Goal: Transaction & Acquisition: Book appointment/travel/reservation

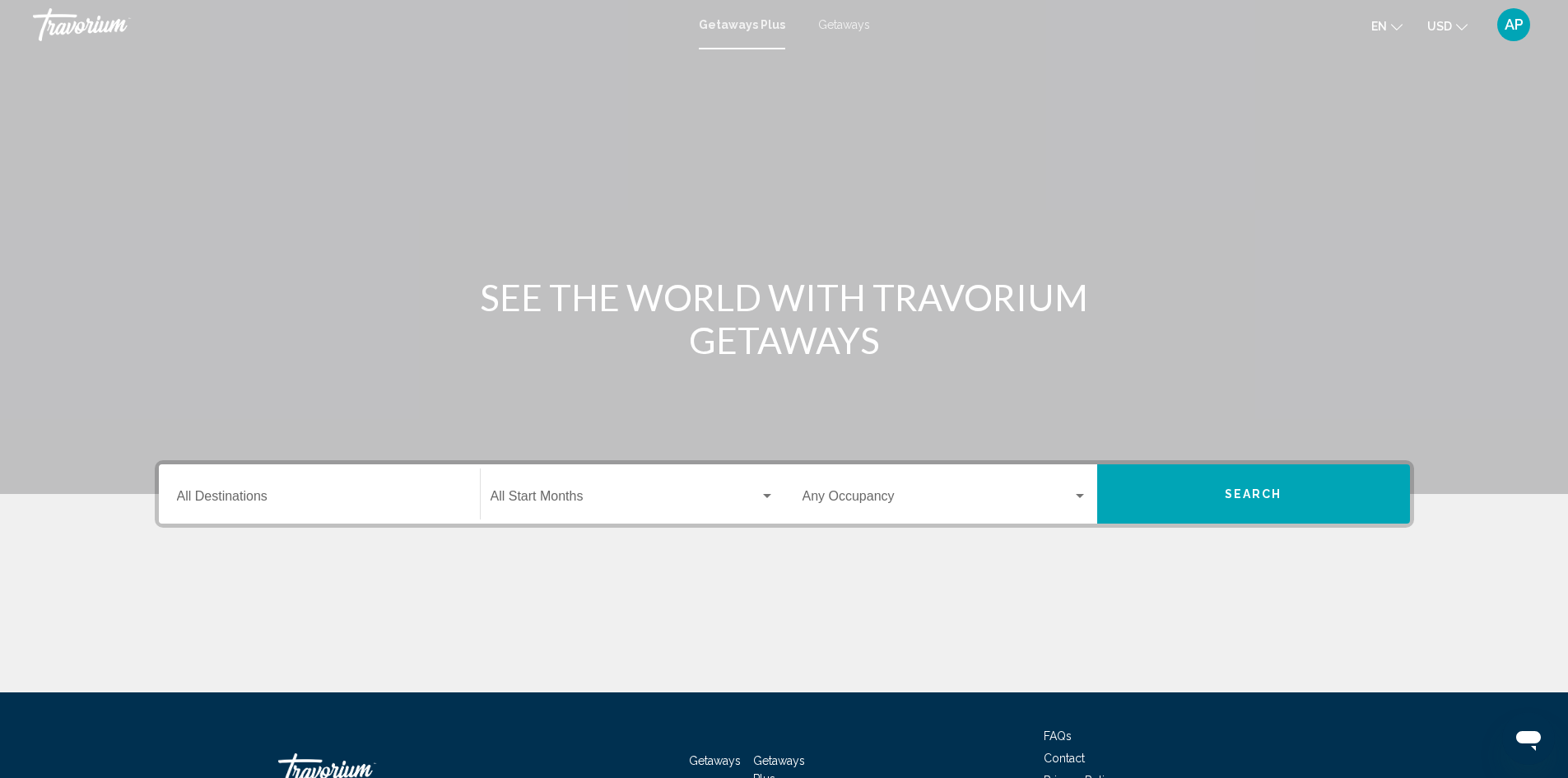
click at [841, 17] on div "Getaways Plus Getaways en English Español Français Italiano Português русский U…" at bounding box center [784, 25] width 1568 height 35
click at [836, 27] on span "Getaways" at bounding box center [843, 25] width 52 height 13
click at [261, 502] on input "Destination All Destinations" at bounding box center [320, 500] width 285 height 15
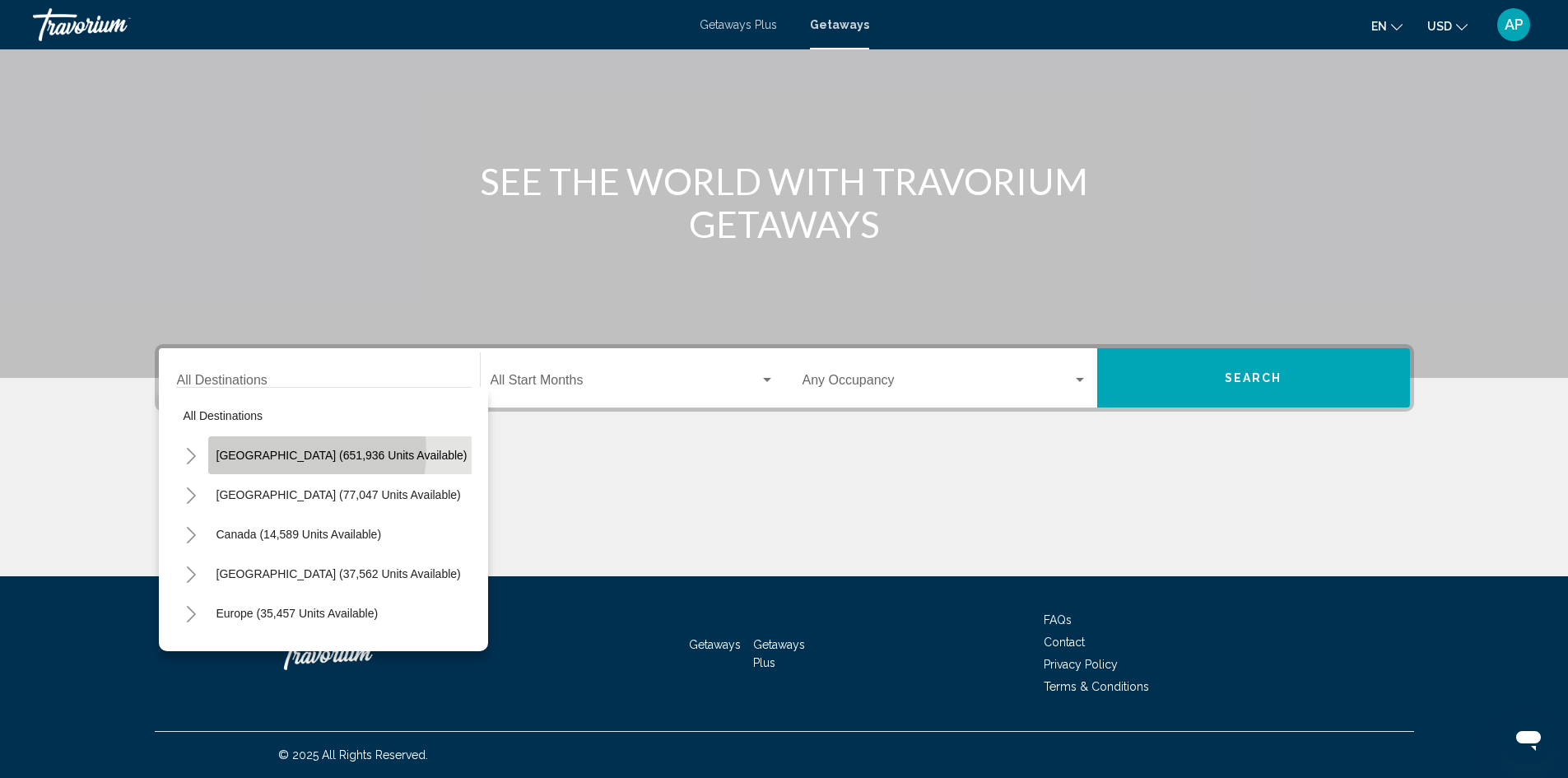
click at [291, 452] on span "[GEOGRAPHIC_DATA] (651,936 units available)" at bounding box center [342, 455] width 251 height 13
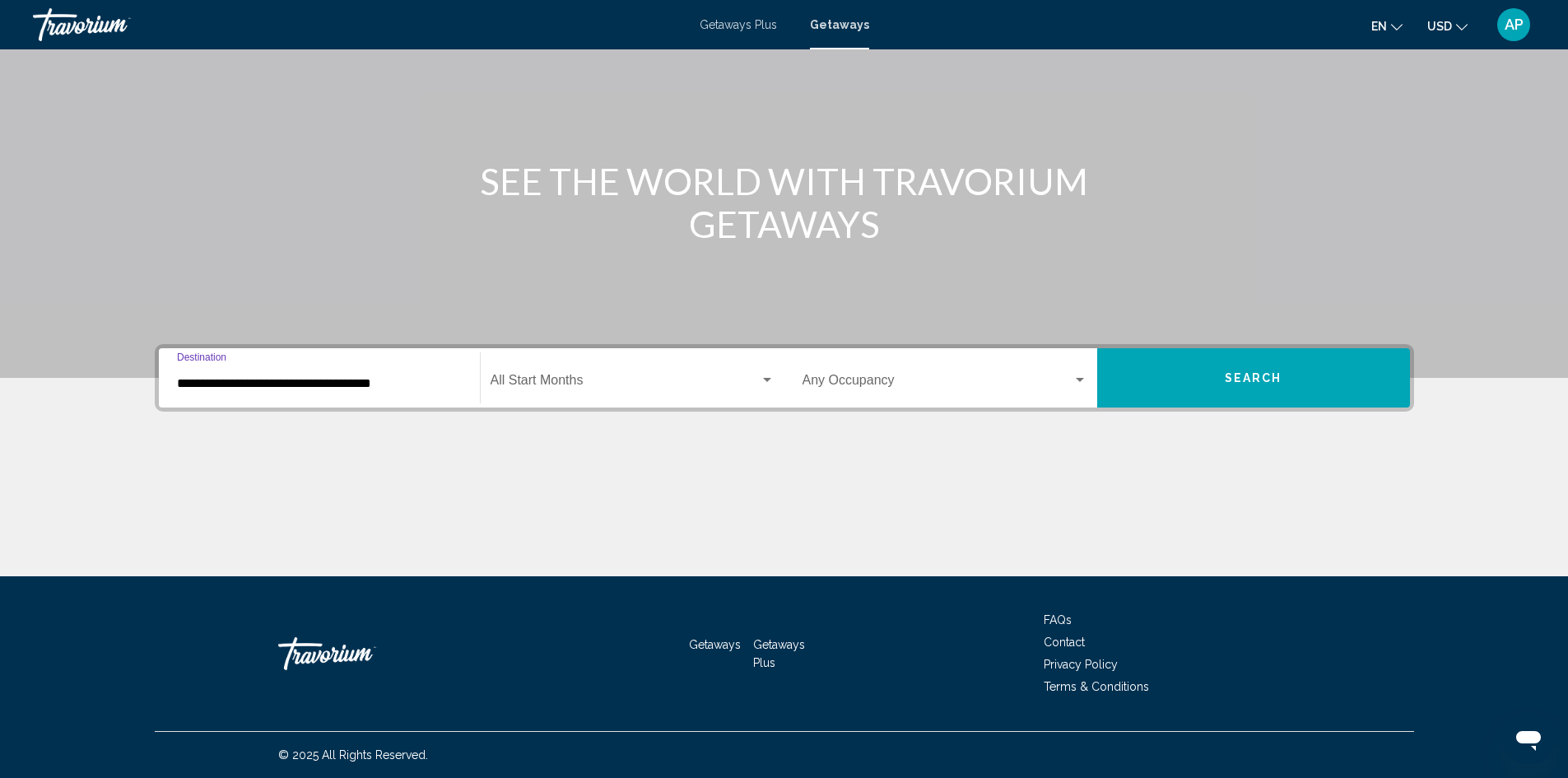
click at [355, 374] on div "**********" at bounding box center [320, 377] width 285 height 52
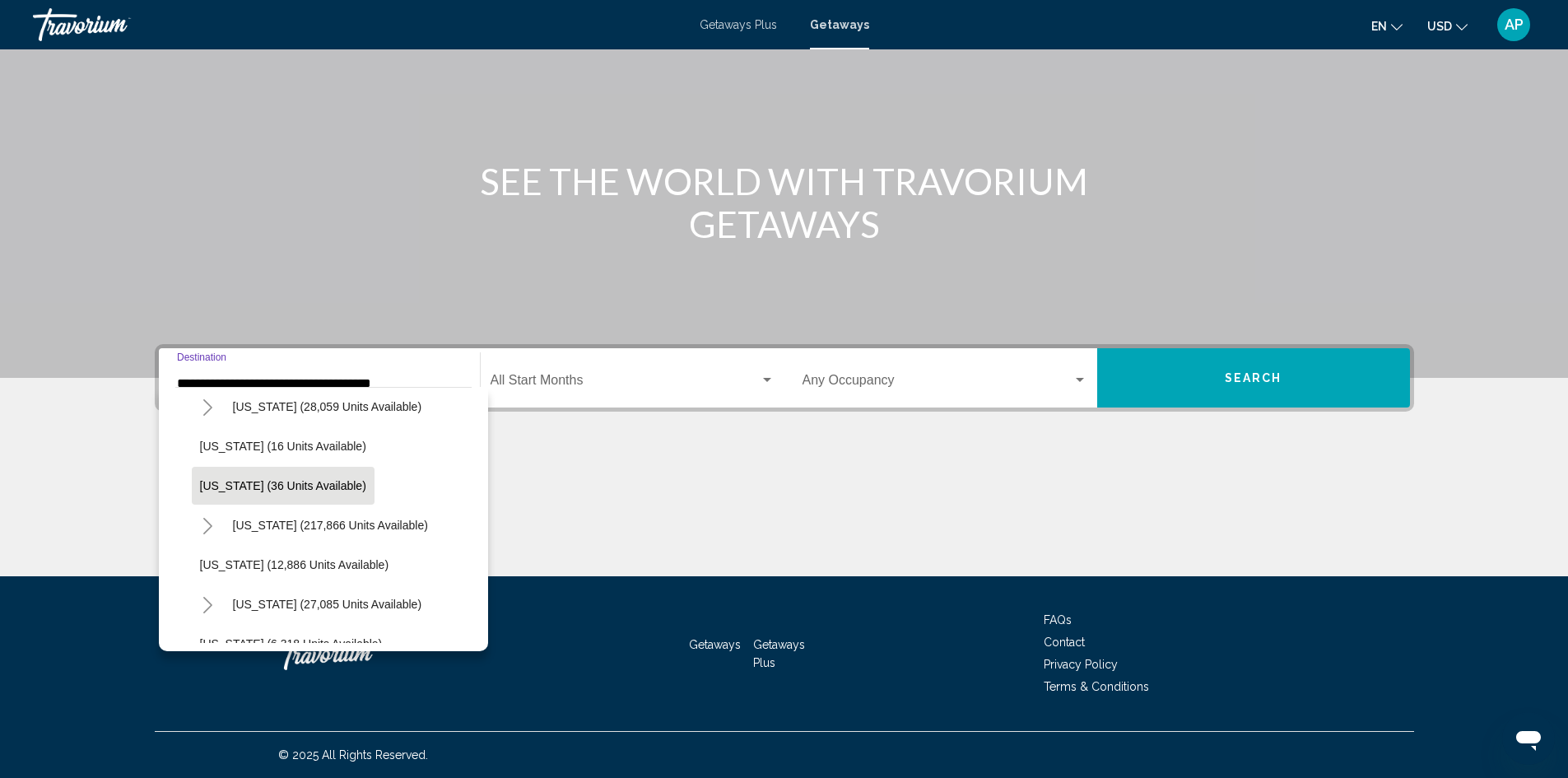
scroll to position [247, 0]
click at [308, 531] on button "[US_STATE] (217,866 units available)" at bounding box center [330, 524] width 211 height 38
type input "**********"
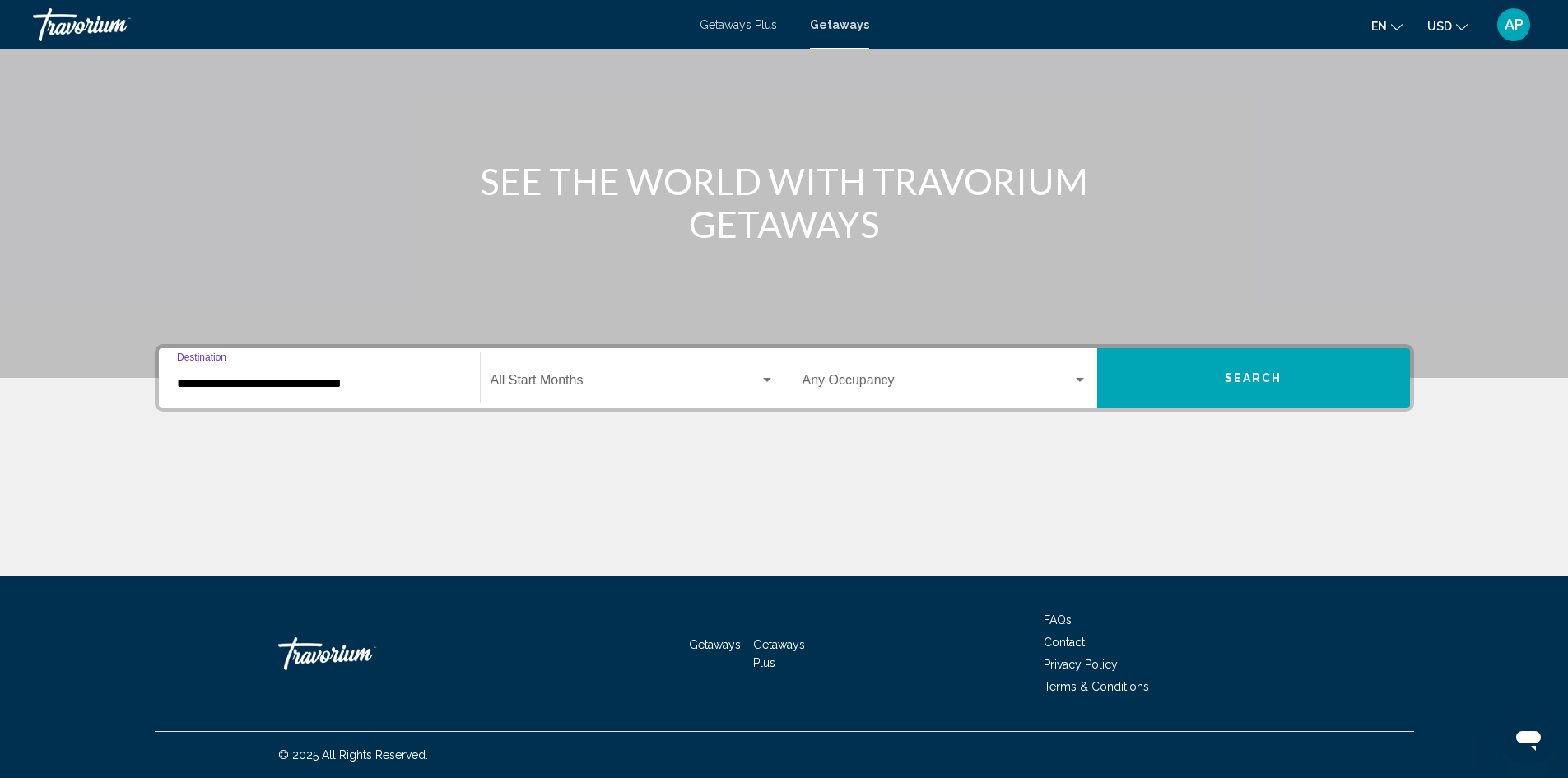
click at [587, 374] on div "Start Month All Start Months" at bounding box center [632, 377] width 284 height 52
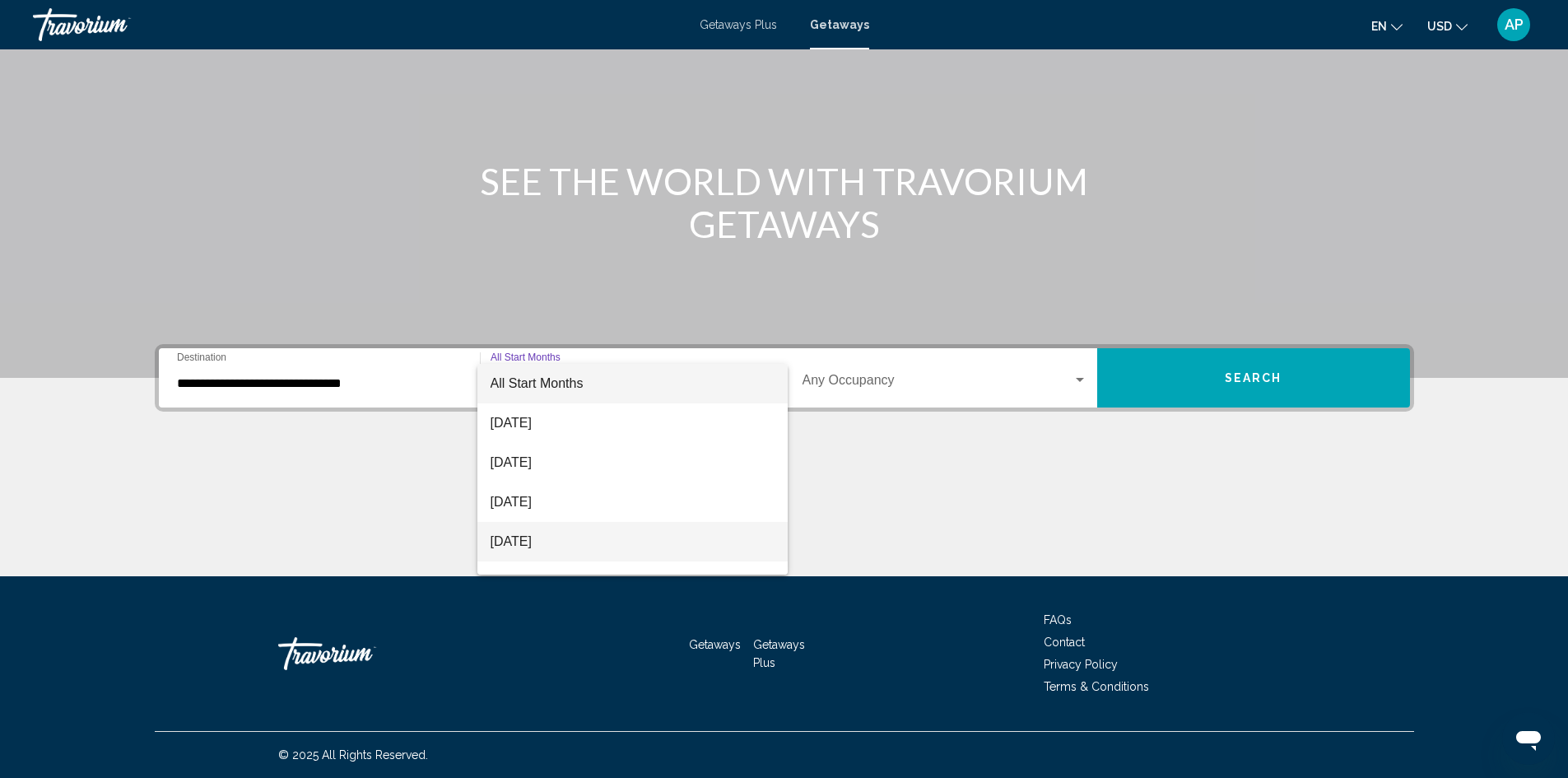
click at [576, 551] on span "[DATE]" at bounding box center [632, 541] width 284 height 40
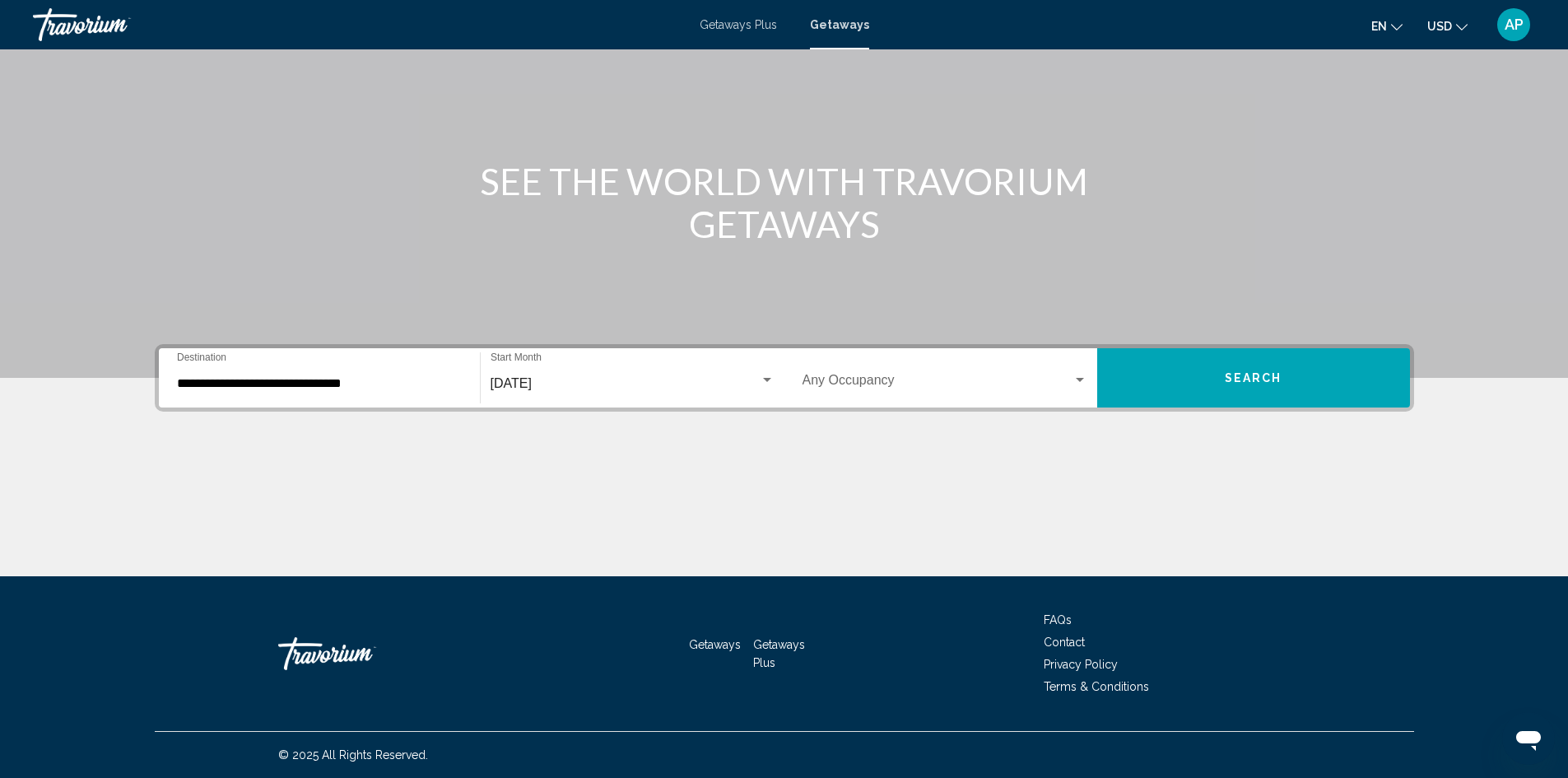
click at [998, 369] on div "Occupancy Any Occupancy" at bounding box center [945, 377] width 285 height 52
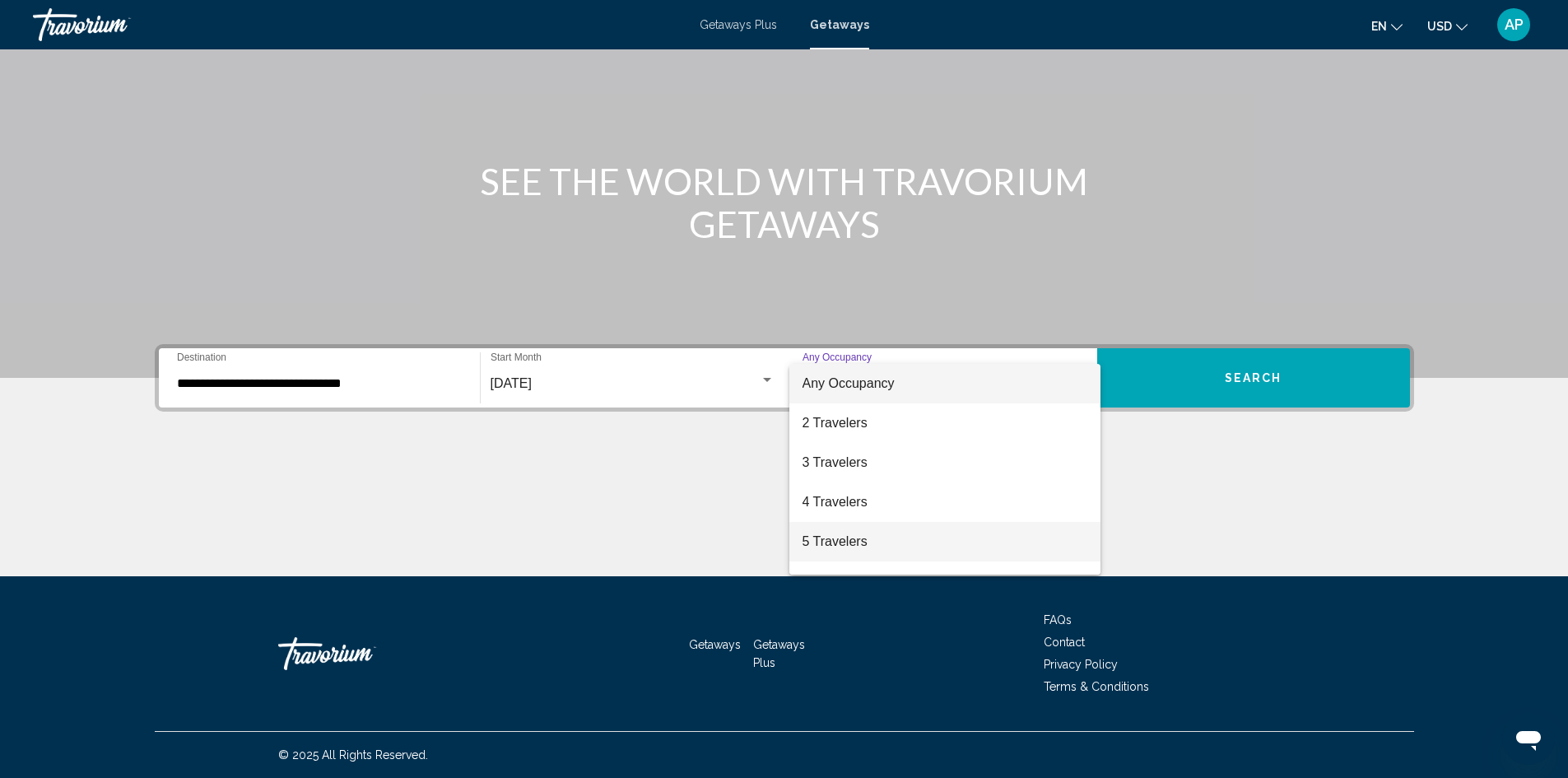
scroll to position [82, 0]
click at [896, 509] on span "6 Travelers" at bounding box center [945, 499] width 285 height 40
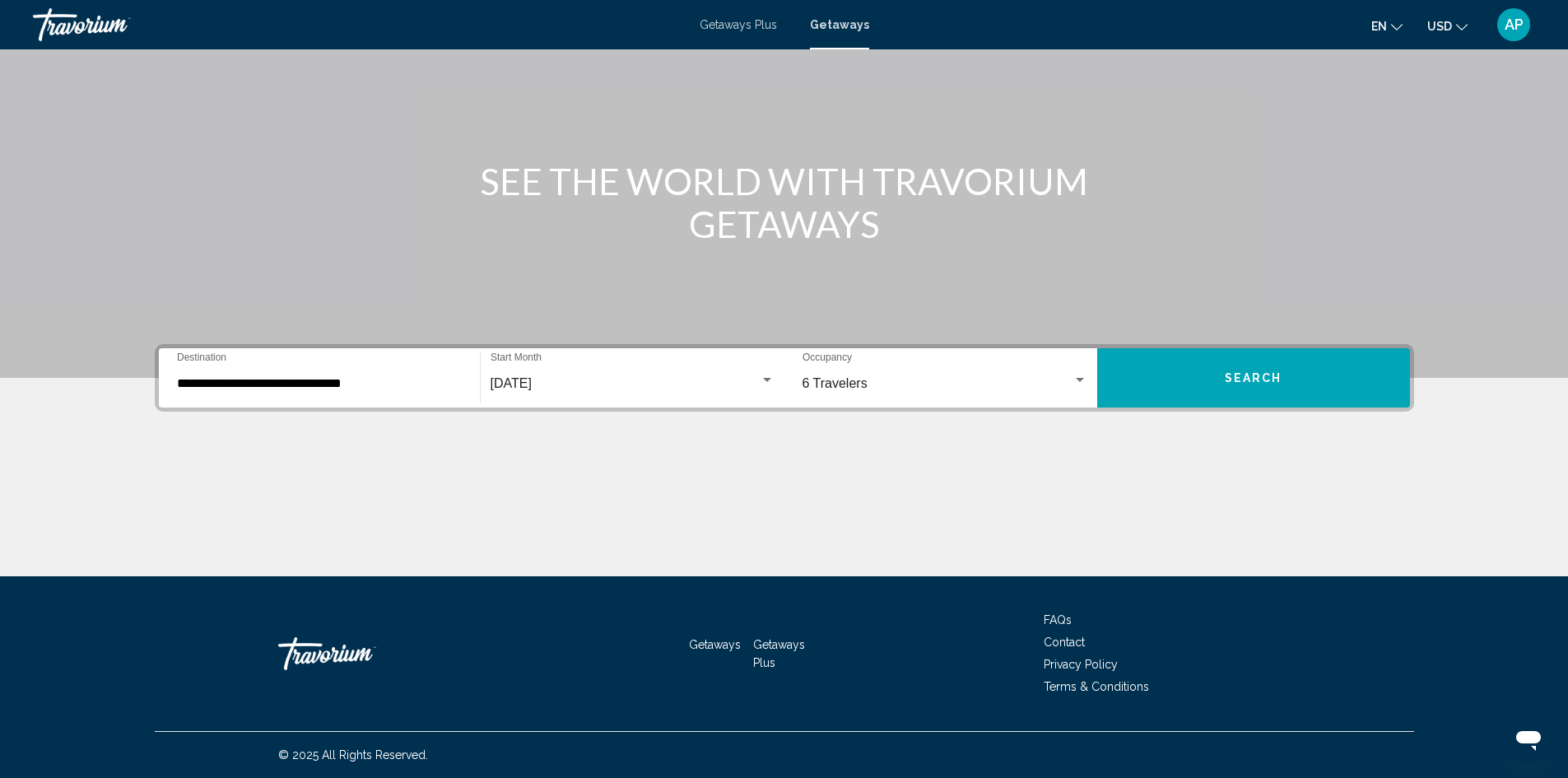
click at [1319, 336] on div "Main content" at bounding box center [784, 131] width 1568 height 494
click at [1296, 385] on button "Search" at bounding box center [1254, 377] width 313 height 59
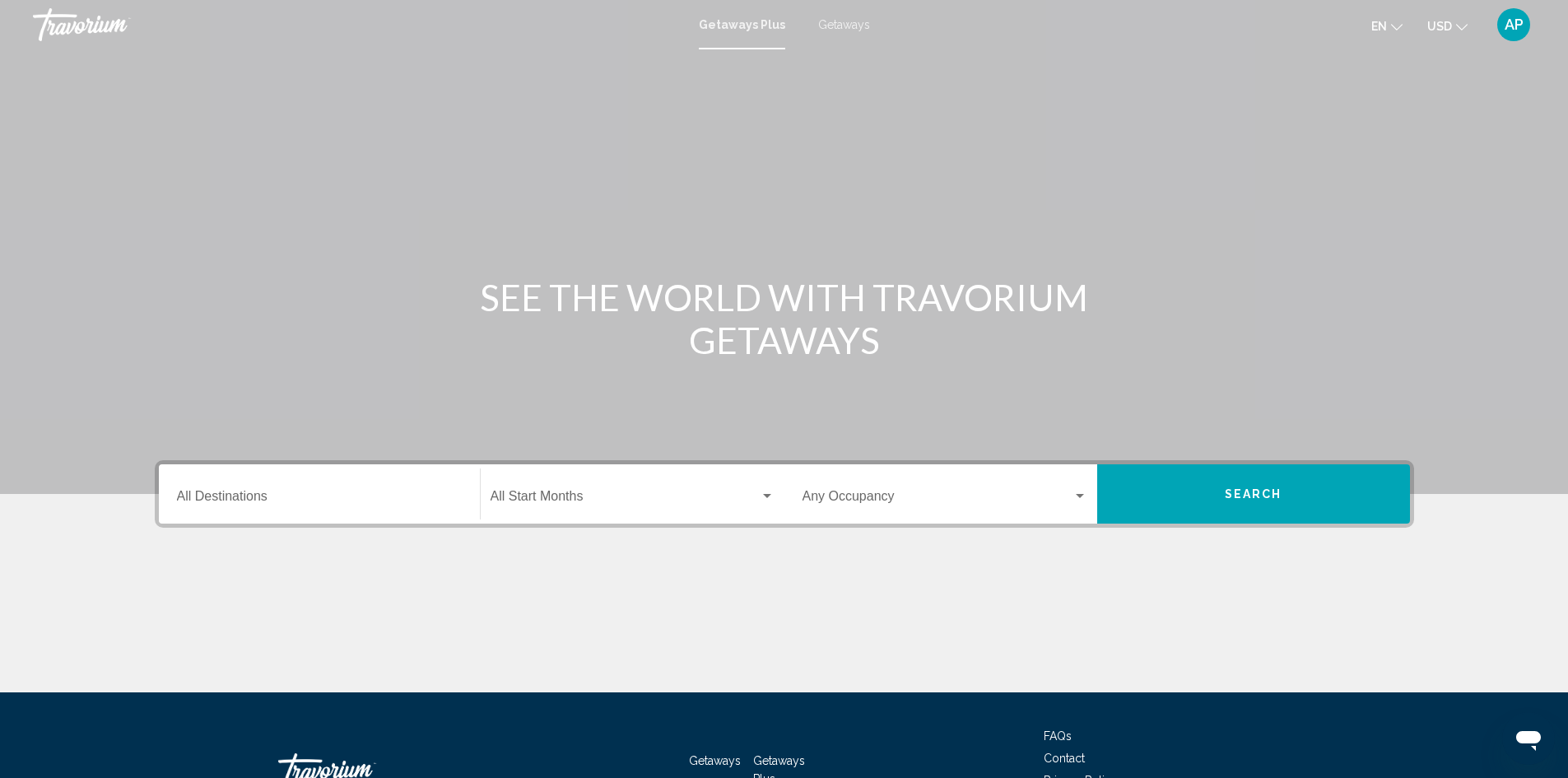
click at [837, 33] on div "Getaways Plus Getaways en English Español Français Italiano Português русский U…" at bounding box center [784, 25] width 1568 height 35
click at [842, 22] on span "Getaways" at bounding box center [843, 25] width 52 height 13
click at [404, 484] on div "Destination All Destinations" at bounding box center [320, 494] width 285 height 52
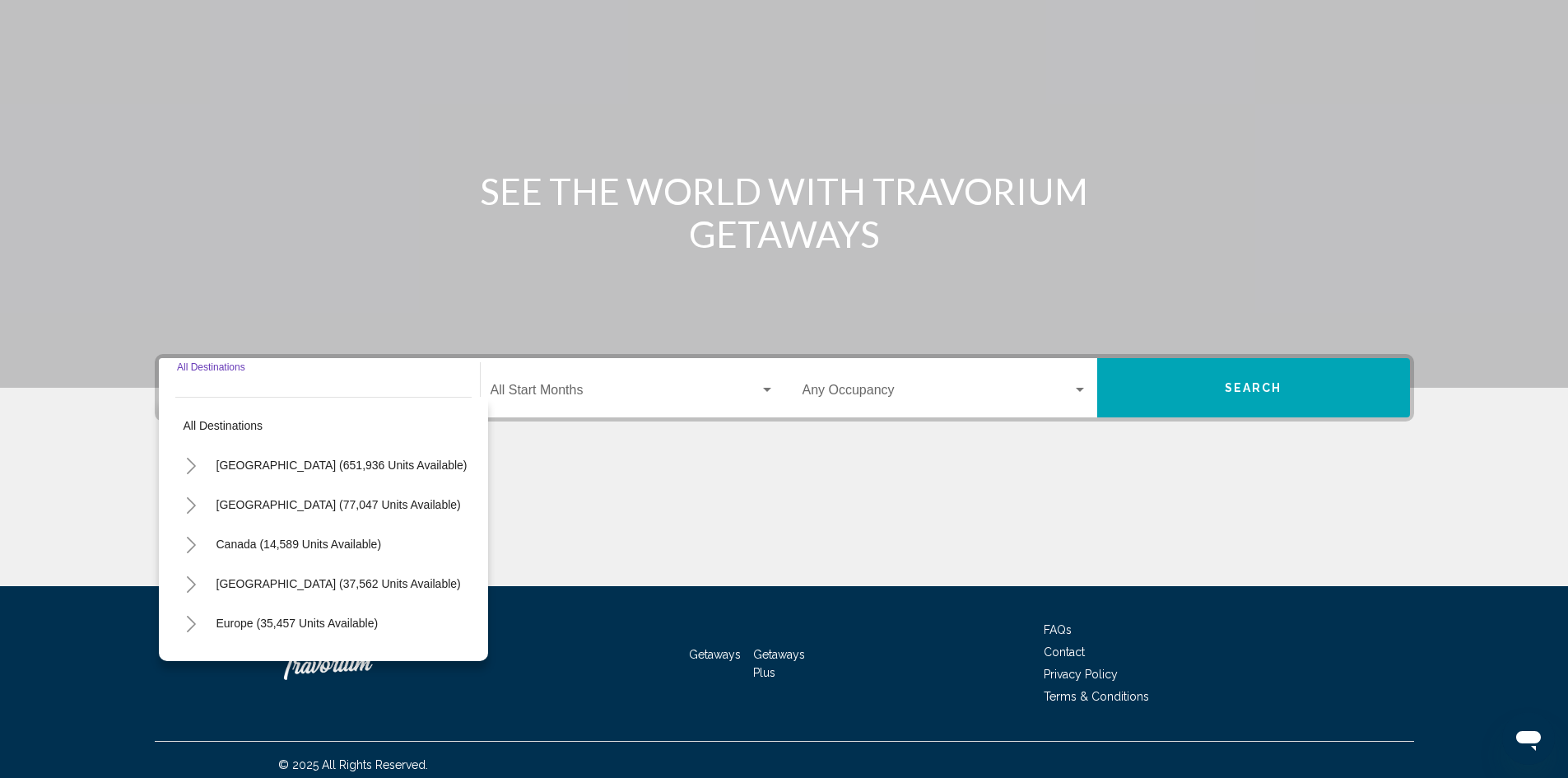
scroll to position [116, 0]
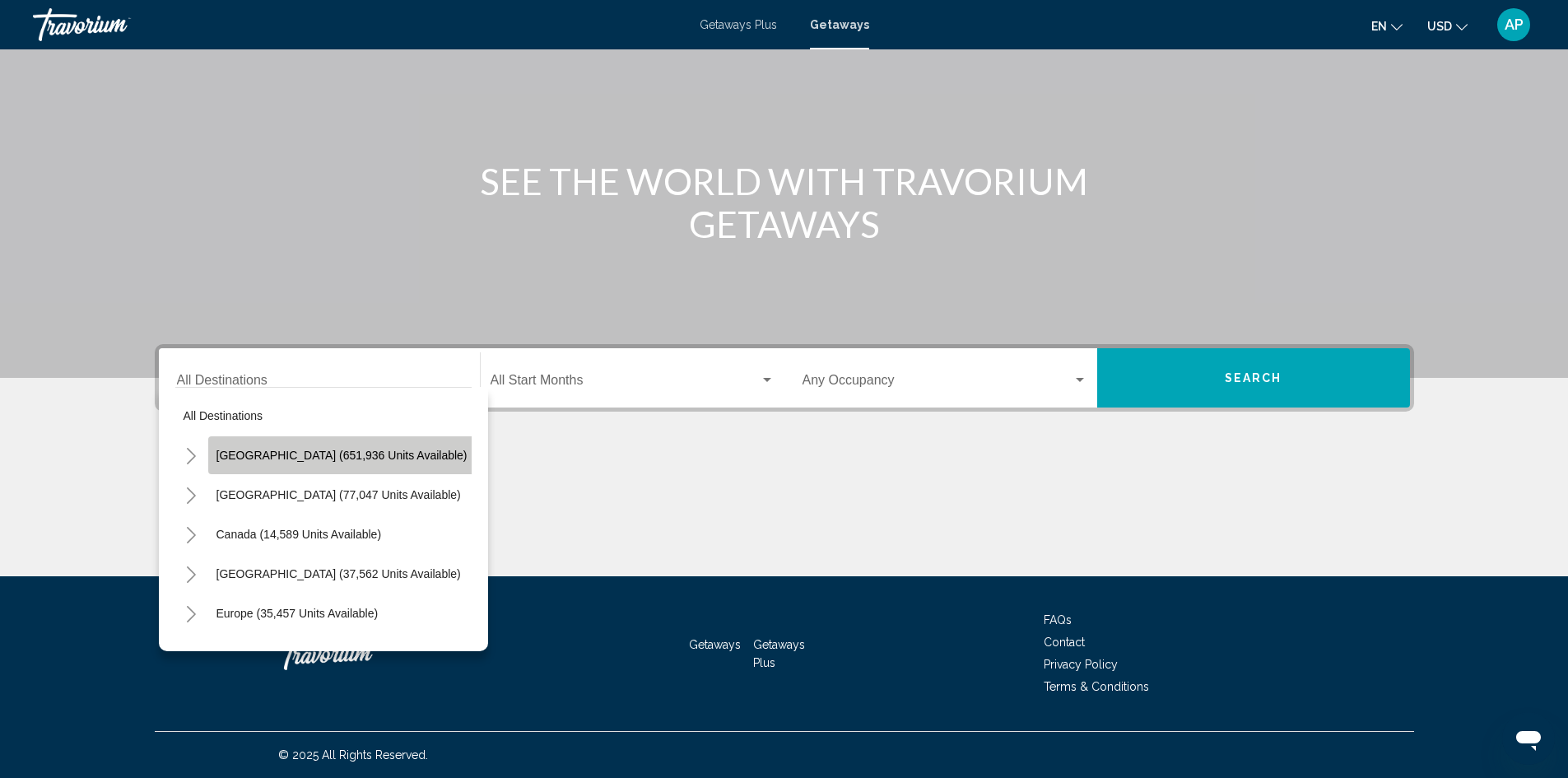
click at [345, 462] on button "[GEOGRAPHIC_DATA] (651,936 units available)" at bounding box center [342, 455] width 268 height 38
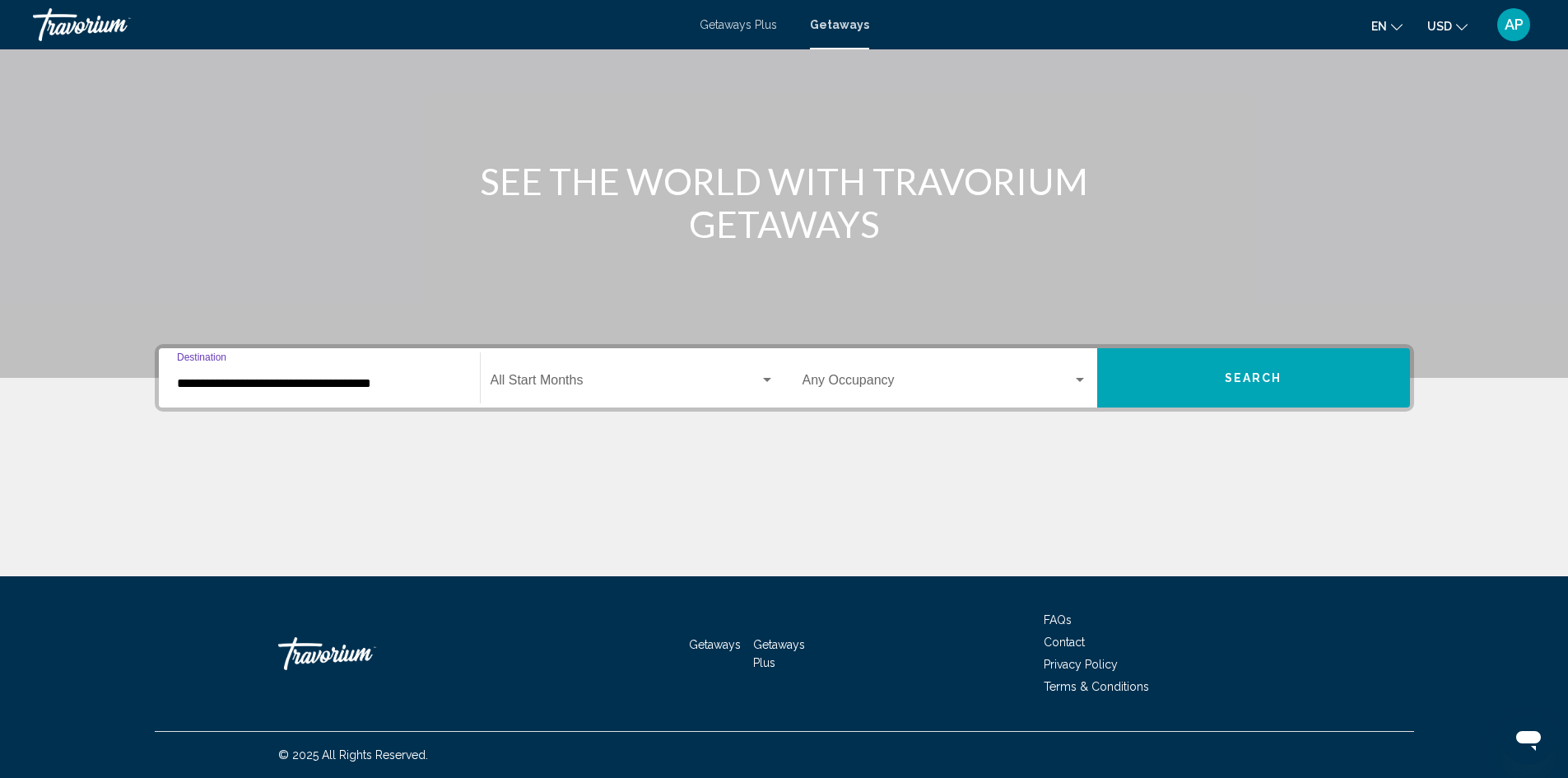
click at [388, 369] on div "**********" at bounding box center [320, 377] width 285 height 52
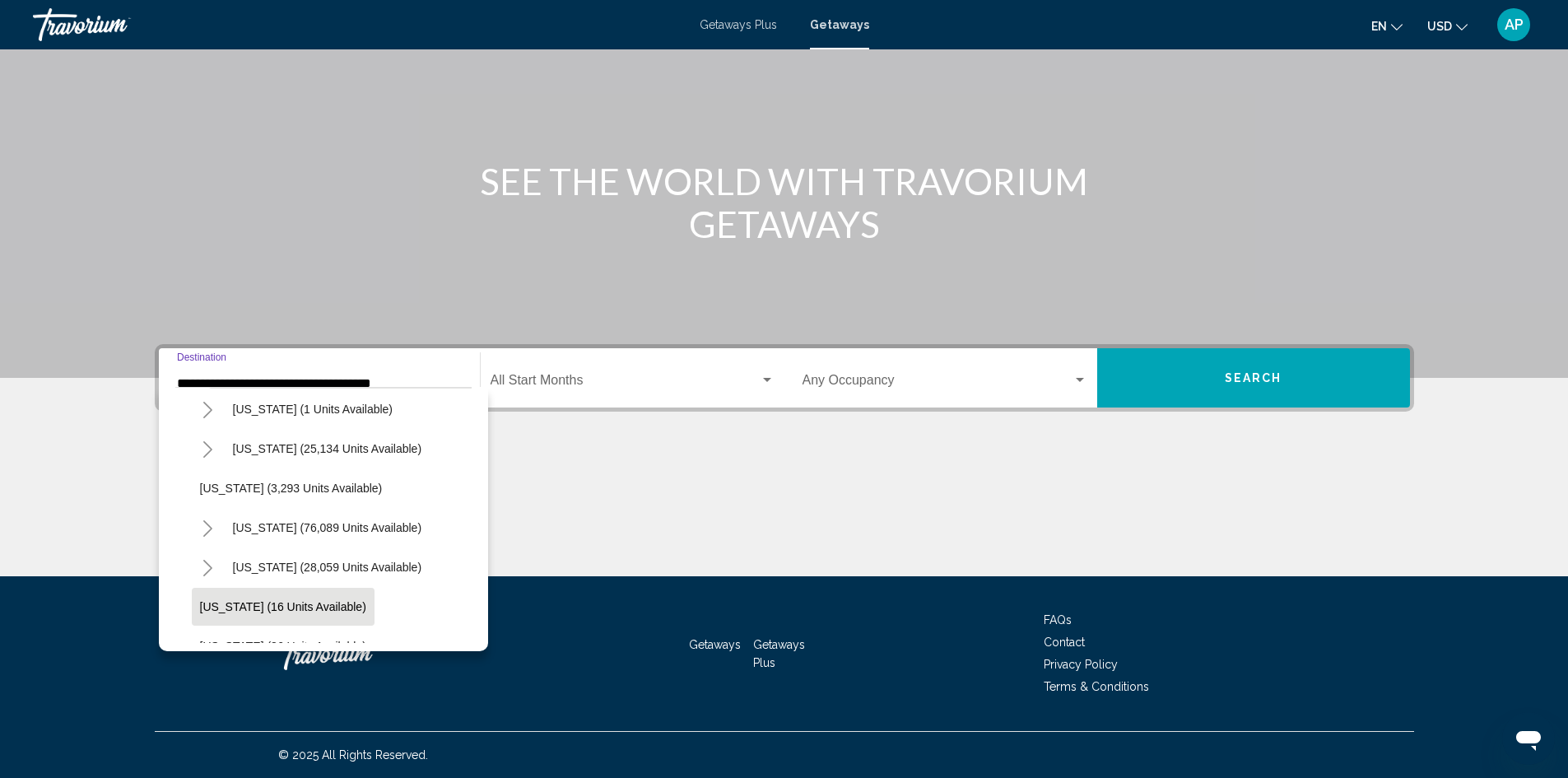
scroll to position [165, 0]
click at [310, 613] on button "[US_STATE] (217,866 units available)" at bounding box center [330, 606] width 211 height 38
type input "**********"
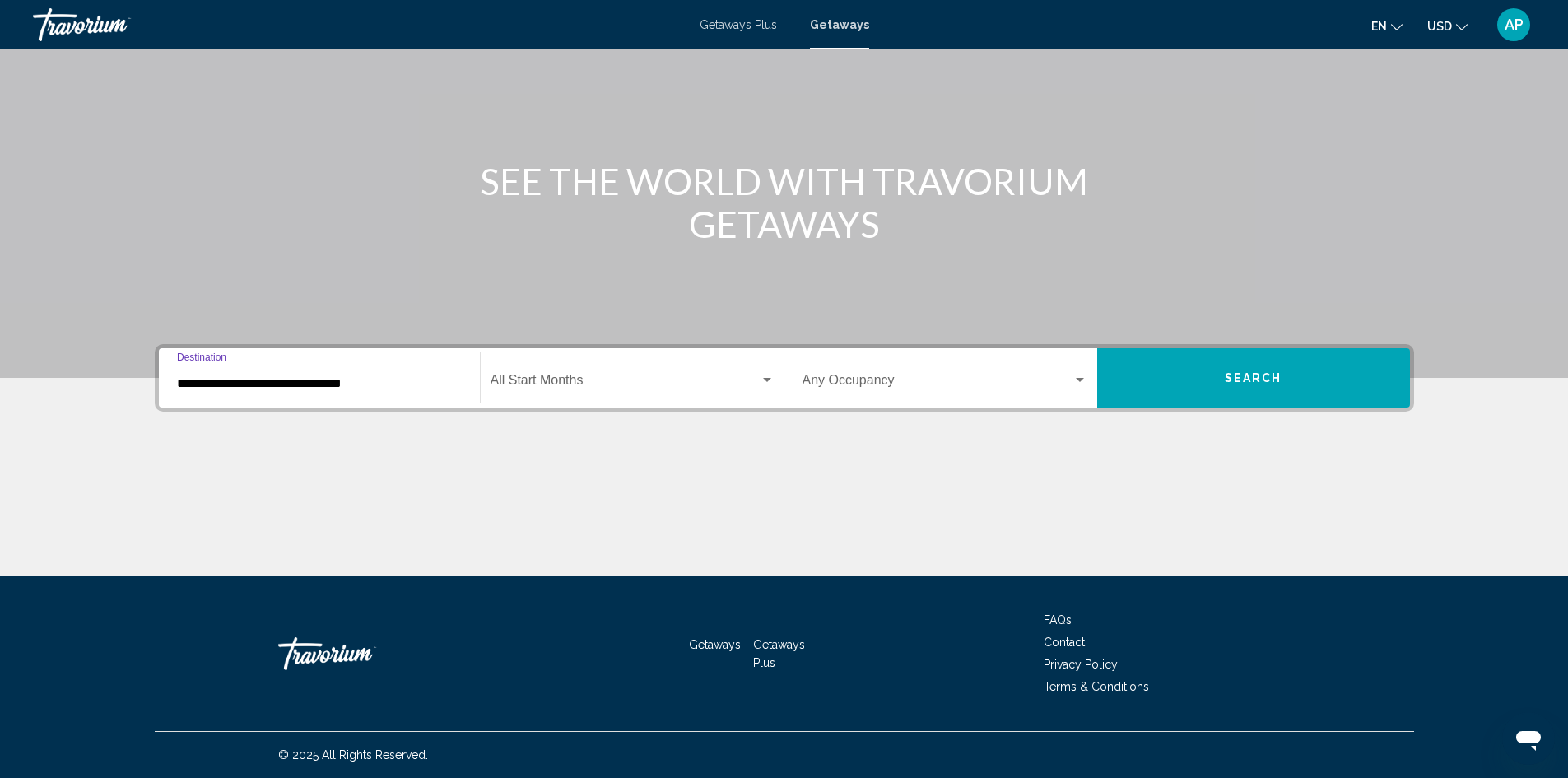
click at [708, 379] on span "Search widget" at bounding box center [625, 384] width 269 height 15
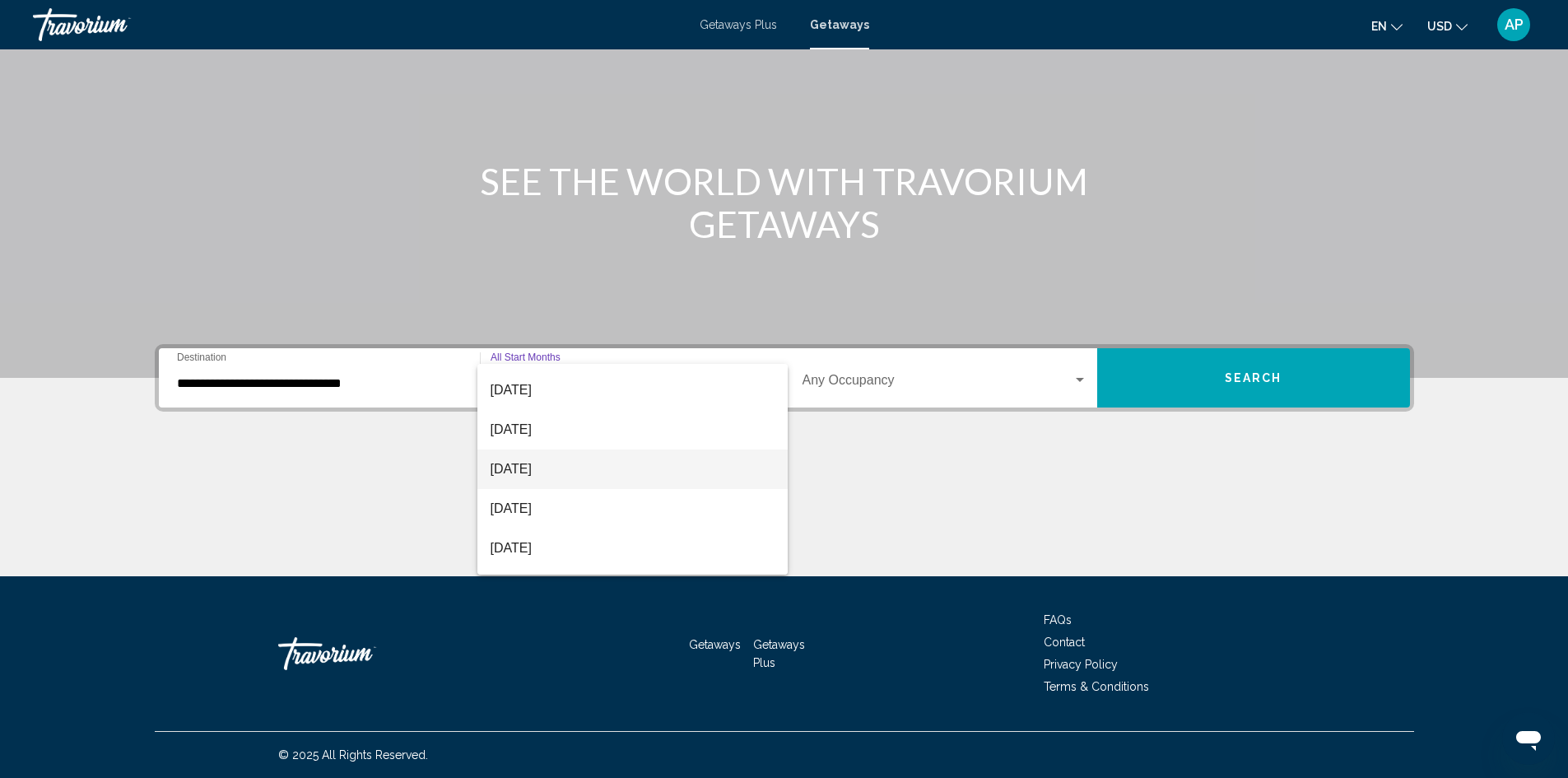
scroll to position [82, 0]
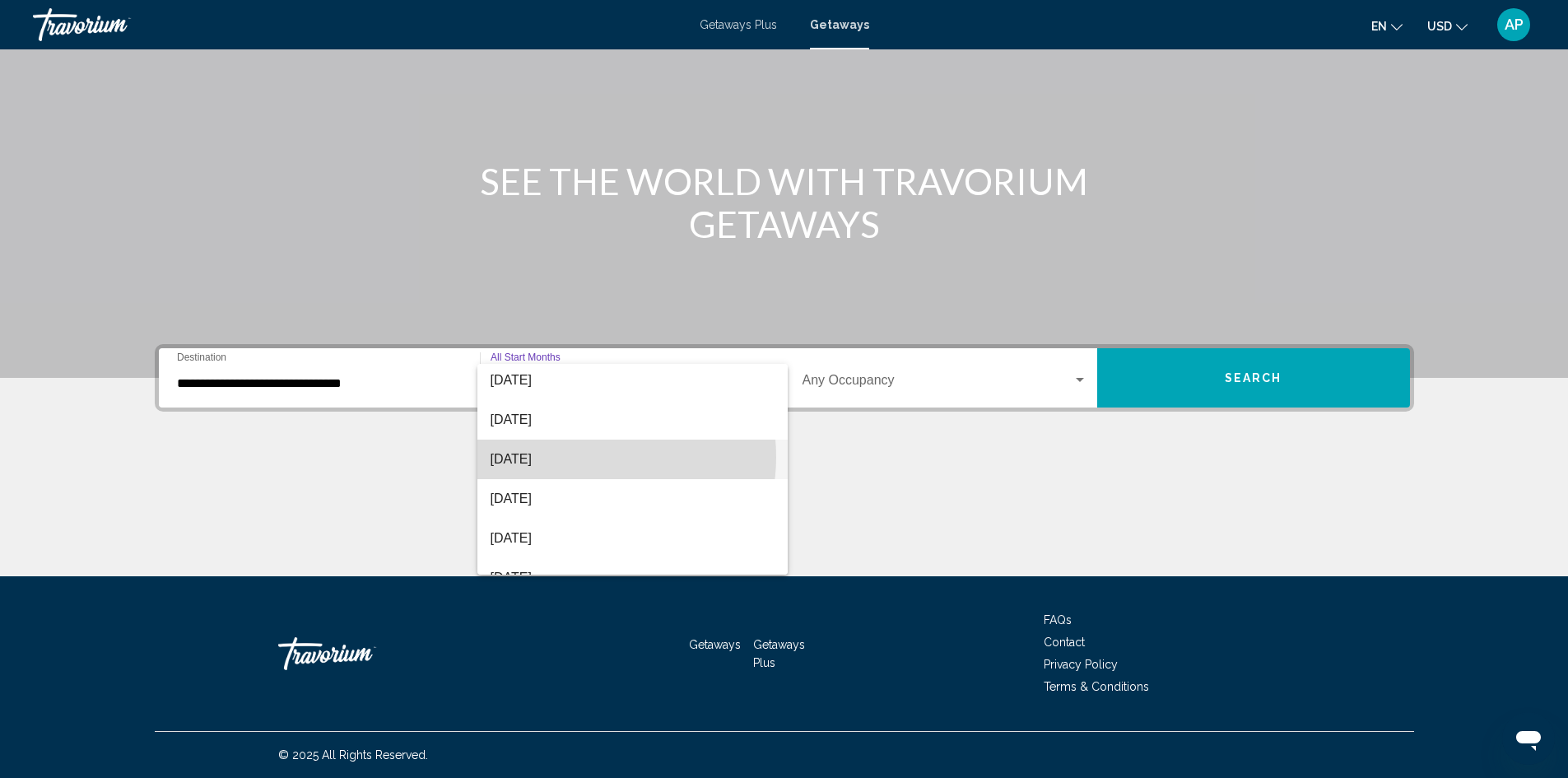
click at [581, 455] on span "[DATE]" at bounding box center [632, 459] width 284 height 40
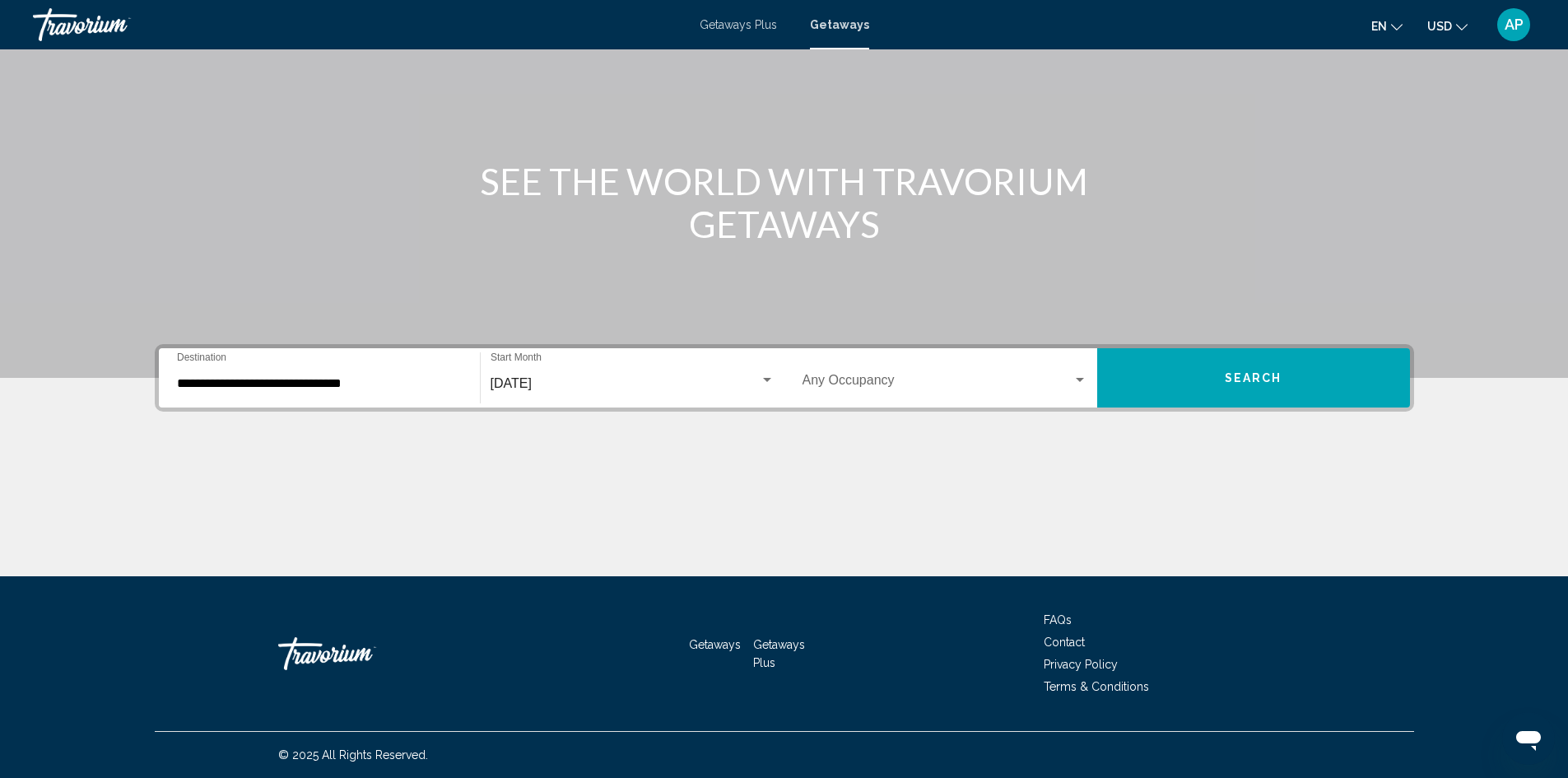
click at [879, 398] on div "Occupancy Any Occupancy" at bounding box center [945, 377] width 285 height 52
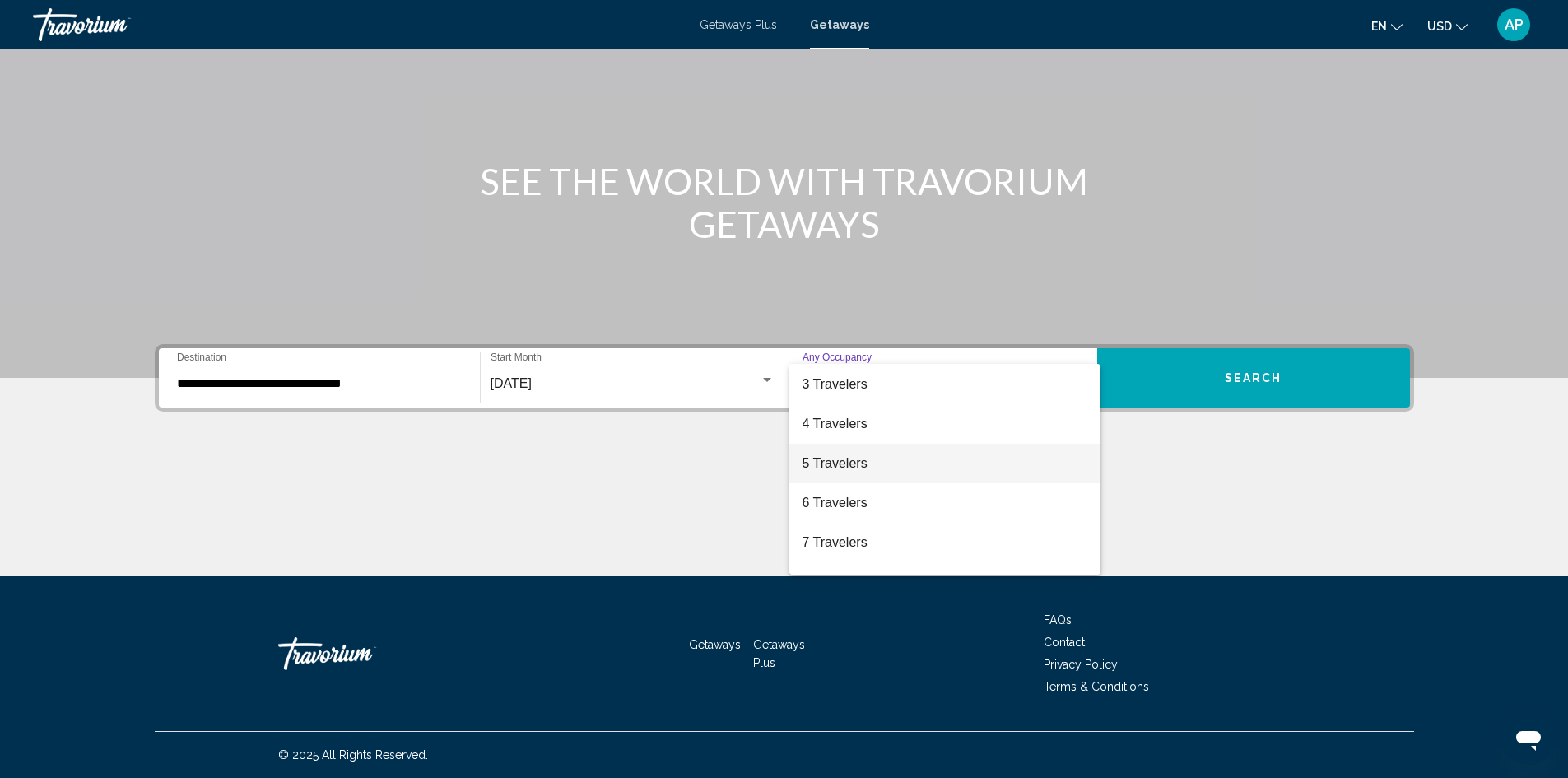
scroll to position [165, 0]
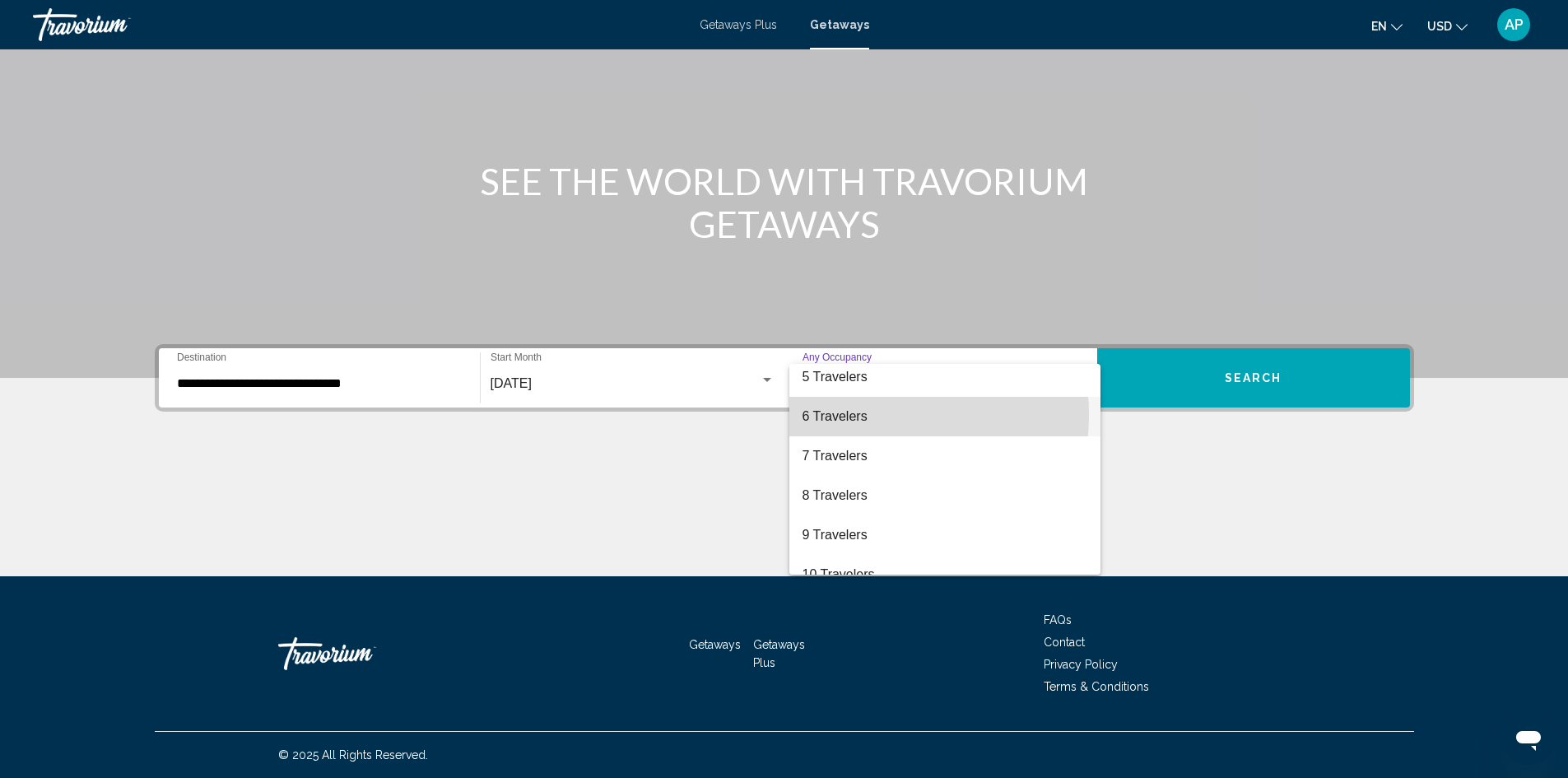
click at [856, 415] on span "6 Travelers" at bounding box center [945, 417] width 285 height 40
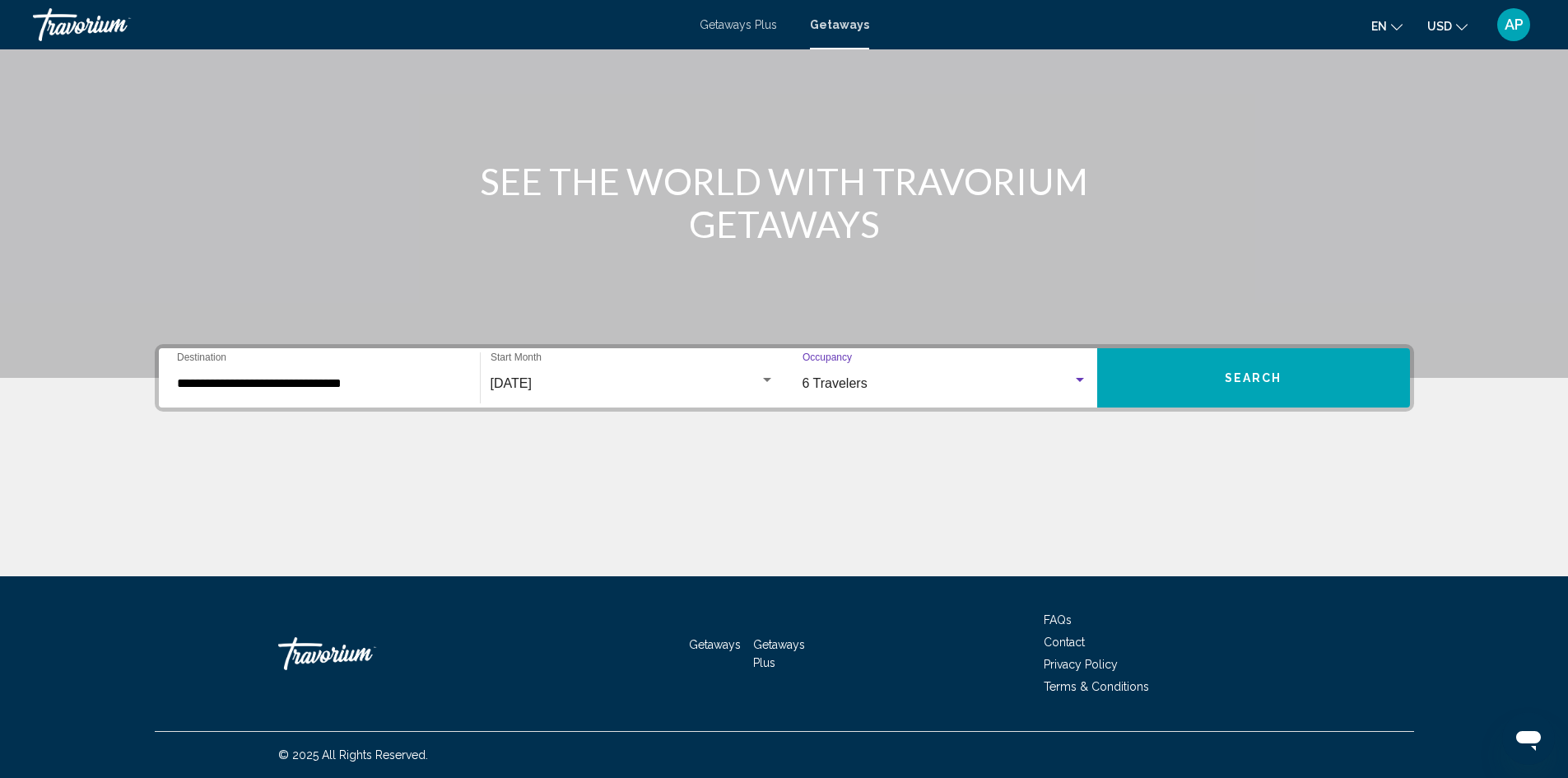
click at [1179, 377] on button "Search" at bounding box center [1254, 377] width 313 height 59
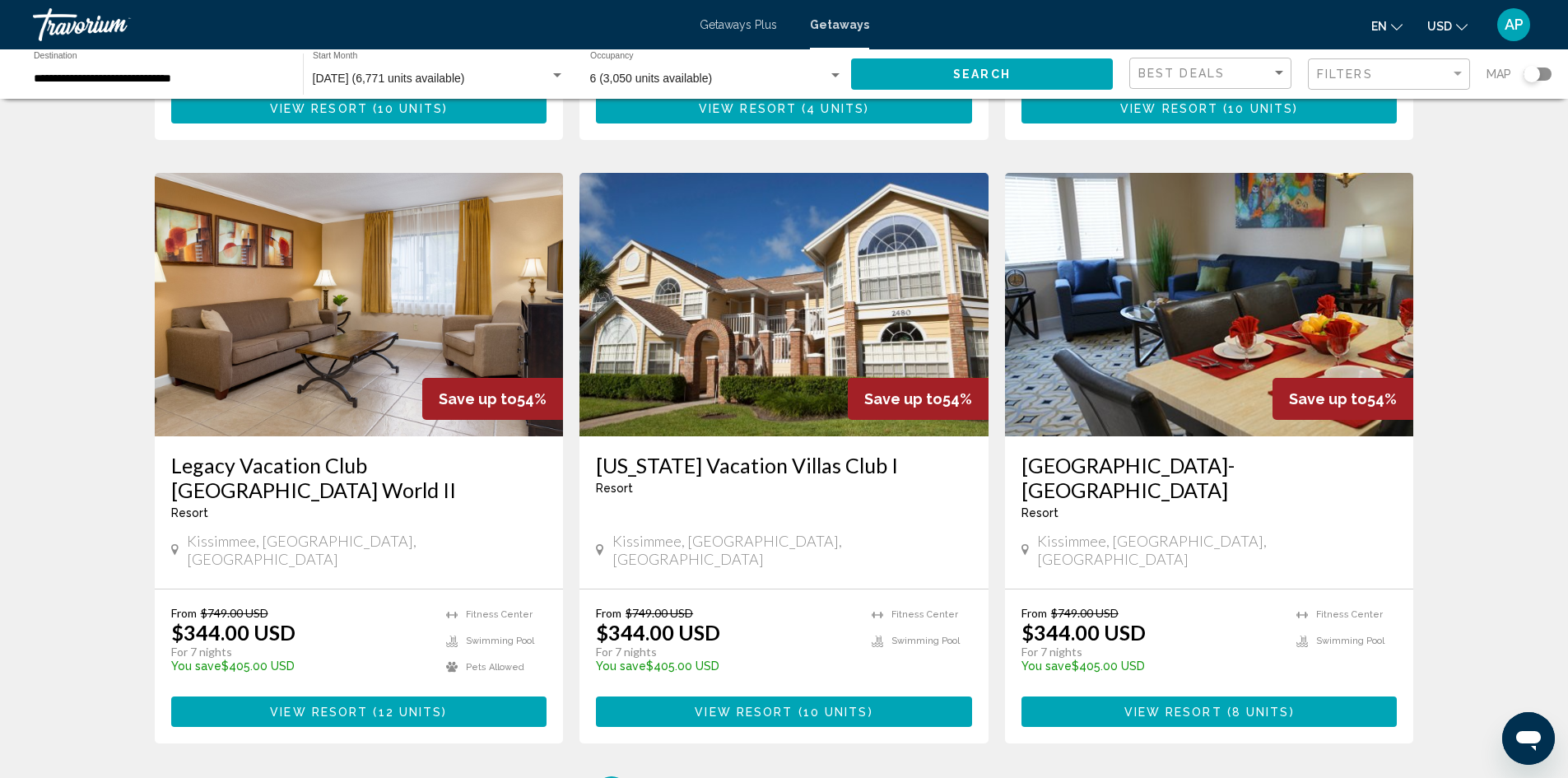
scroll to position [1979, 0]
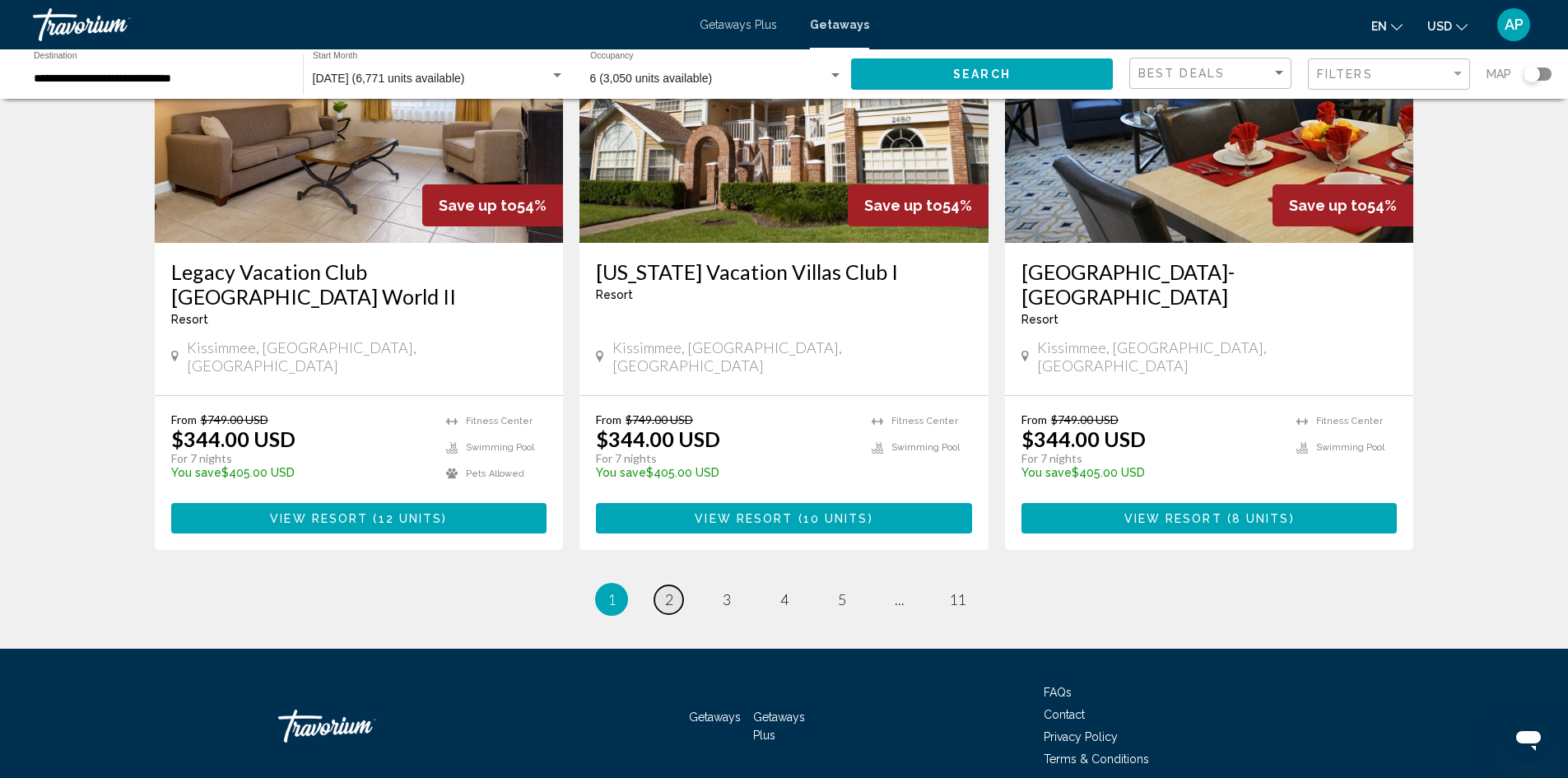
click at [671, 590] on span "2" at bounding box center [669, 599] width 8 height 18
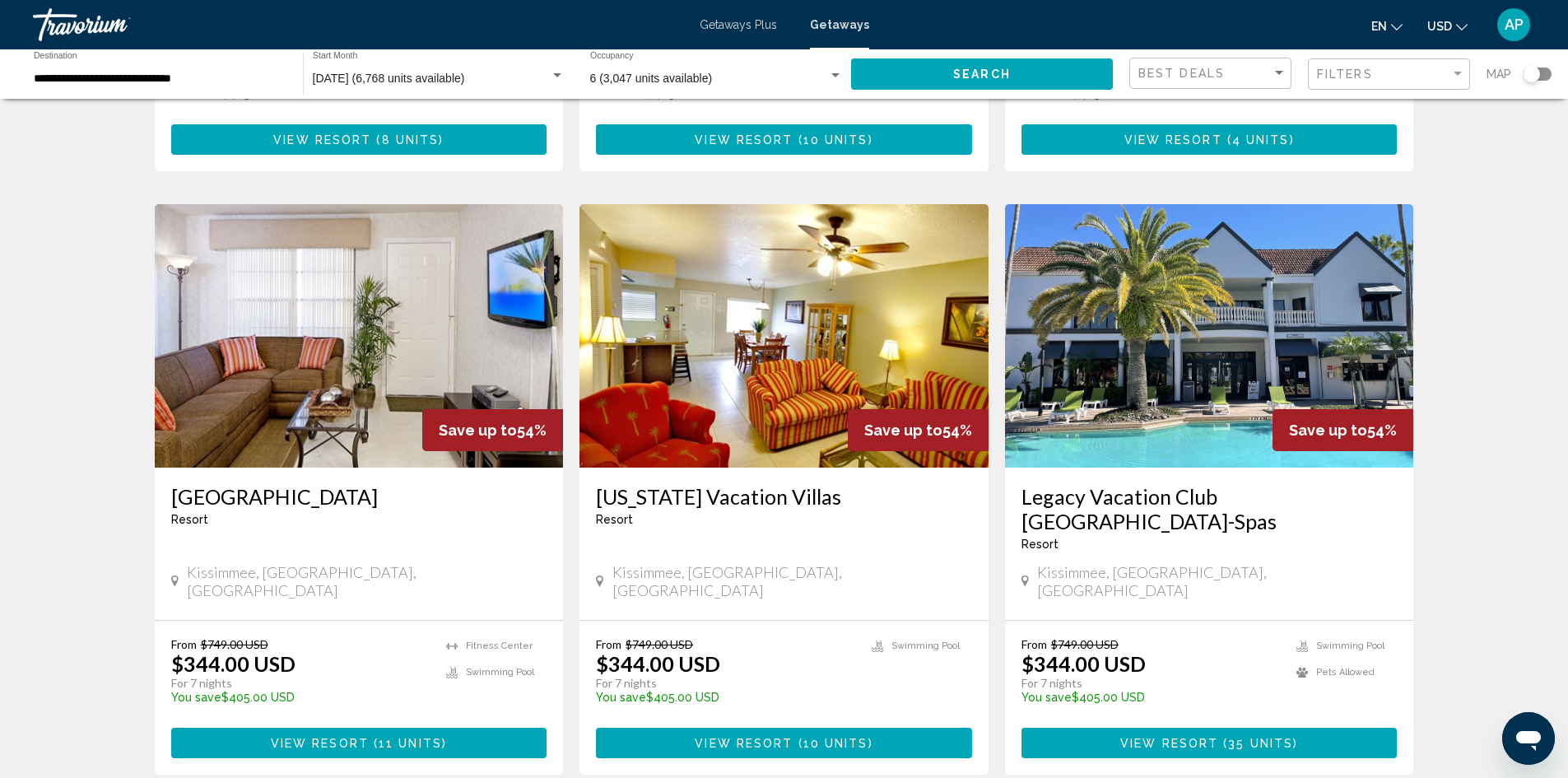
scroll to position [1811, 0]
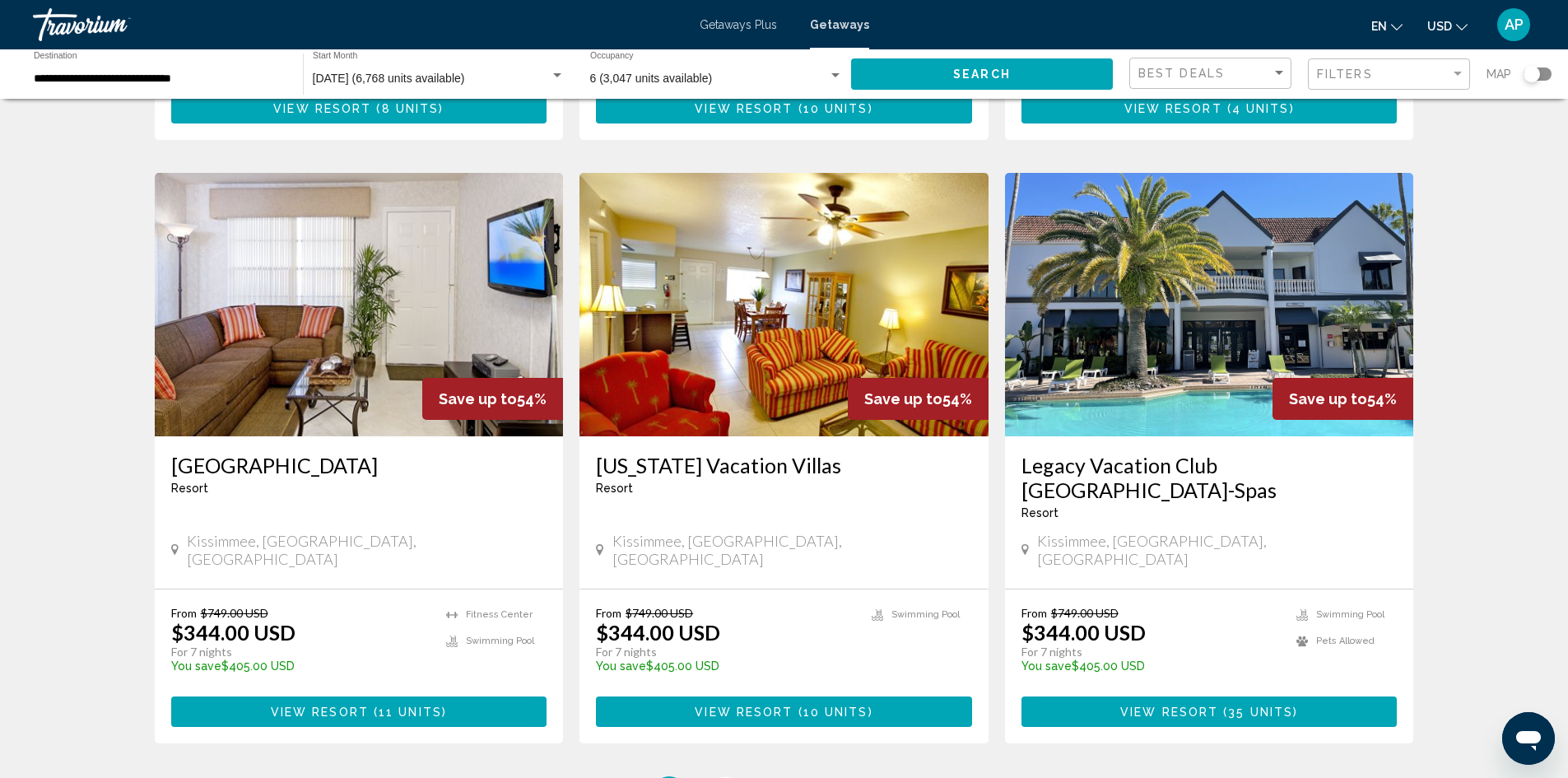
click at [727, 777] on span "3" at bounding box center [726, 792] width 8 height 18
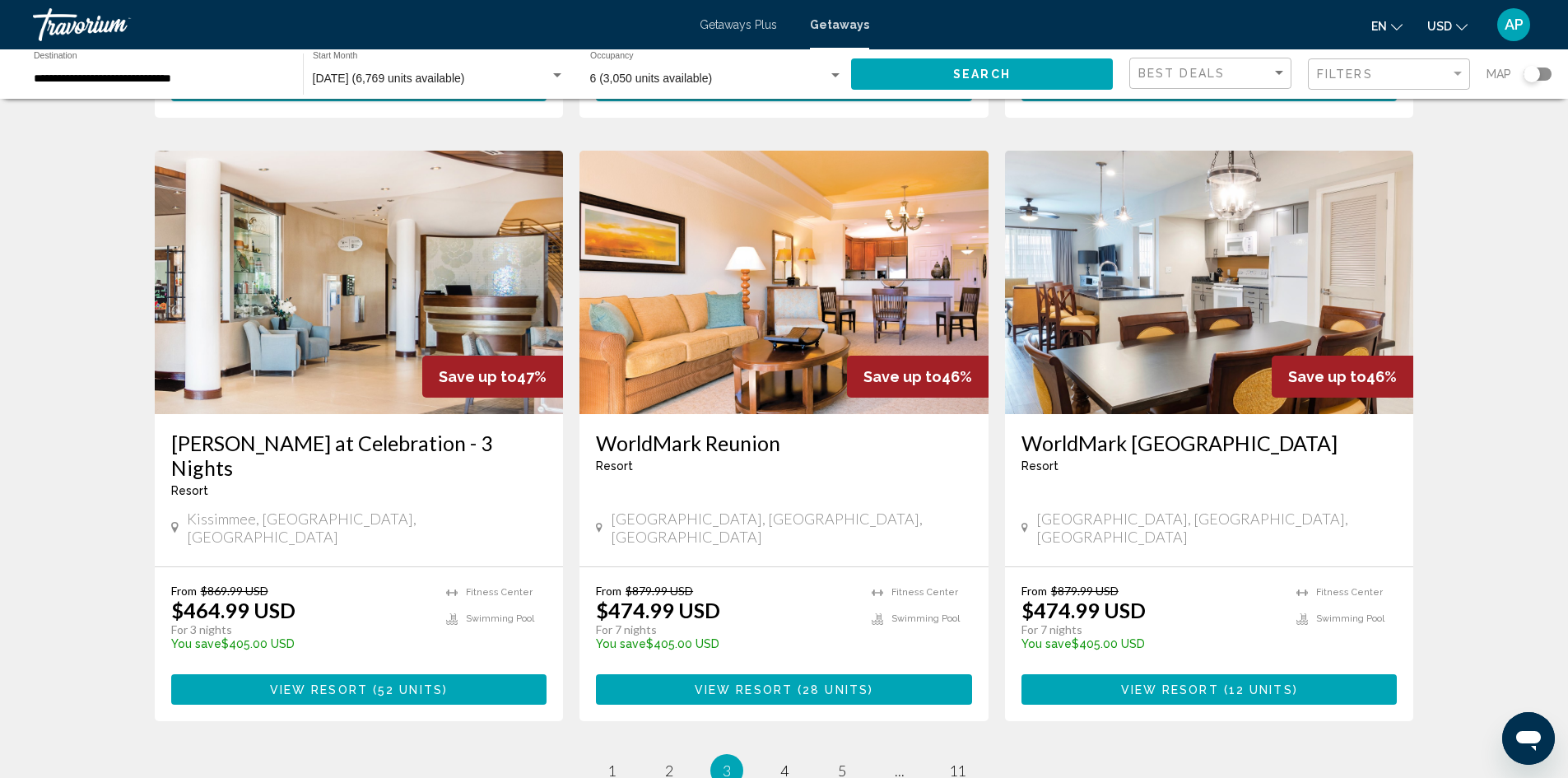
scroll to position [1811, 0]
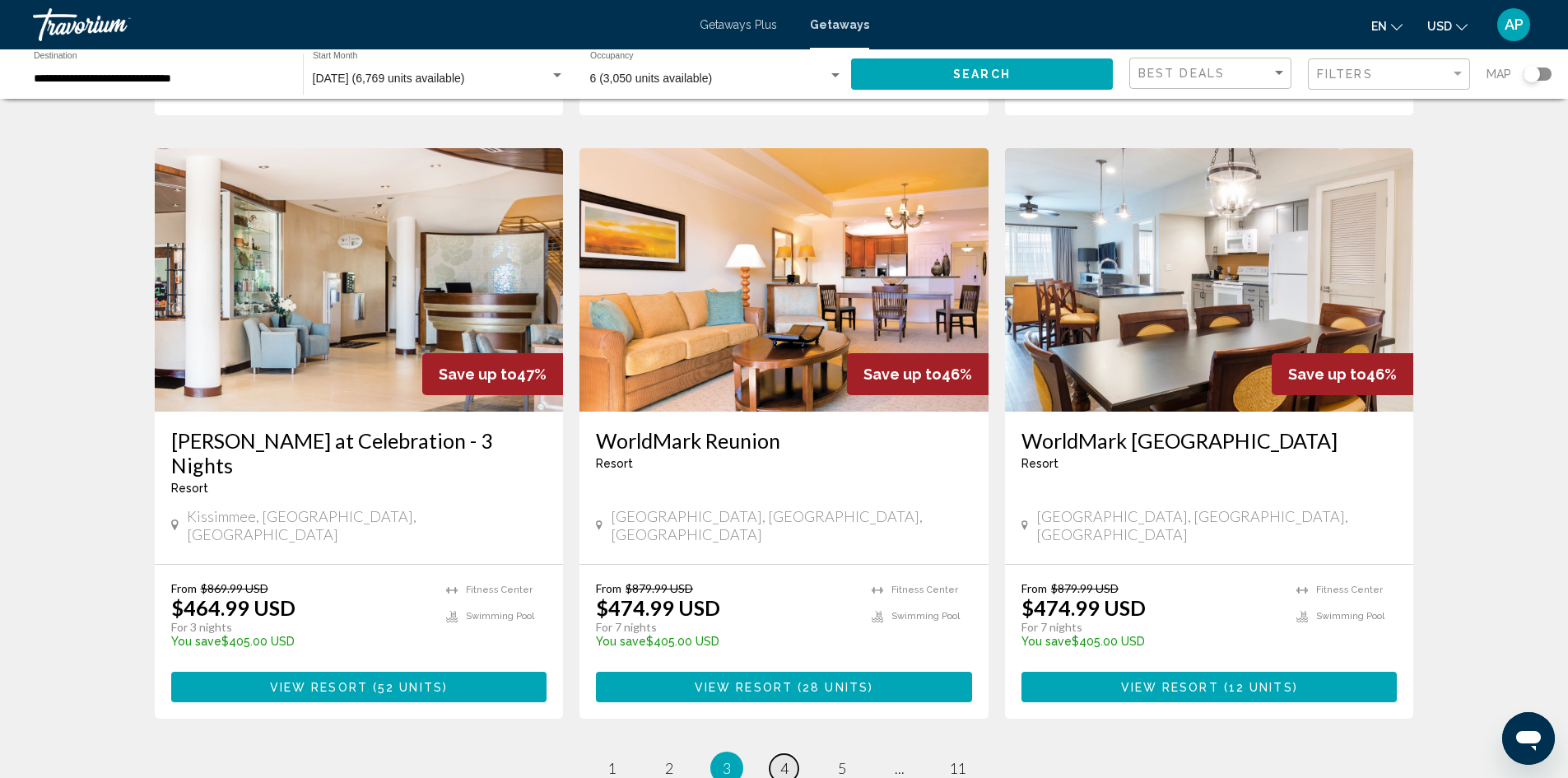
click at [790, 753] on link "page 4" at bounding box center [784, 768] width 29 height 29
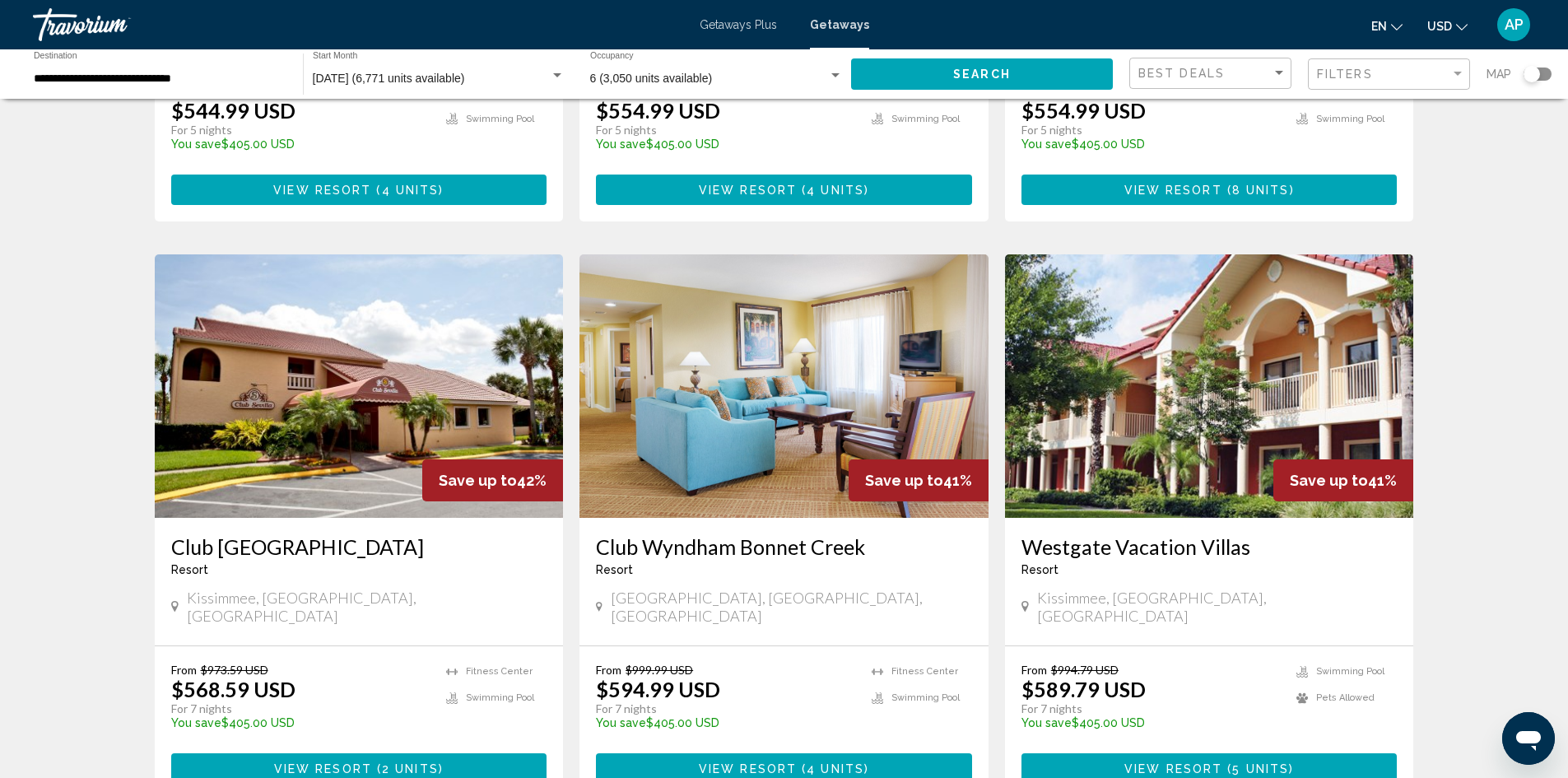
scroll to position [1929, 0]
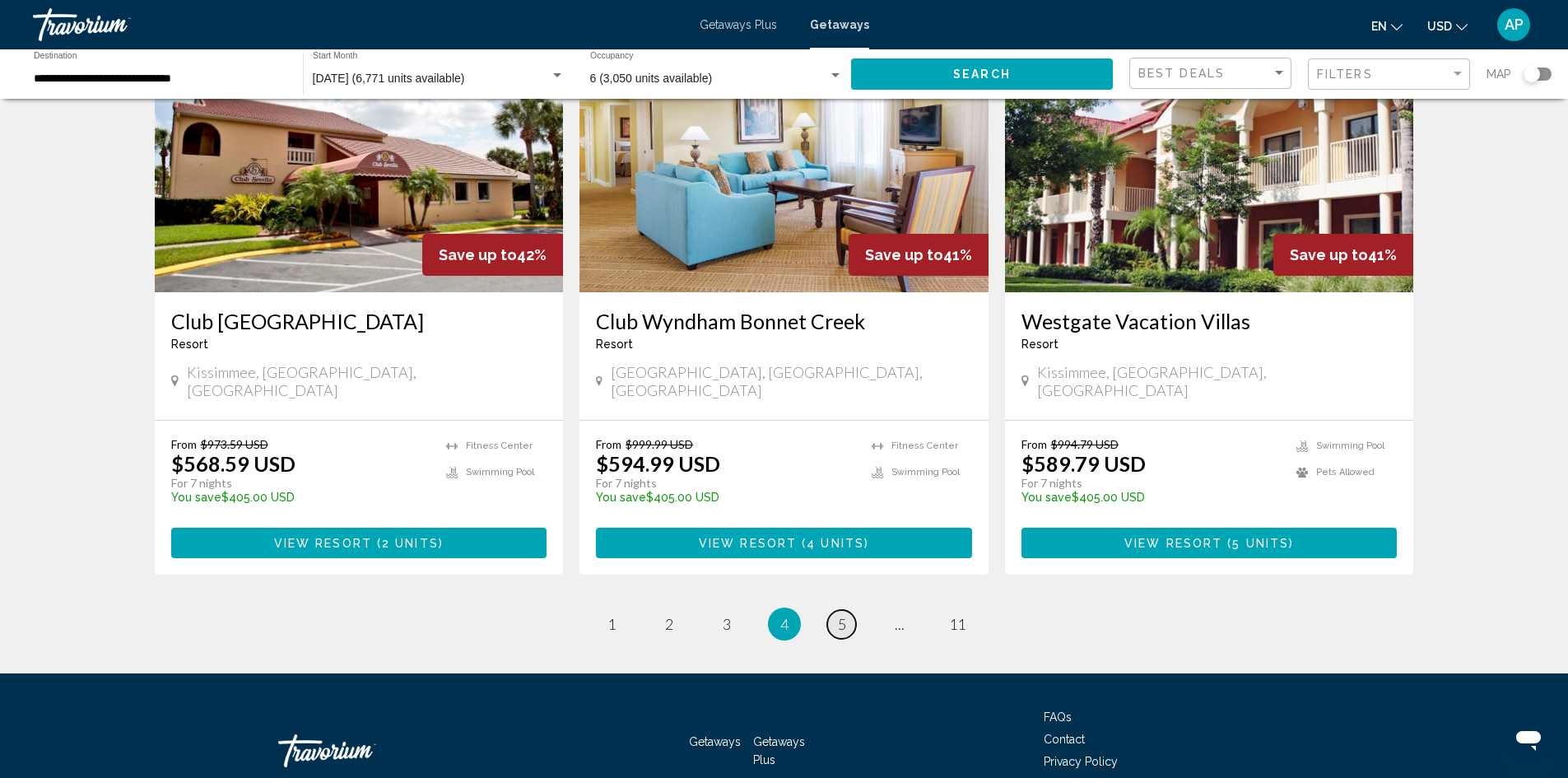
click at [850, 610] on link "page 5" at bounding box center [842, 624] width 29 height 29
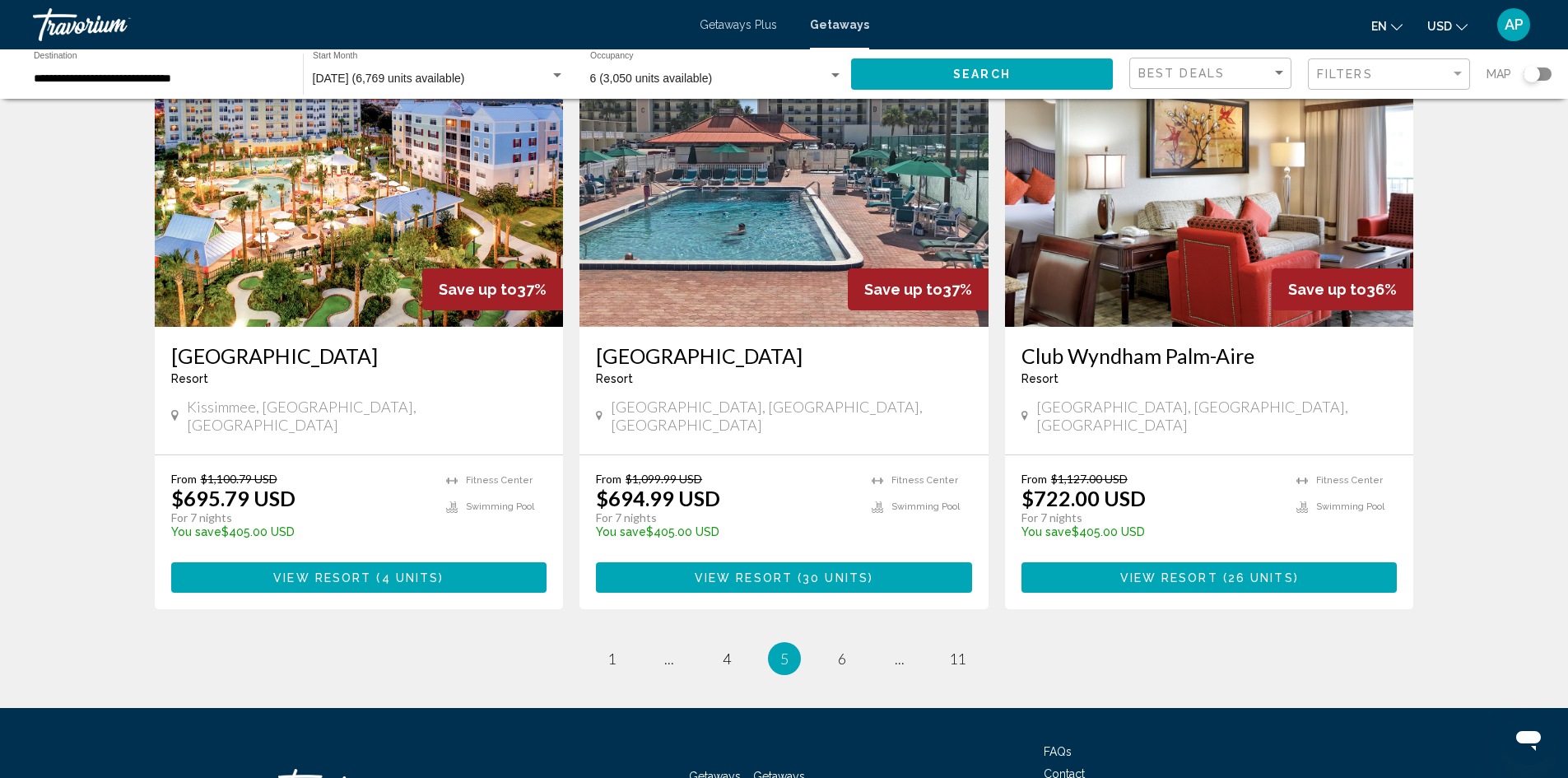
scroll to position [1979, 0]
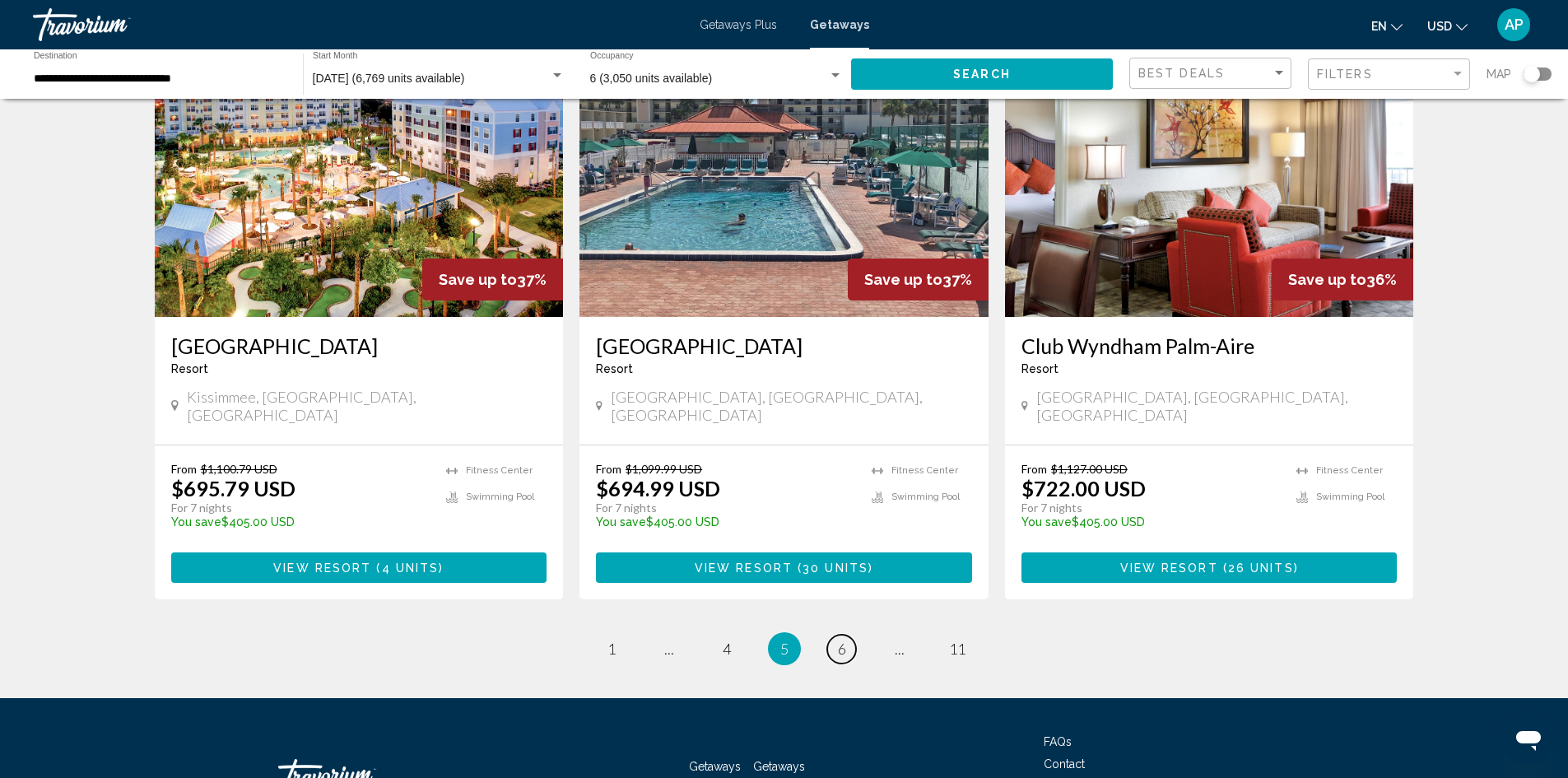
click at [845, 639] on span "6" at bounding box center [842, 648] width 8 height 18
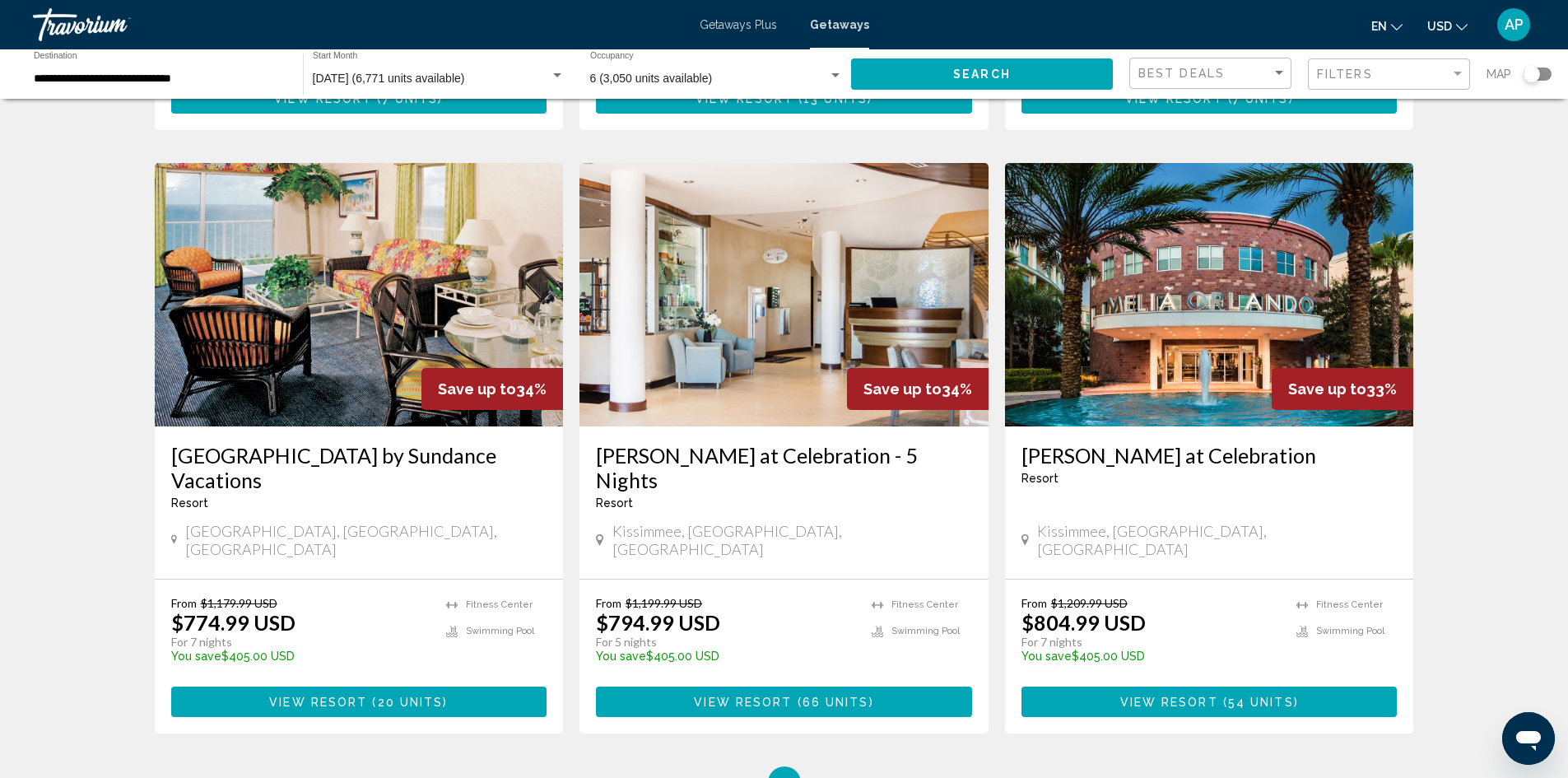
scroll to position [1929, 0]
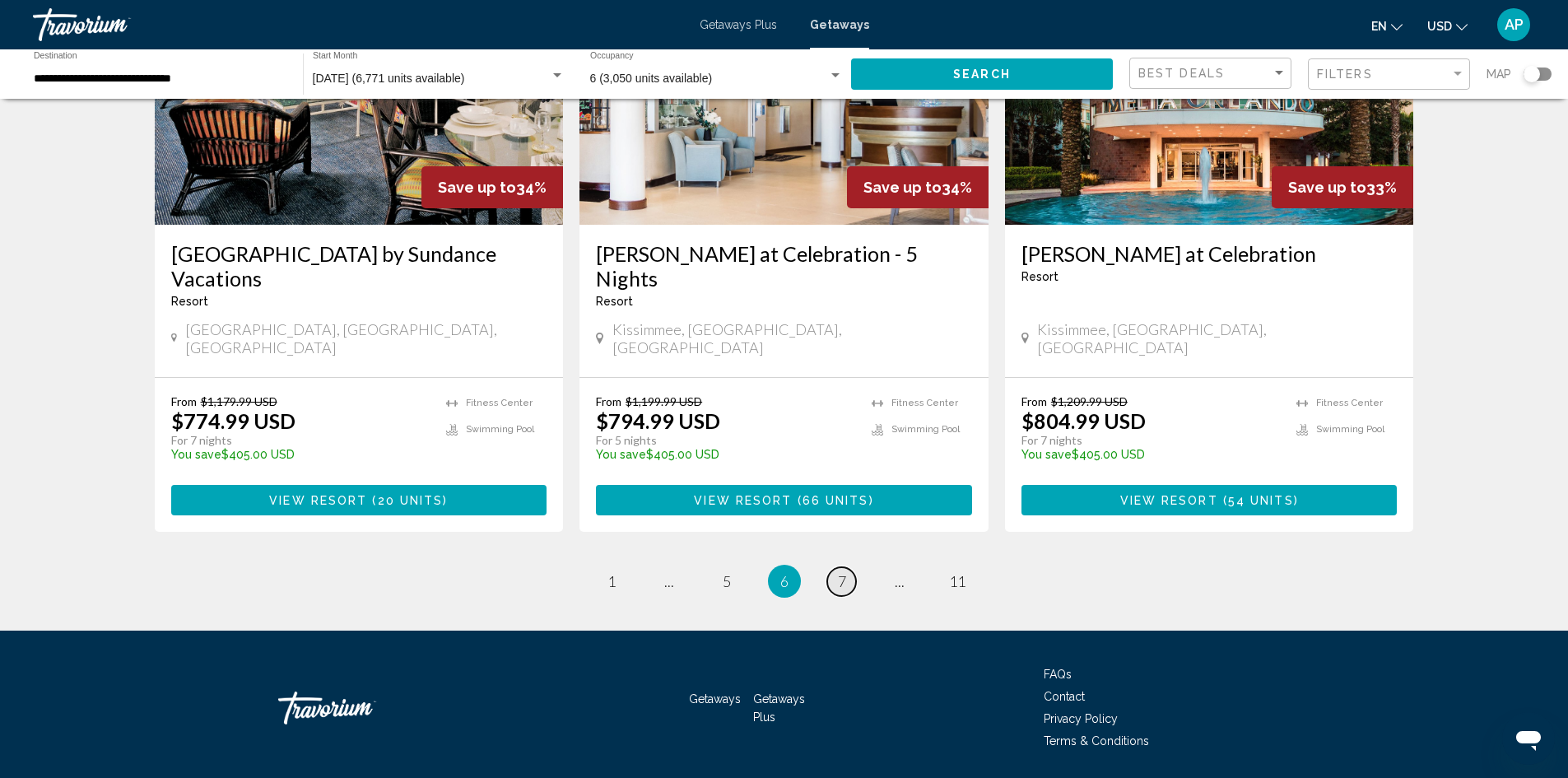
click at [843, 571] on span "7" at bounding box center [842, 580] width 8 height 18
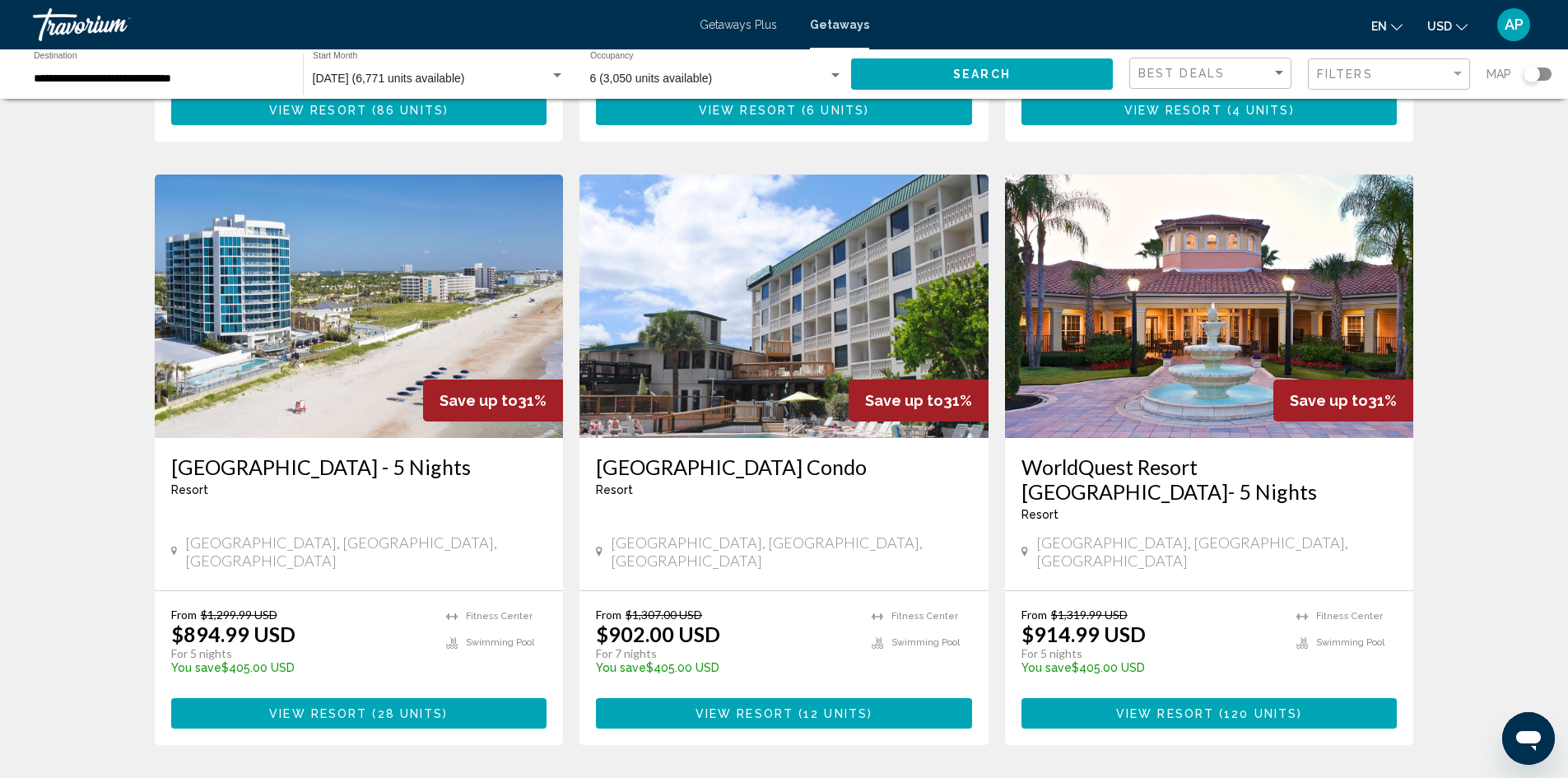
scroll to position [1929, 0]
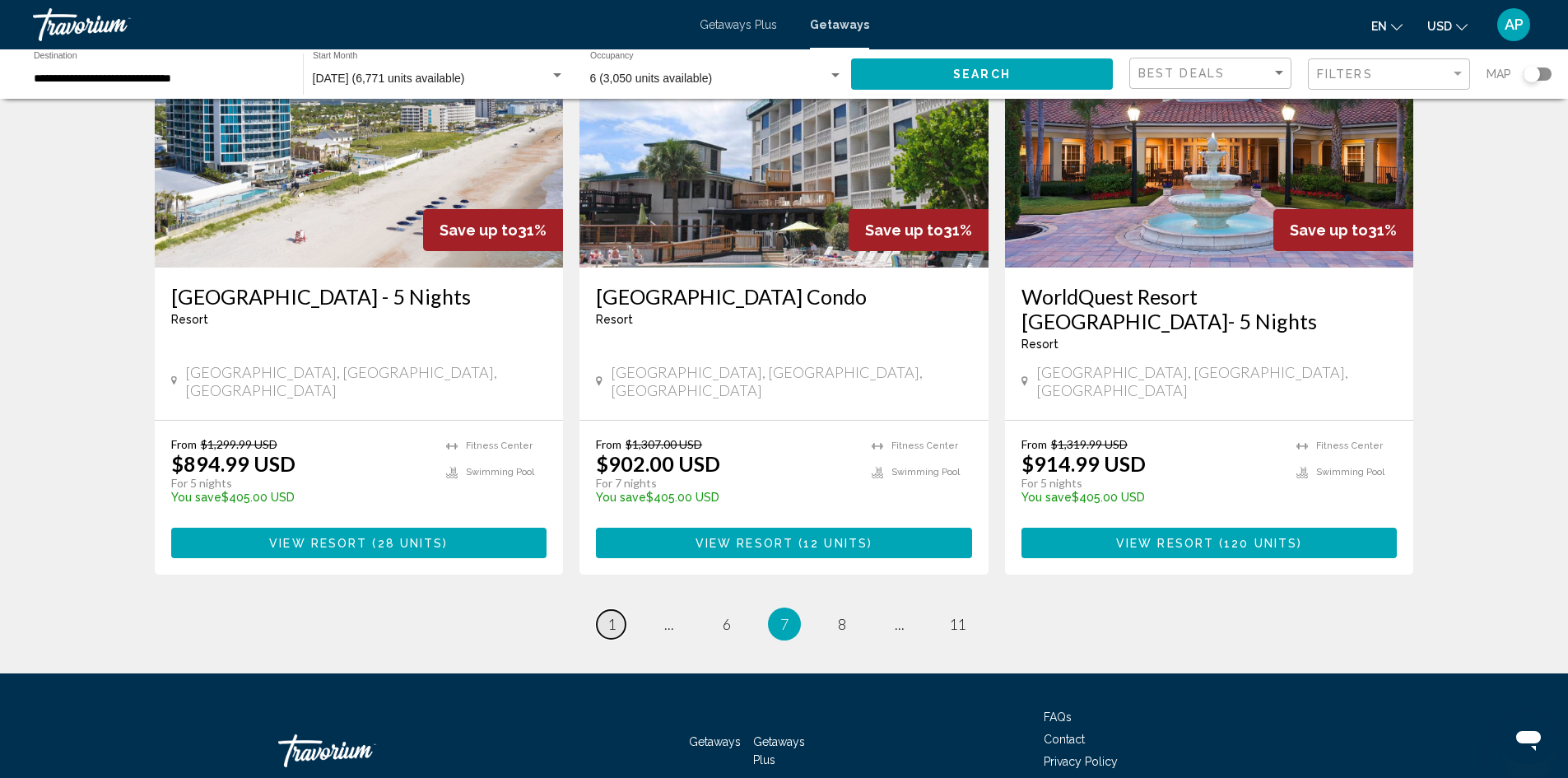
click at [606, 610] on link "page 1" at bounding box center [611, 624] width 29 height 29
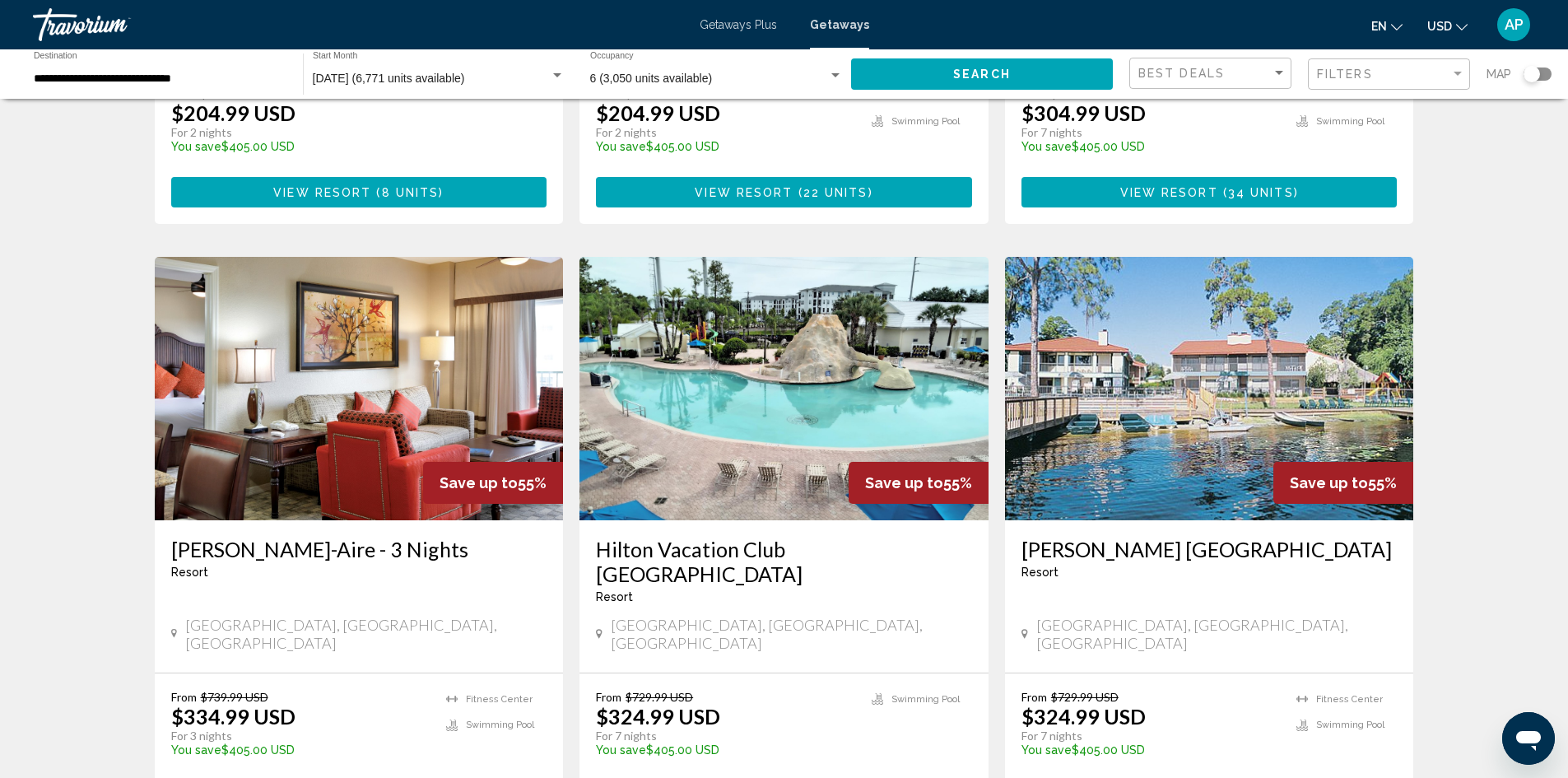
scroll to position [169, 0]
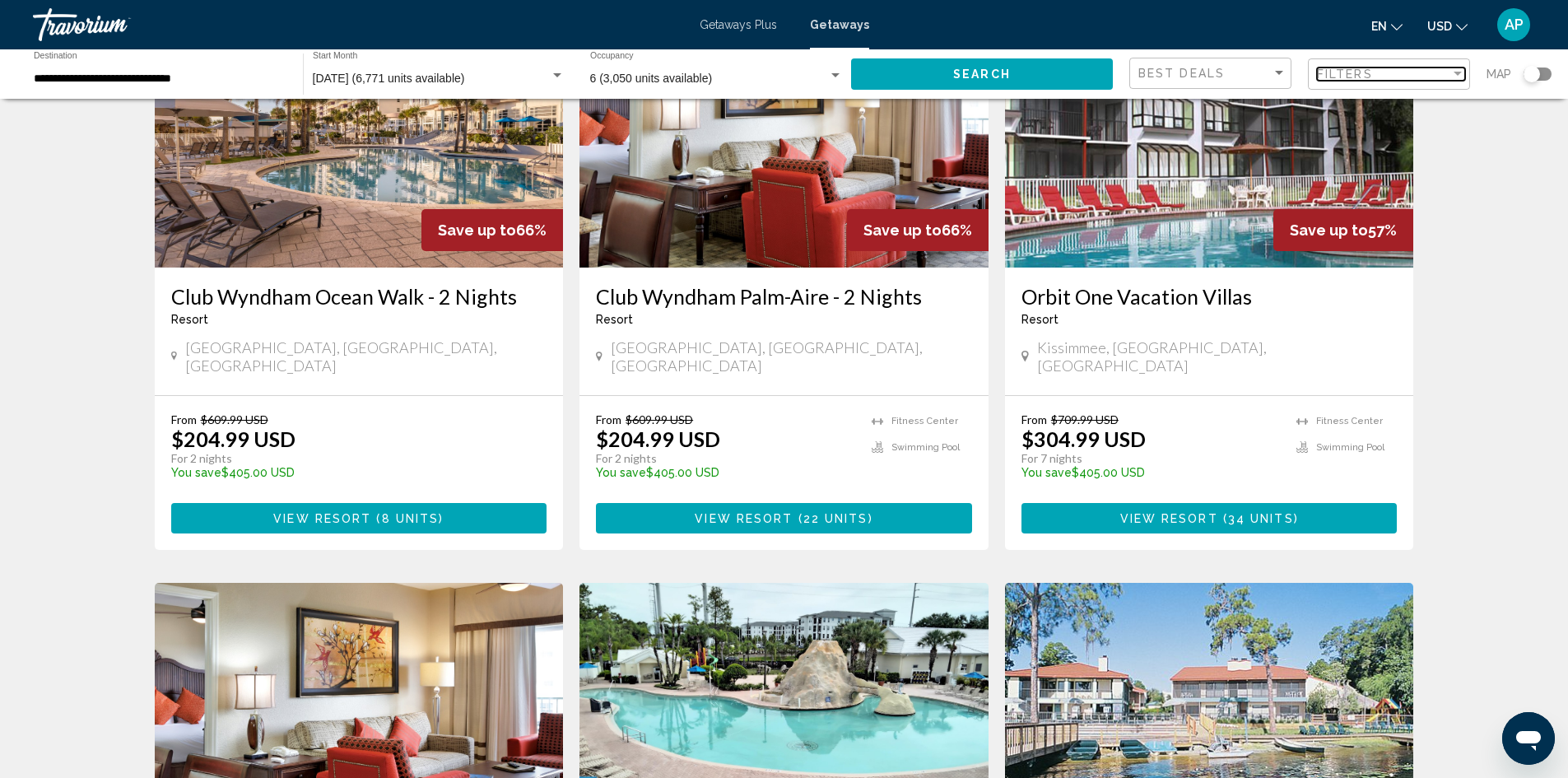
click at [1384, 73] on div "Filters" at bounding box center [1383, 74] width 133 height 13
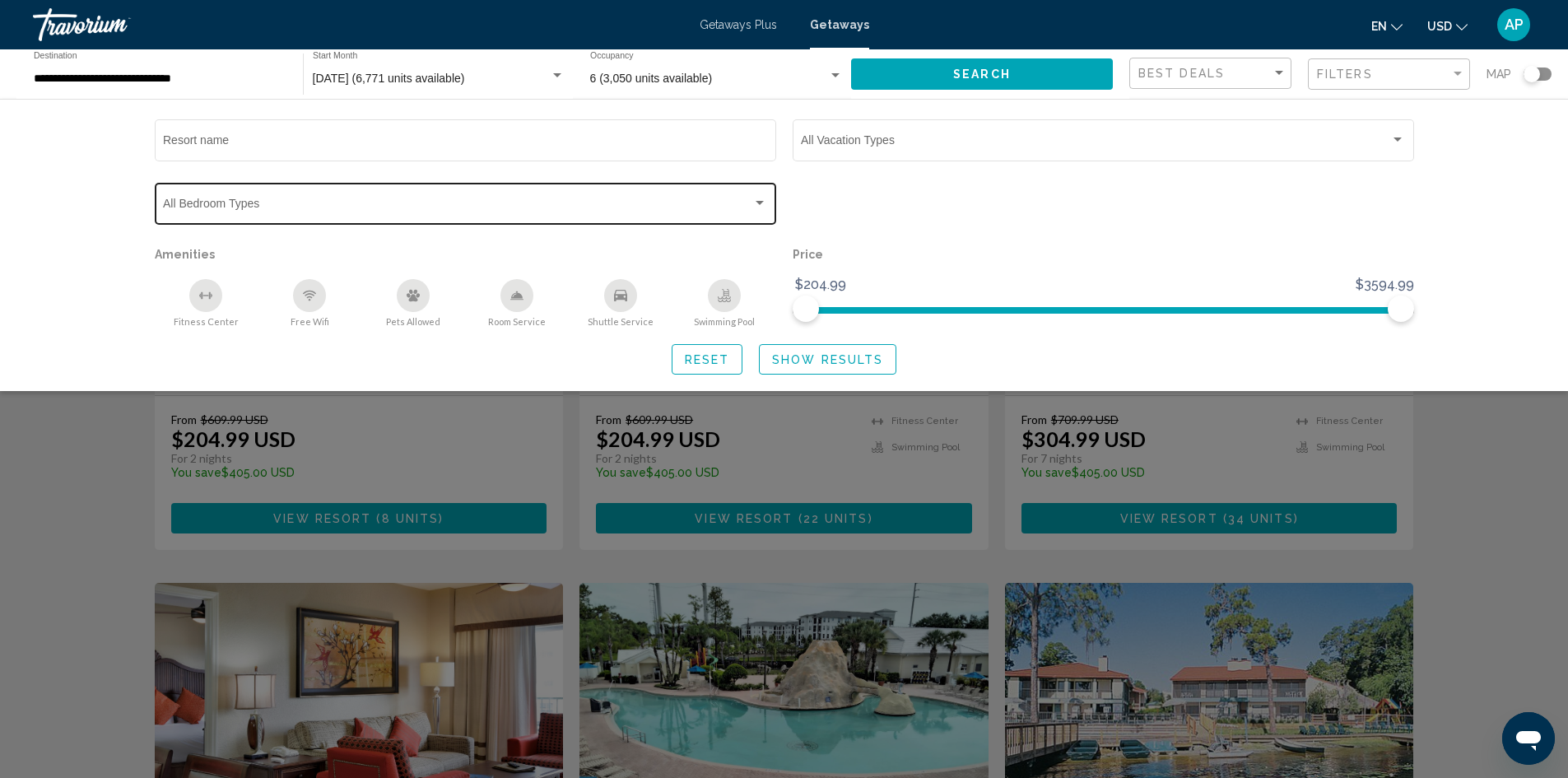
click at [616, 192] on div "Bedroom Types All Bedroom Types" at bounding box center [465, 202] width 604 height 45
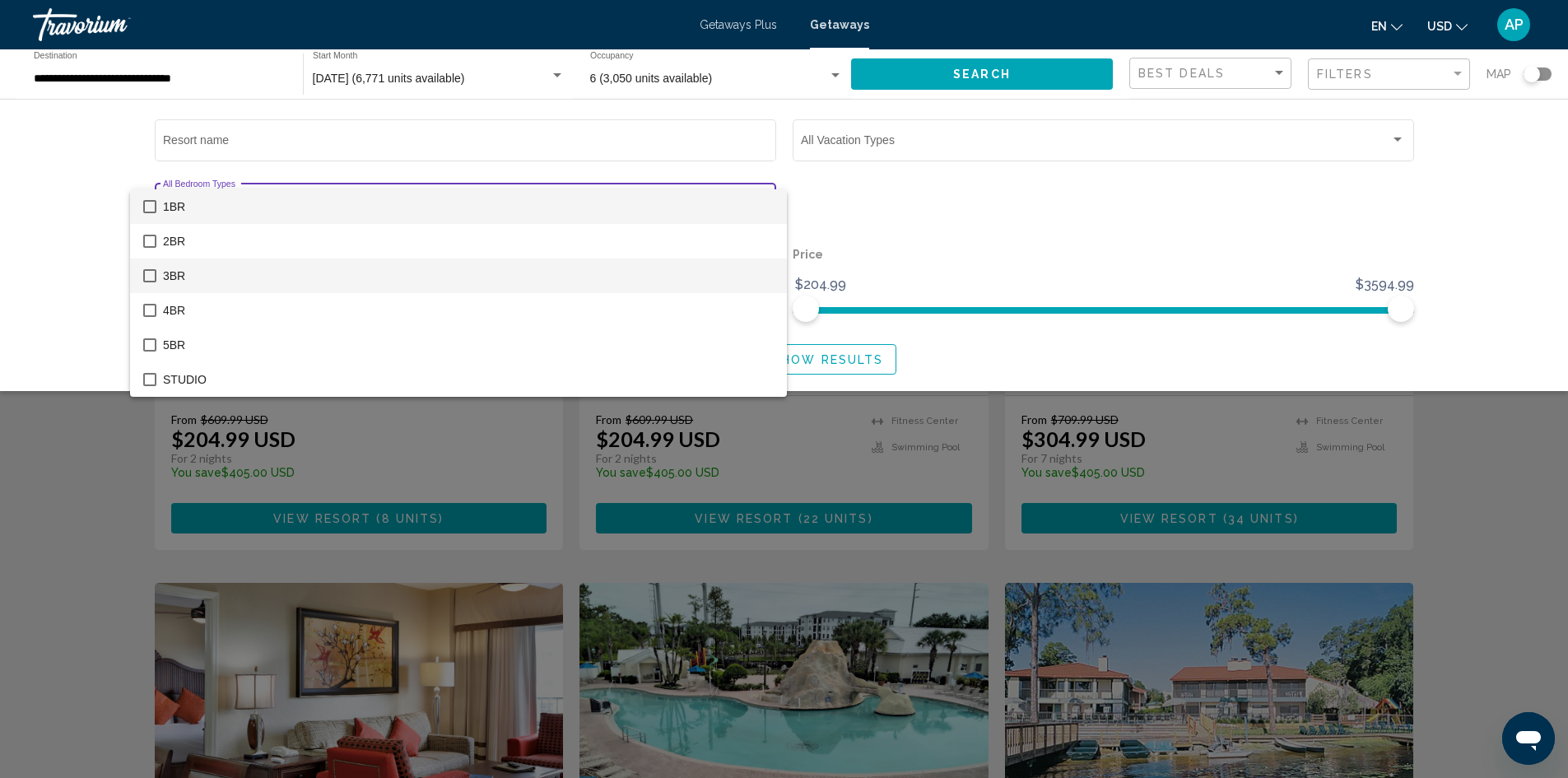
click at [423, 274] on span "3BR" at bounding box center [468, 275] width 610 height 35
click at [1110, 207] on div at bounding box center [784, 389] width 1568 height 778
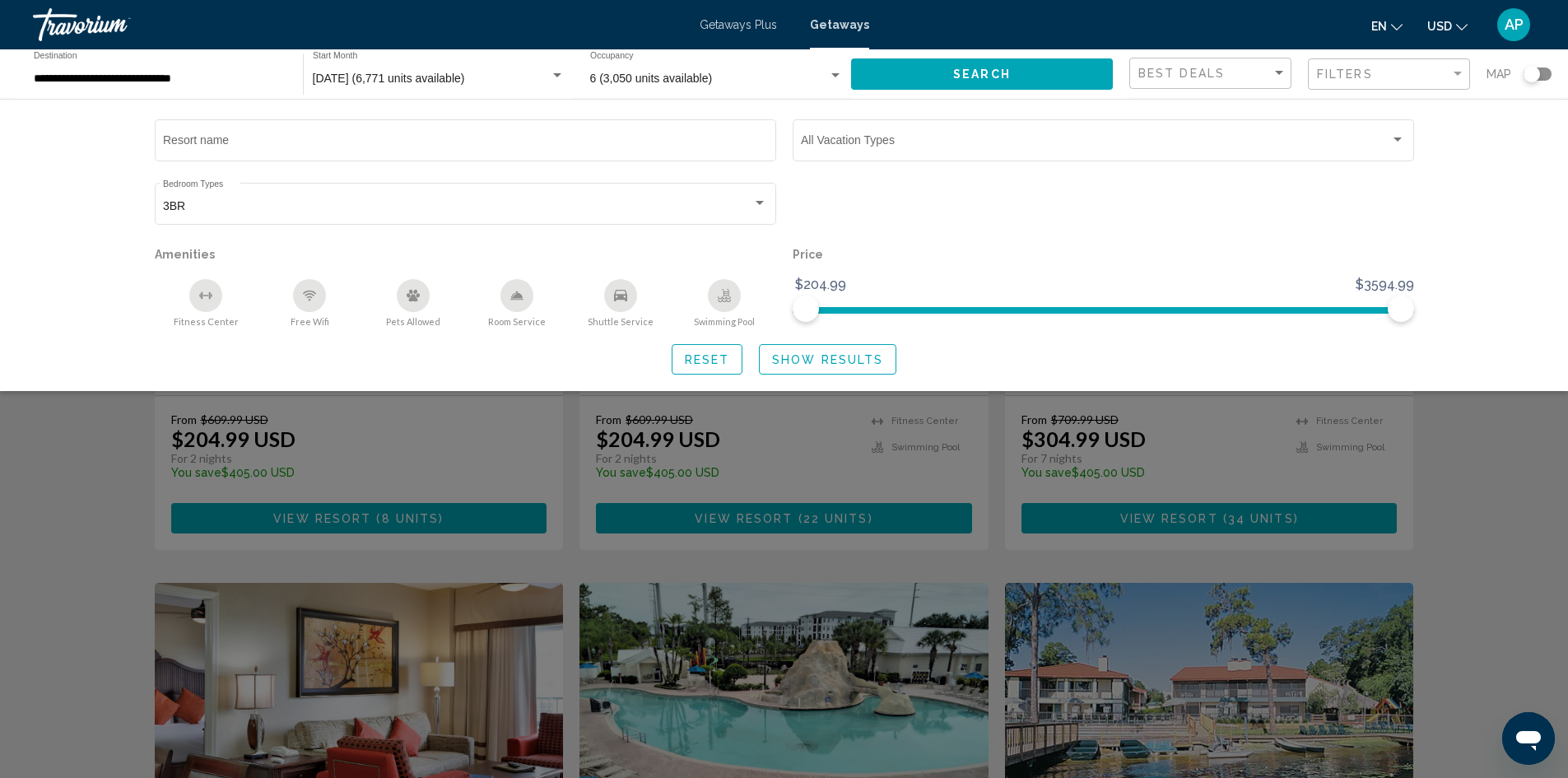
click at [1036, 83] on button "Search" at bounding box center [981, 74] width 261 height 30
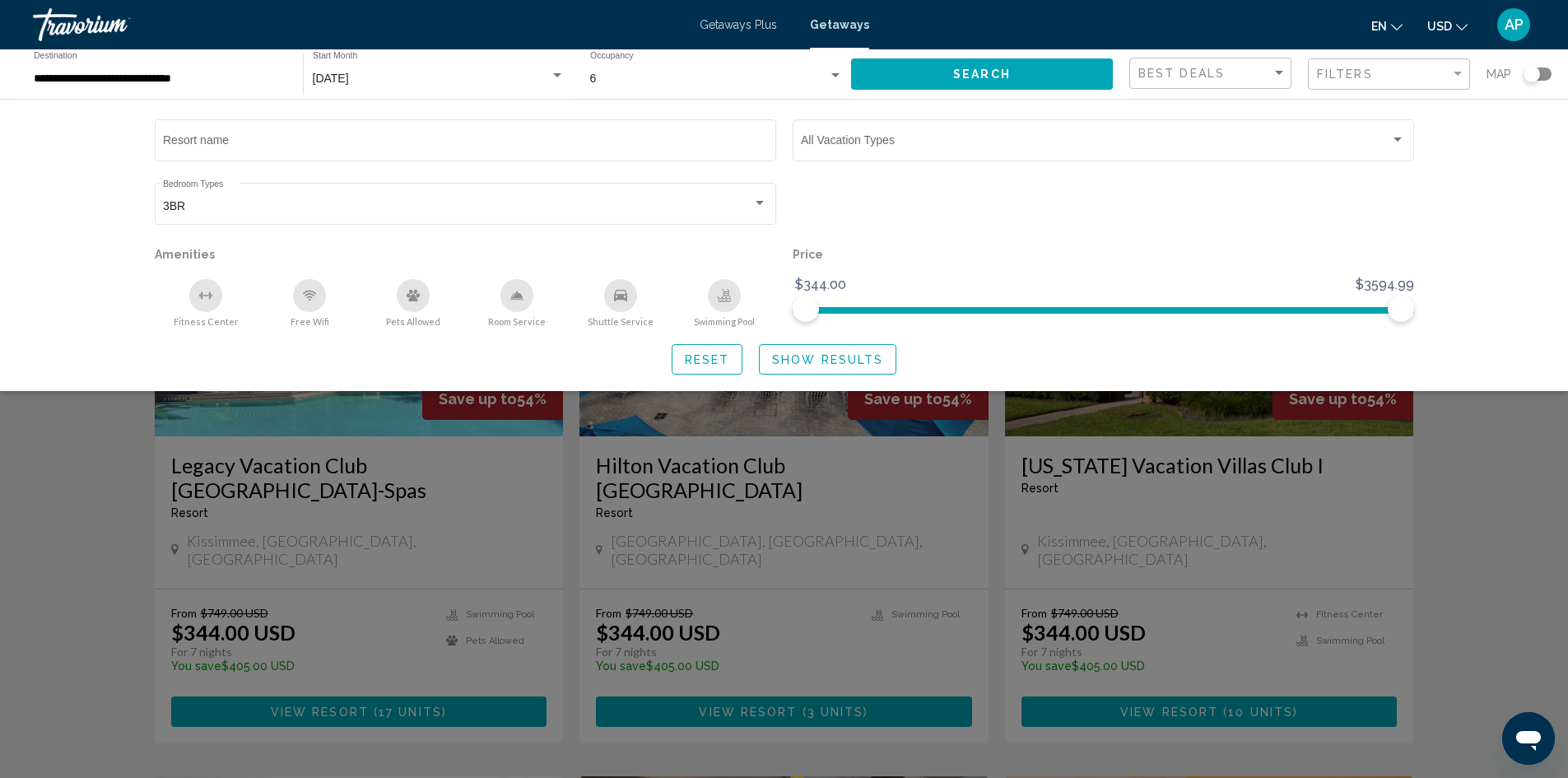
click at [722, 300] on icon "Swimming Pool" at bounding box center [725, 301] width 13 height 3
click at [1044, 65] on button "Search" at bounding box center [981, 74] width 261 height 30
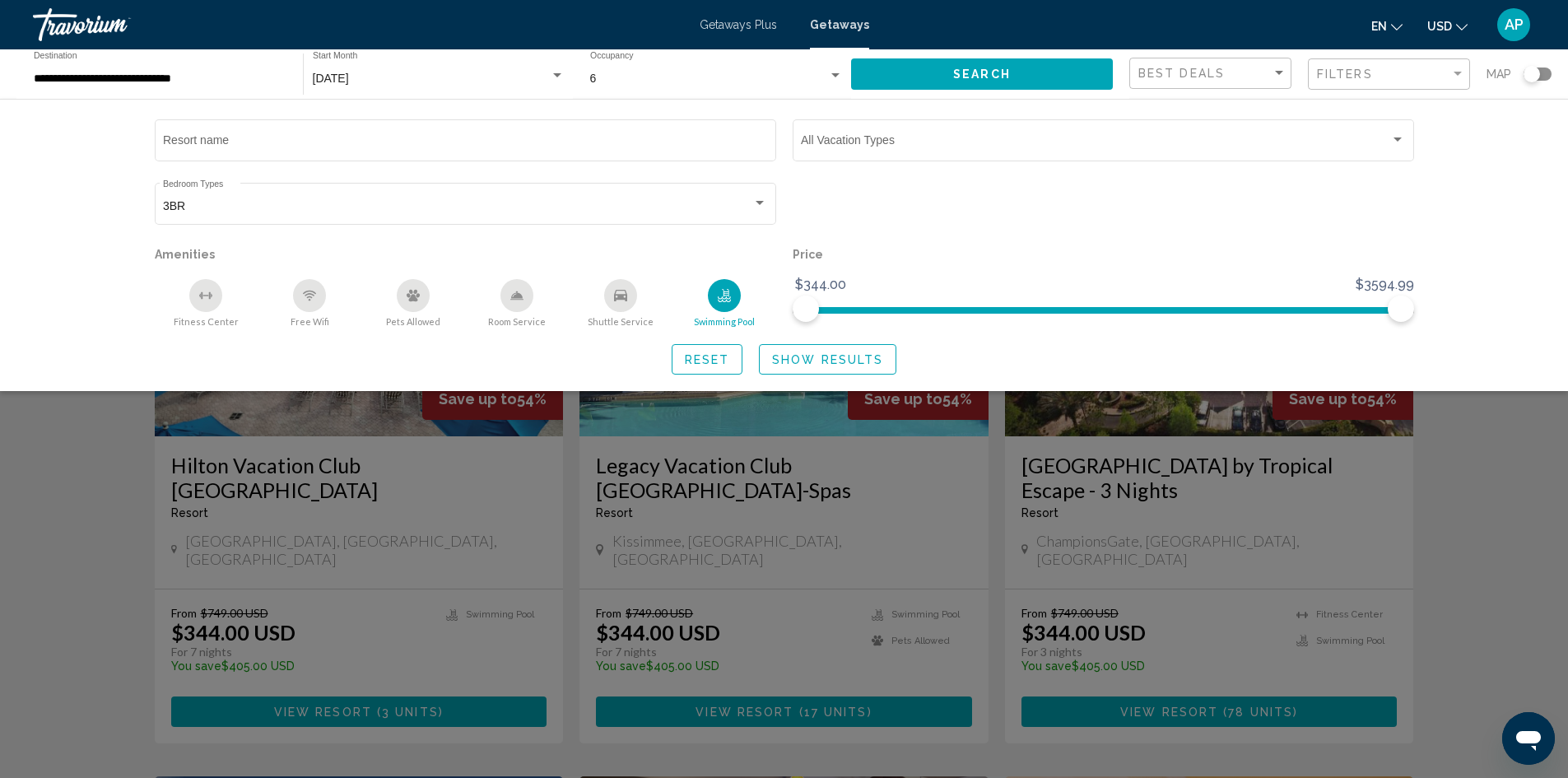
click at [1251, 439] on div "Search widget" at bounding box center [784, 512] width 1568 height 531
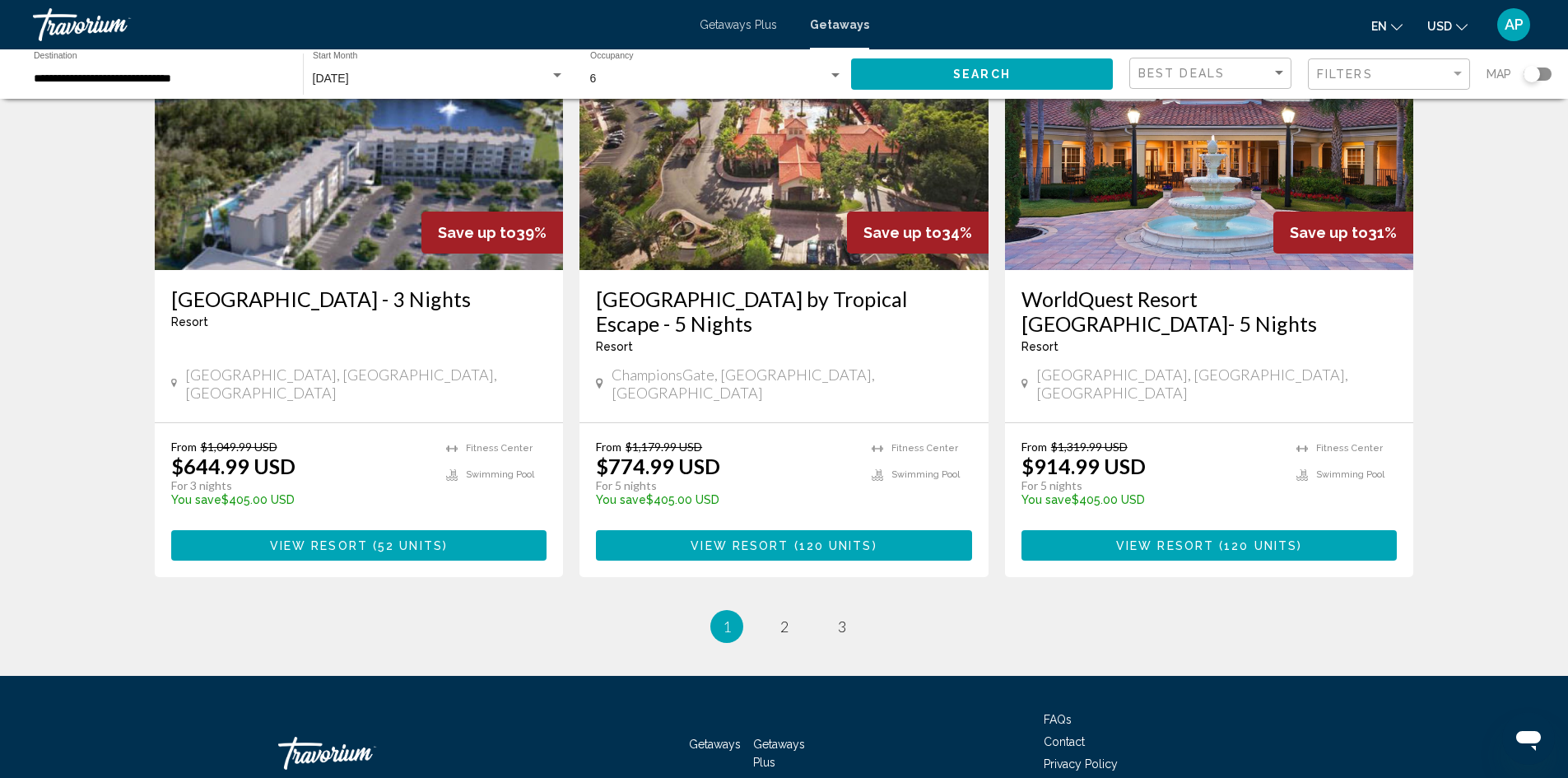
scroll to position [1954, 0]
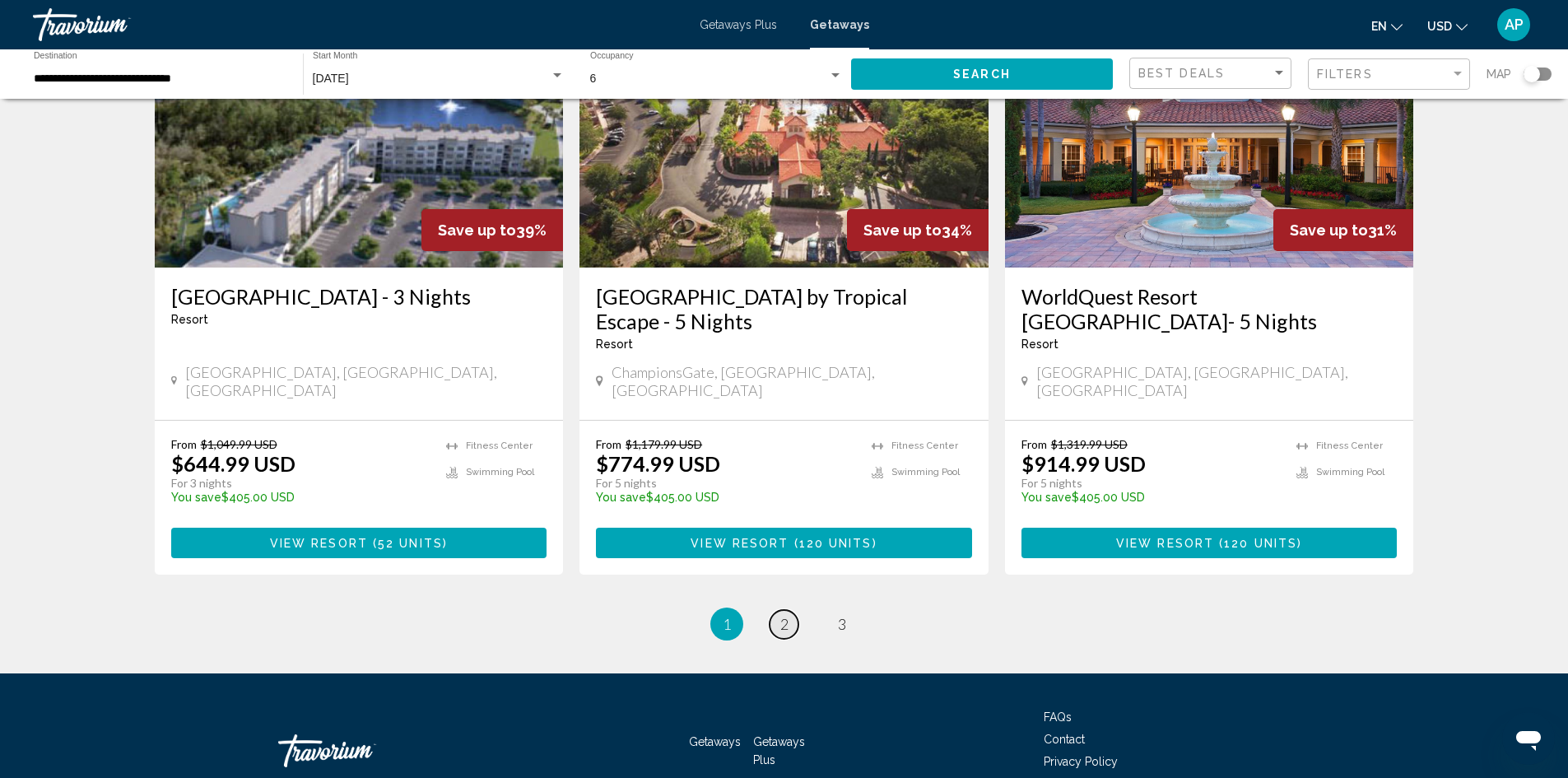
click at [787, 615] on span "2" at bounding box center [784, 623] width 8 height 18
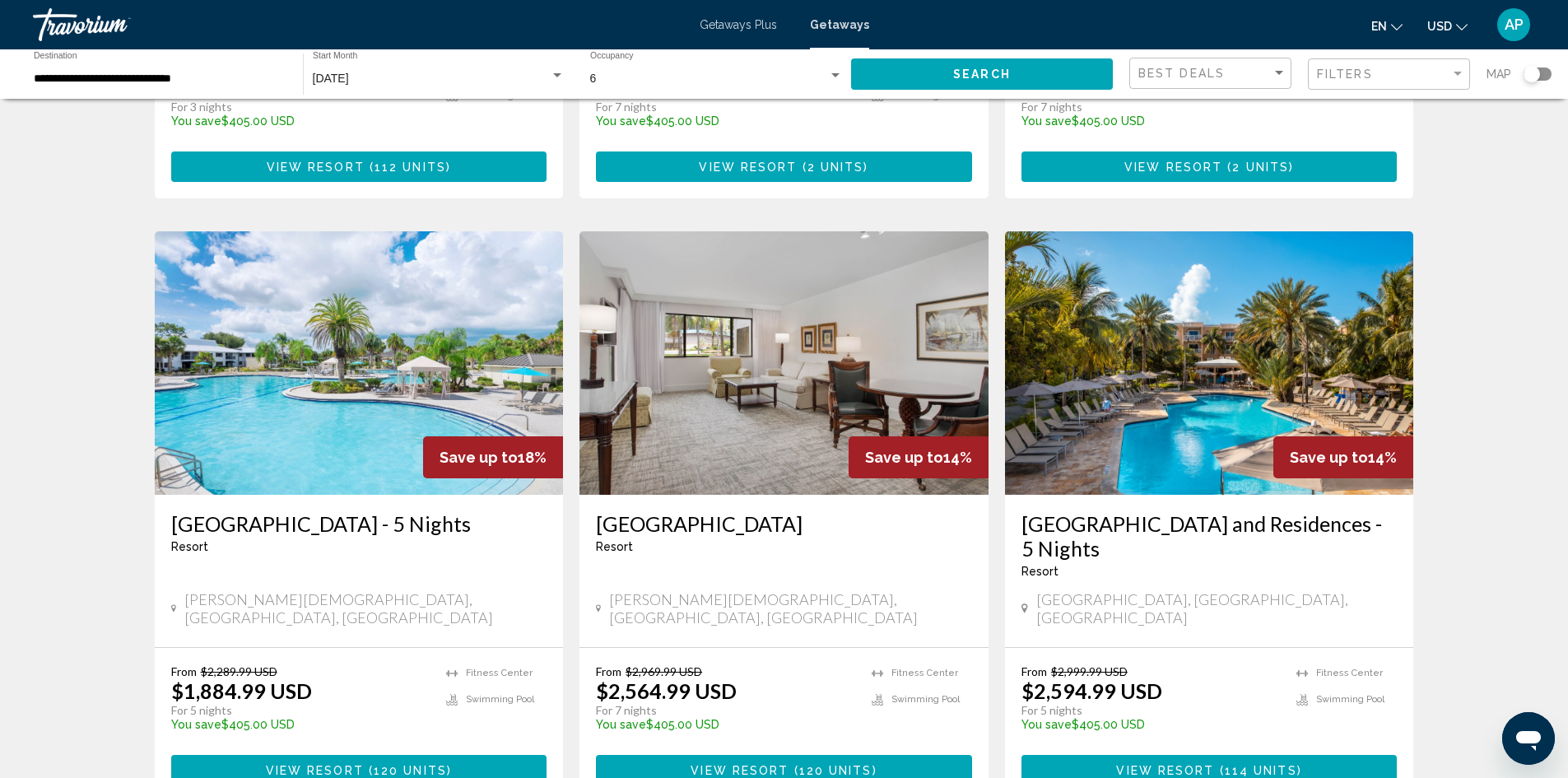
scroll to position [1811, 0]
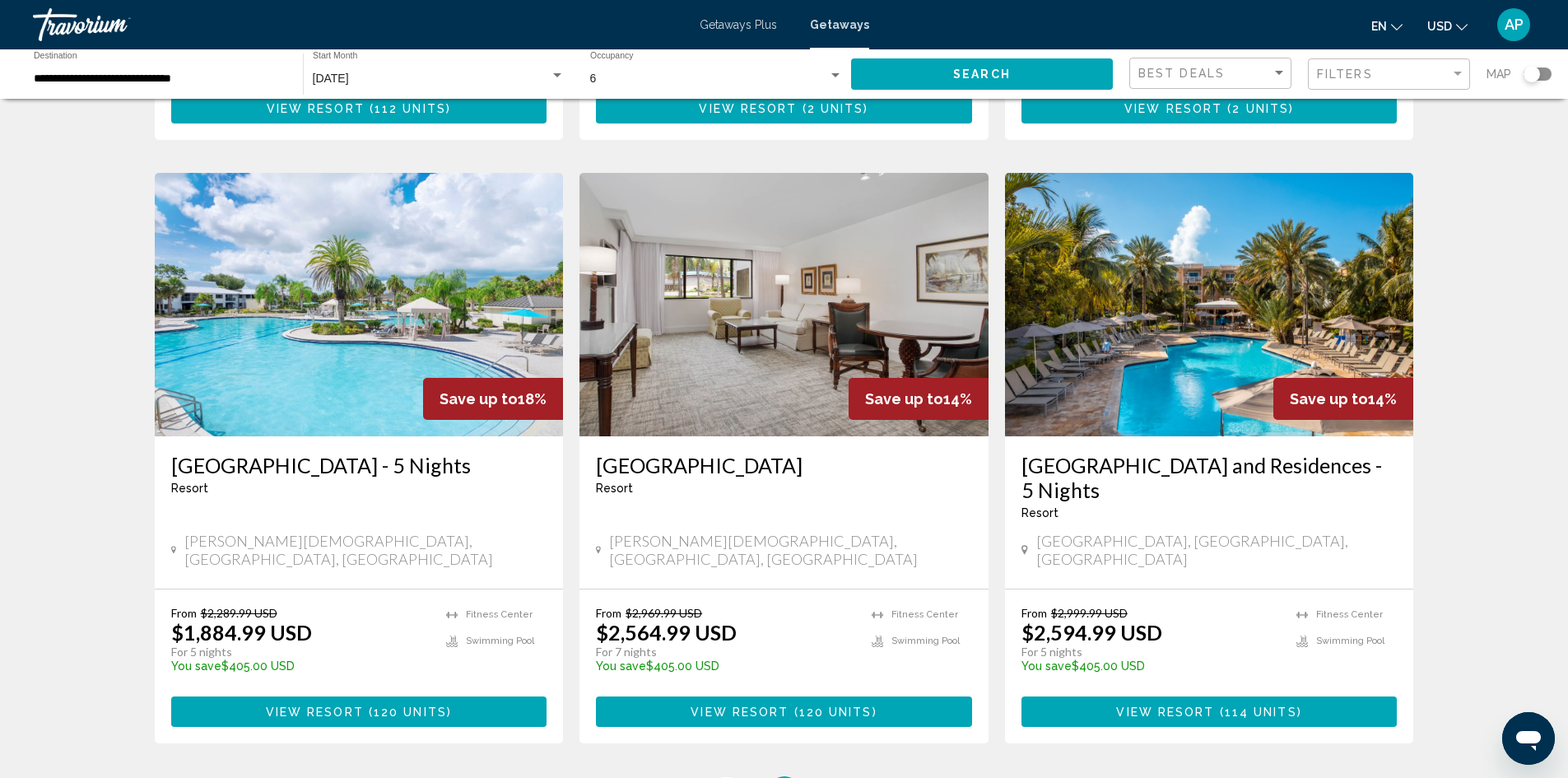
click at [723, 777] on span "1" at bounding box center [726, 792] width 8 height 18
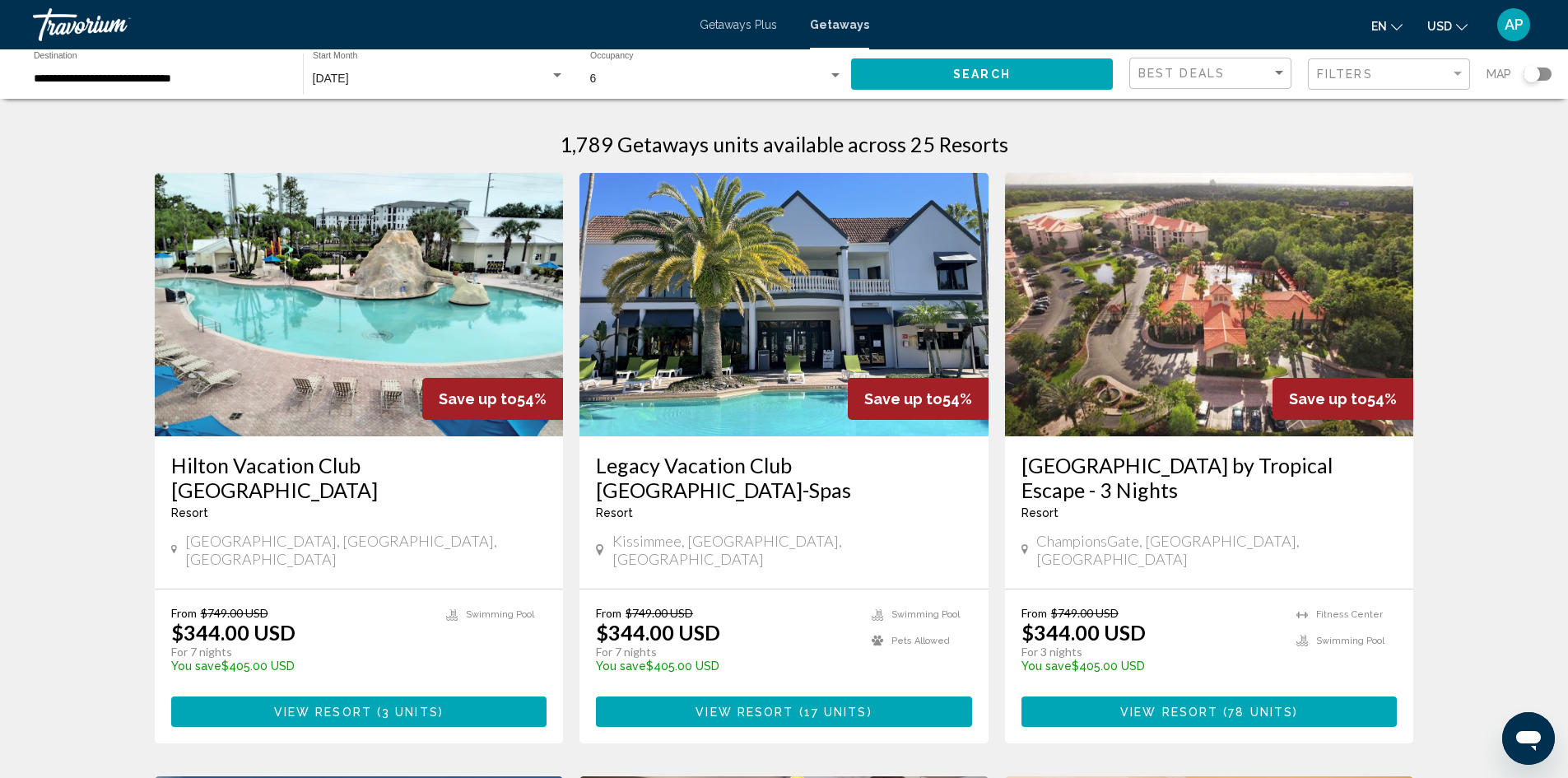
scroll to position [82, 0]
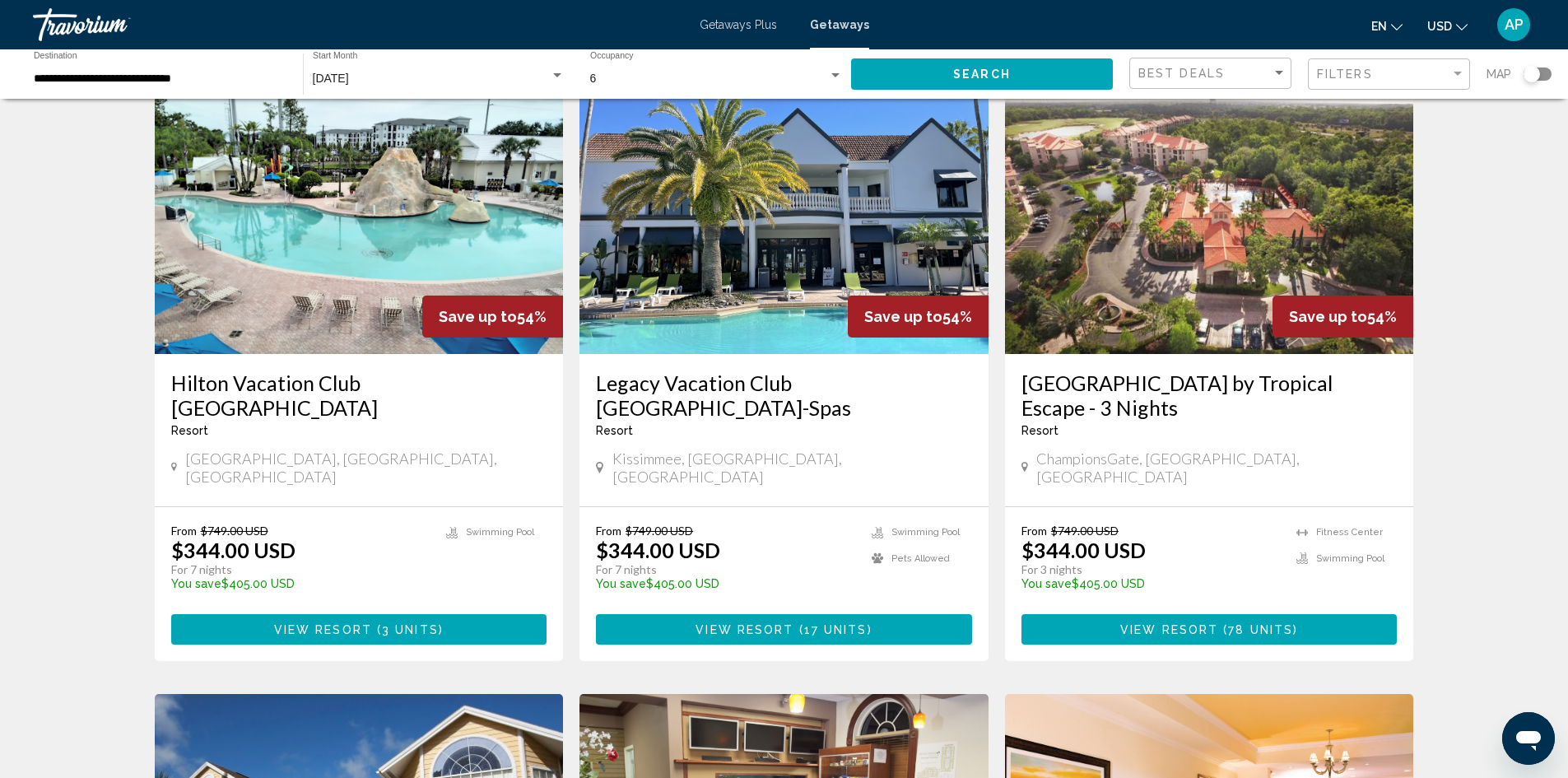
click at [779, 253] on img "Main content" at bounding box center [784, 222] width 409 height 263
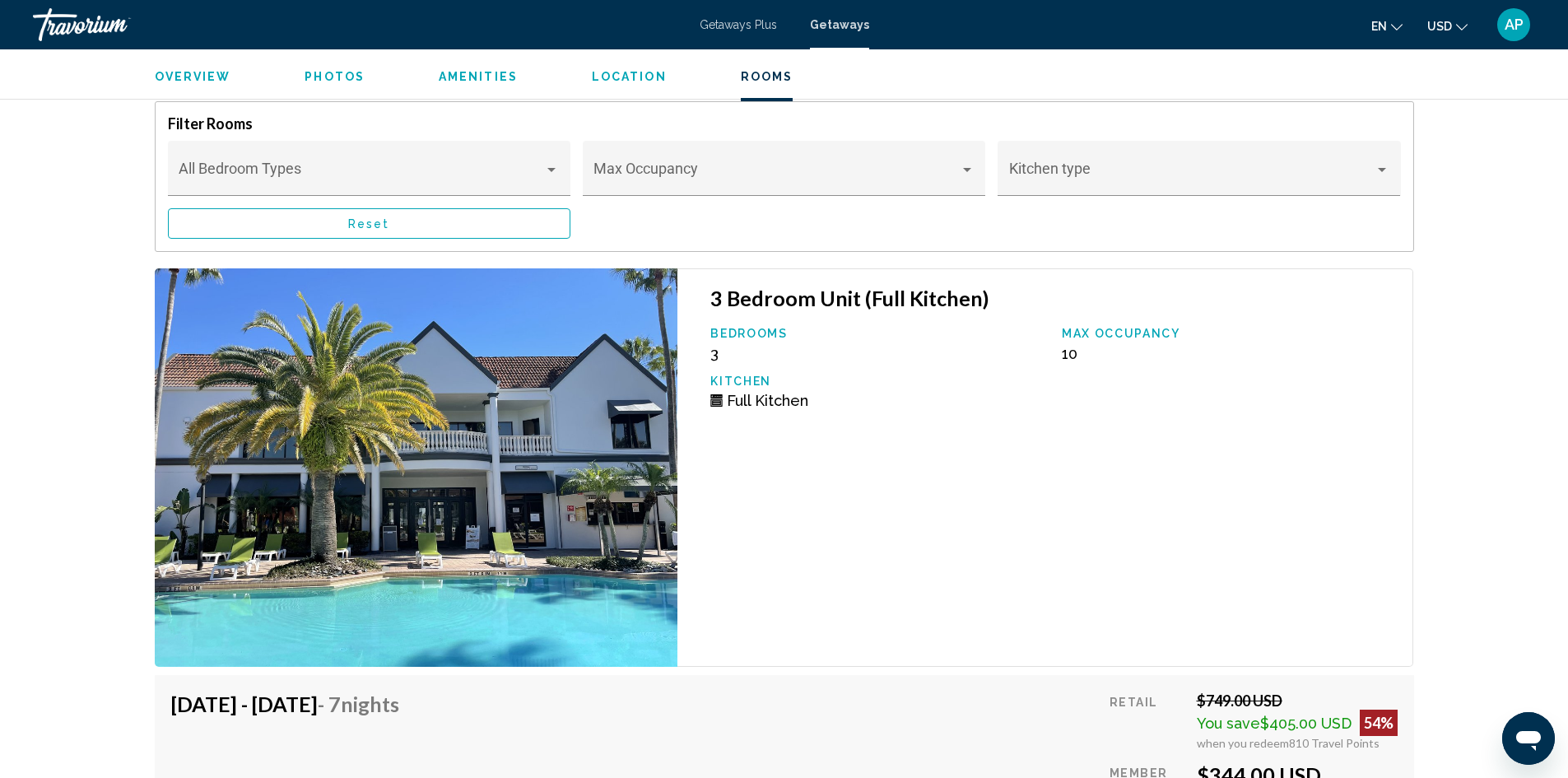
scroll to position [3209, 0]
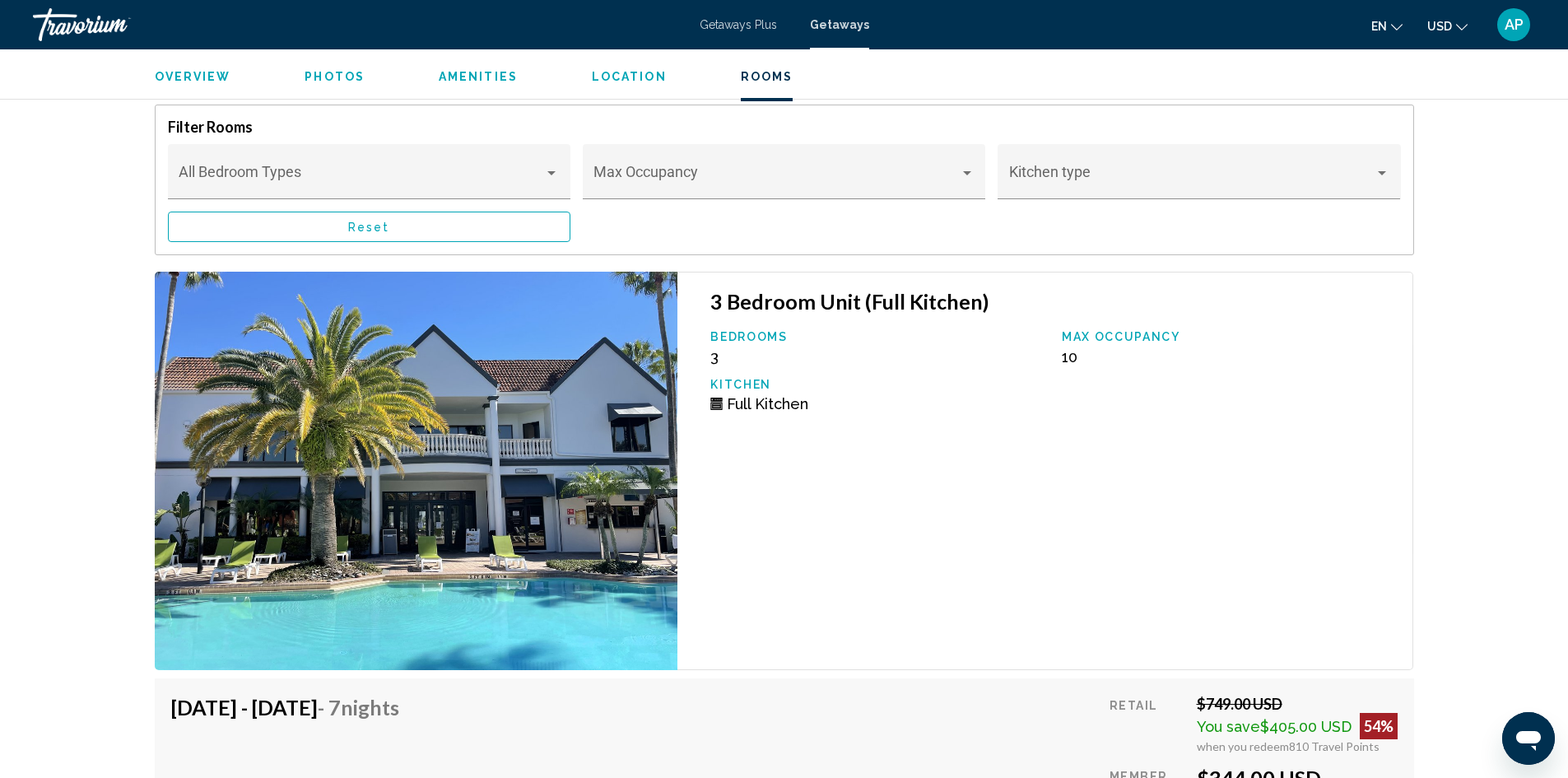
click at [572, 496] on img "Main content" at bounding box center [416, 471] width 524 height 398
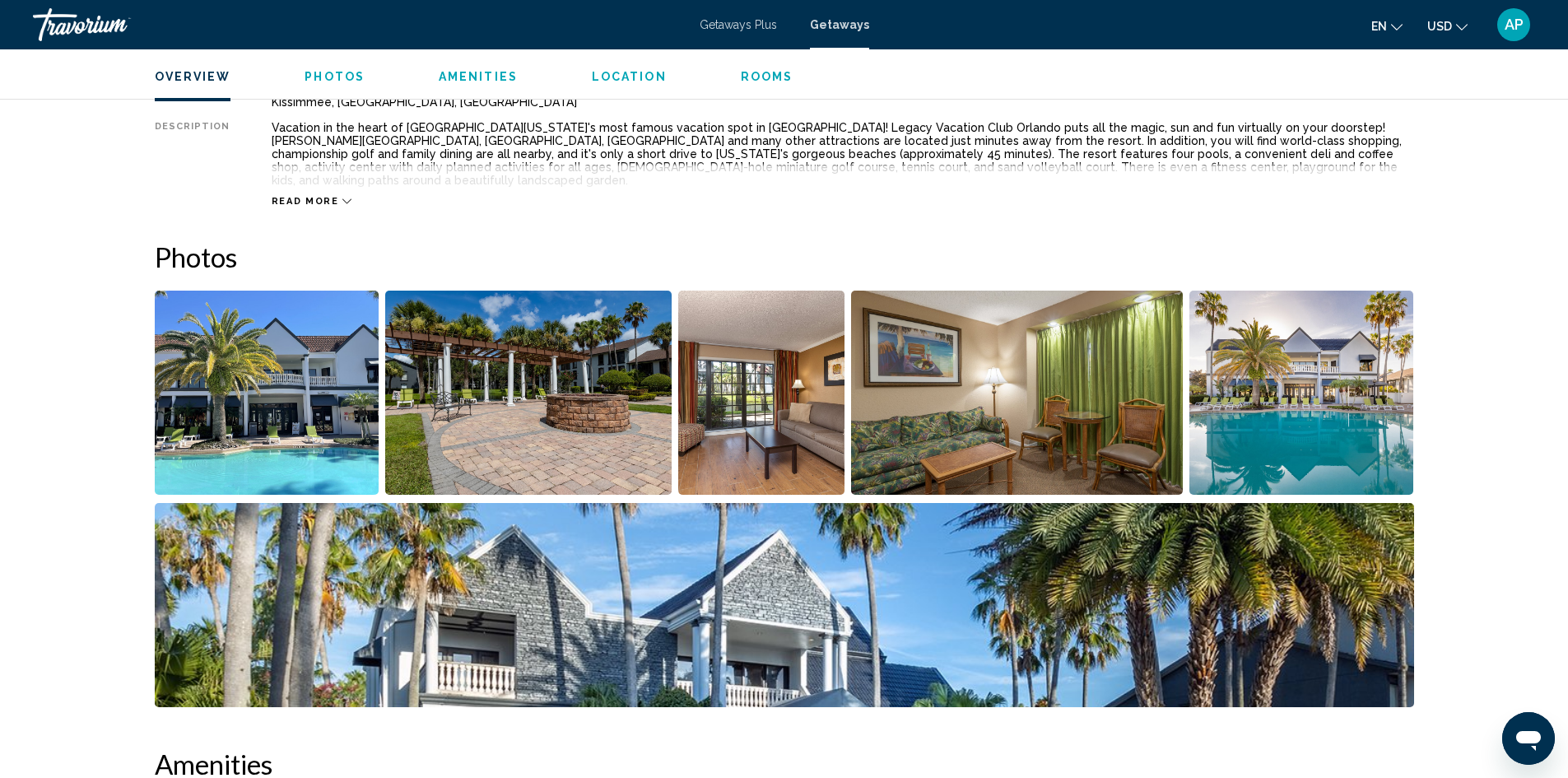
scroll to position [658, 0]
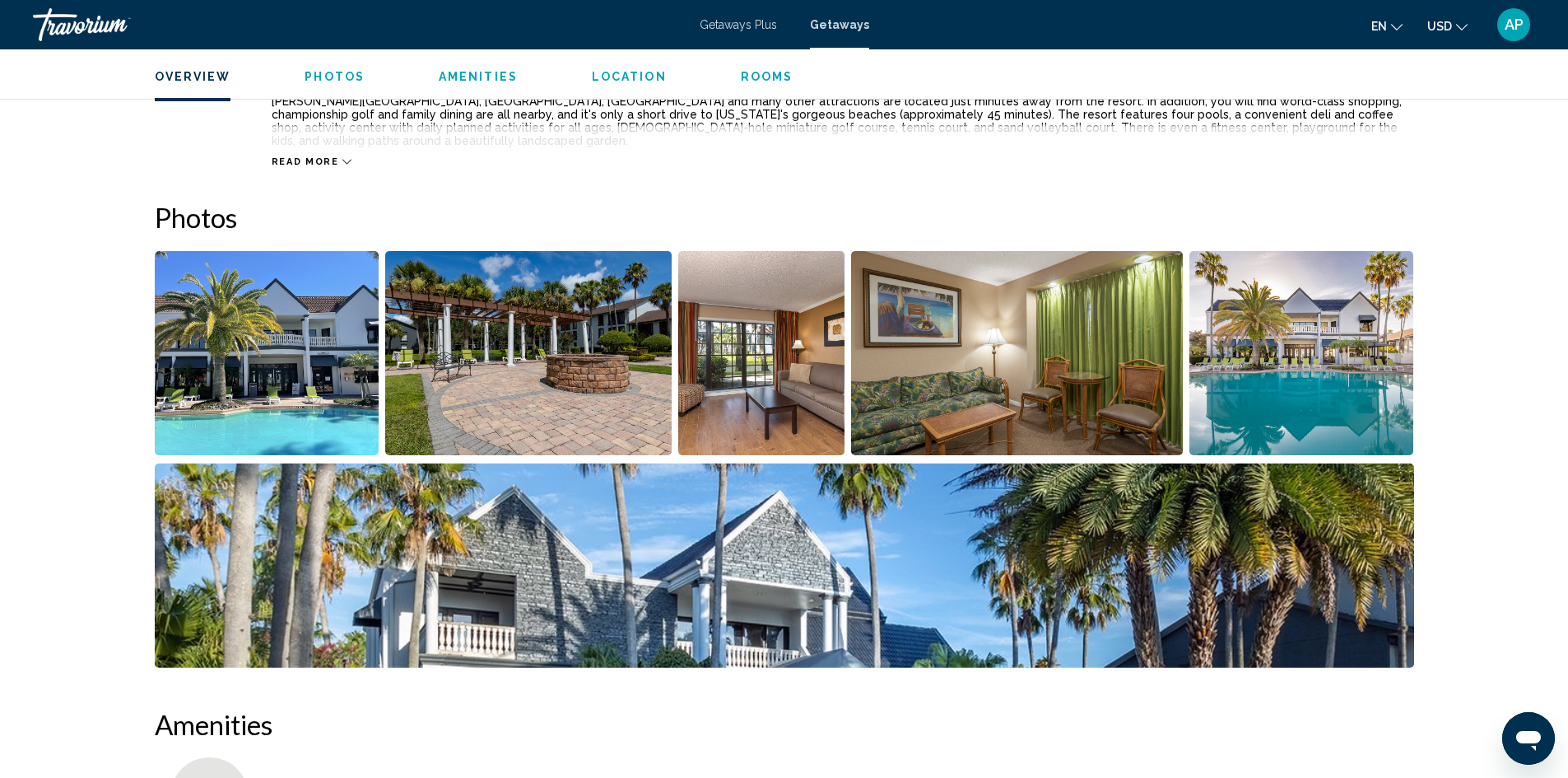
click at [733, 404] on img "Open full-screen image slider" at bounding box center [761, 353] width 167 height 204
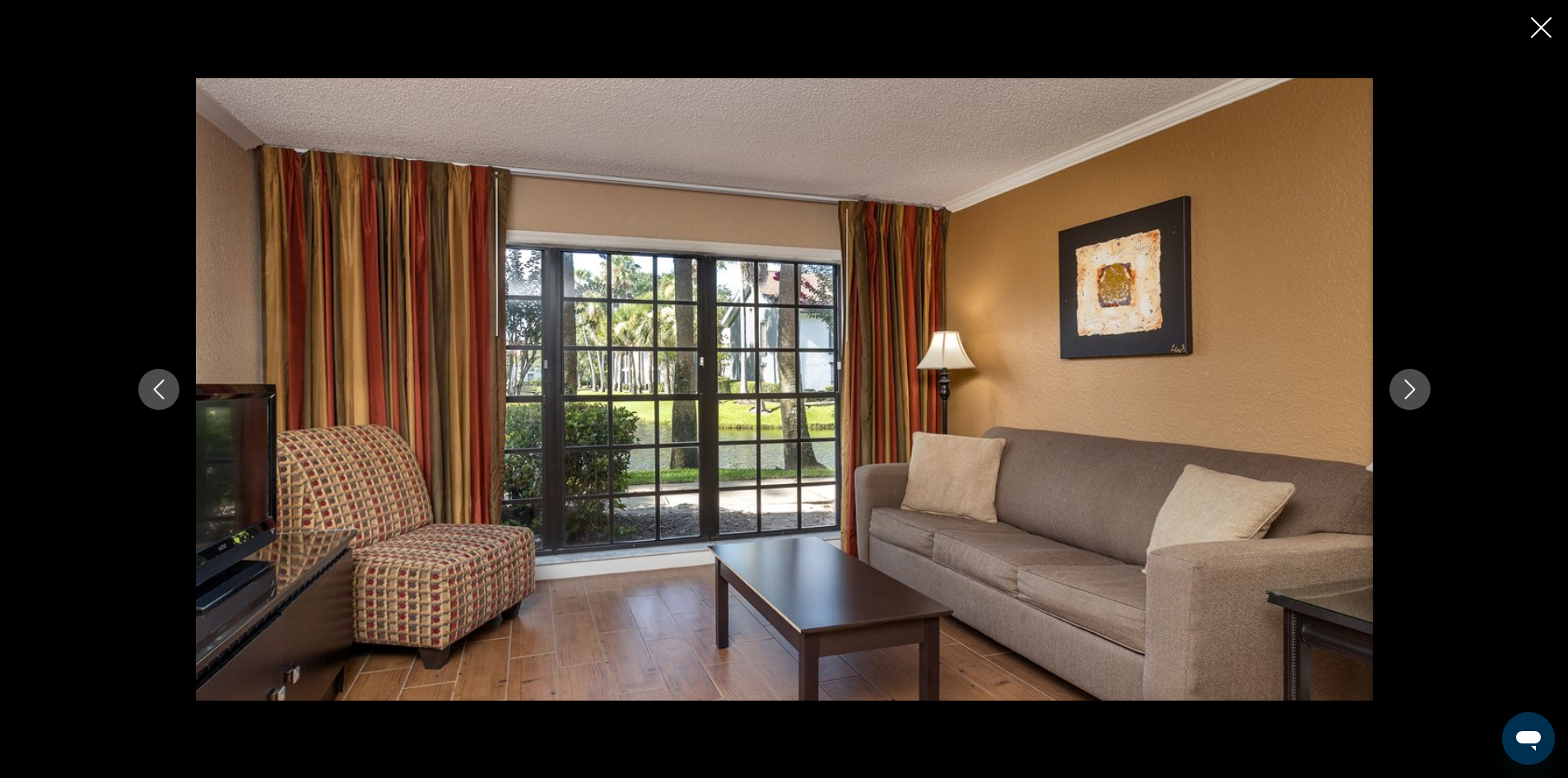
click at [1417, 392] on icon "Next image" at bounding box center [1410, 389] width 20 height 20
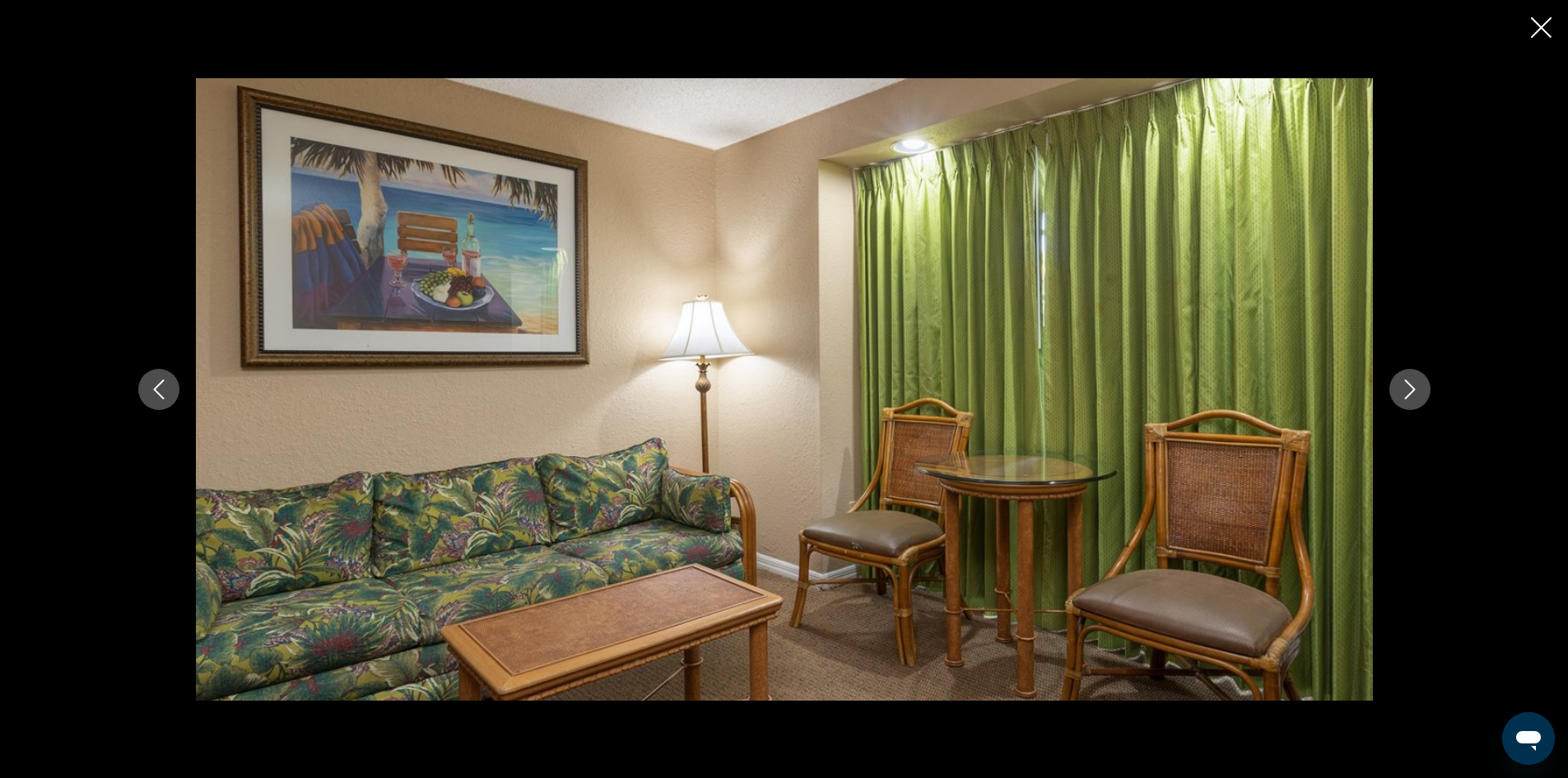
click at [1417, 392] on icon "Next image" at bounding box center [1410, 389] width 20 height 20
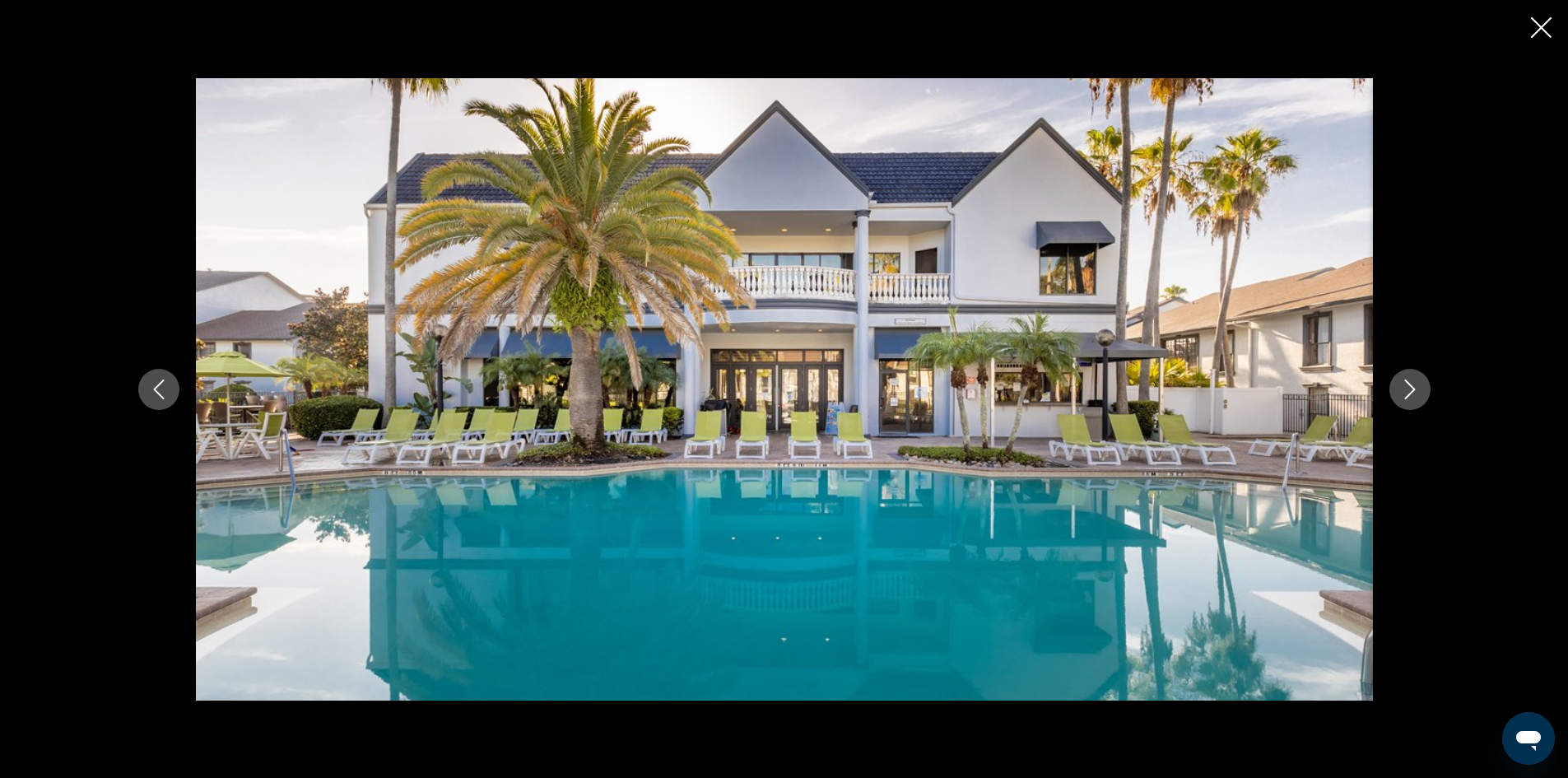
click at [1417, 392] on icon "Next image" at bounding box center [1410, 389] width 20 height 20
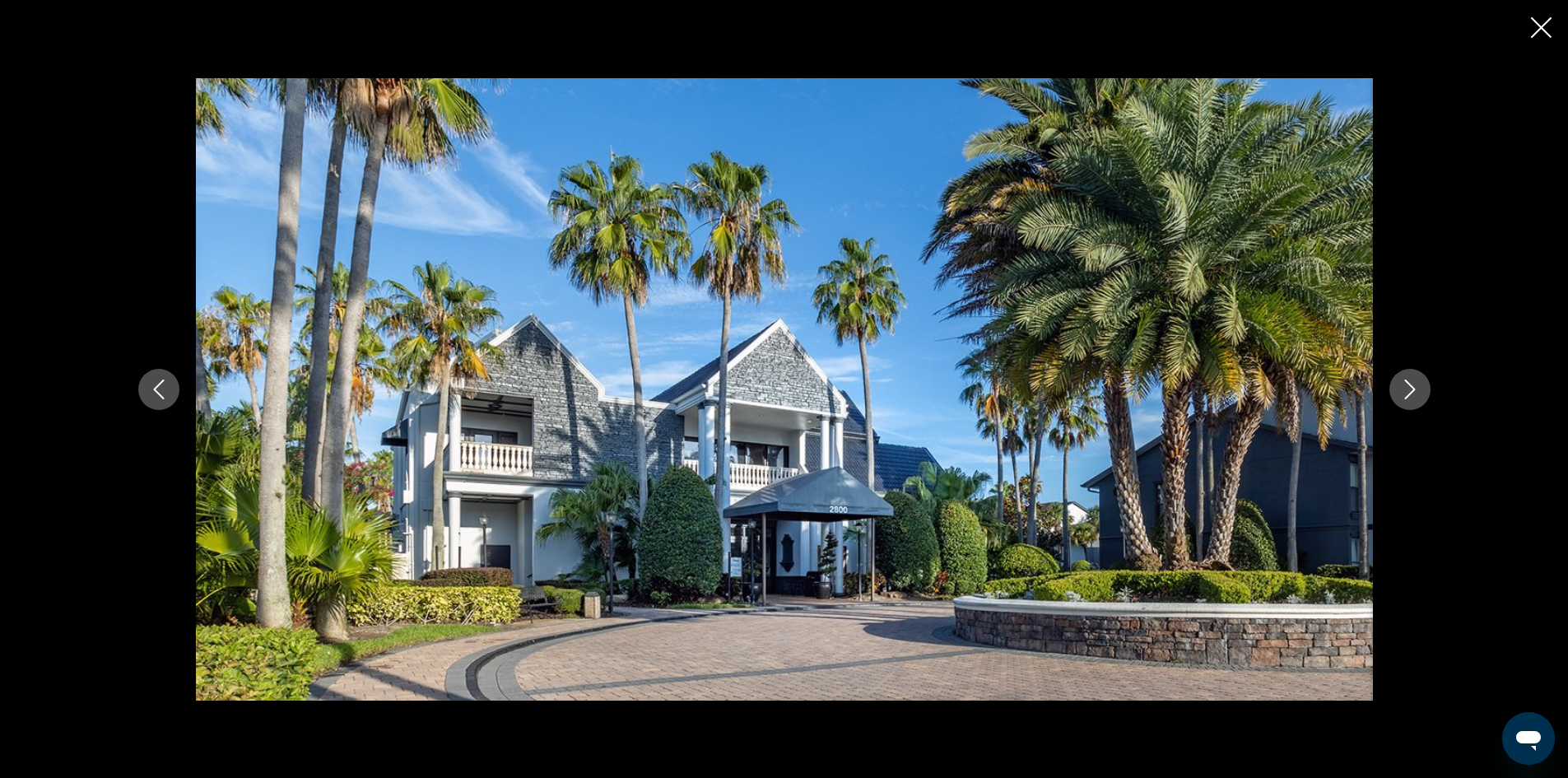
click at [1417, 392] on icon "Next image" at bounding box center [1410, 389] width 20 height 20
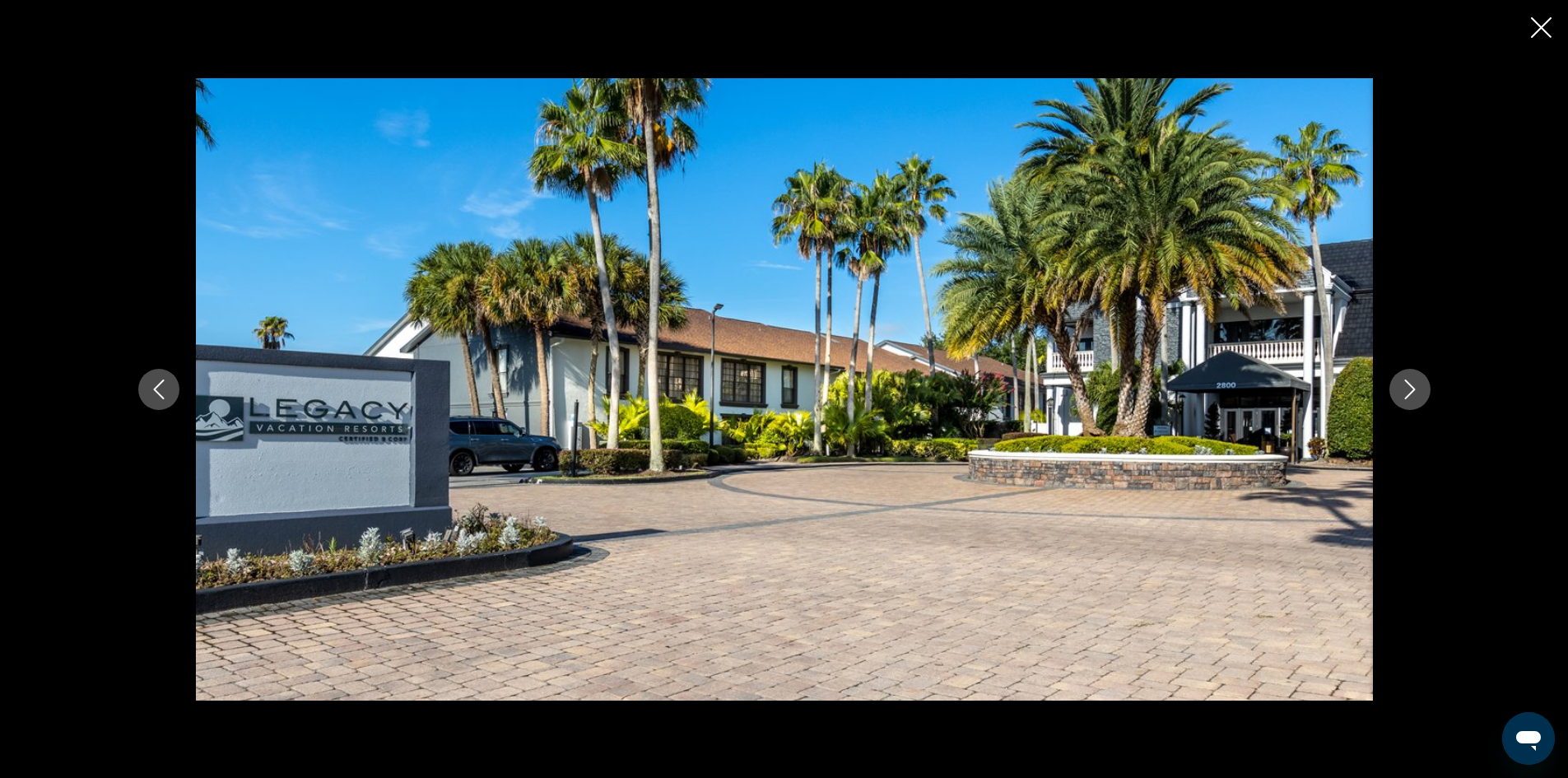
click at [1417, 392] on icon "Next image" at bounding box center [1410, 389] width 20 height 20
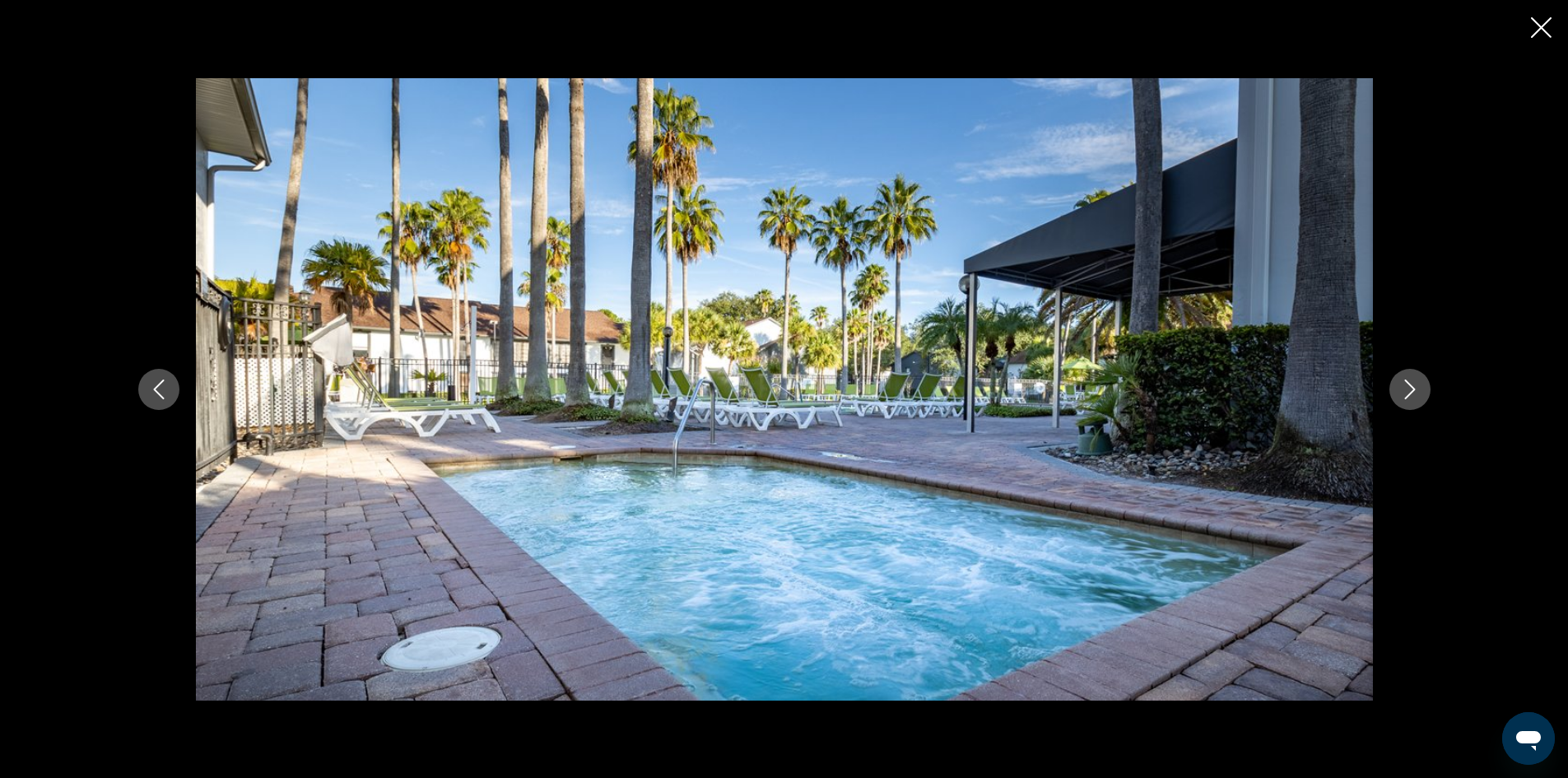
click at [1417, 392] on icon "Next image" at bounding box center [1410, 389] width 20 height 20
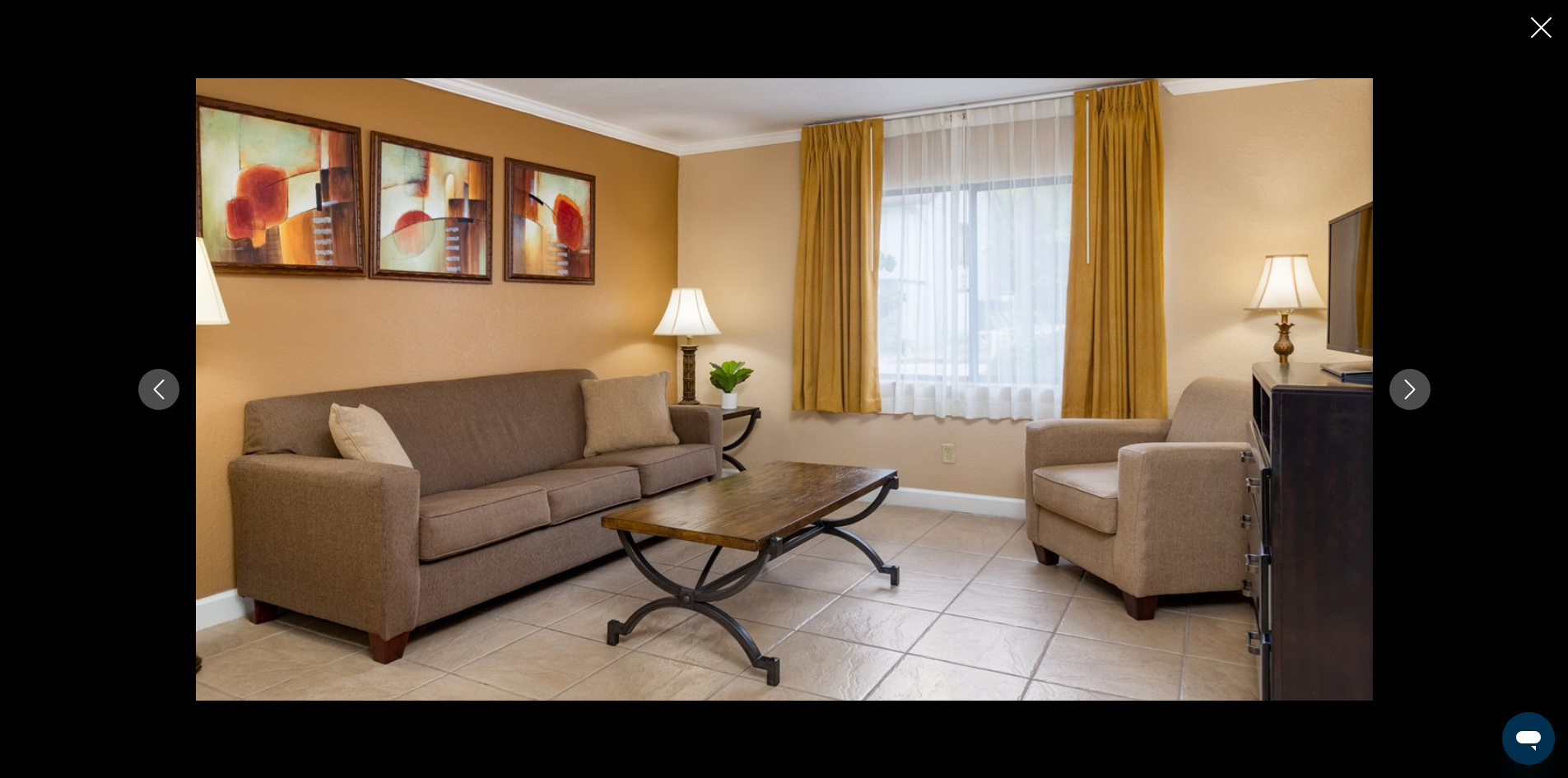
click at [1417, 392] on icon "Next image" at bounding box center [1410, 389] width 20 height 20
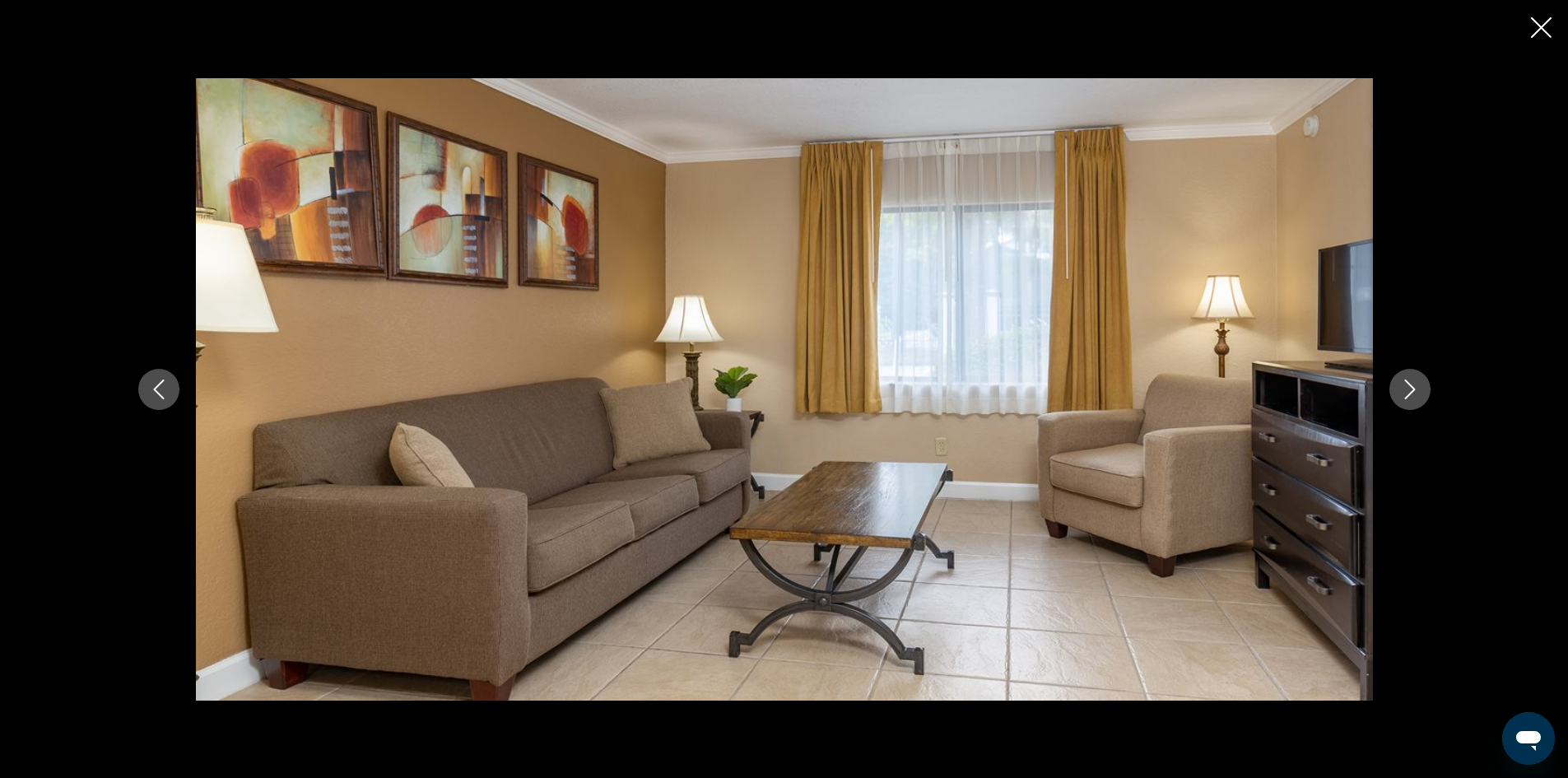
click at [1417, 392] on icon "Next image" at bounding box center [1410, 389] width 20 height 20
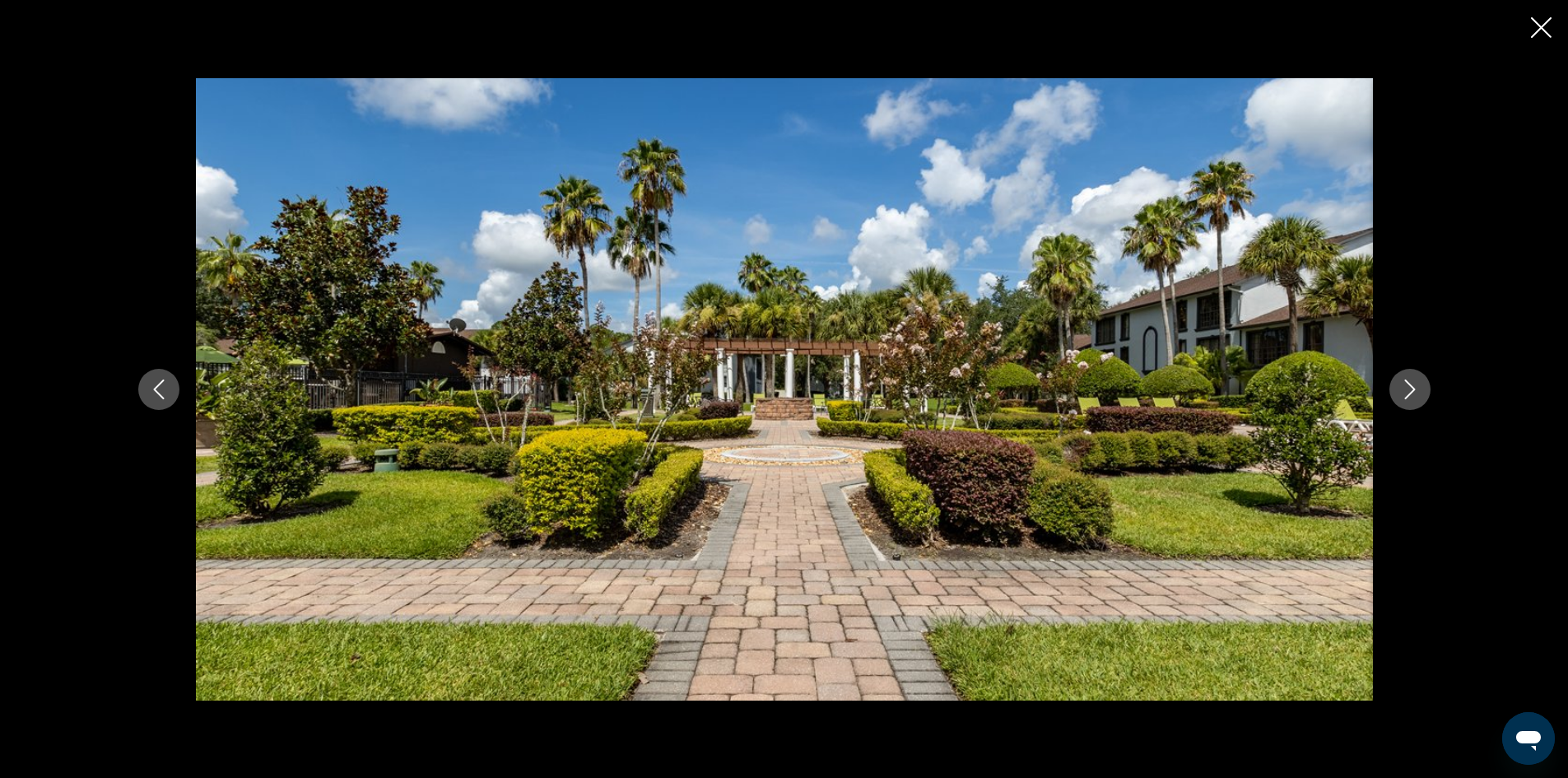
click at [1417, 392] on icon "Next image" at bounding box center [1410, 389] width 20 height 20
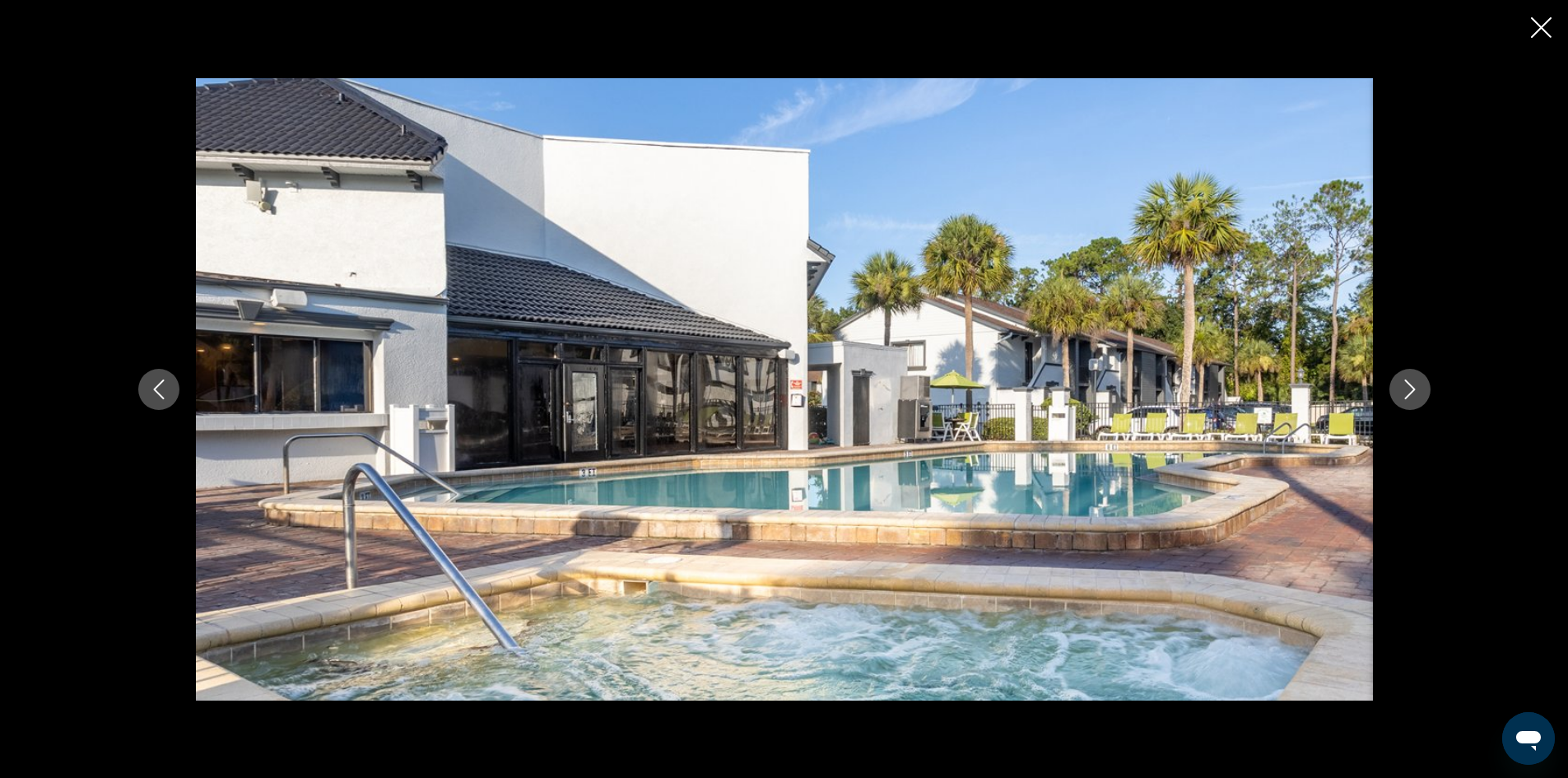
click at [1417, 392] on icon "Next image" at bounding box center [1410, 389] width 20 height 20
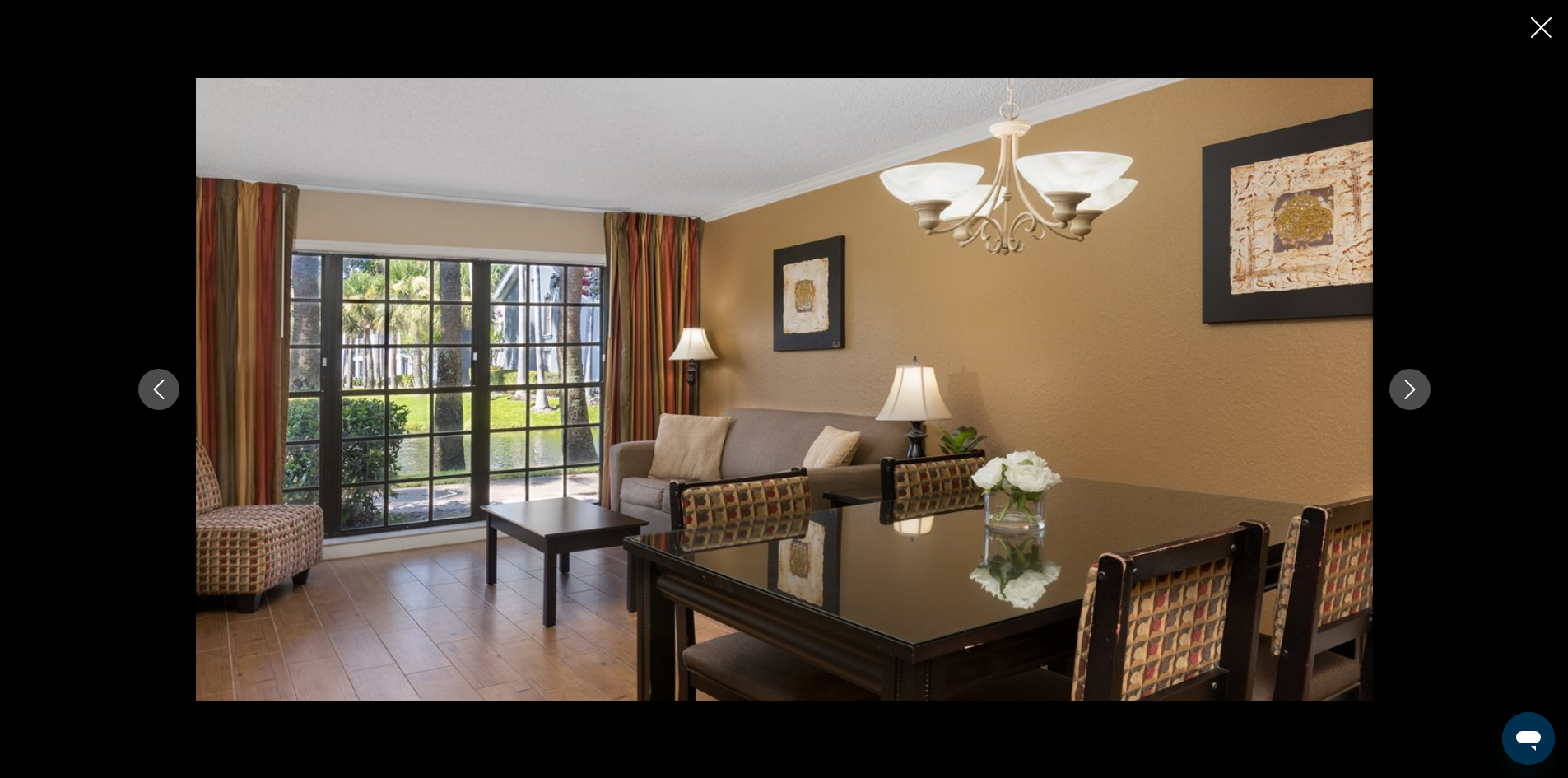
click at [1417, 392] on icon "Next image" at bounding box center [1410, 389] width 20 height 20
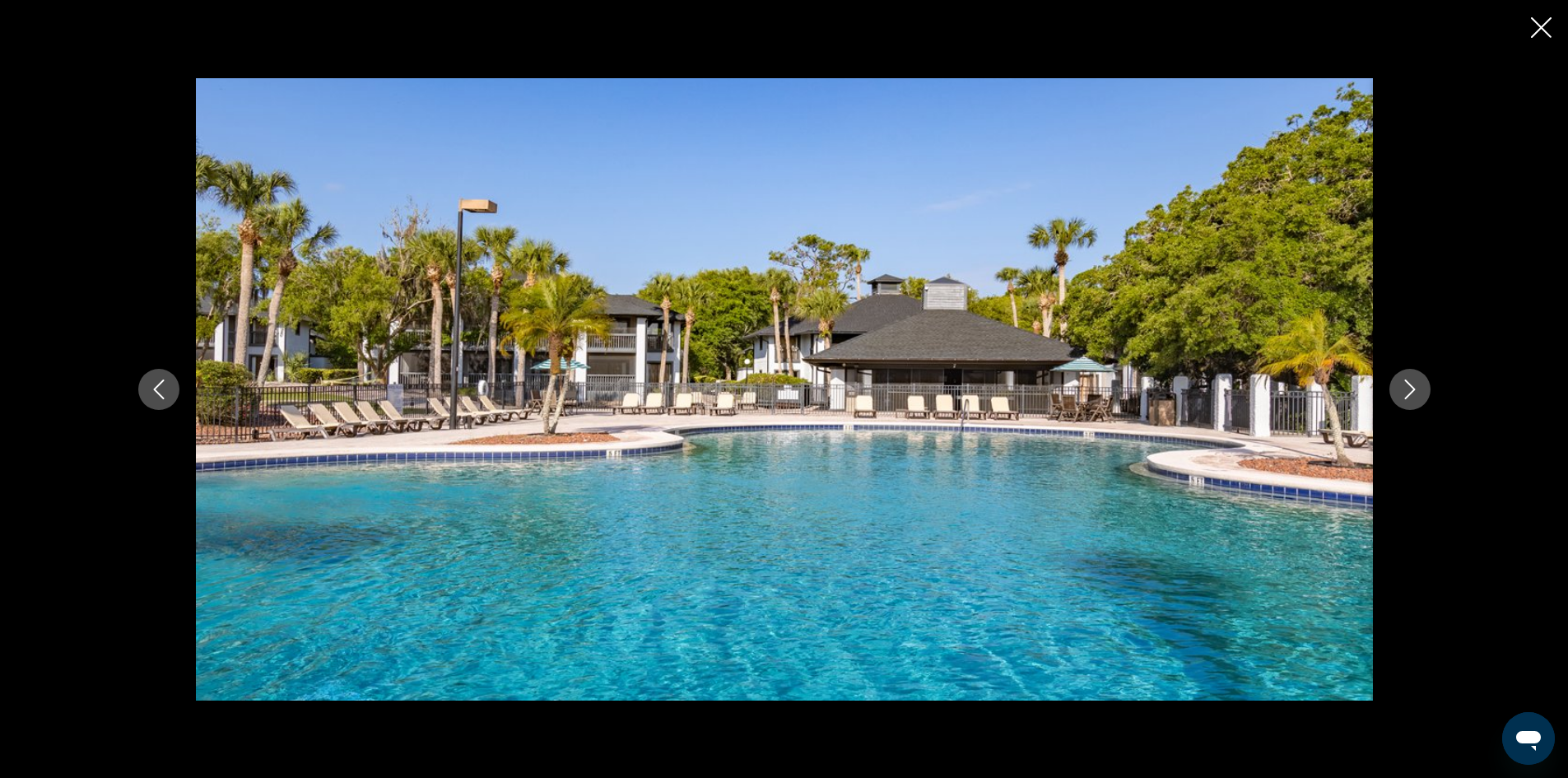
click at [169, 396] on button "Previous image" at bounding box center [159, 389] width 42 height 41
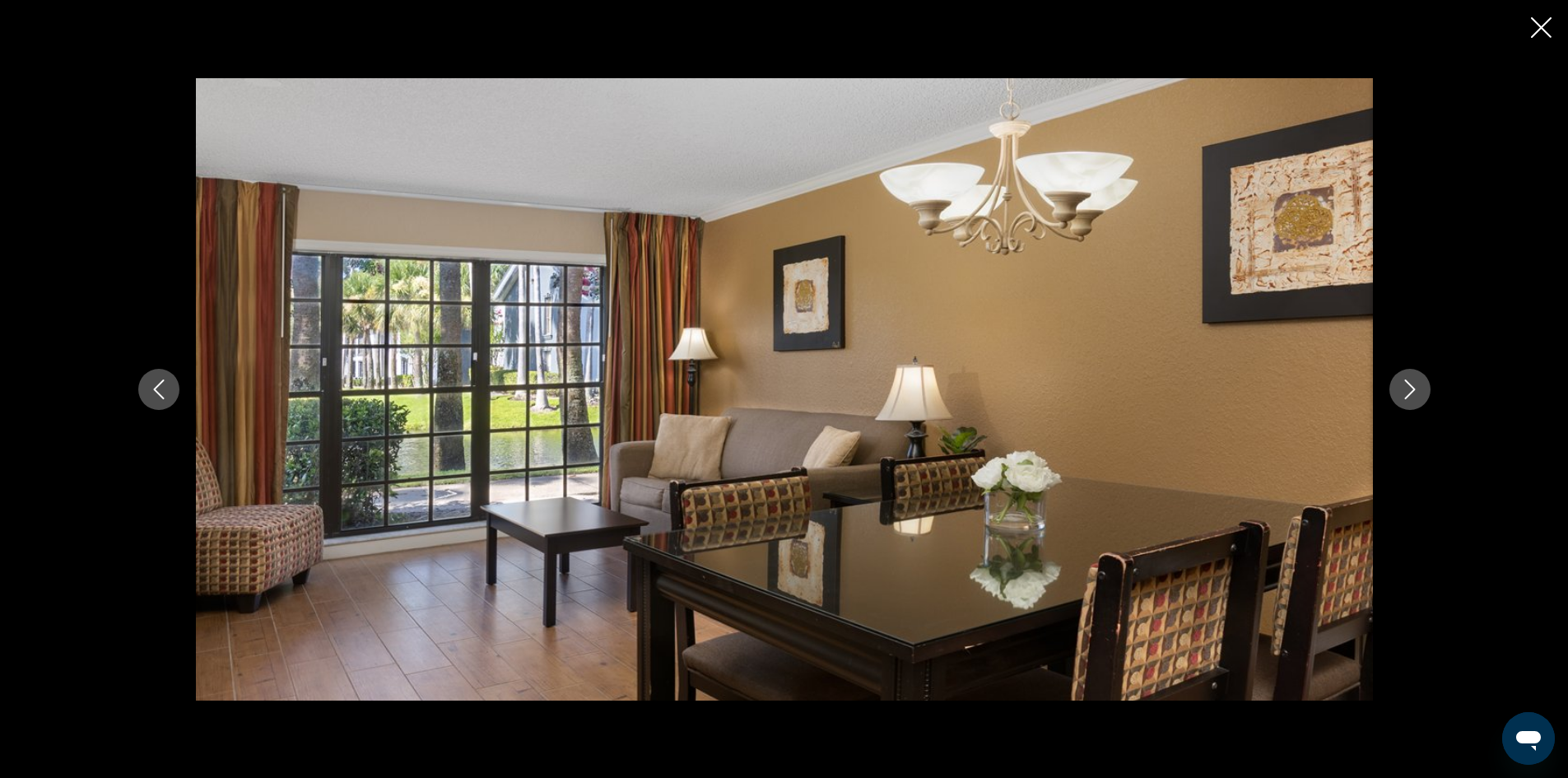
click at [1403, 395] on icon "Next image" at bounding box center [1410, 389] width 20 height 20
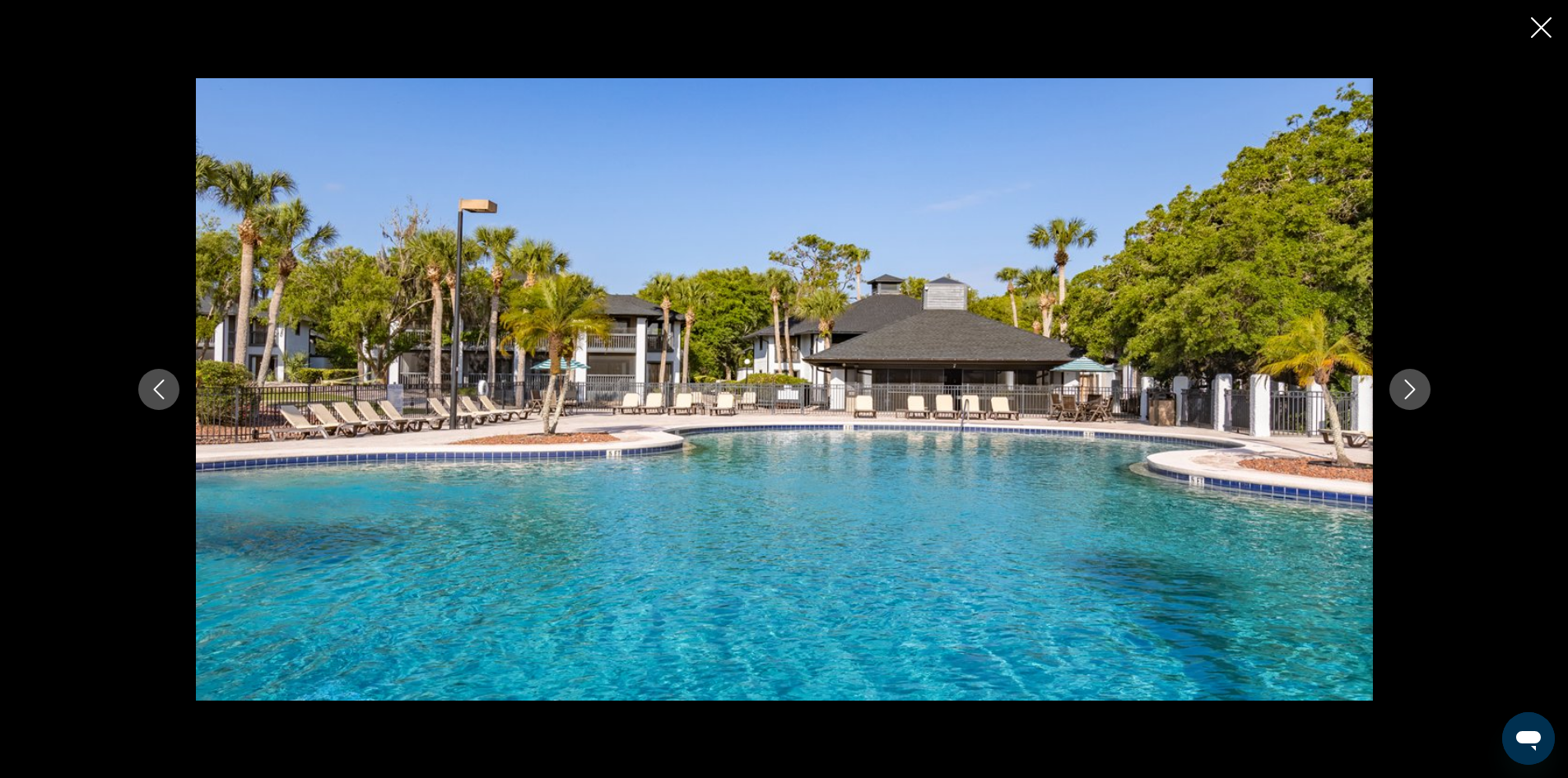
click at [1403, 395] on icon "Next image" at bounding box center [1410, 389] width 20 height 20
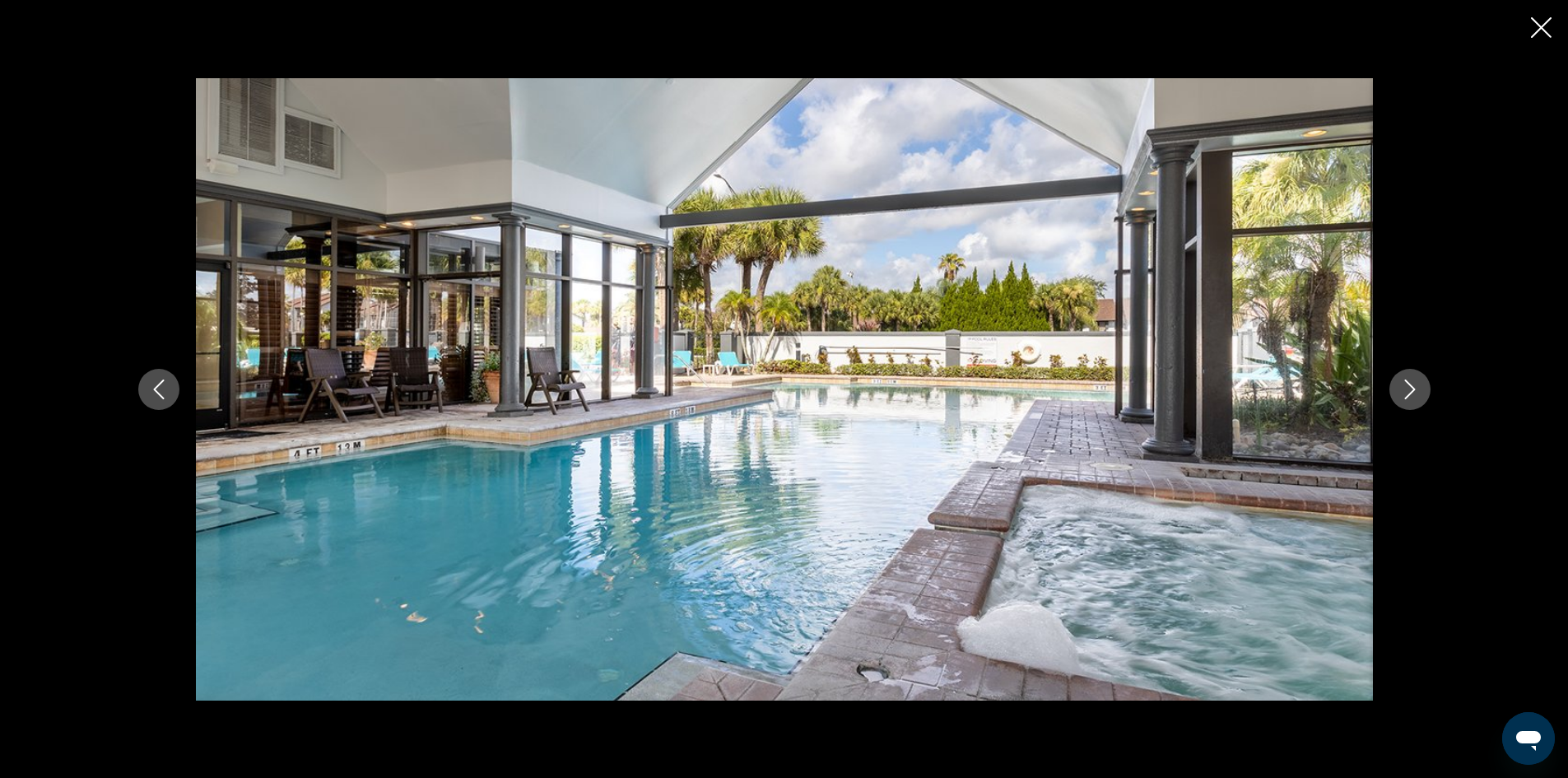
click at [148, 390] on button "Previous image" at bounding box center [159, 389] width 42 height 41
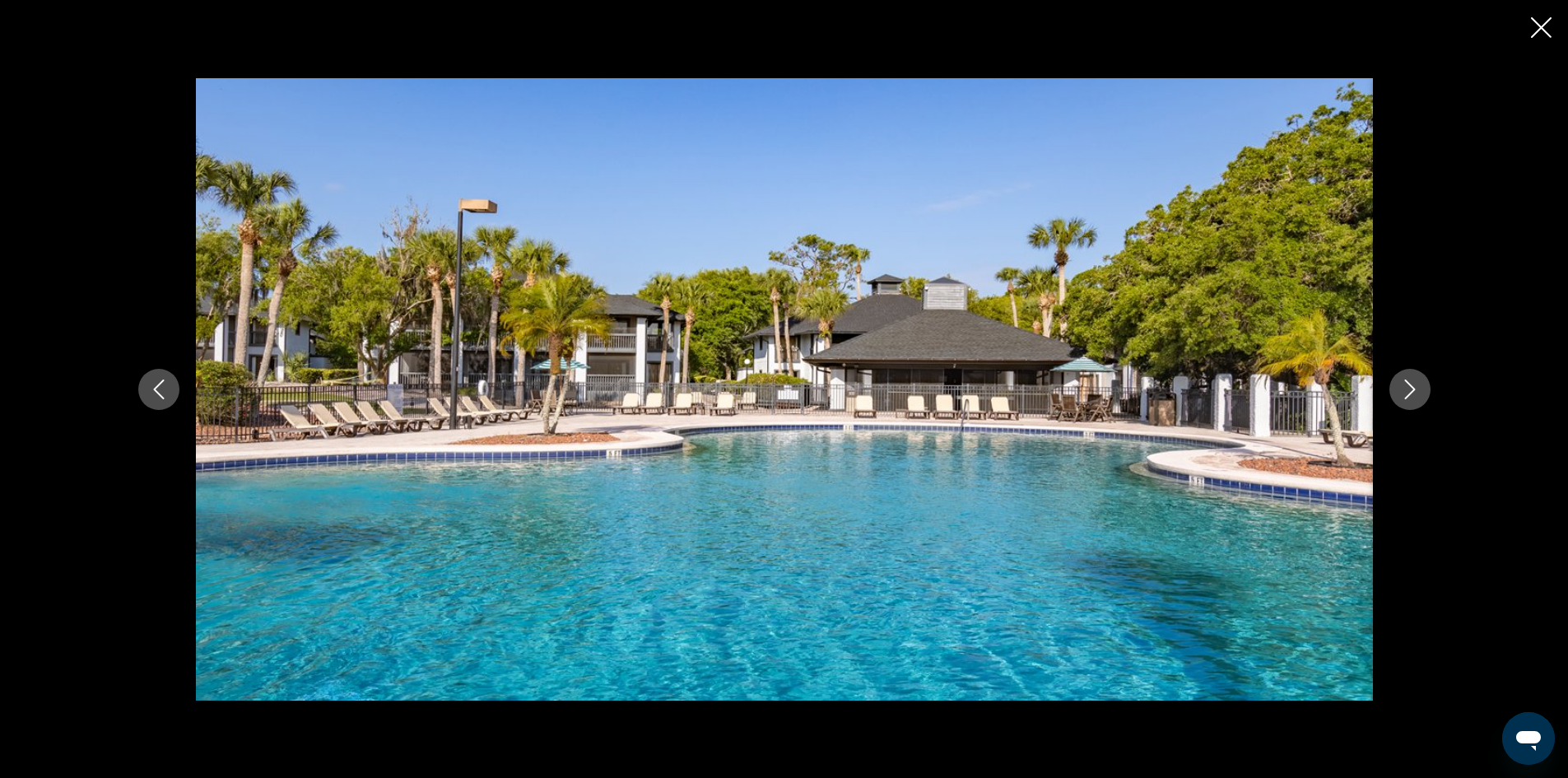
click at [1414, 395] on icon "Next image" at bounding box center [1410, 389] width 20 height 20
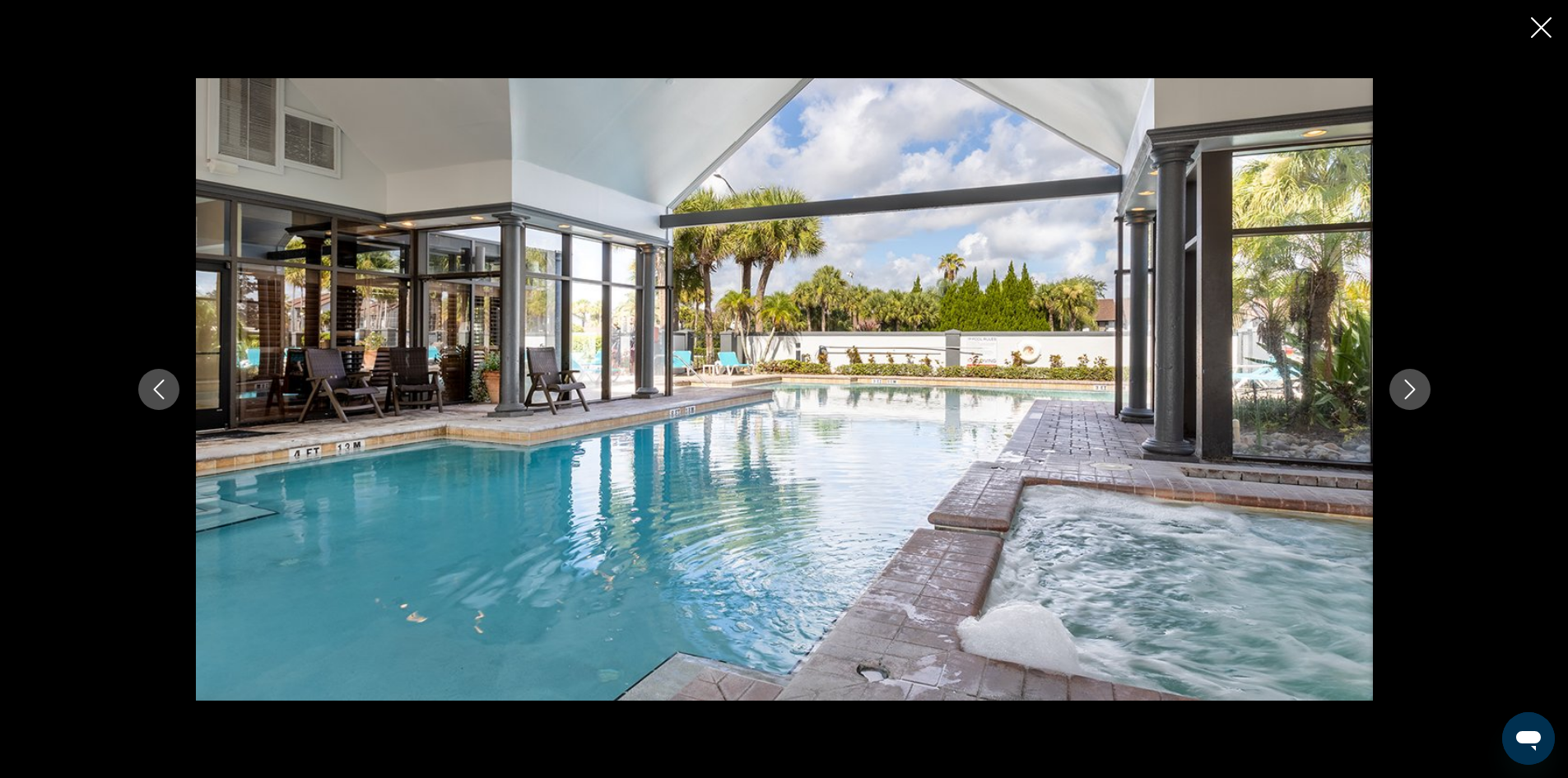
click at [1414, 395] on icon "Next image" at bounding box center [1410, 389] width 20 height 20
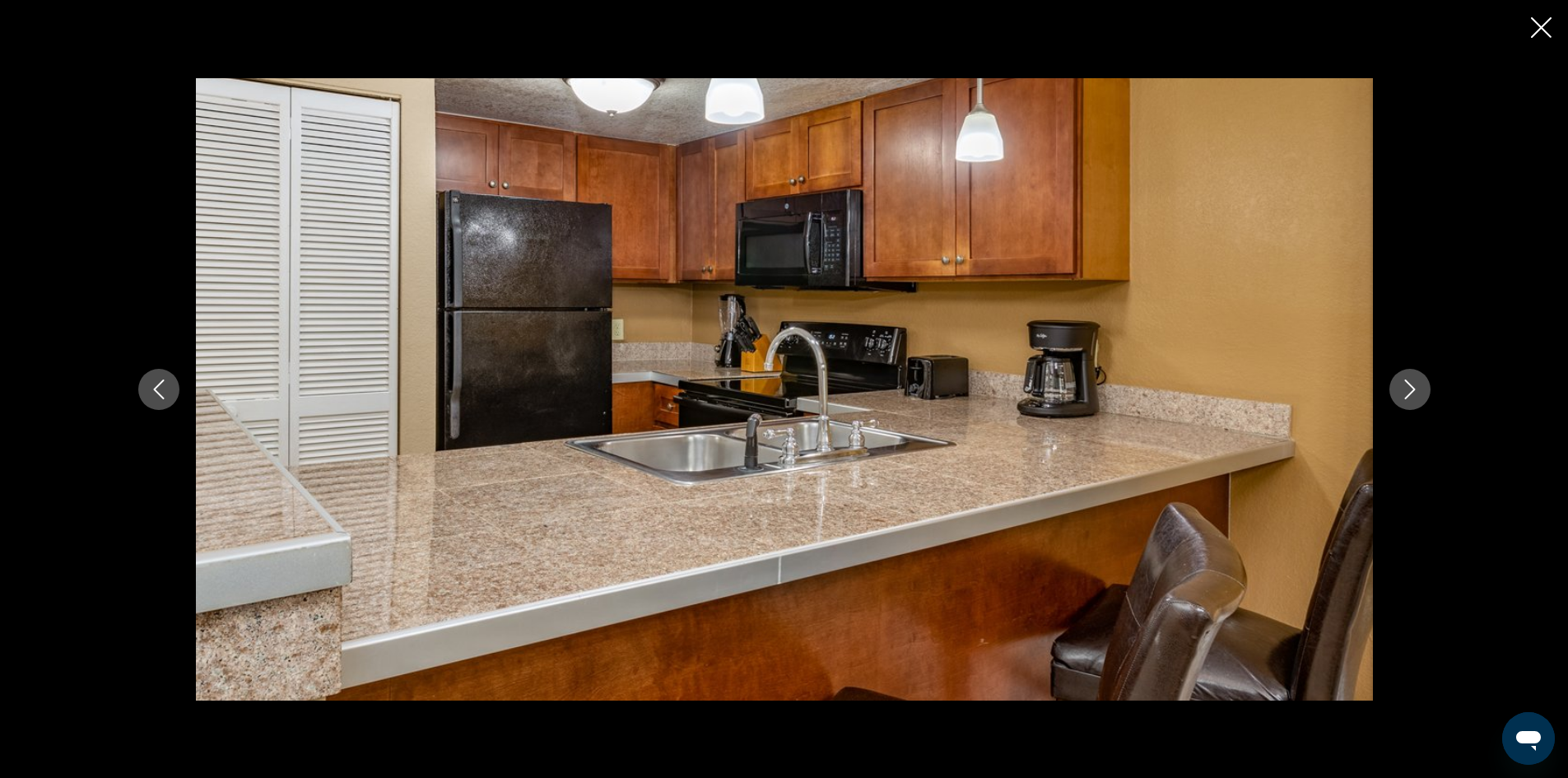
click at [1414, 395] on icon "Next image" at bounding box center [1410, 389] width 20 height 20
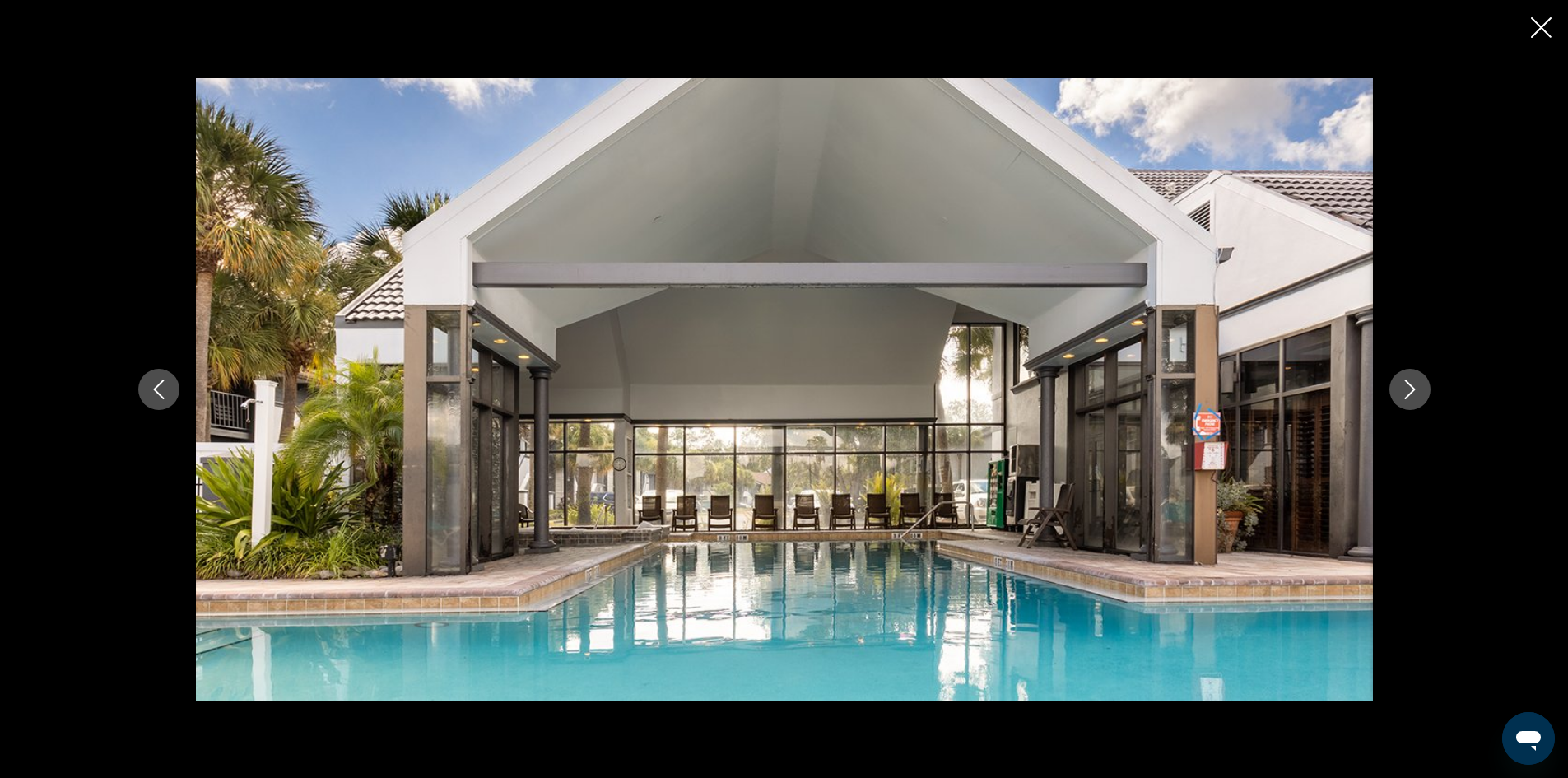
click at [1414, 395] on icon "Next image" at bounding box center [1410, 389] width 20 height 20
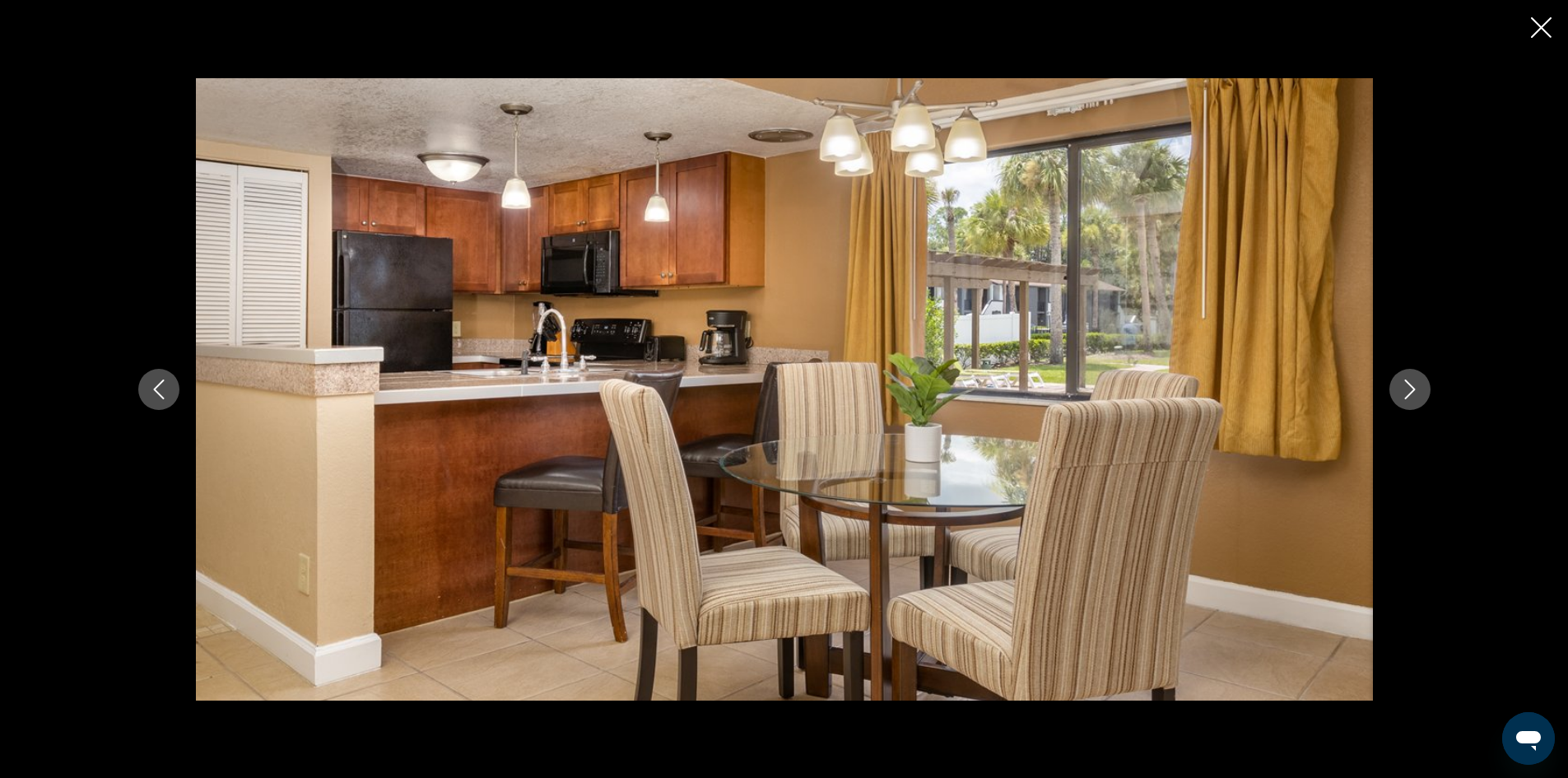
click at [1414, 395] on icon "Next image" at bounding box center [1410, 389] width 20 height 20
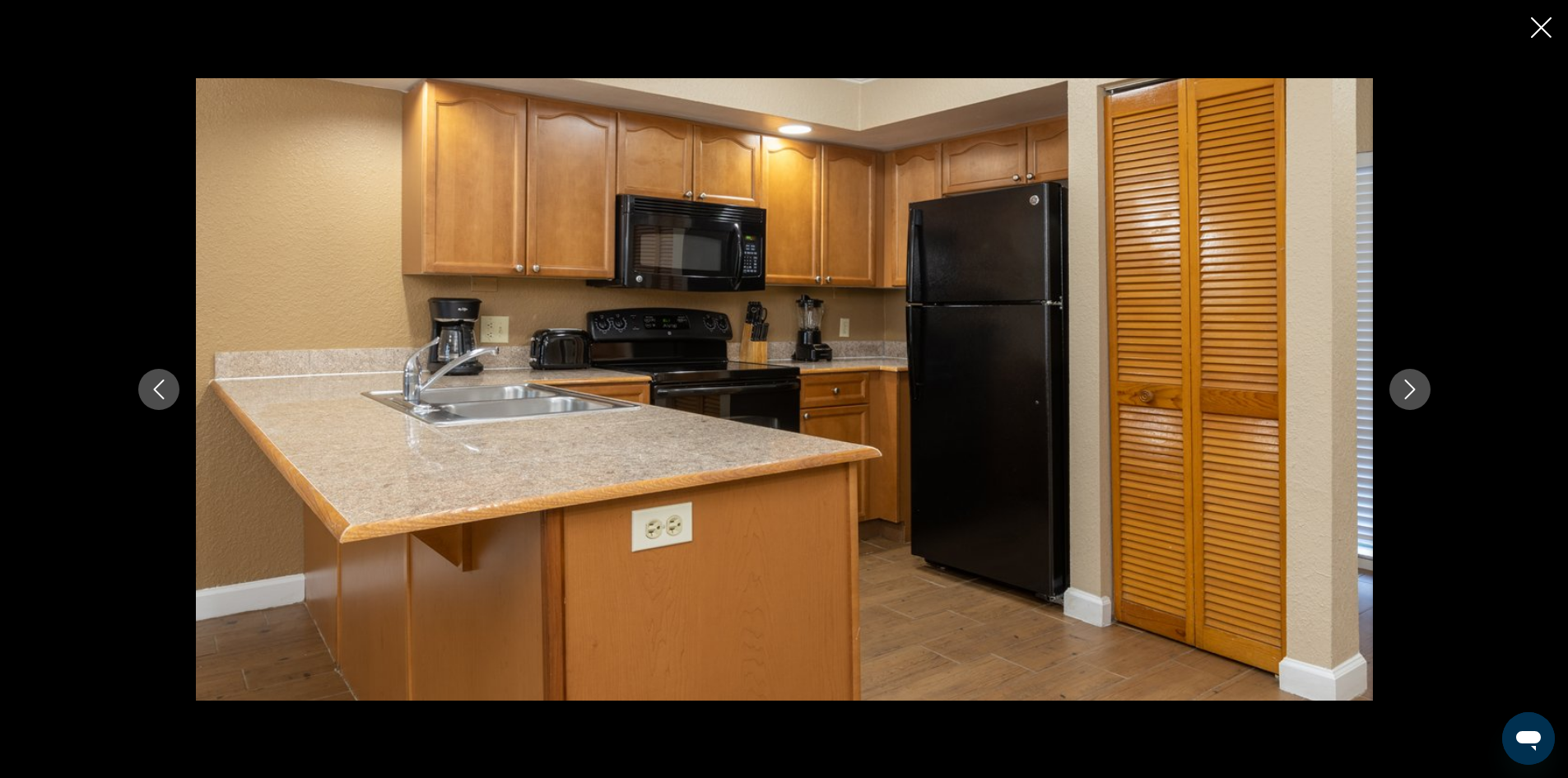
click at [1414, 395] on icon "Next image" at bounding box center [1410, 389] width 20 height 20
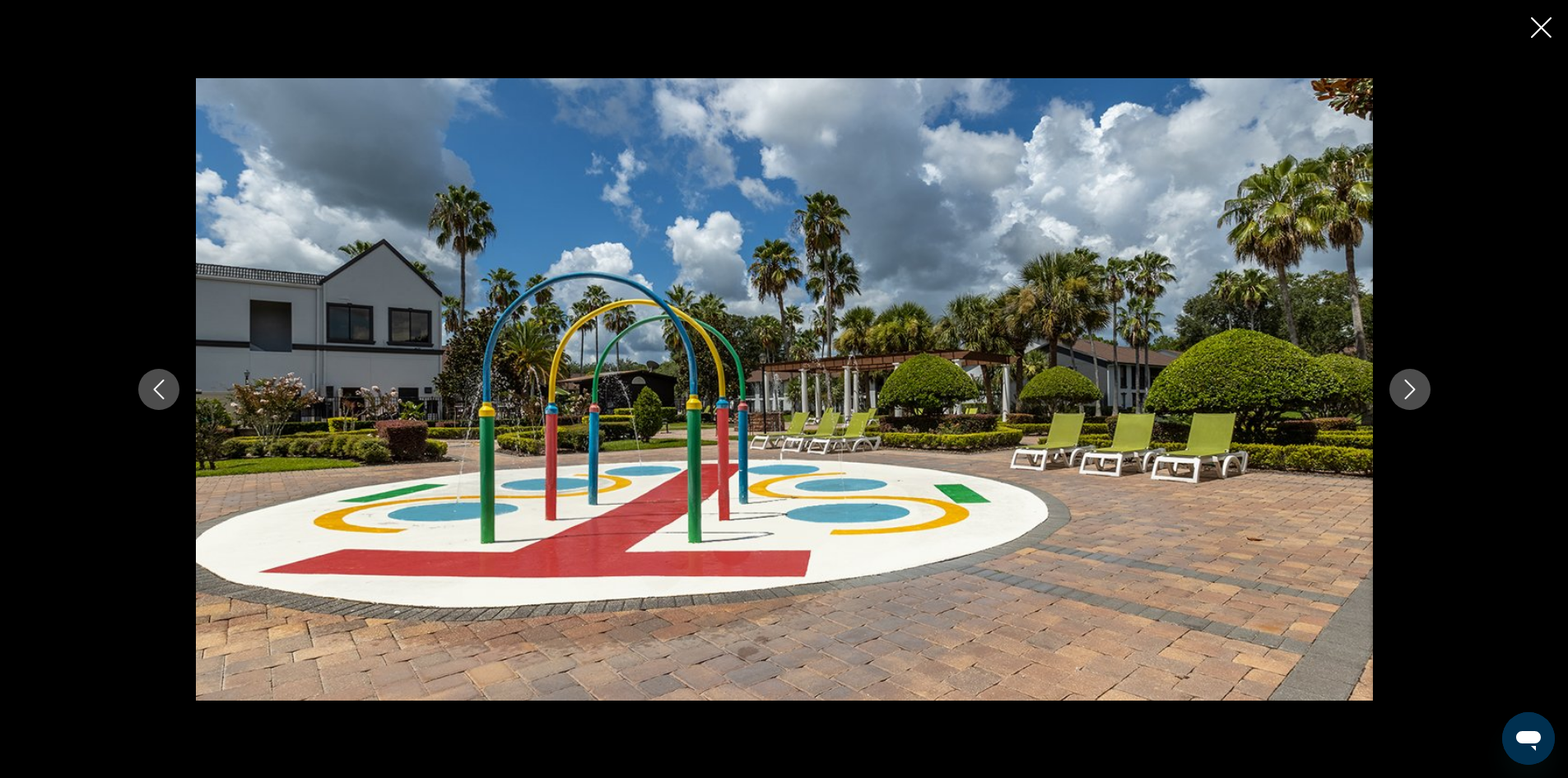
click at [1414, 395] on icon "Next image" at bounding box center [1410, 389] width 20 height 20
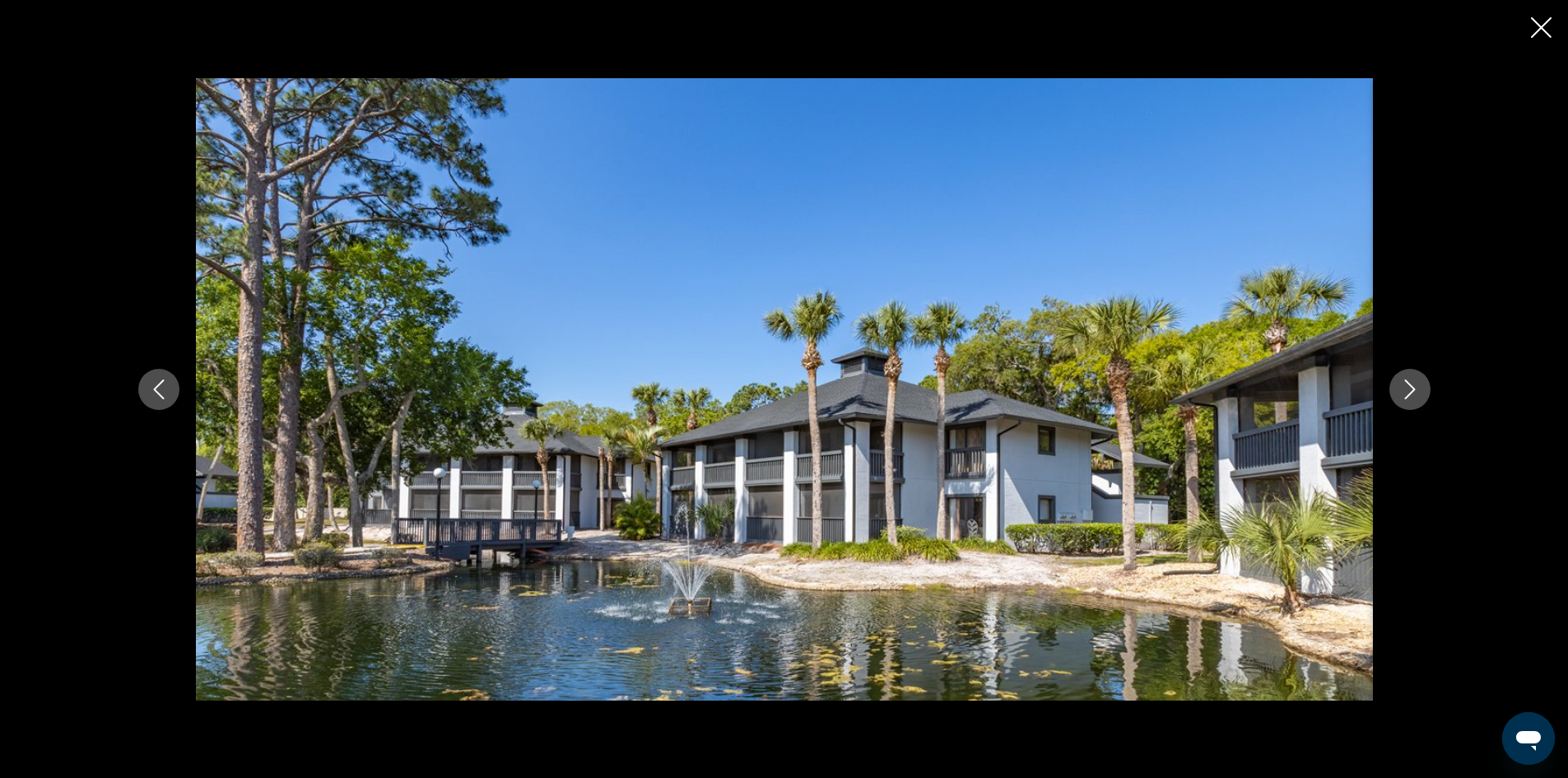
click at [1414, 395] on icon "Next image" at bounding box center [1410, 389] width 20 height 20
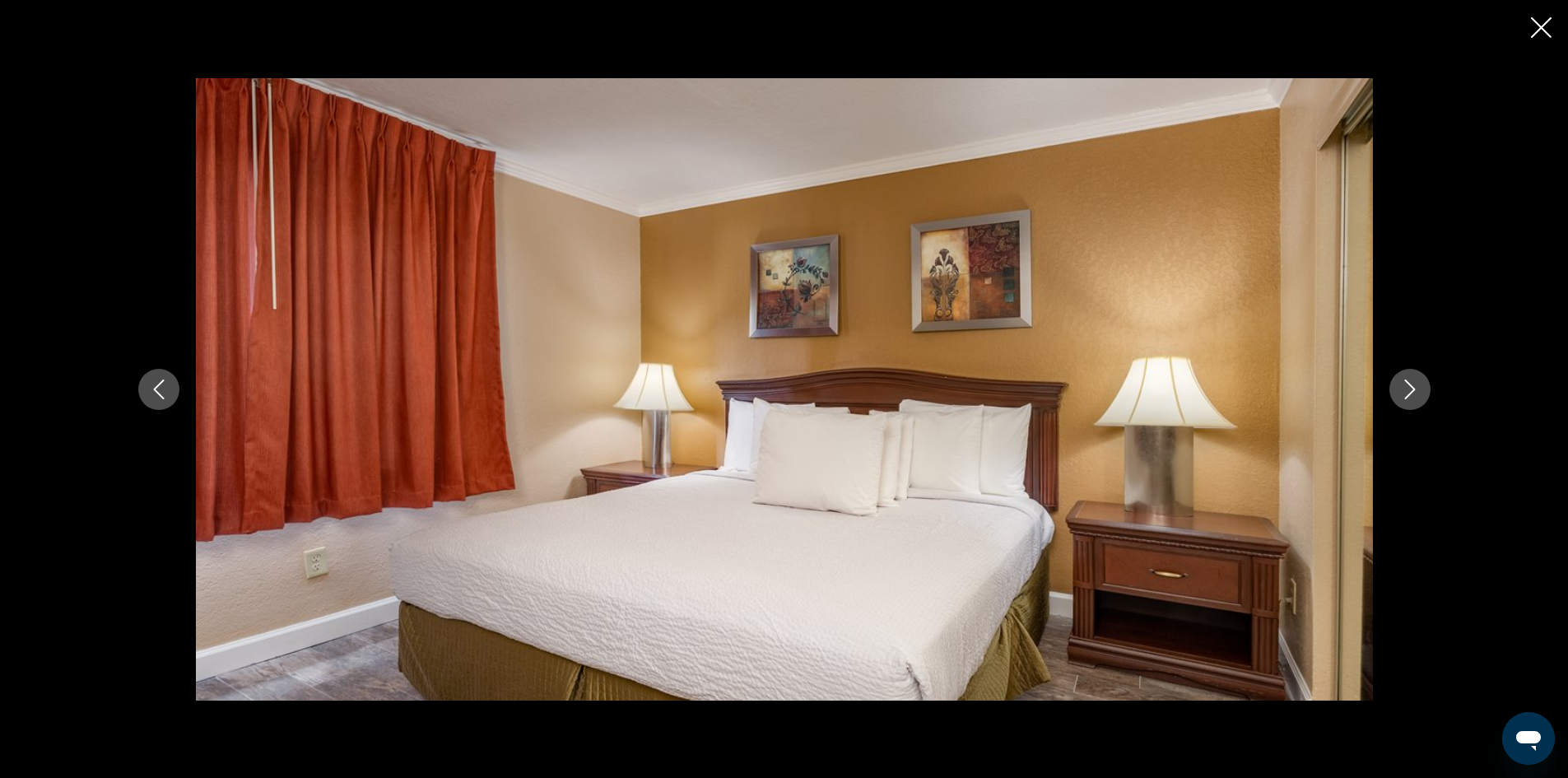
click at [1414, 395] on icon "Next image" at bounding box center [1410, 389] width 20 height 20
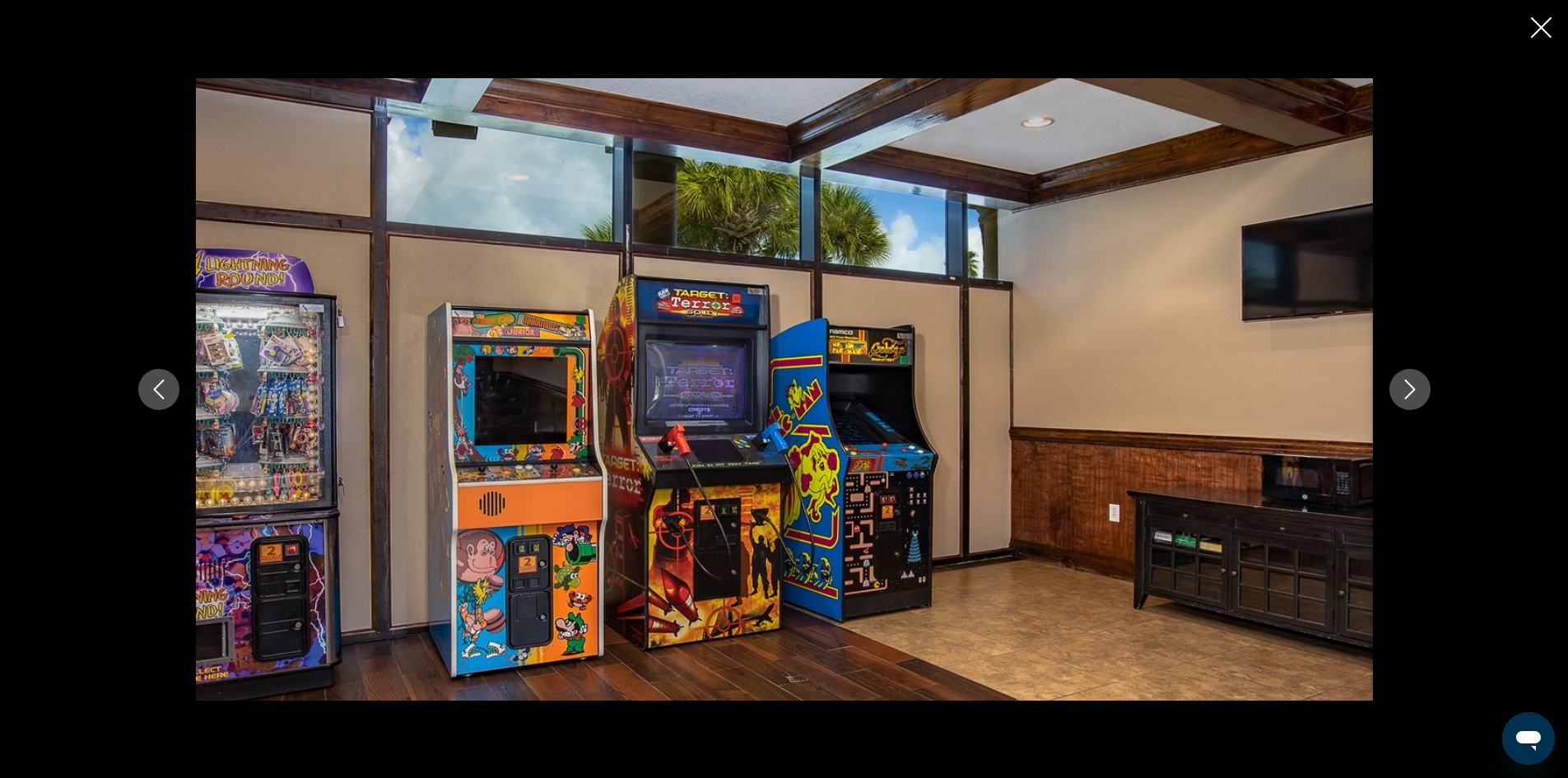
click at [1414, 395] on icon "Next image" at bounding box center [1410, 389] width 20 height 20
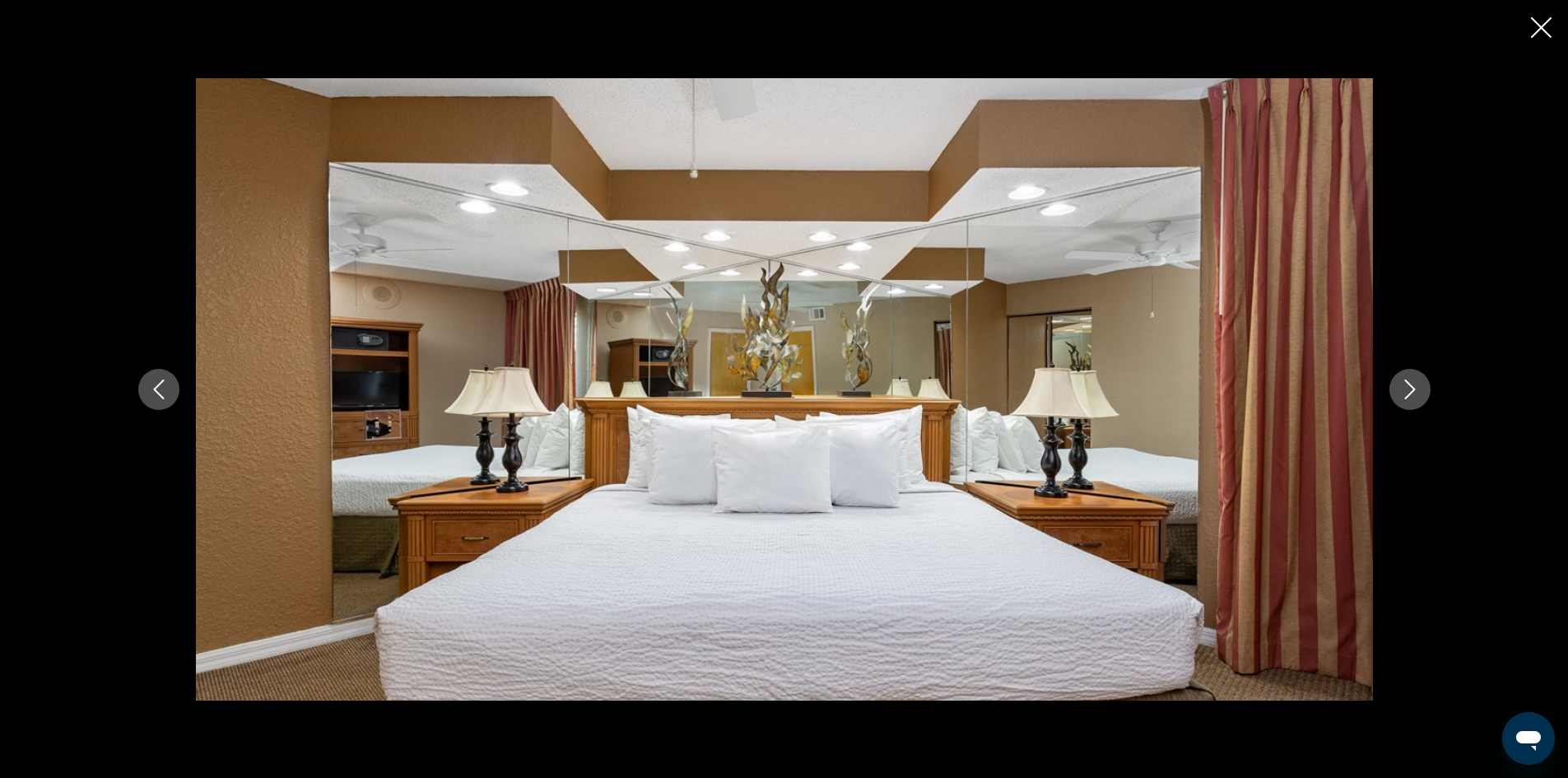
click at [1414, 395] on icon "Next image" at bounding box center [1410, 389] width 20 height 20
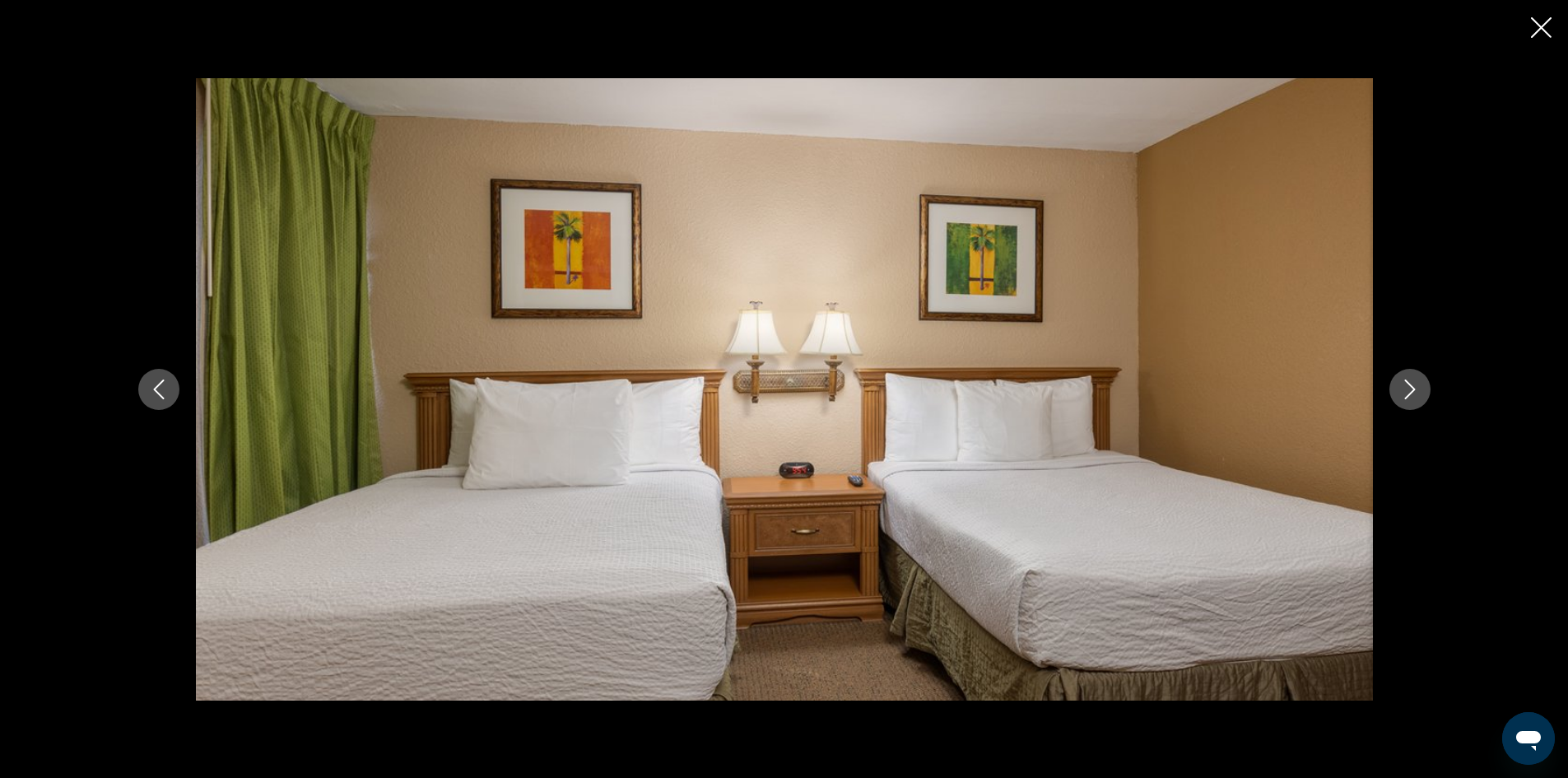
click at [1414, 395] on icon "Next image" at bounding box center [1410, 389] width 20 height 20
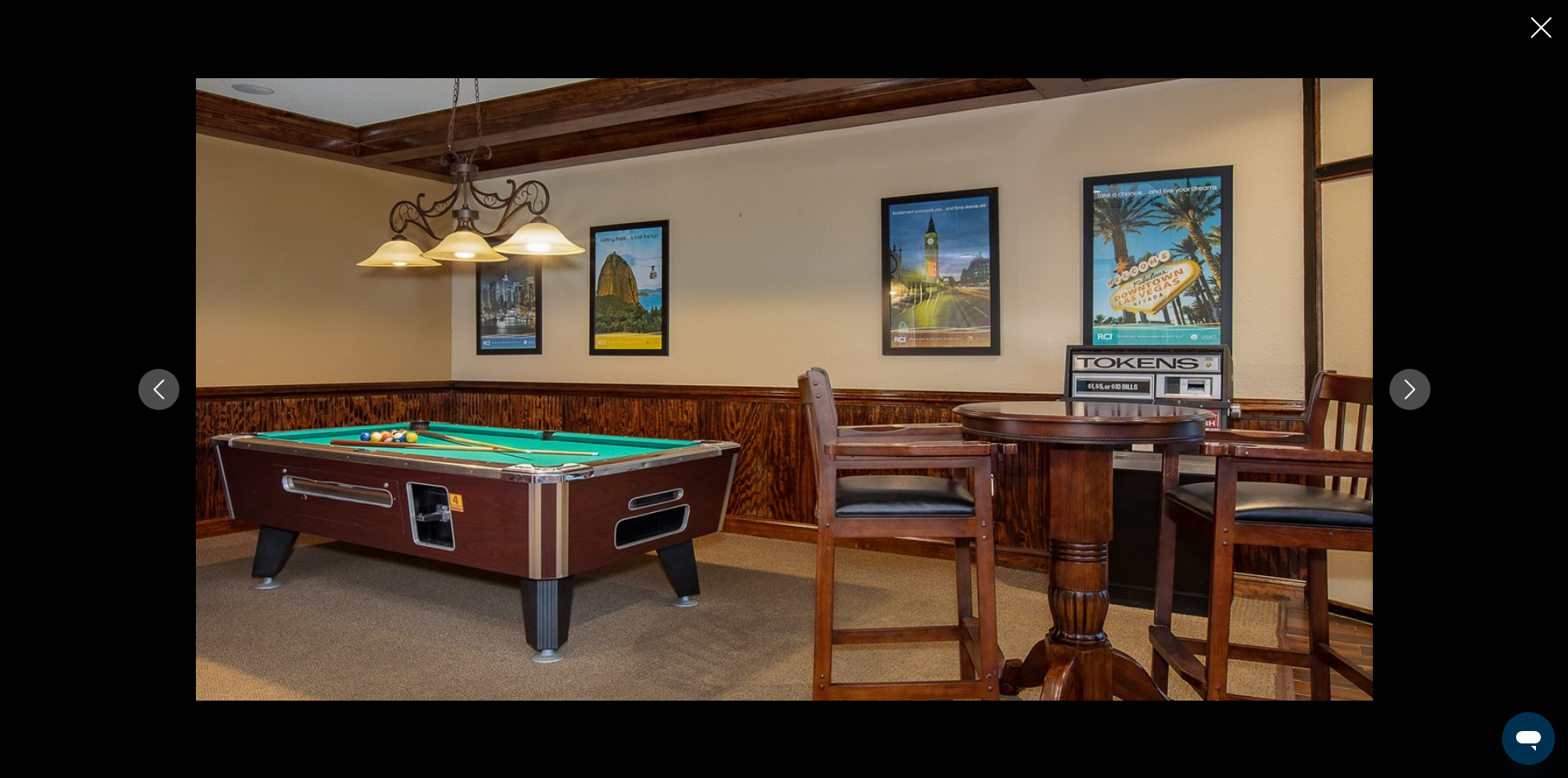
click at [1414, 395] on icon "Next image" at bounding box center [1410, 389] width 20 height 20
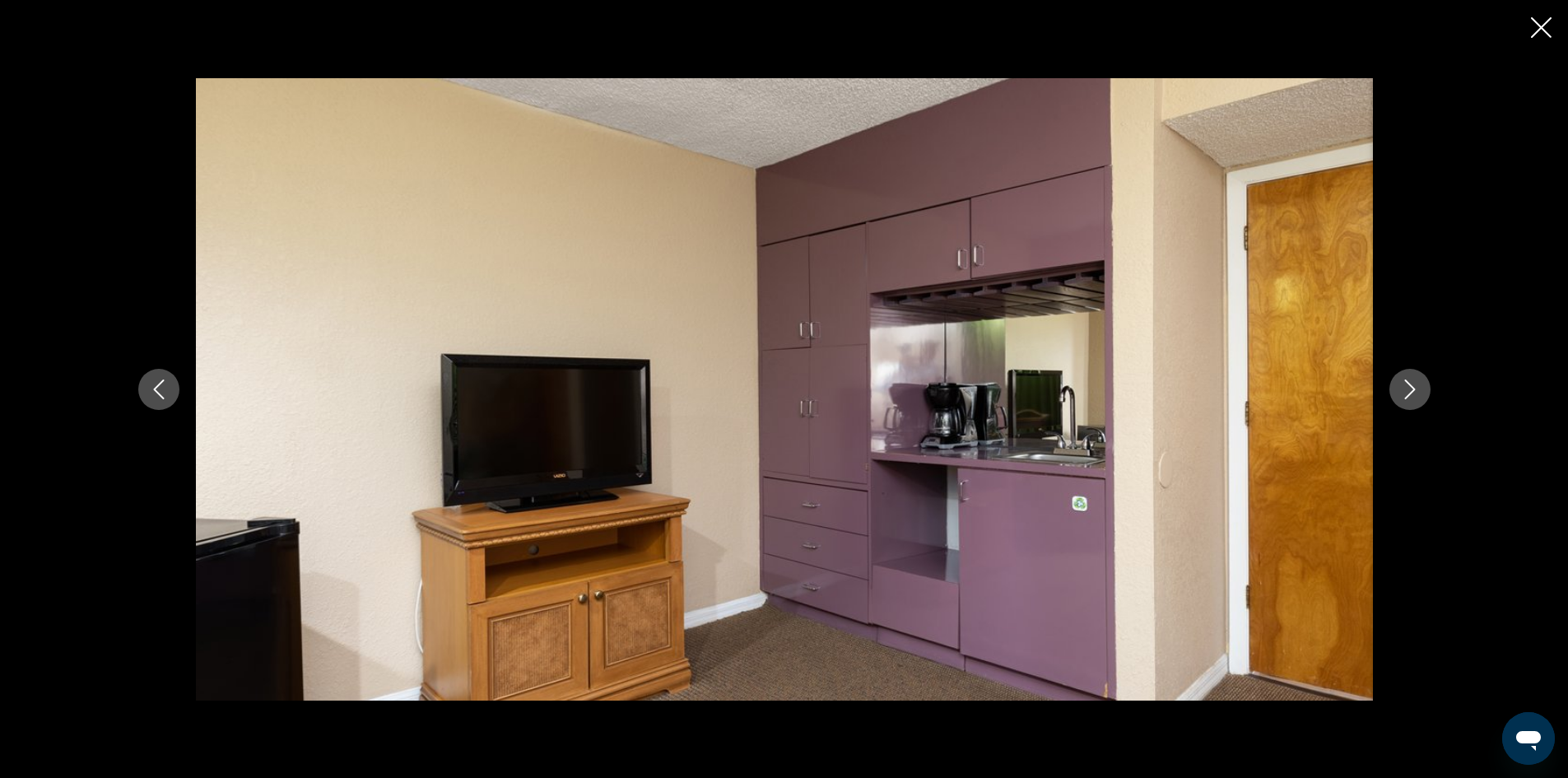
click at [1414, 395] on icon "Next image" at bounding box center [1410, 389] width 20 height 20
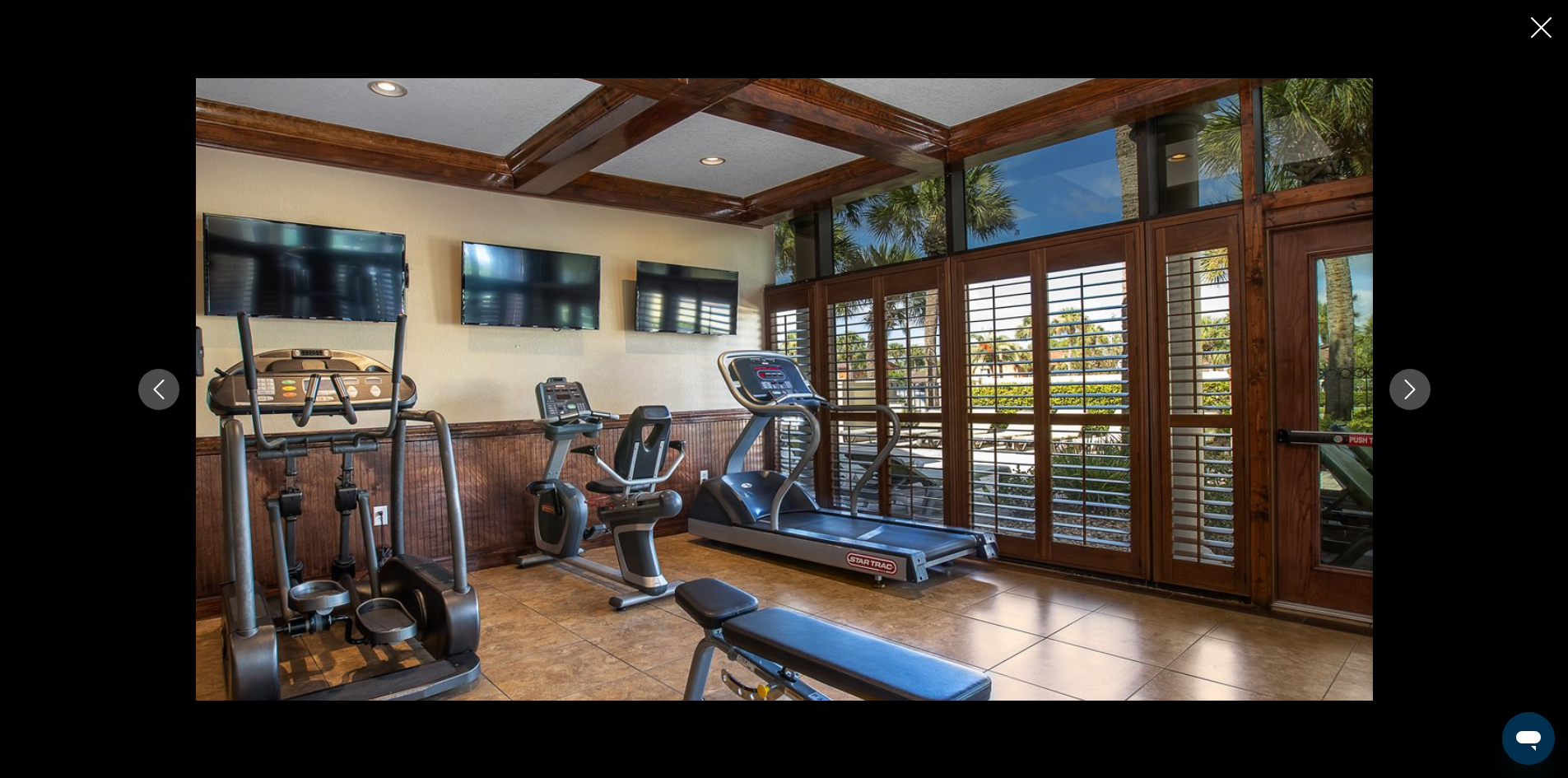
click at [1414, 395] on icon "Next image" at bounding box center [1410, 389] width 20 height 20
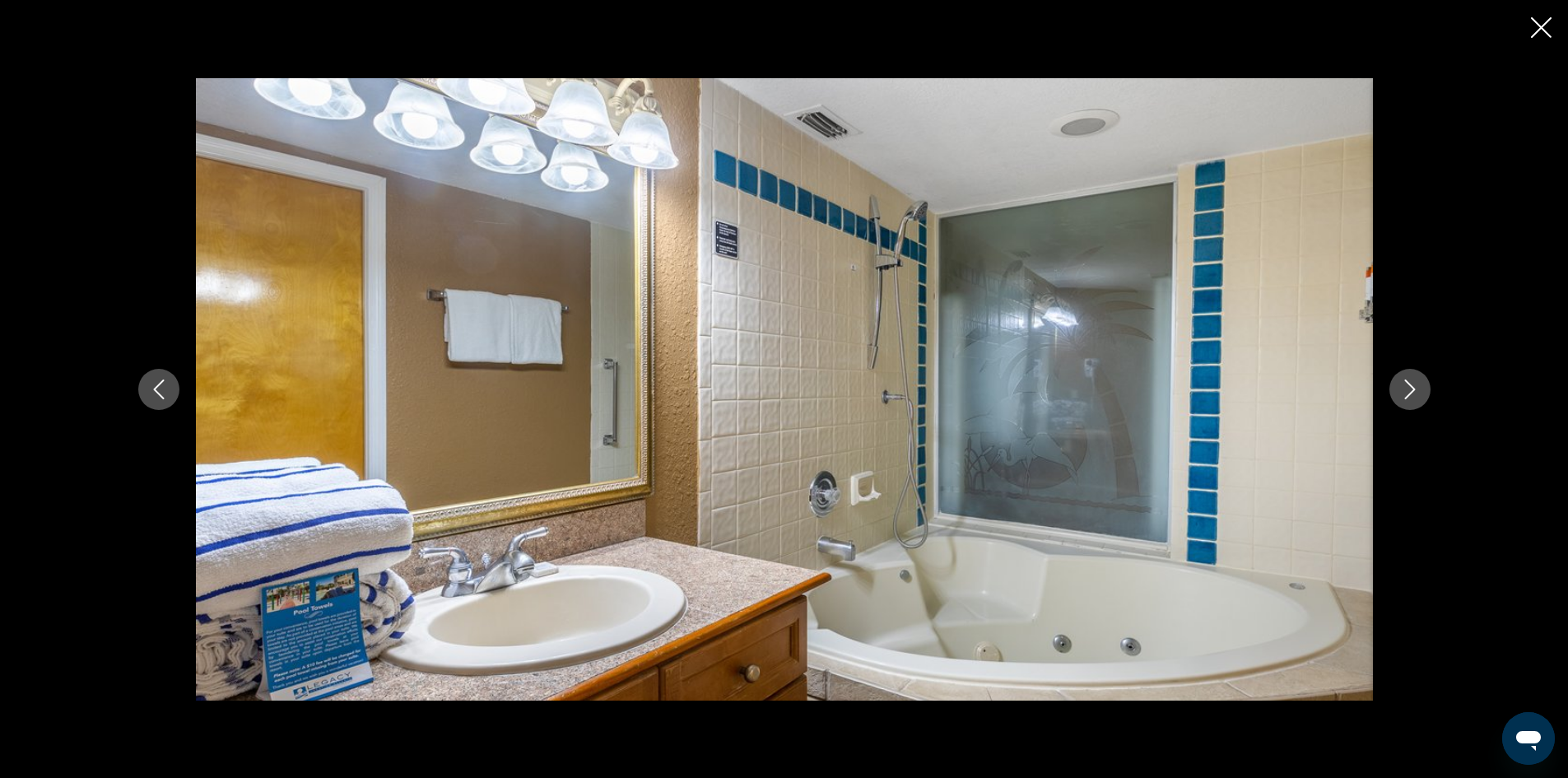
click at [1414, 395] on icon "Next image" at bounding box center [1410, 389] width 20 height 20
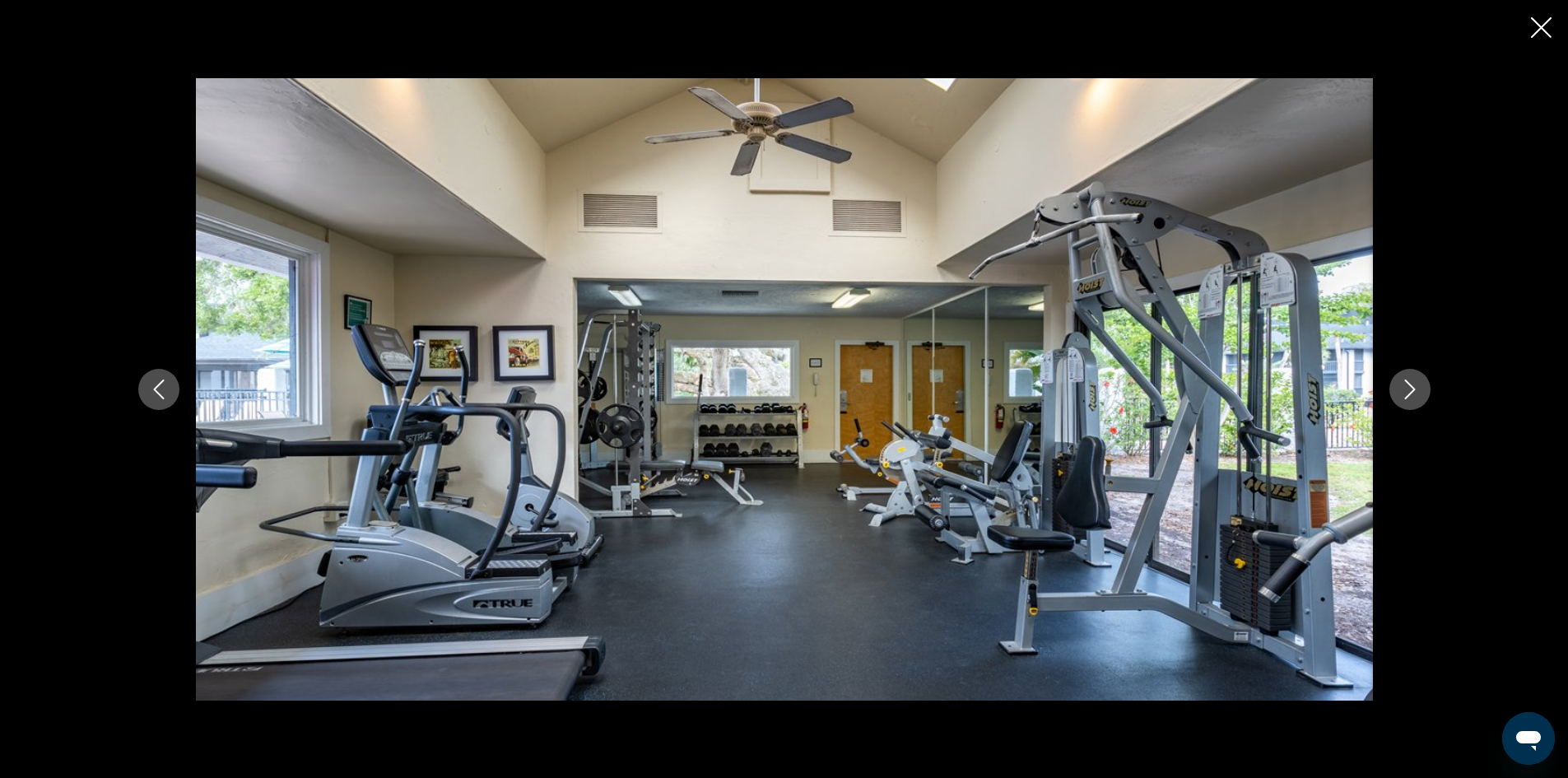
click at [149, 389] on icon "Previous image" at bounding box center [158, 389] width 20 height 20
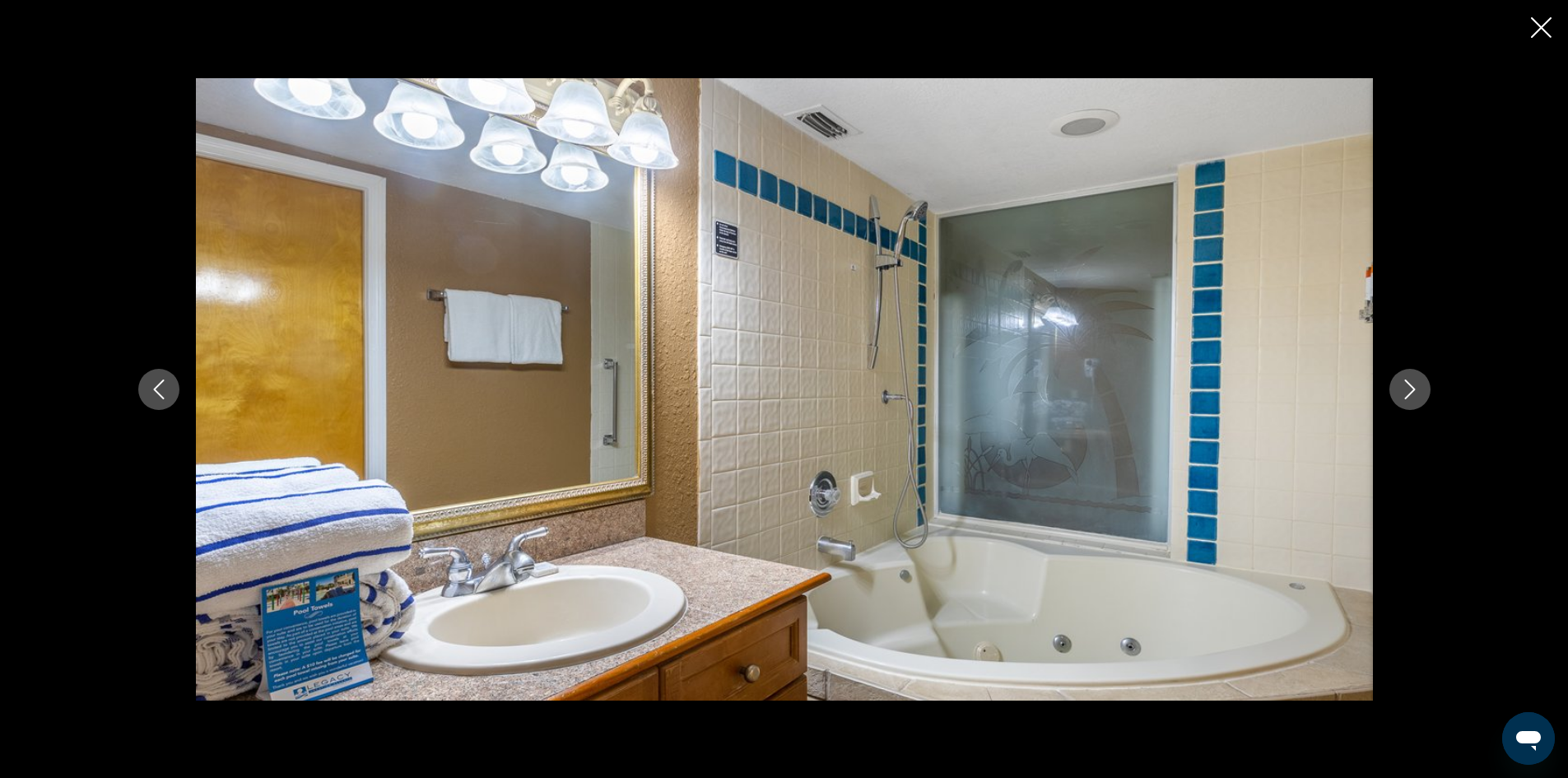
click at [1412, 383] on icon "Next image" at bounding box center [1410, 389] width 20 height 20
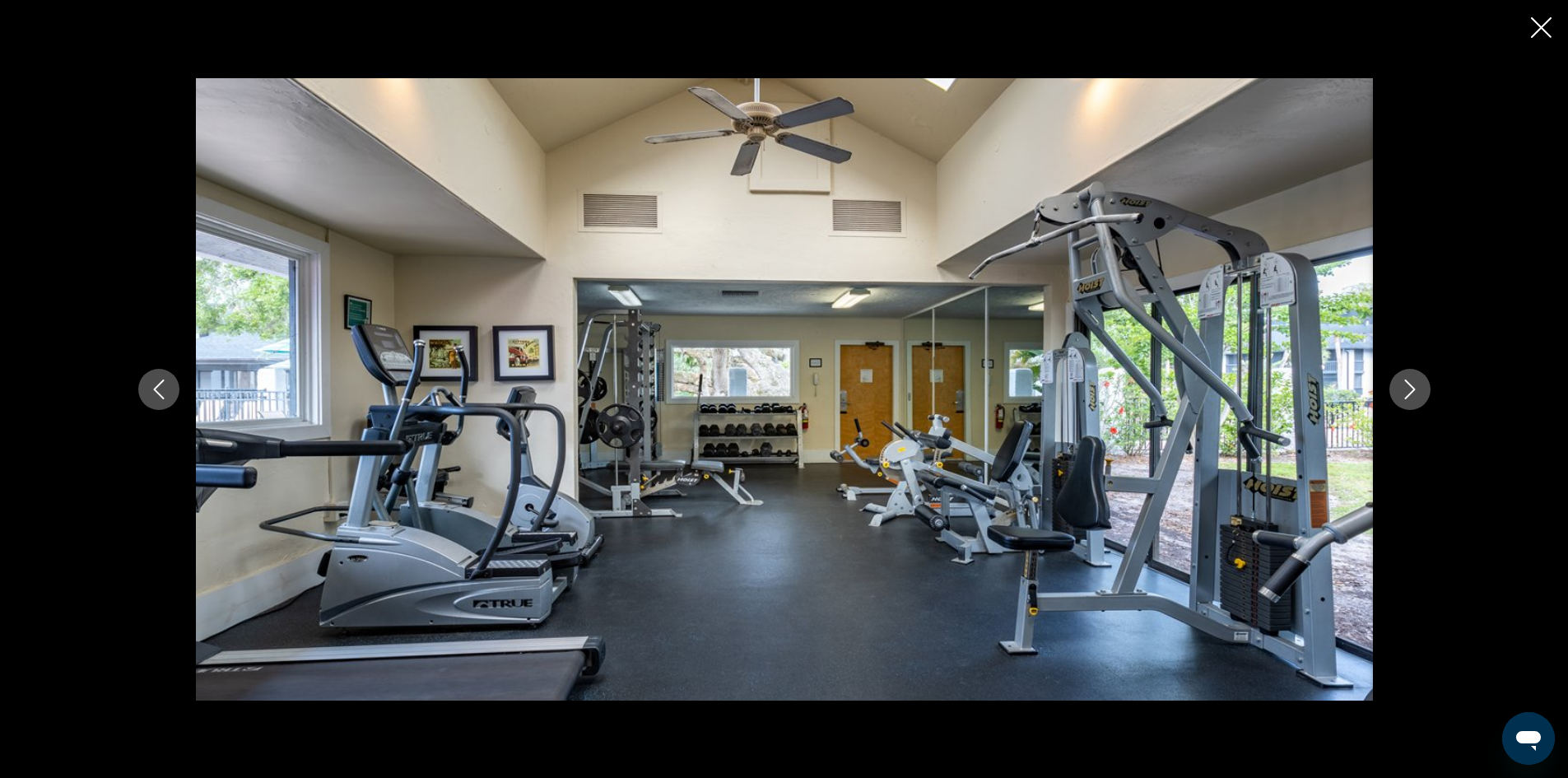
click at [1412, 383] on icon "Next image" at bounding box center [1410, 389] width 20 height 20
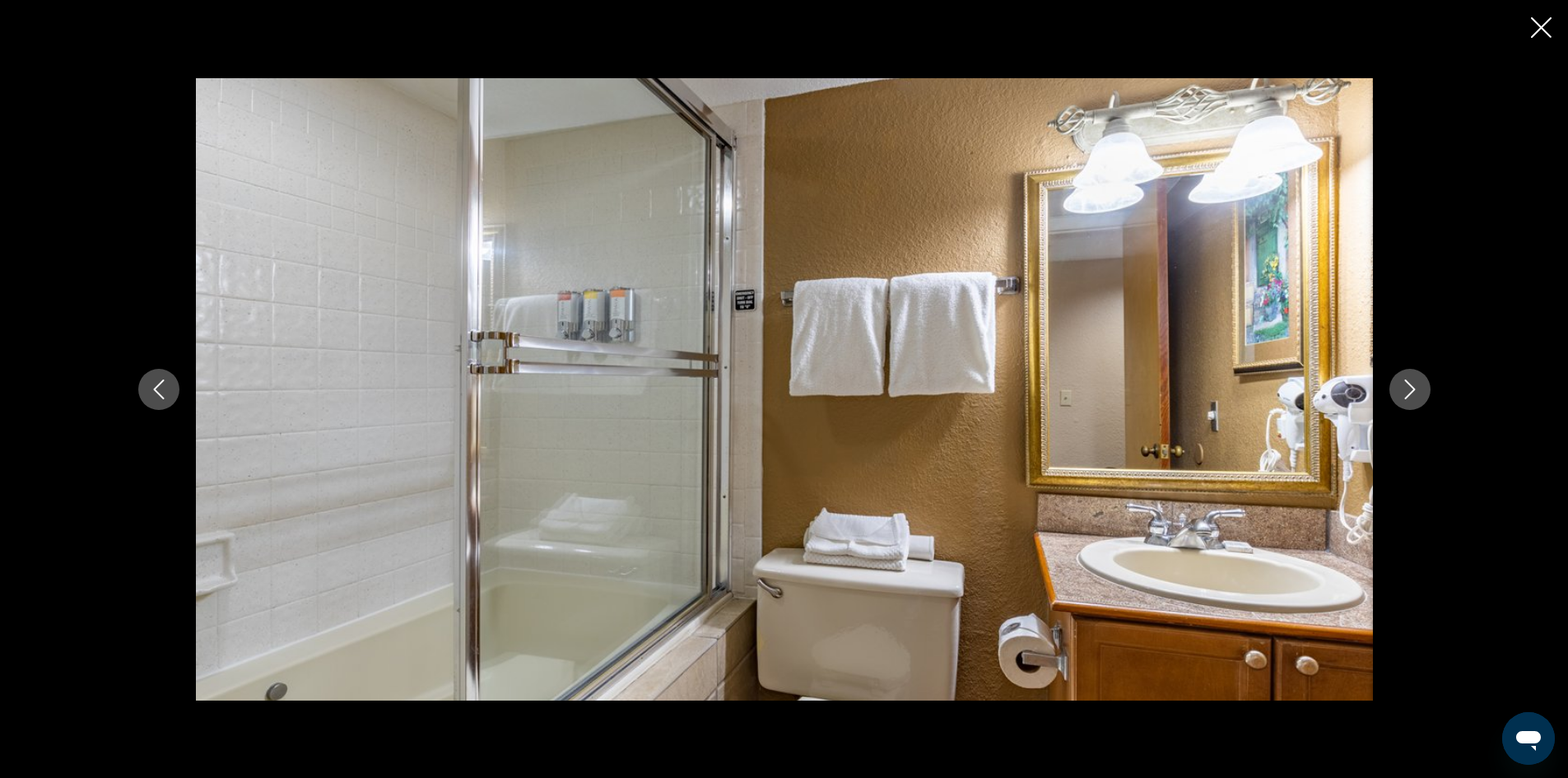
click at [1412, 383] on icon "Next image" at bounding box center [1410, 389] width 20 height 20
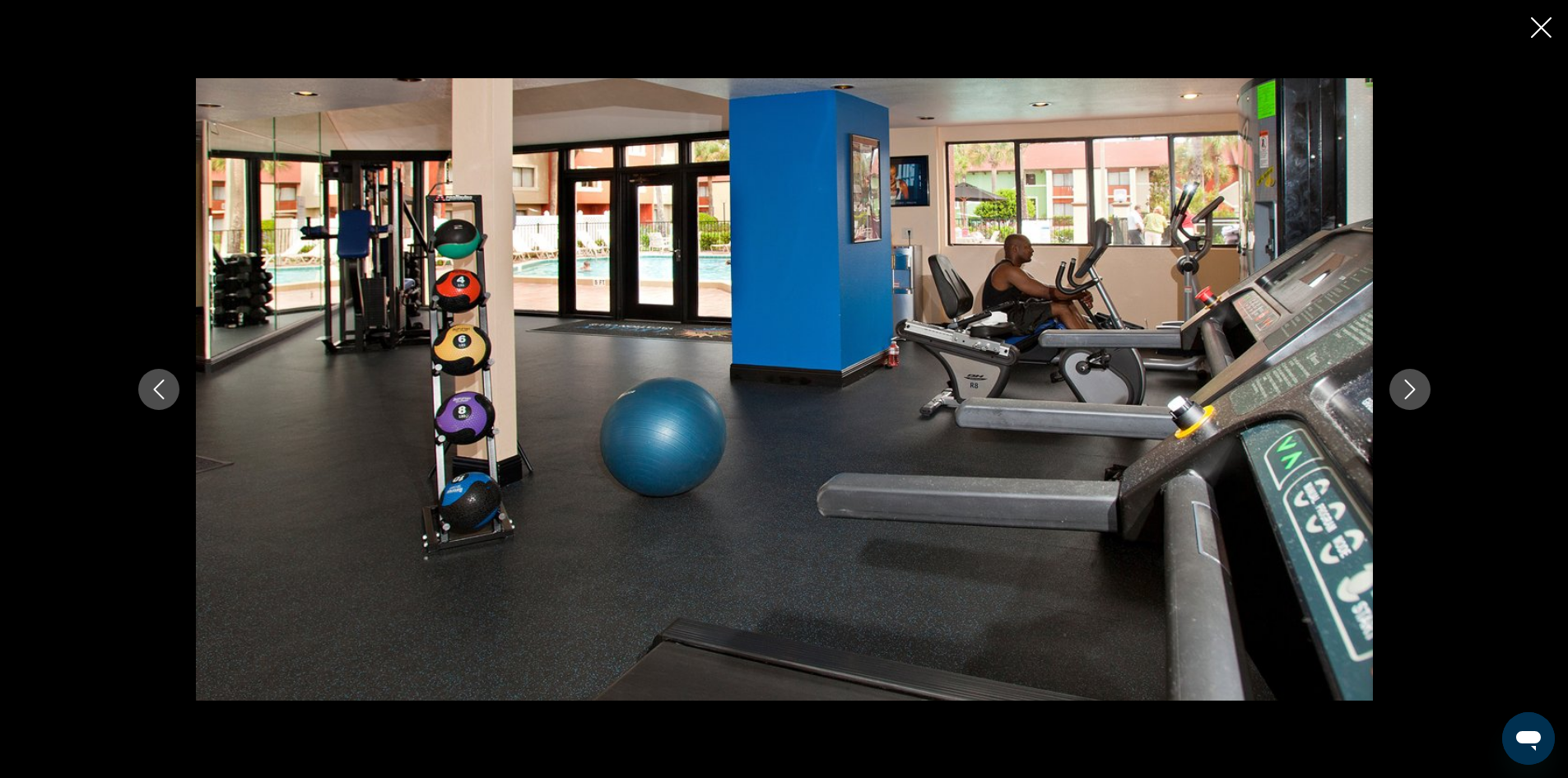
click at [1412, 383] on icon "Next image" at bounding box center [1410, 389] width 20 height 20
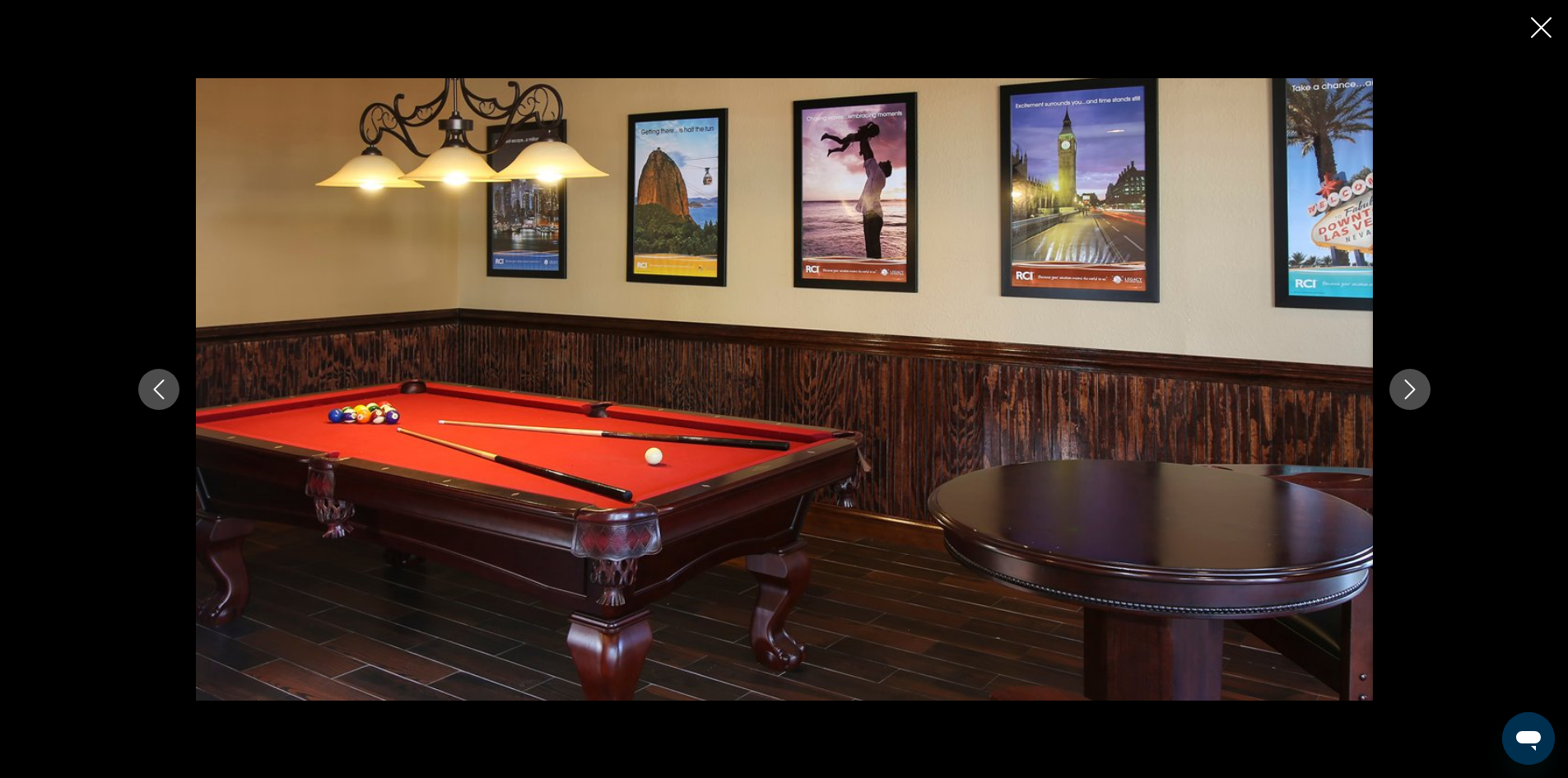
click at [1412, 383] on icon "Next image" at bounding box center [1410, 389] width 20 height 20
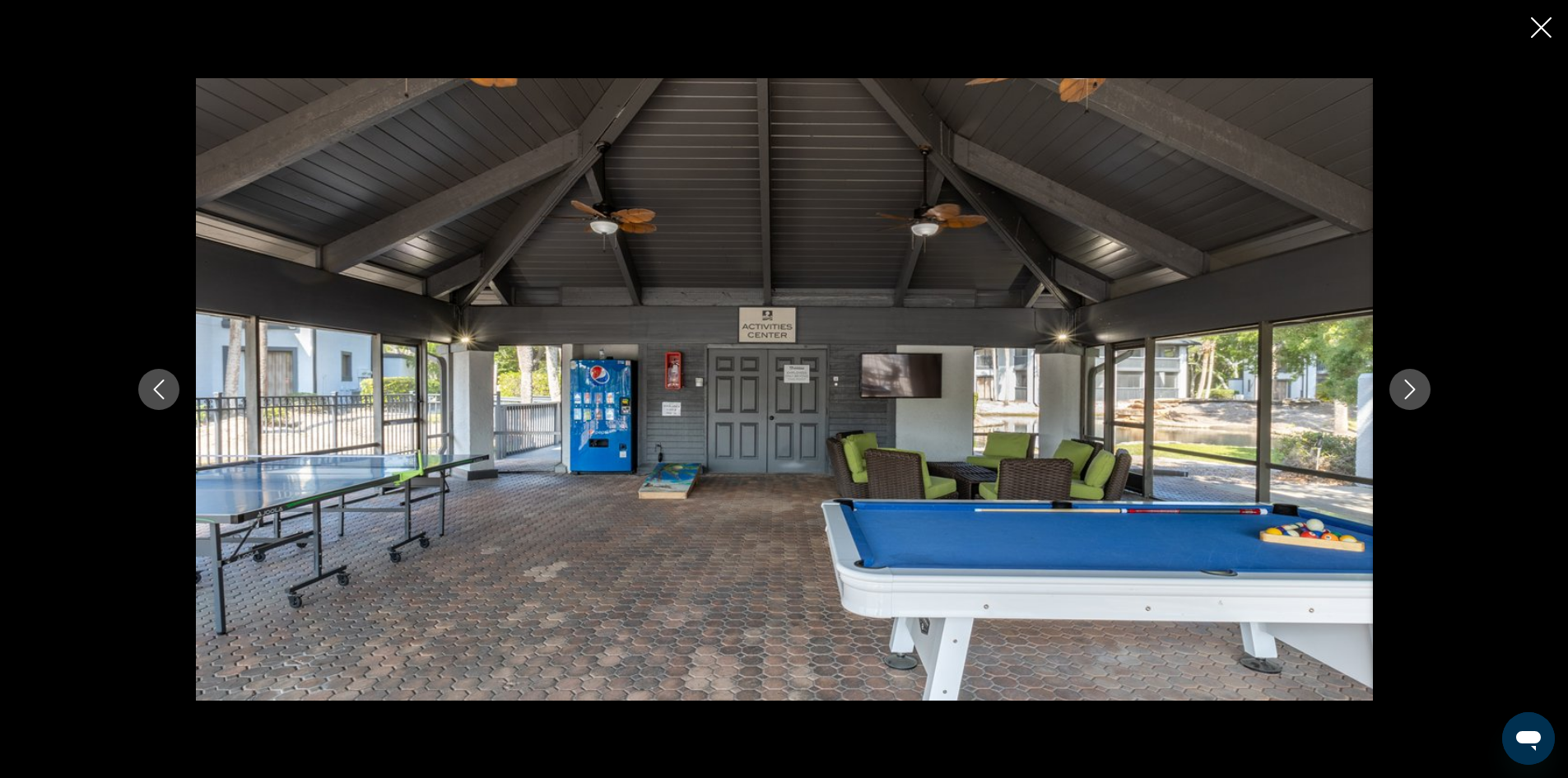
click at [1412, 383] on icon "Next image" at bounding box center [1410, 389] width 20 height 20
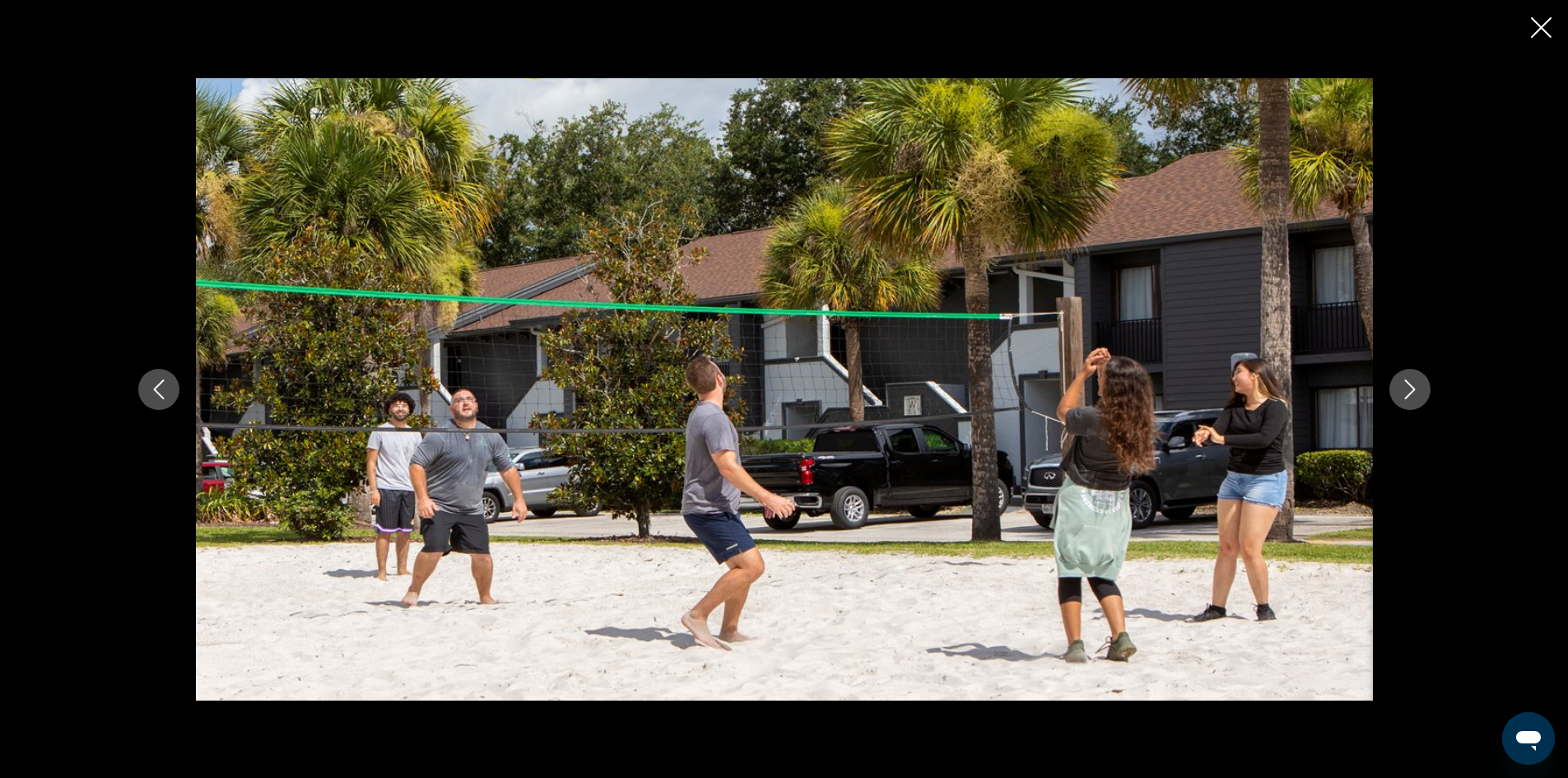
click at [1412, 383] on icon "Next image" at bounding box center [1410, 389] width 20 height 20
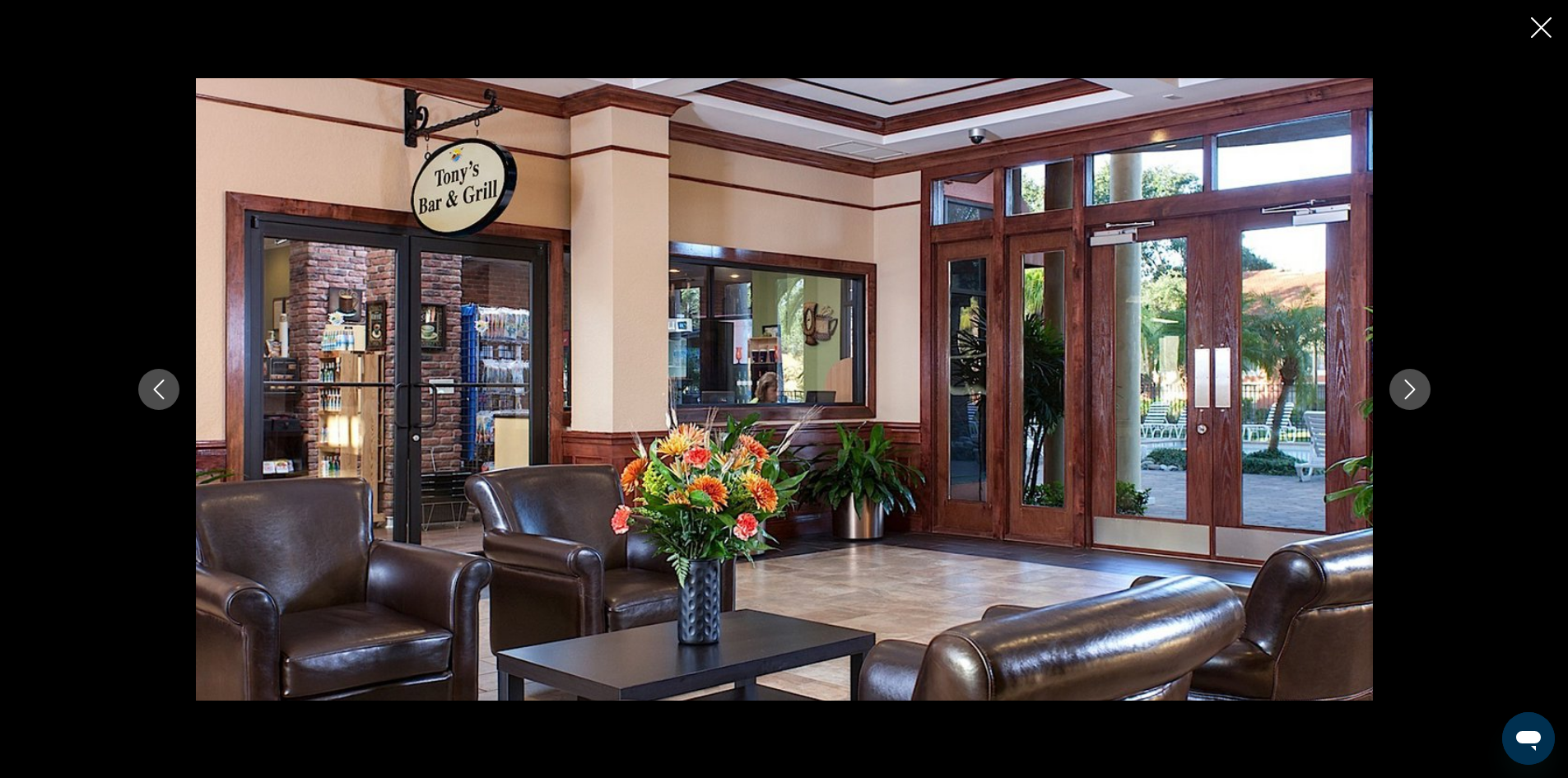
click at [1412, 383] on icon "Next image" at bounding box center [1410, 389] width 20 height 20
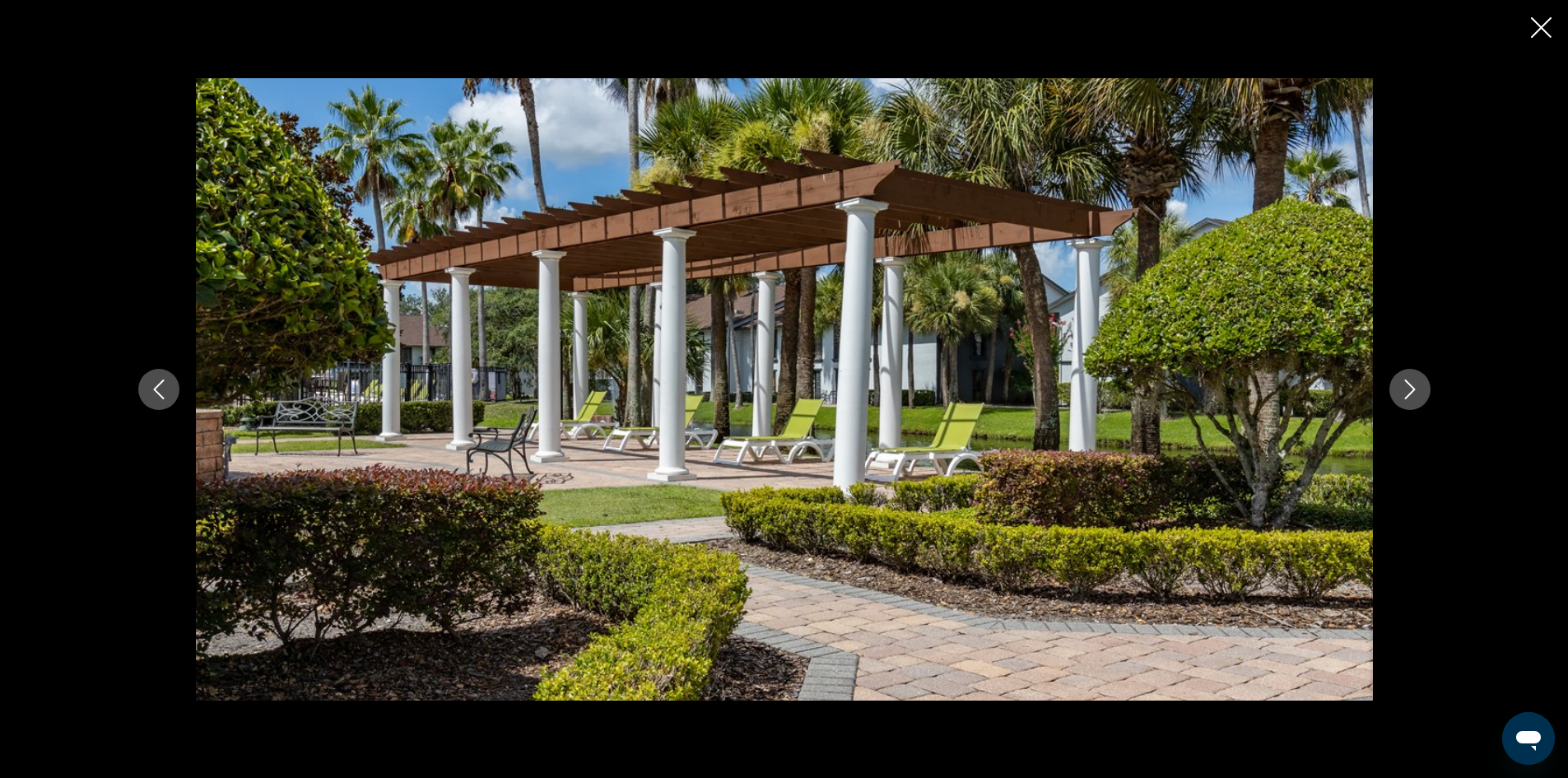
click at [1412, 383] on icon "Next image" at bounding box center [1410, 389] width 20 height 20
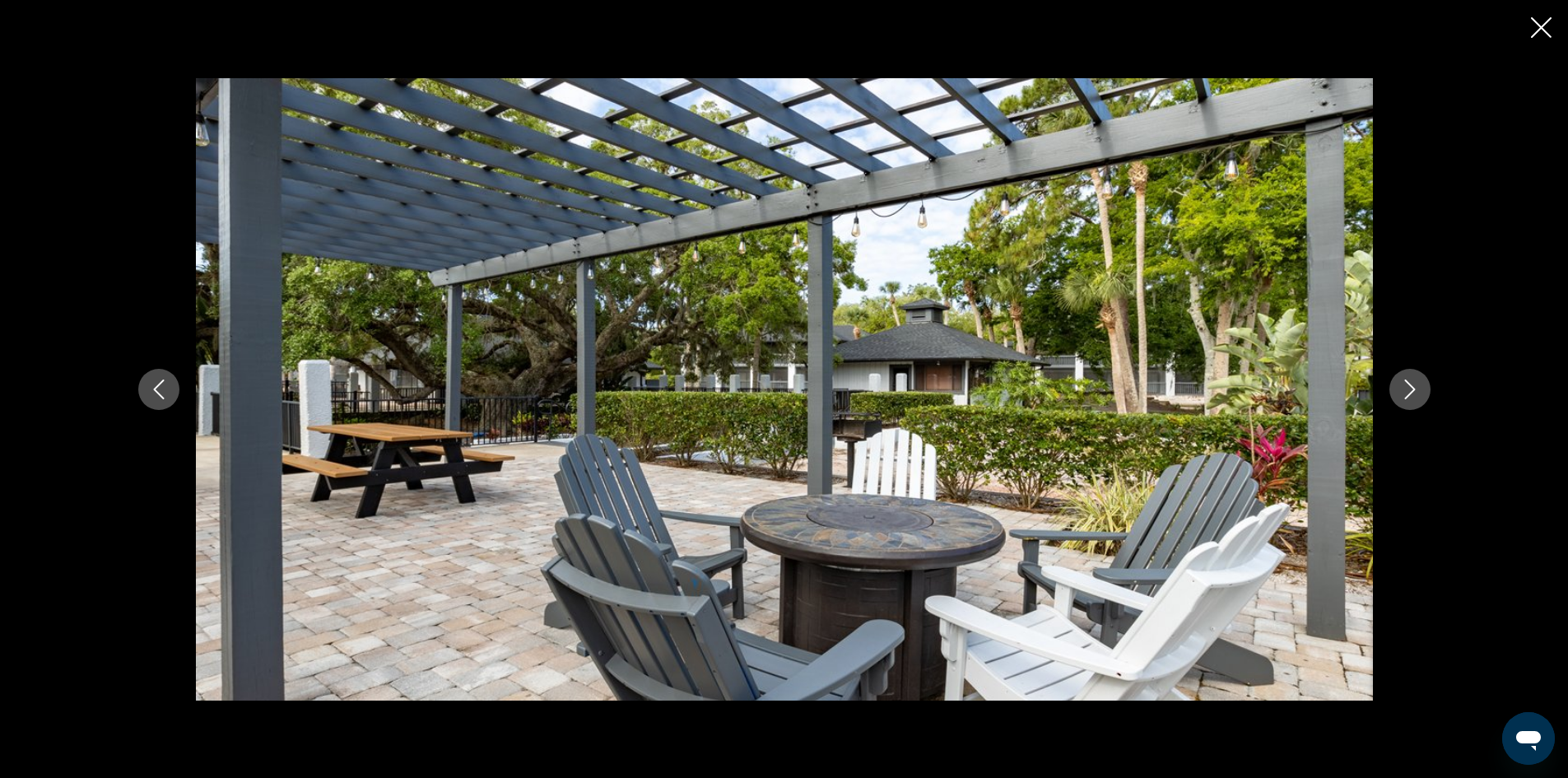
click at [1412, 383] on icon "Next image" at bounding box center [1410, 389] width 20 height 20
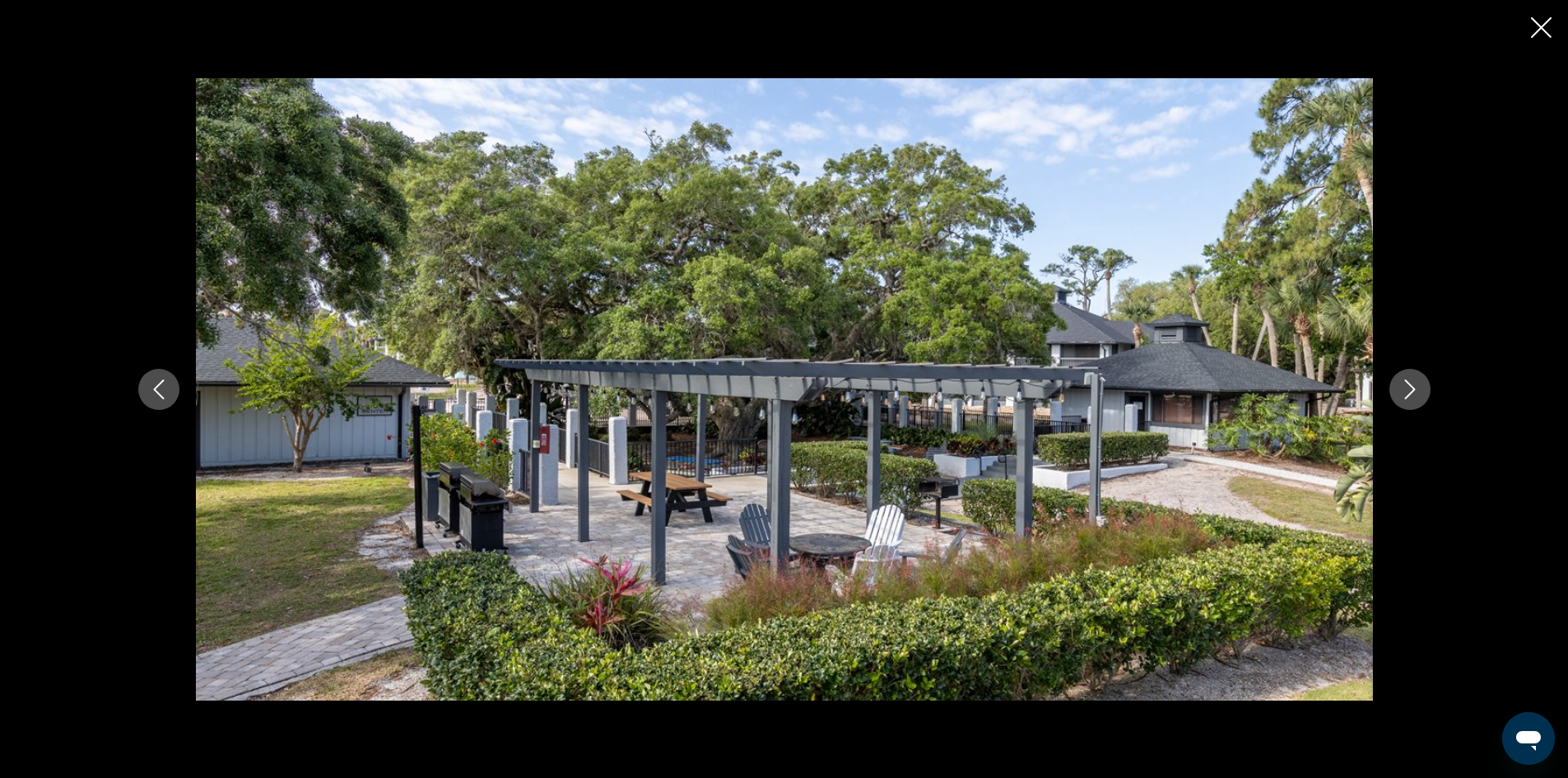
click at [1412, 383] on icon "Next image" at bounding box center [1410, 389] width 20 height 20
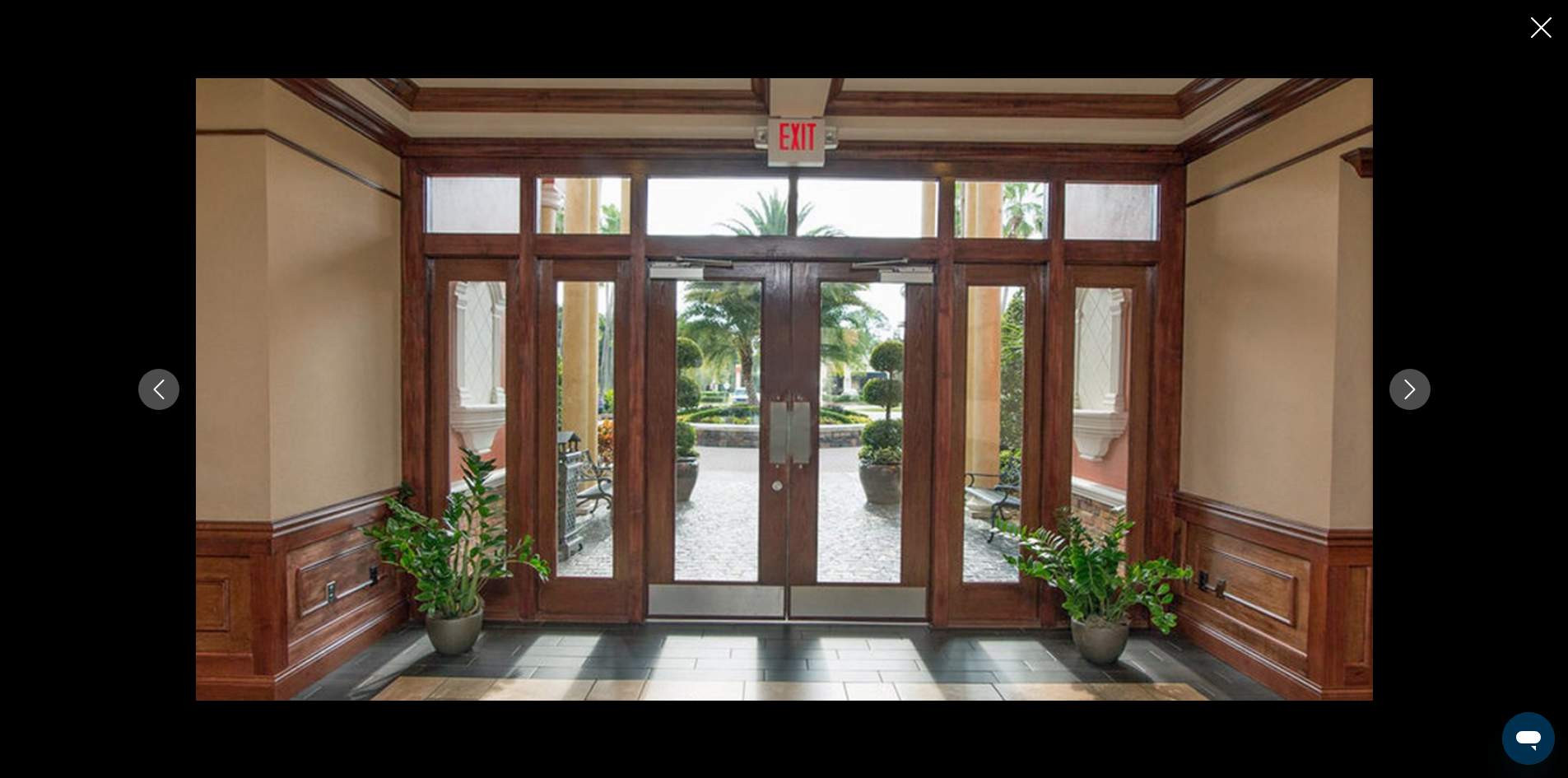
click at [1536, 20] on icon "Close slideshow" at bounding box center [1542, 27] width 21 height 21
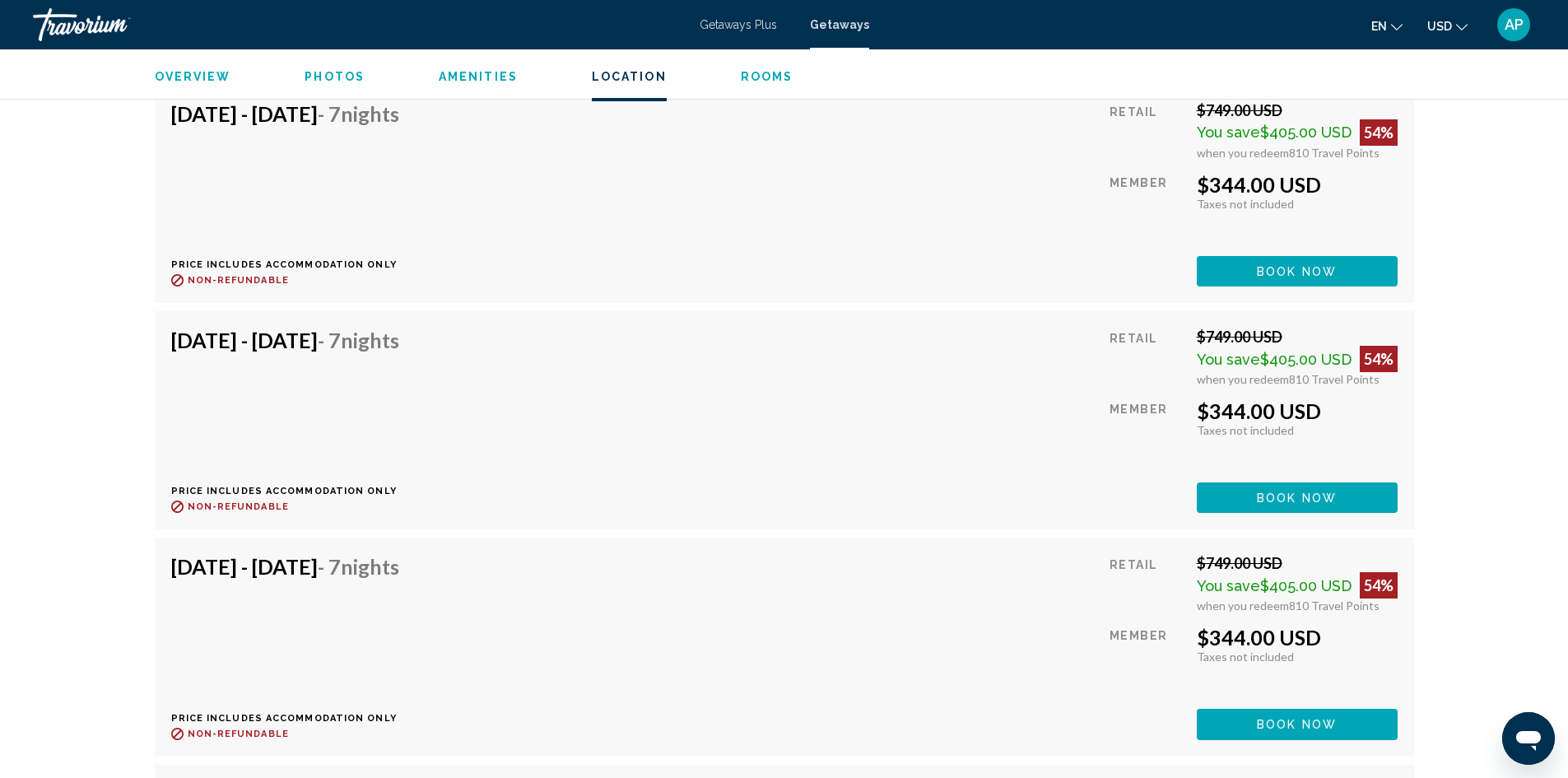
scroll to position [4032, 0]
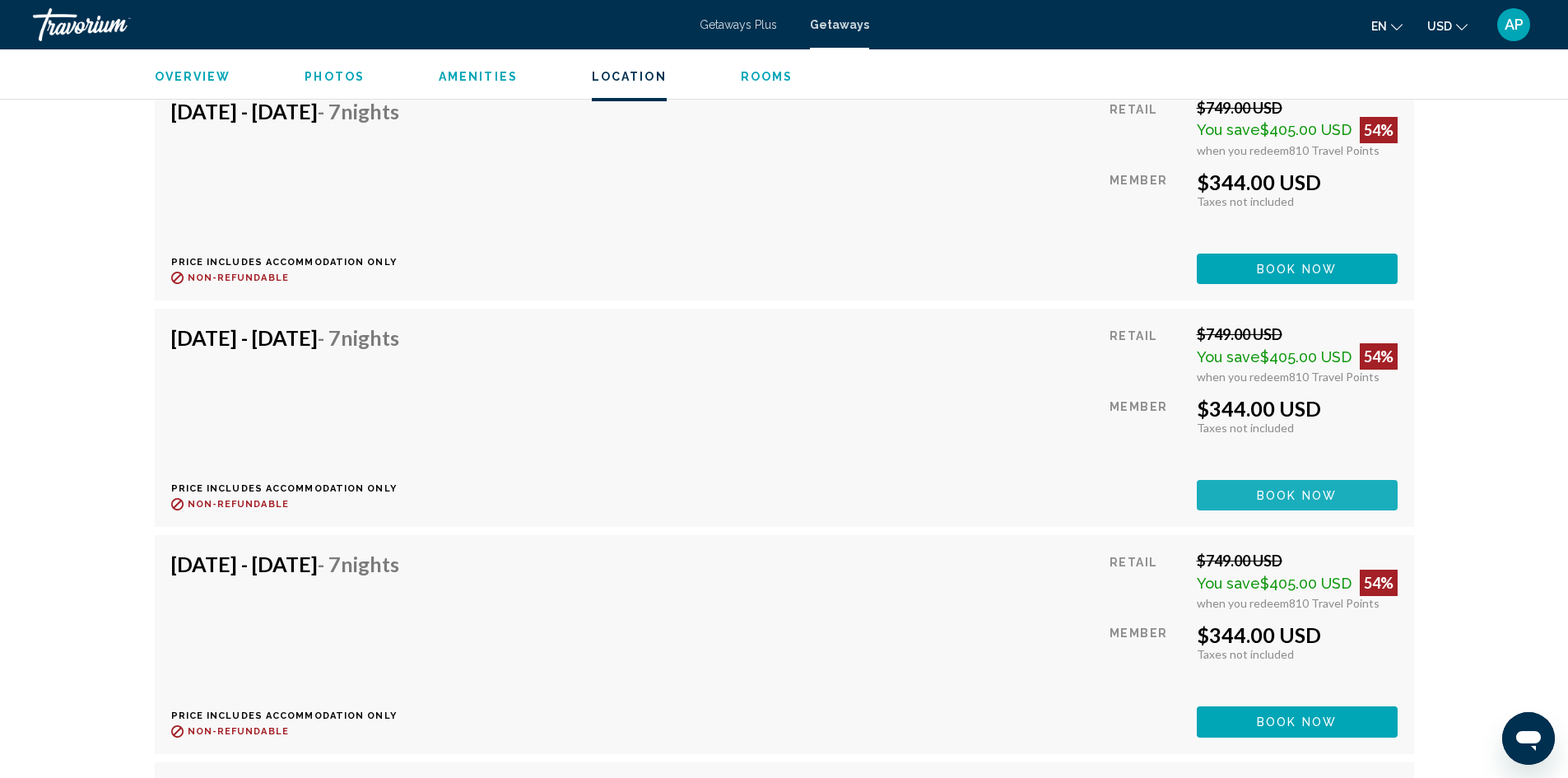
click at [1314, 488] on span "Book now" at bounding box center [1296, 495] width 80 height 13
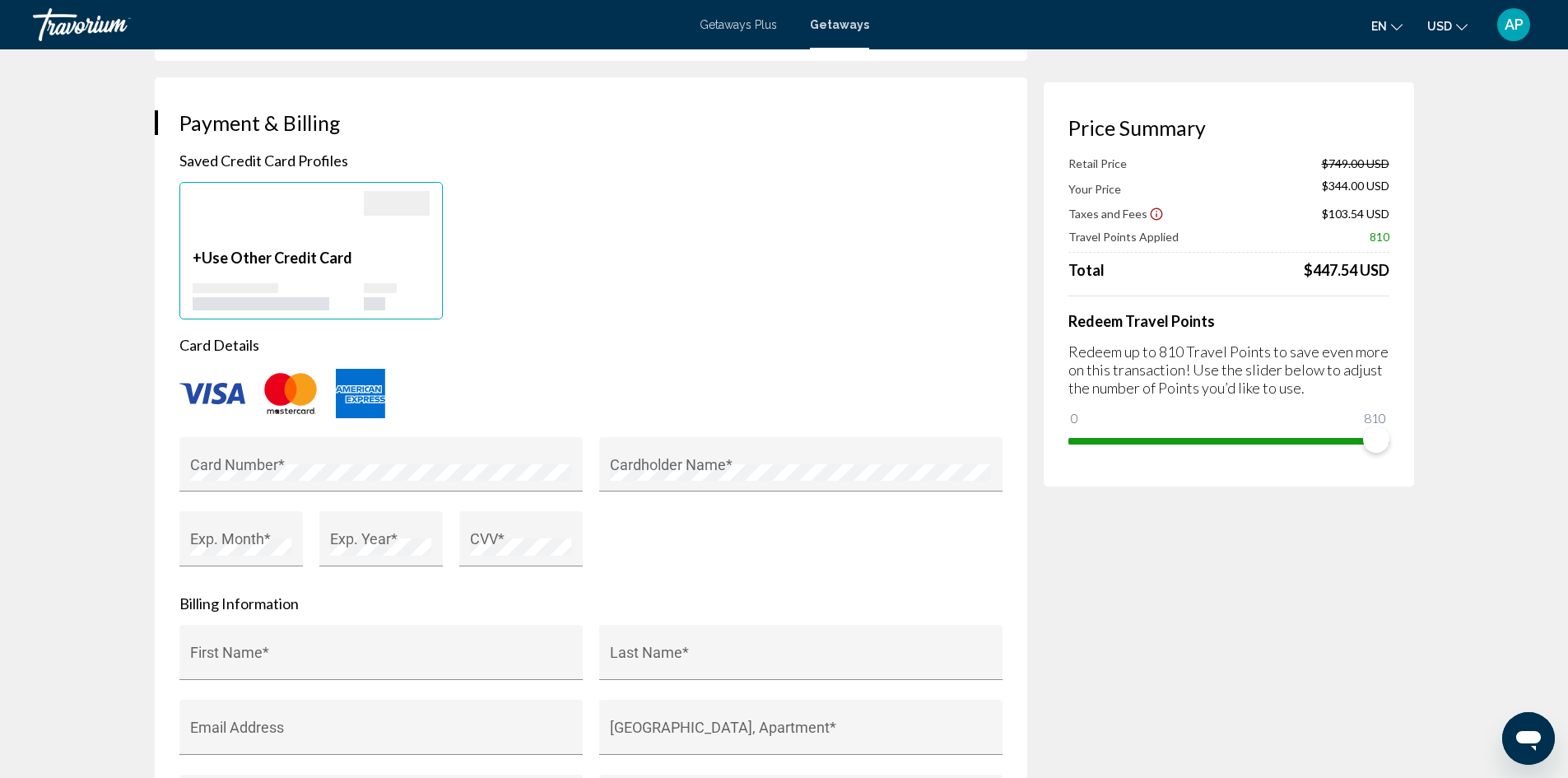
scroll to position [1234, 0]
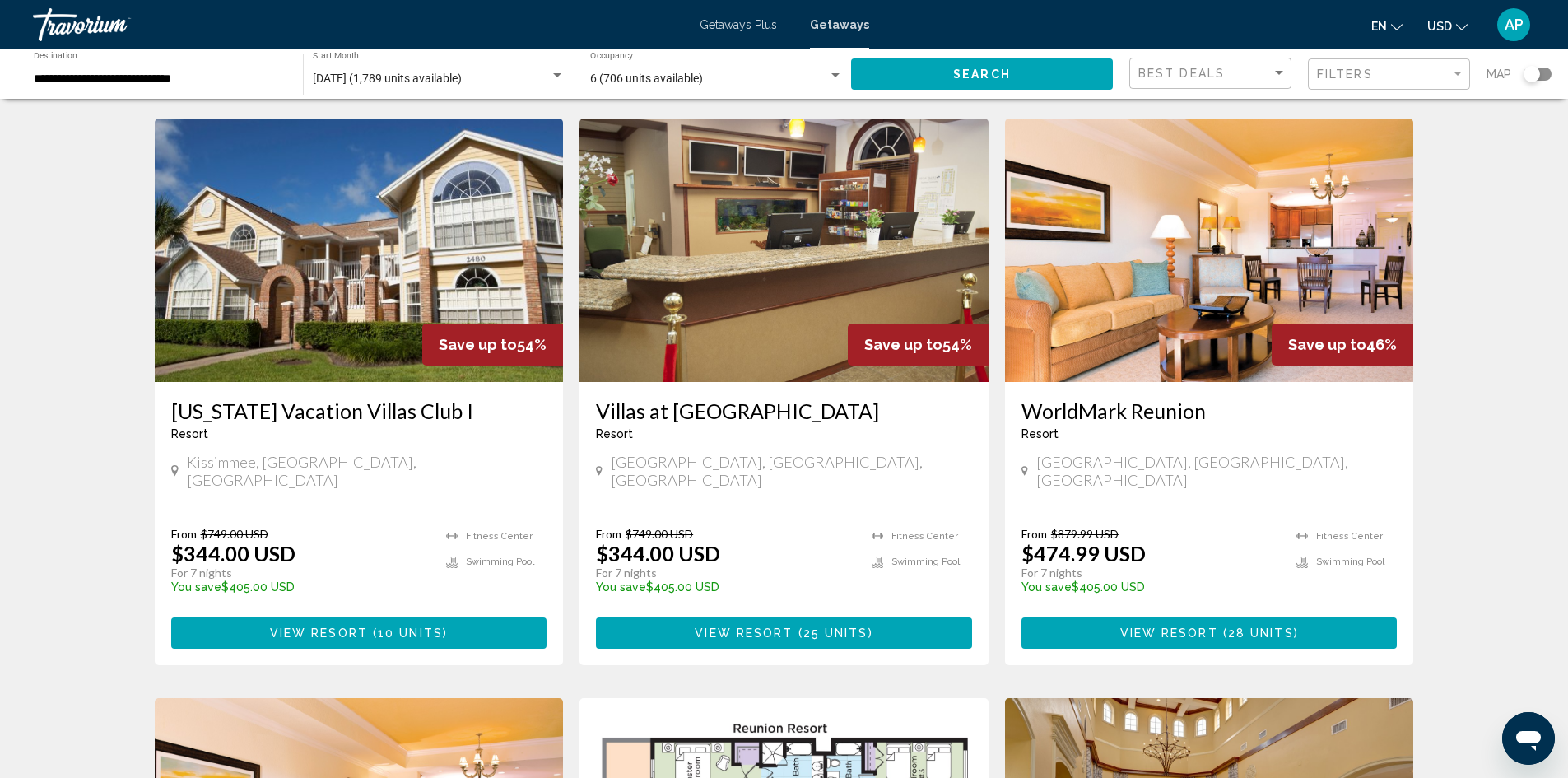
scroll to position [658, 0]
click at [381, 237] on img "Main content" at bounding box center [359, 249] width 409 height 263
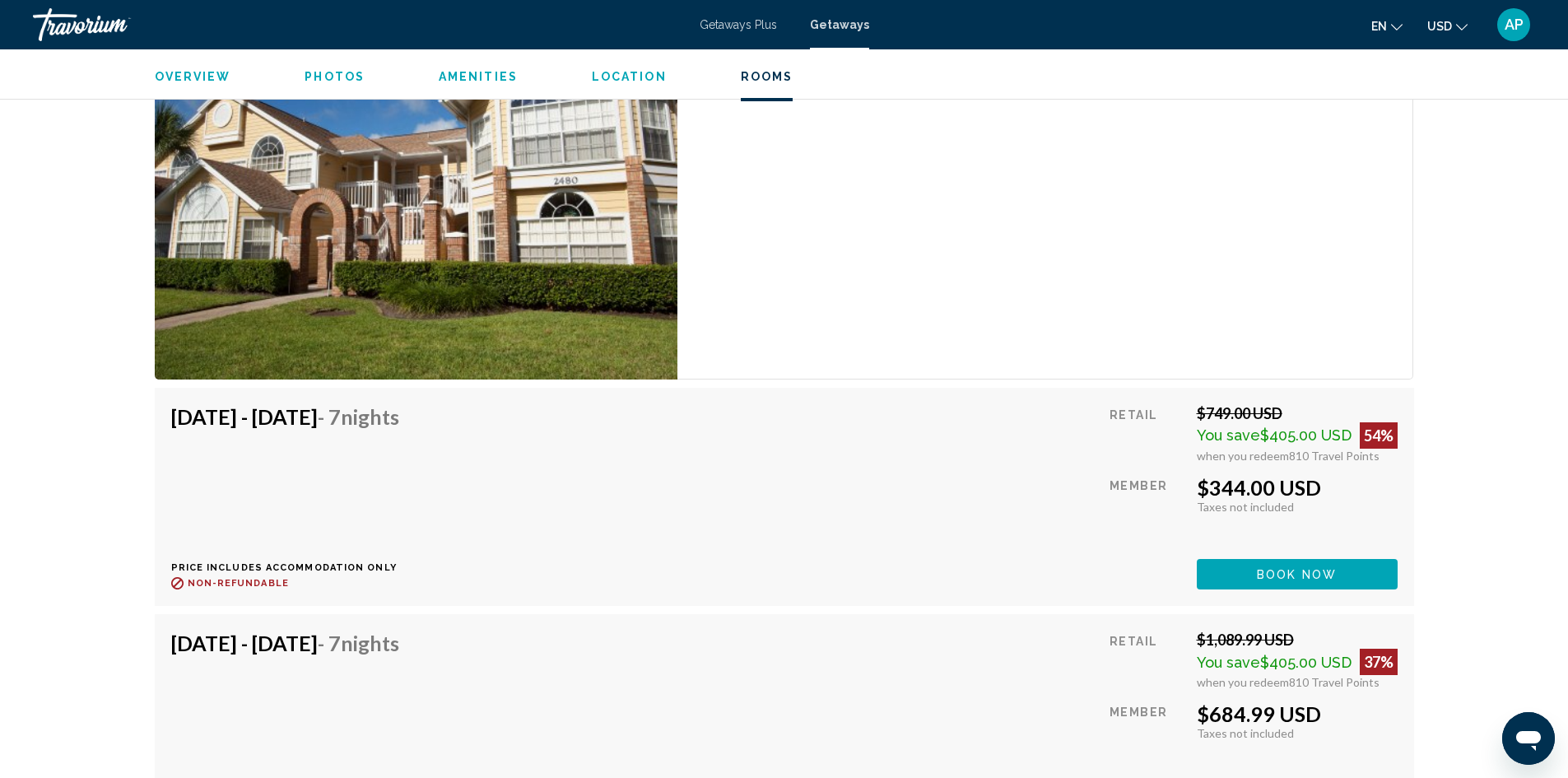
scroll to position [3374, 0]
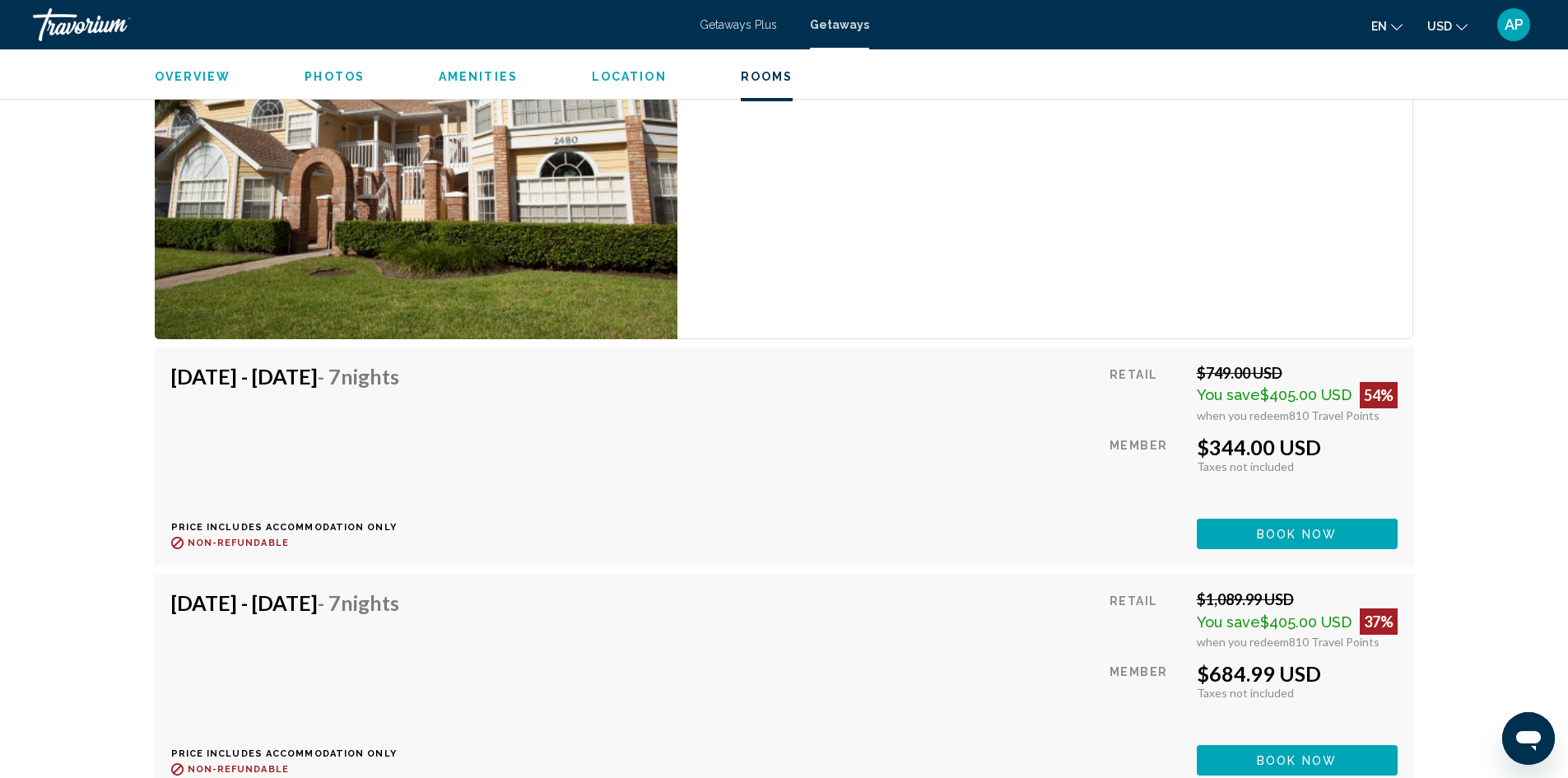
click at [362, 185] on img "Main content" at bounding box center [416, 129] width 524 height 419
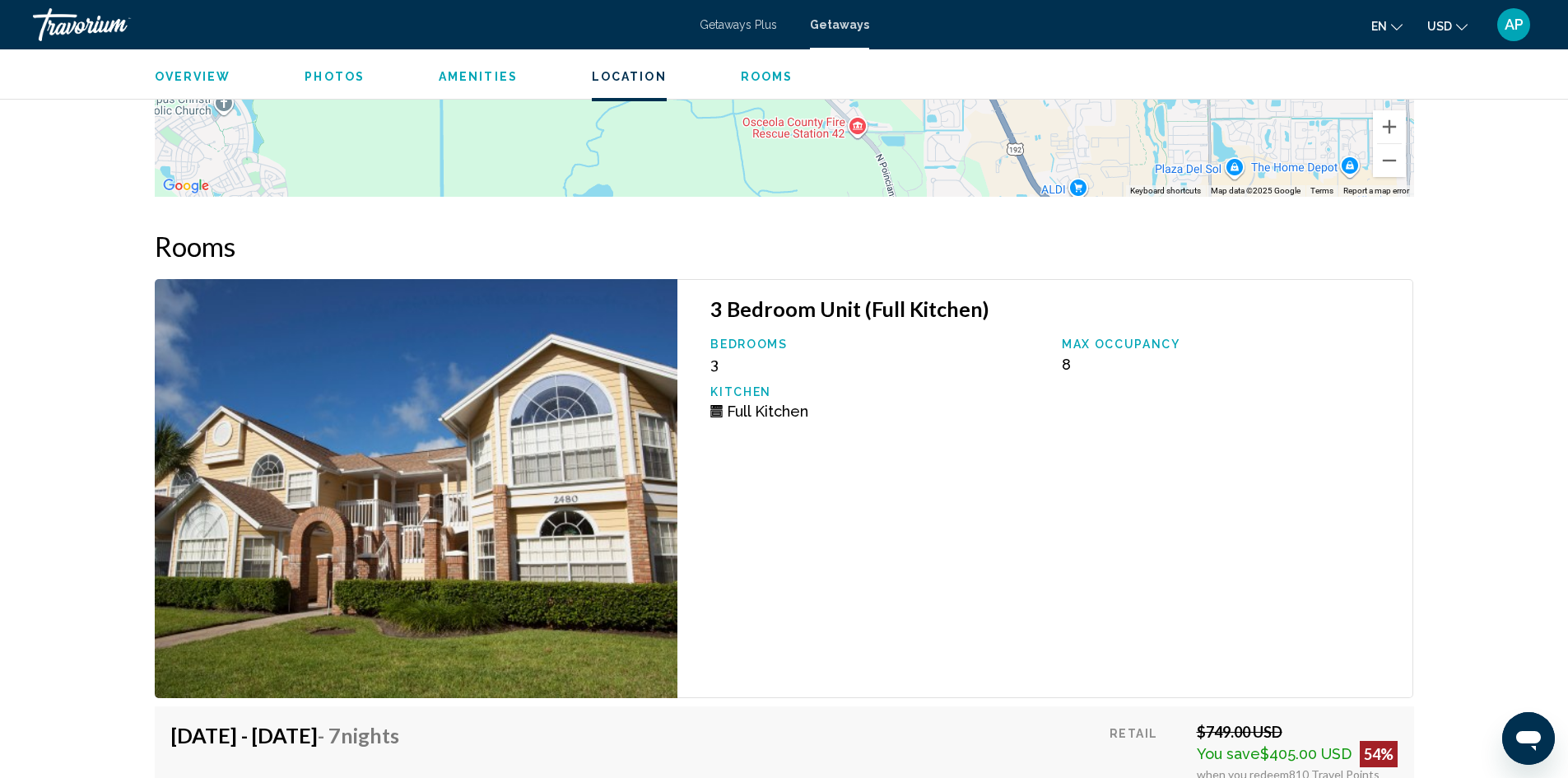
scroll to position [2962, 0]
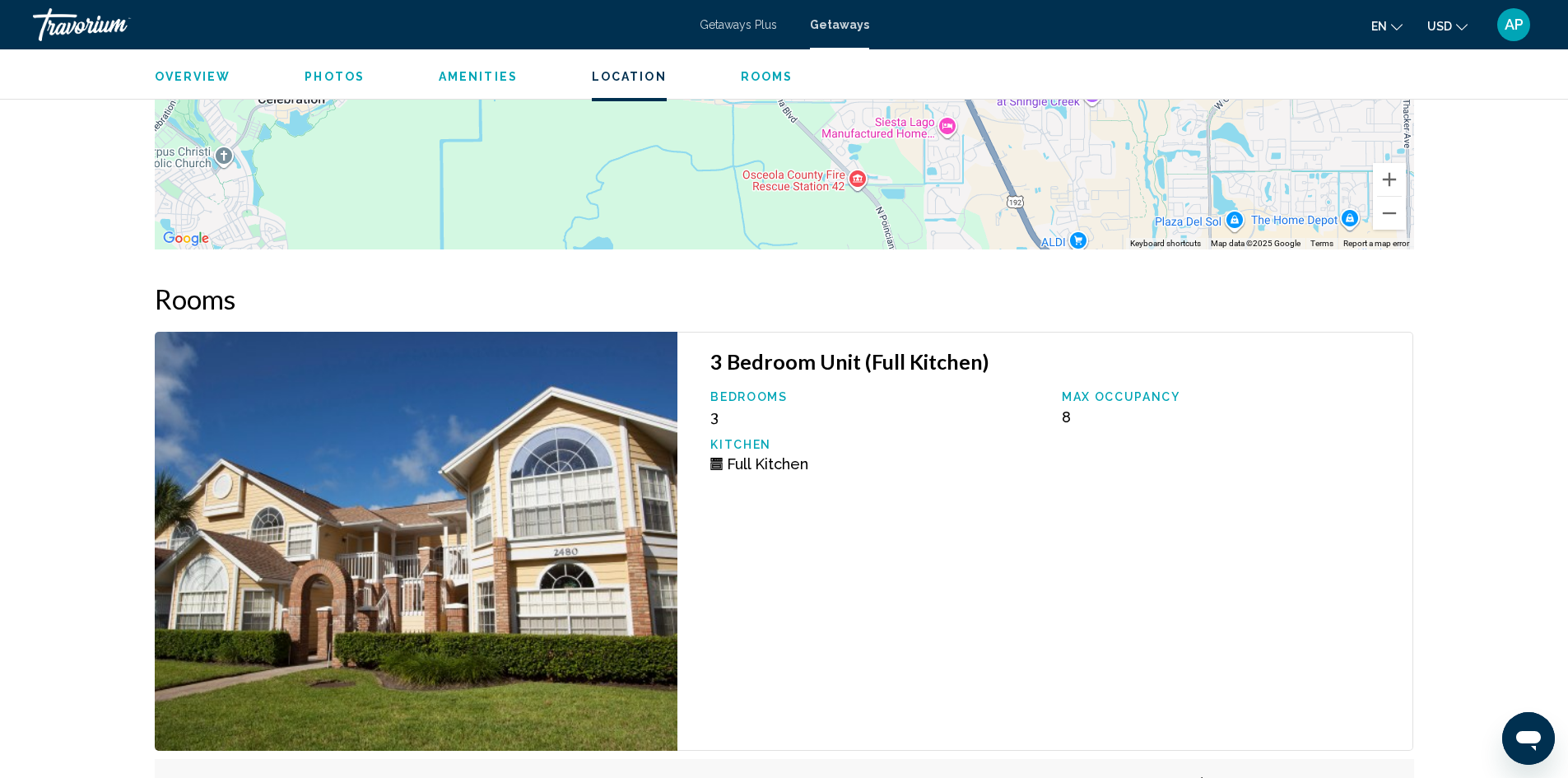
click at [771, 73] on span "Rooms" at bounding box center [767, 76] width 53 height 13
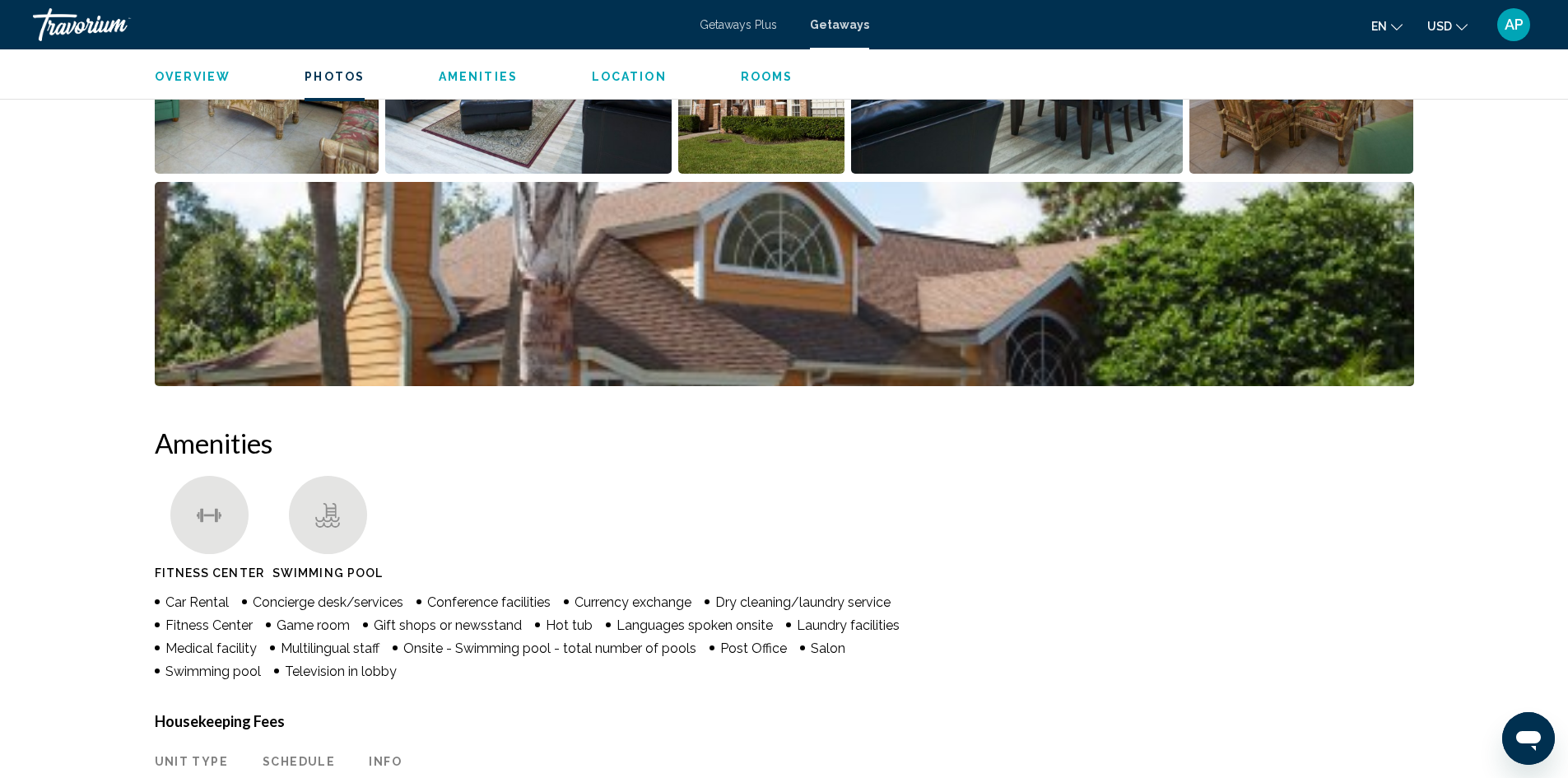
scroll to position [792, 0]
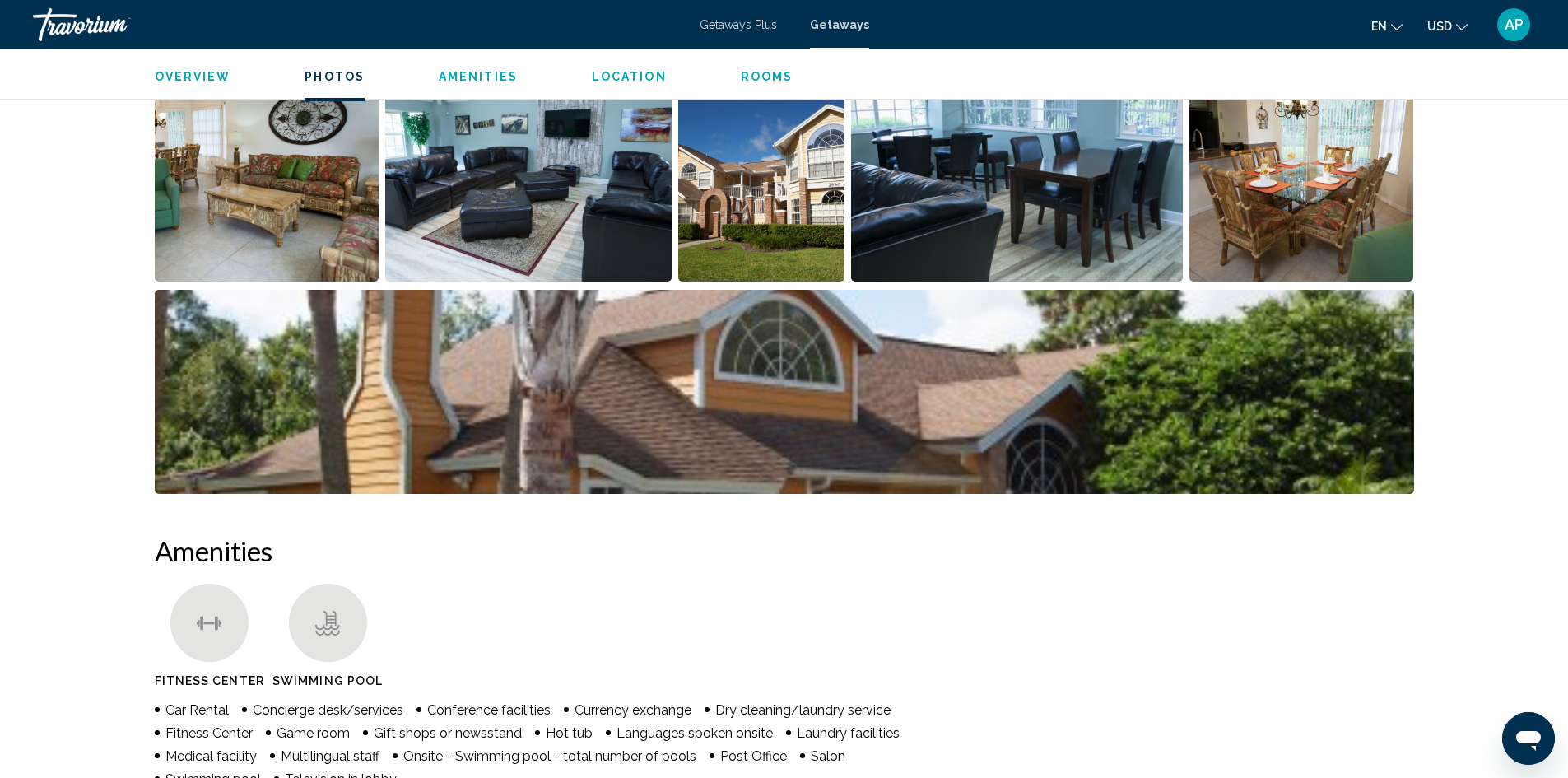
click at [342, 210] on img "Open full-screen image slider" at bounding box center [267, 179] width 225 height 204
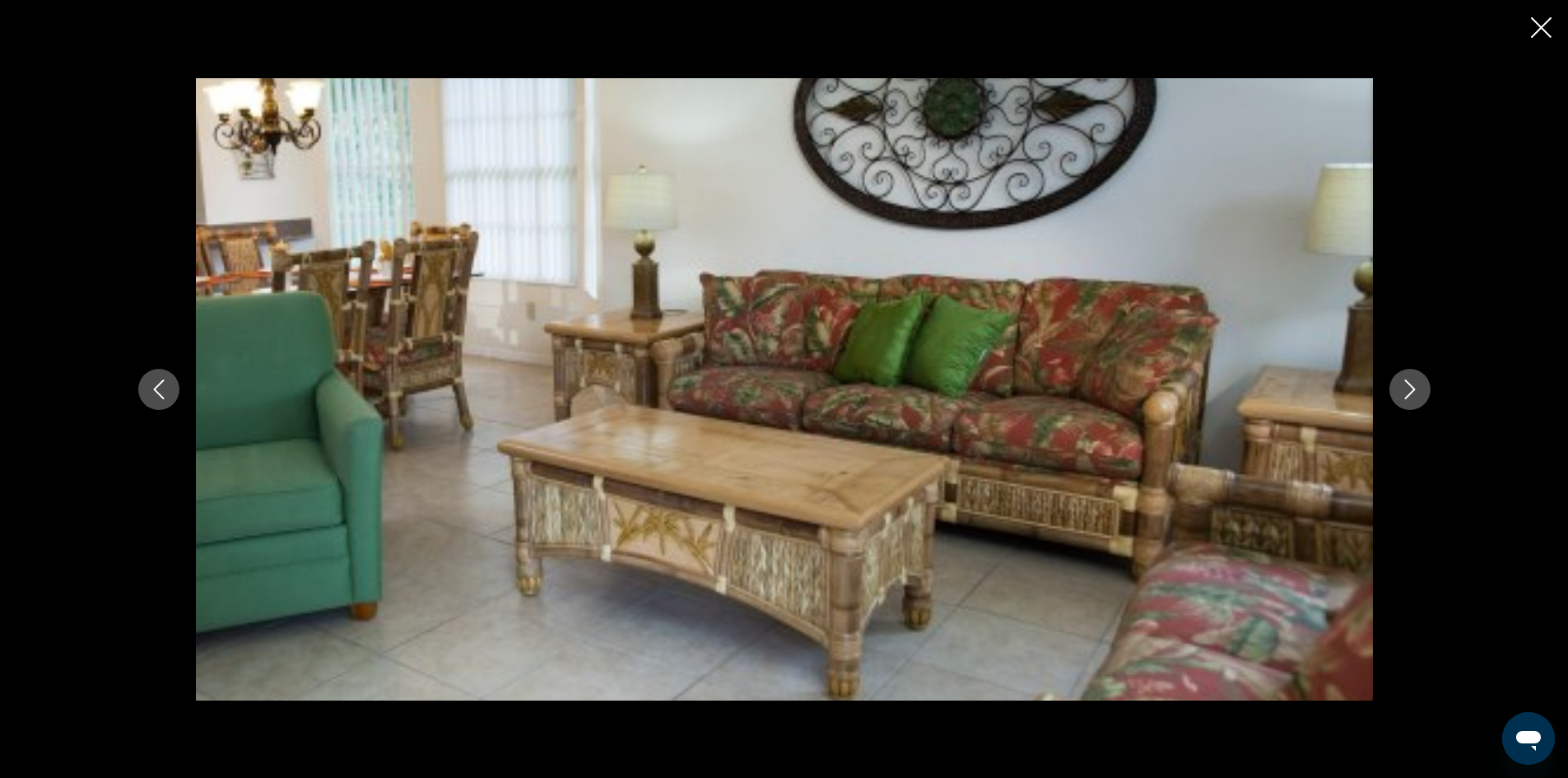
click at [1403, 393] on icon "Next image" at bounding box center [1410, 389] width 20 height 20
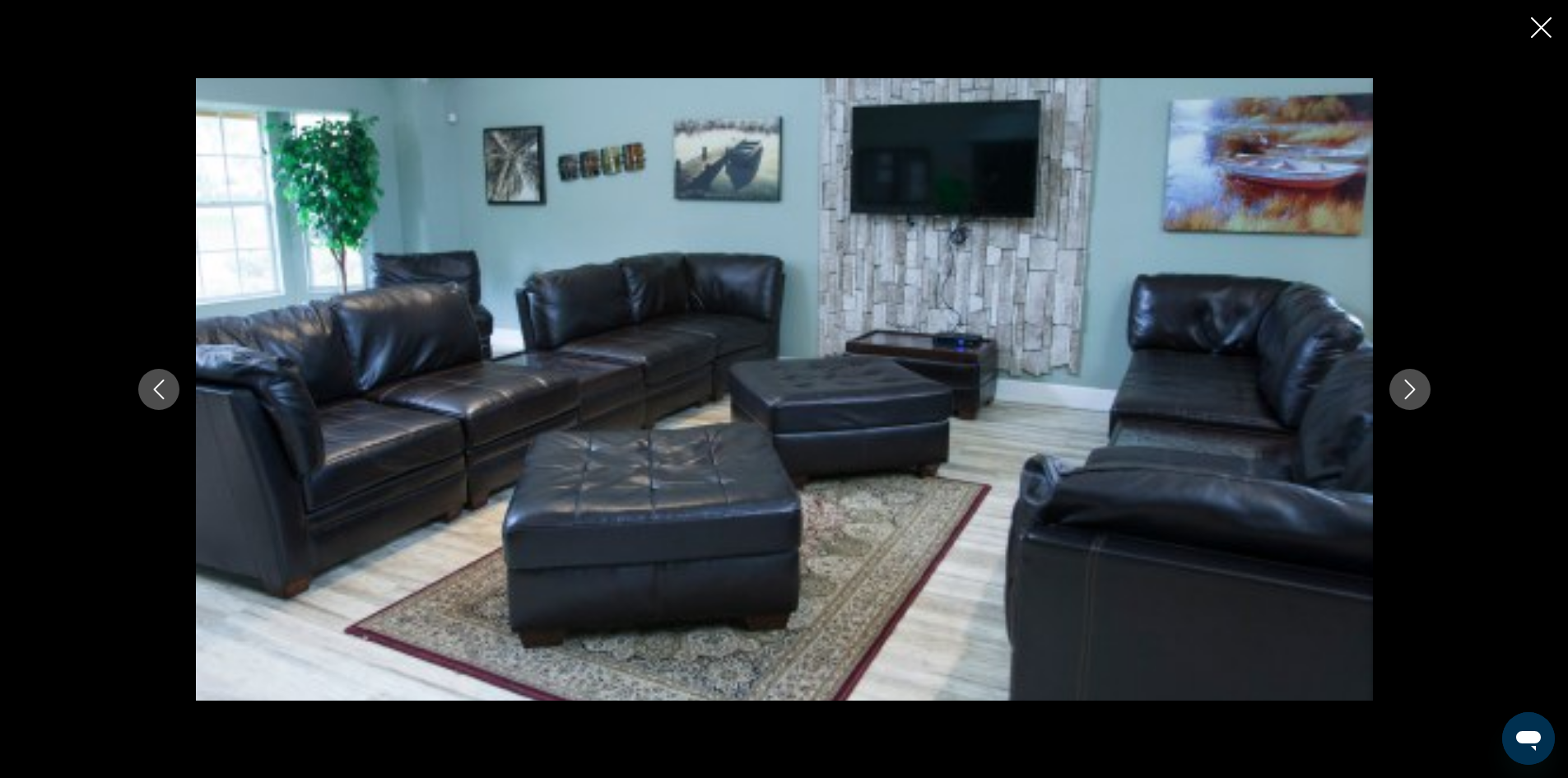
click at [1399, 392] on button "Next image" at bounding box center [1410, 389] width 42 height 41
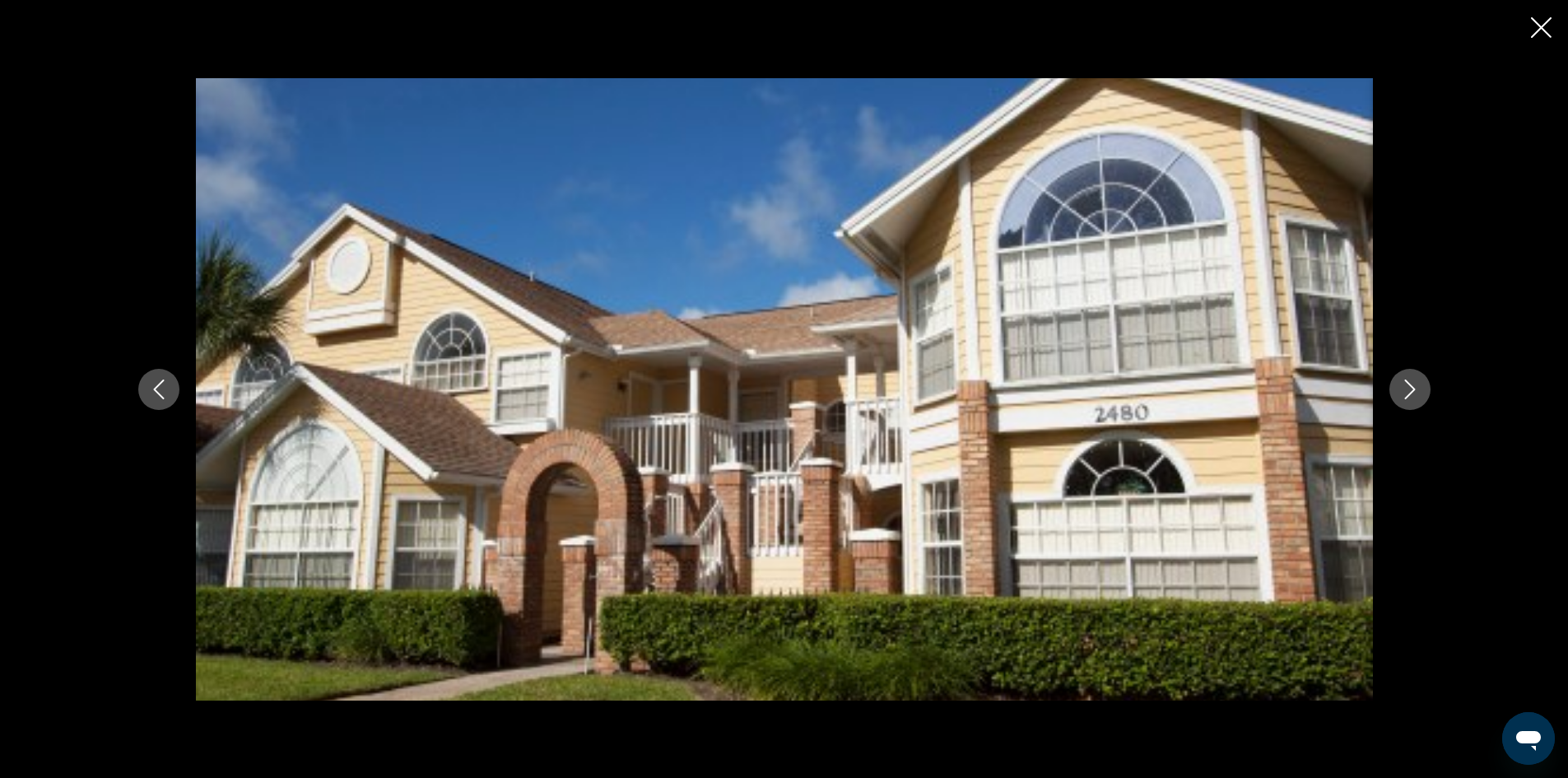
click at [1396, 391] on button "Next image" at bounding box center [1410, 389] width 42 height 41
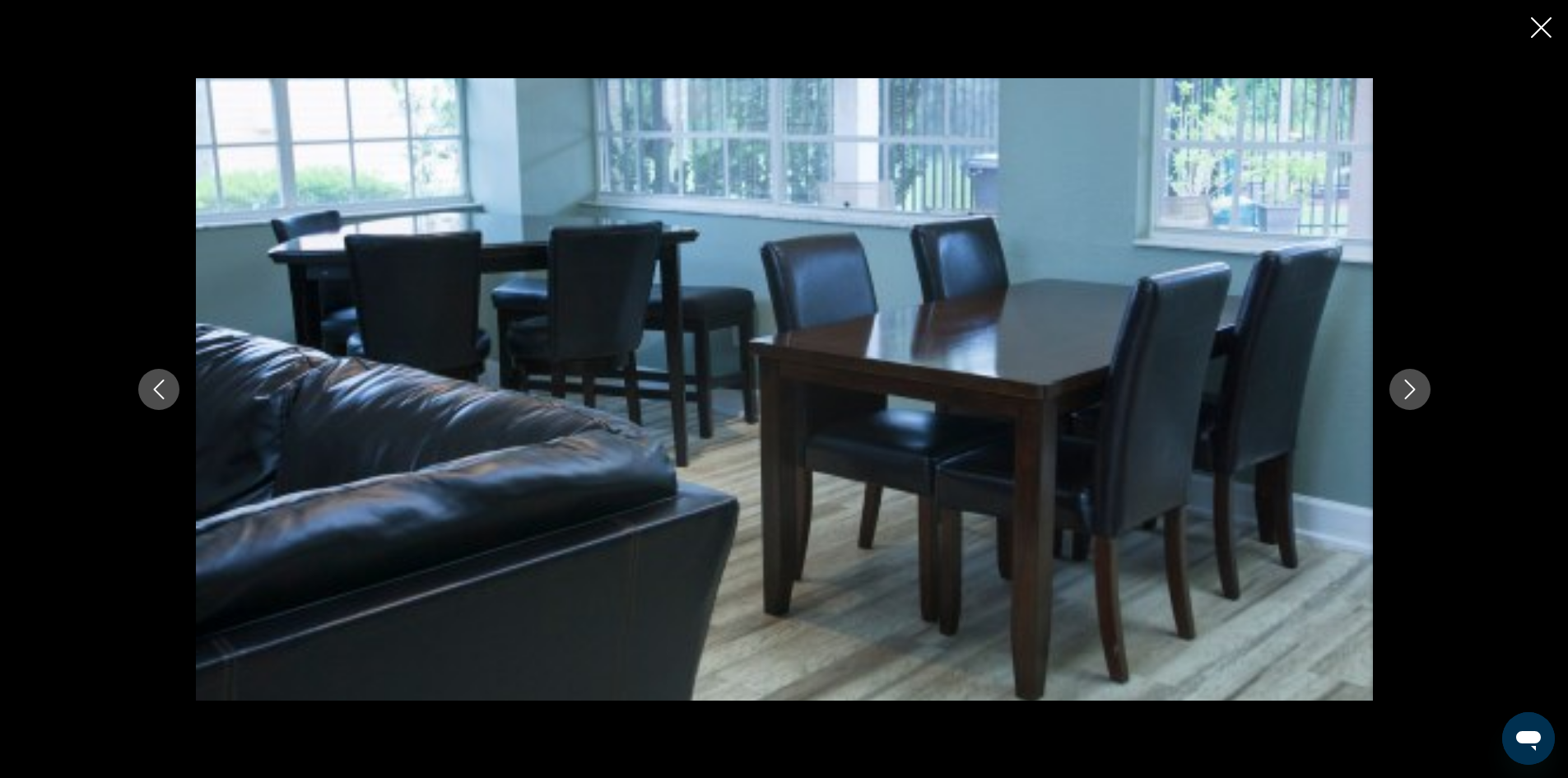
click at [1395, 391] on button "Next image" at bounding box center [1410, 389] width 42 height 41
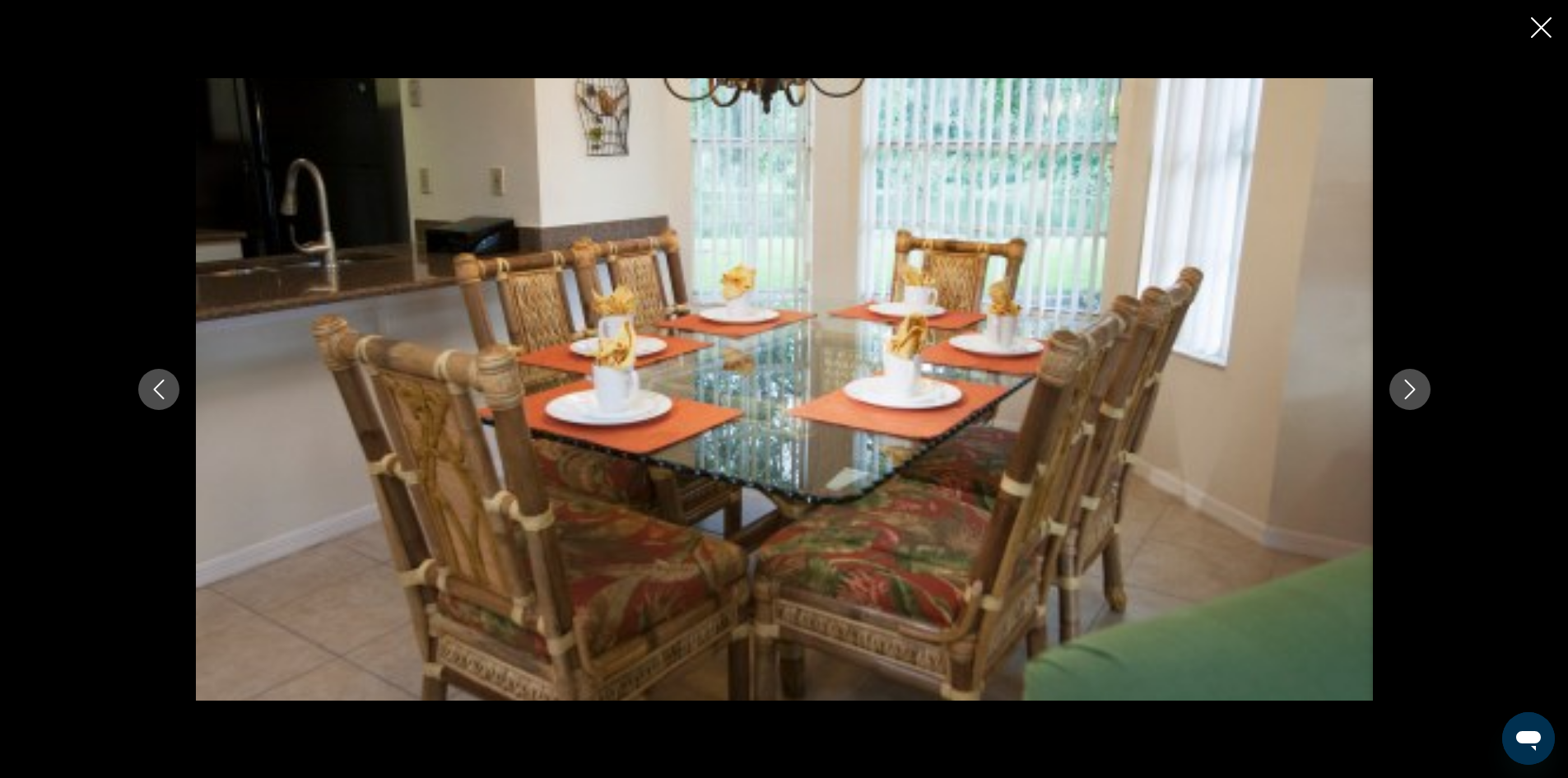
click at [1393, 390] on button "Next image" at bounding box center [1410, 389] width 42 height 41
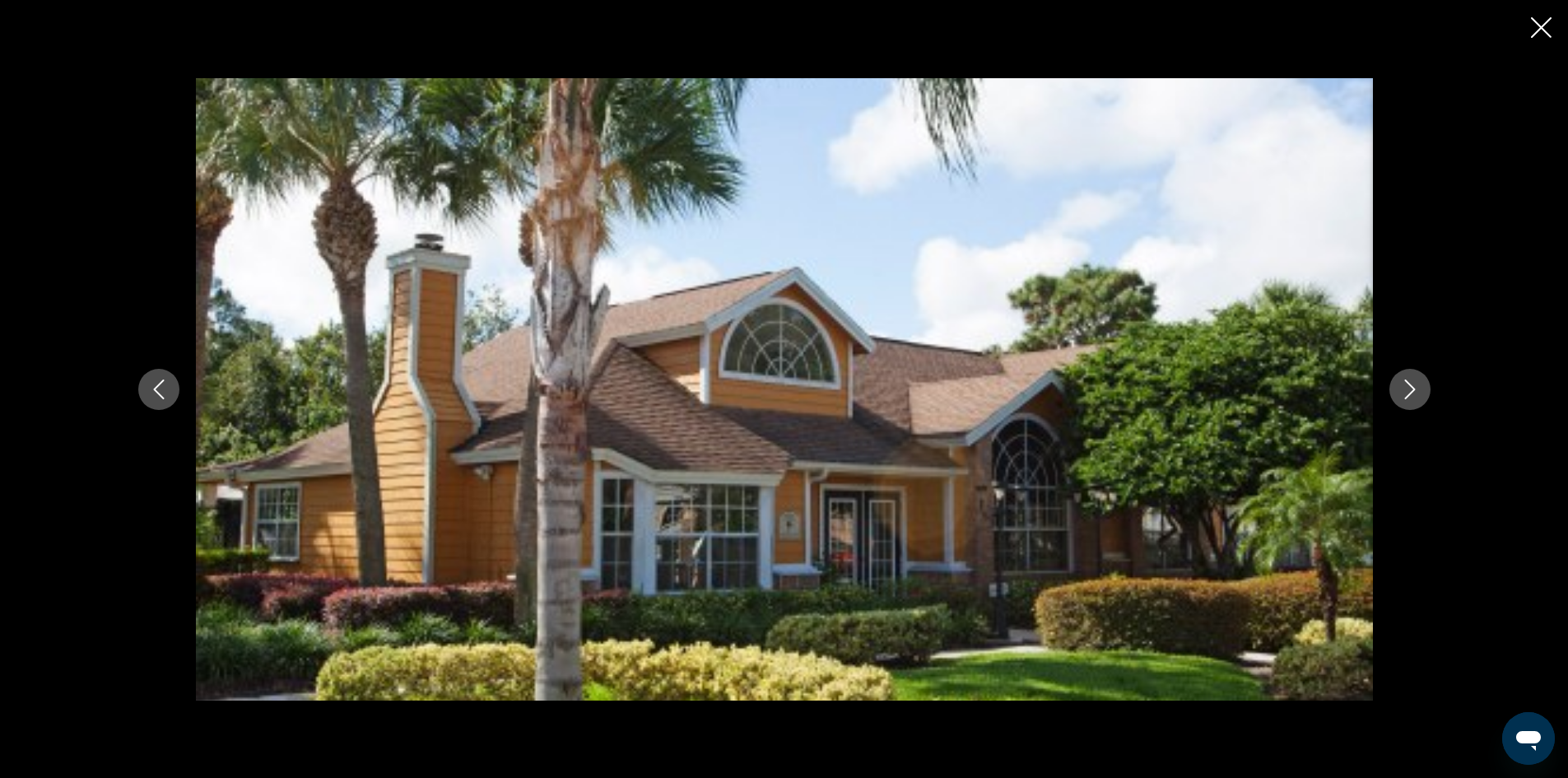
click at [1393, 390] on button "Next image" at bounding box center [1410, 389] width 42 height 41
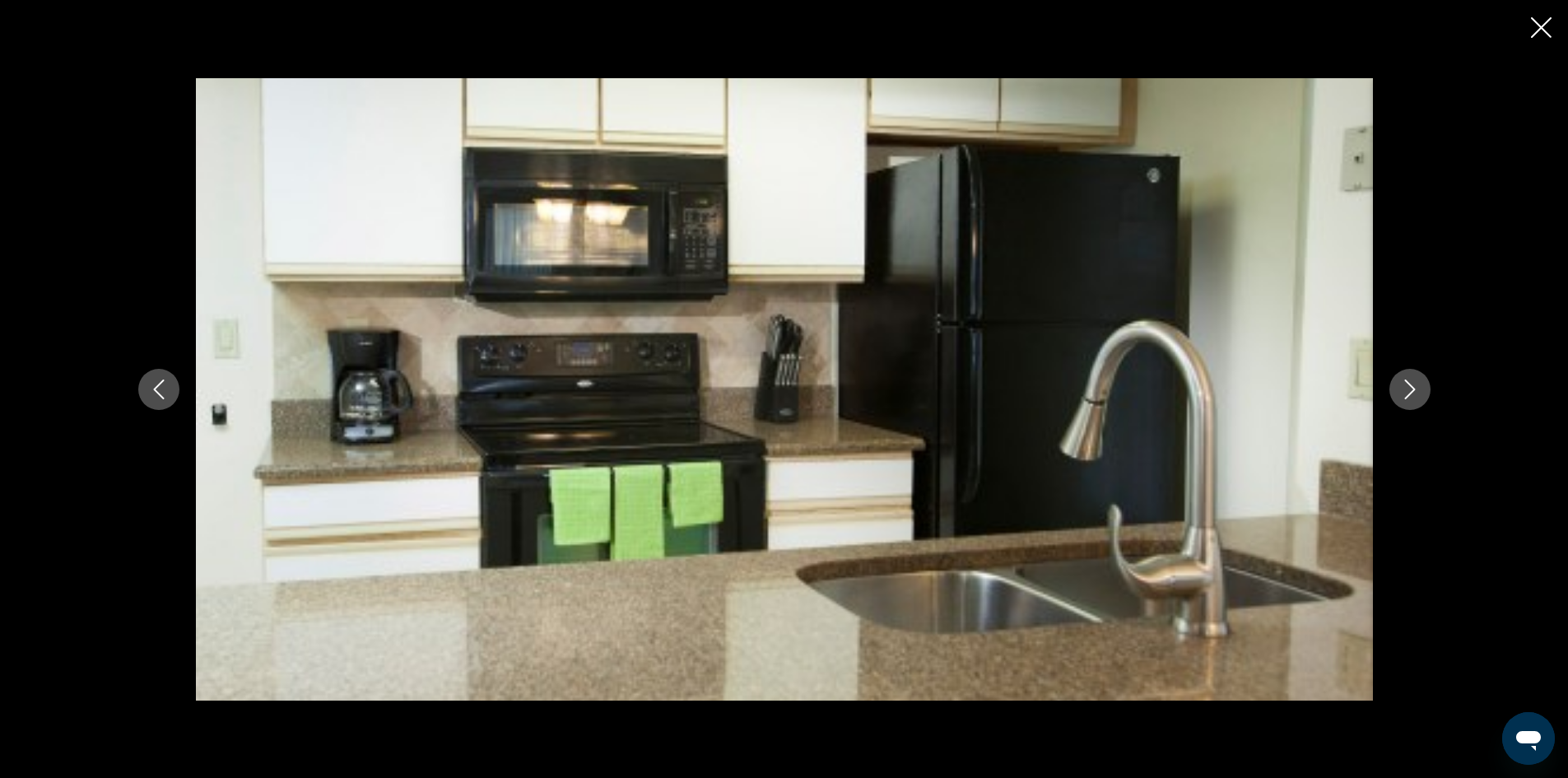
click at [1392, 390] on button "Next image" at bounding box center [1410, 389] width 42 height 41
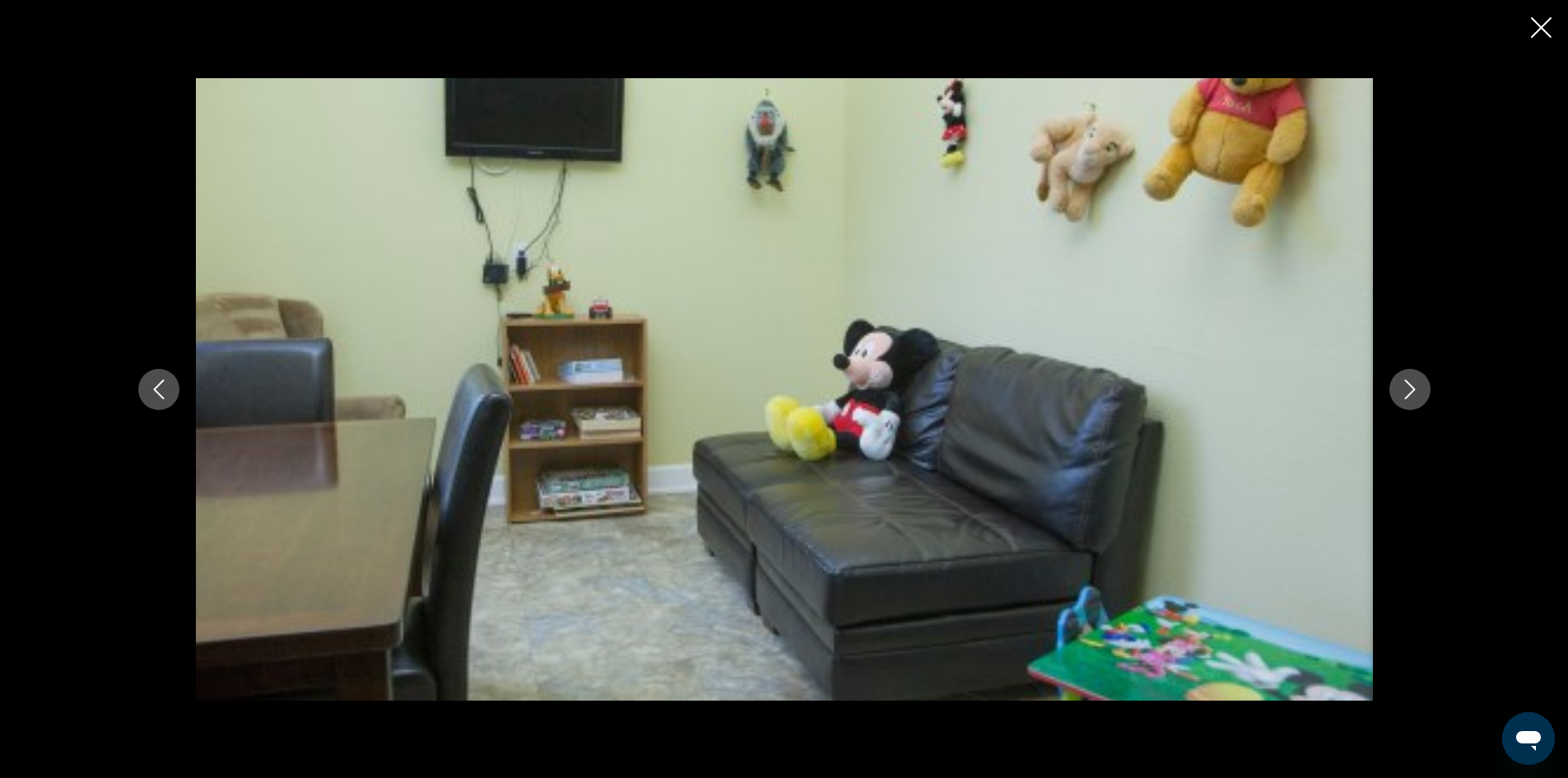
click at [1390, 390] on button "Next image" at bounding box center [1410, 389] width 42 height 41
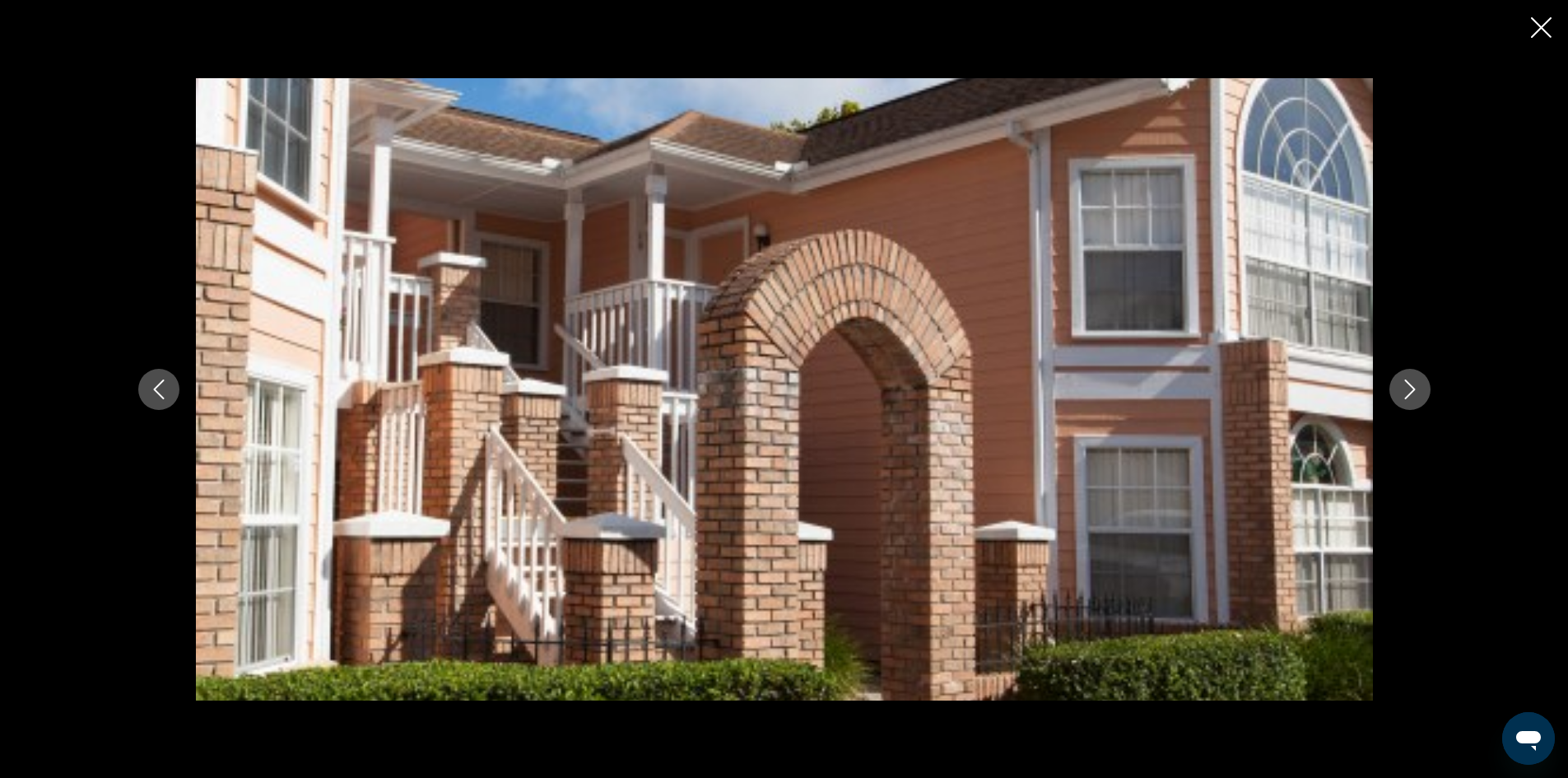
click at [1388, 389] on div "Main content" at bounding box center [784, 389] width 1326 height 622
click at [1404, 385] on icon "Next image" at bounding box center [1410, 389] width 20 height 20
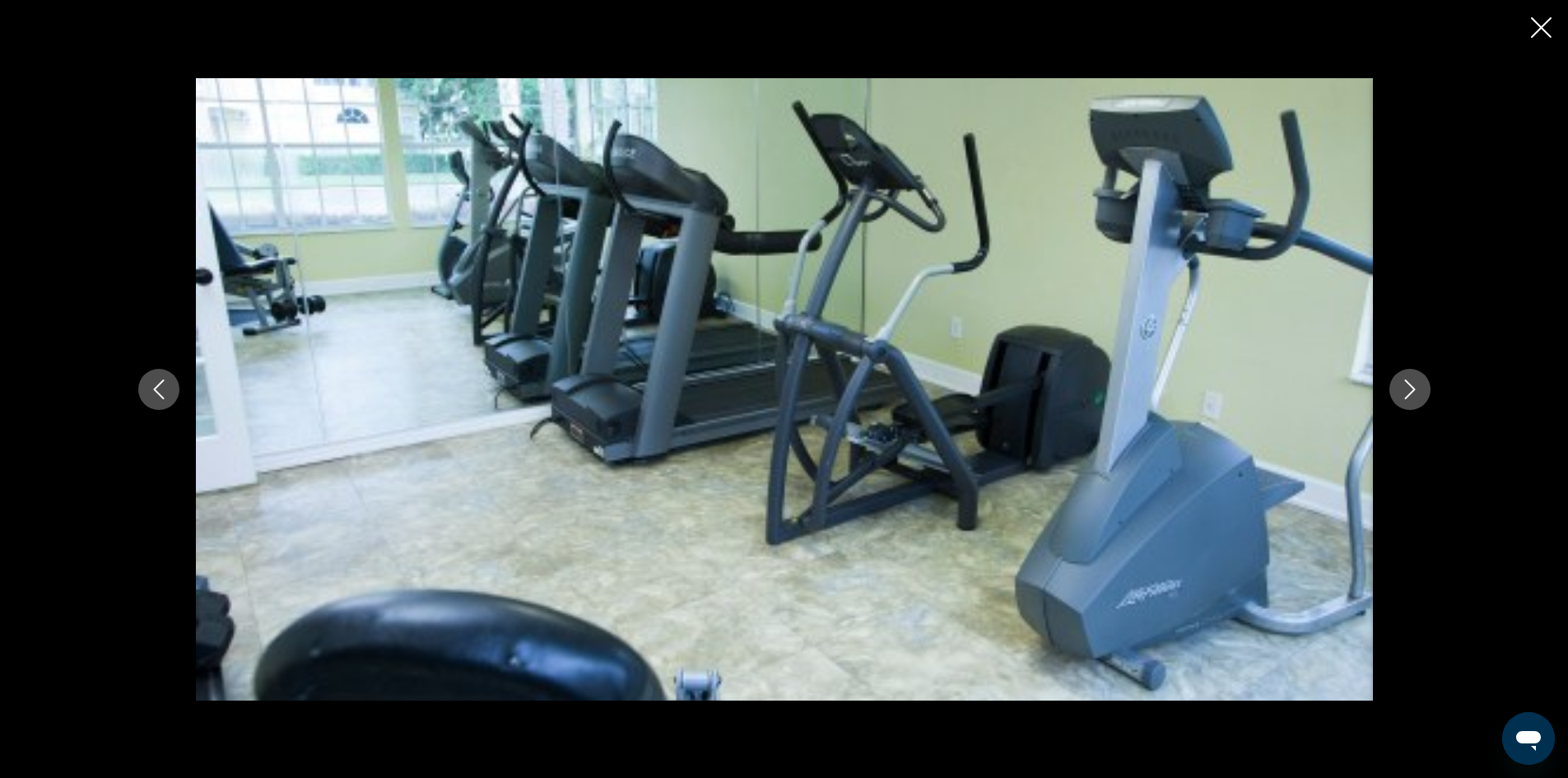
click at [1405, 385] on icon "Next image" at bounding box center [1410, 389] width 20 height 20
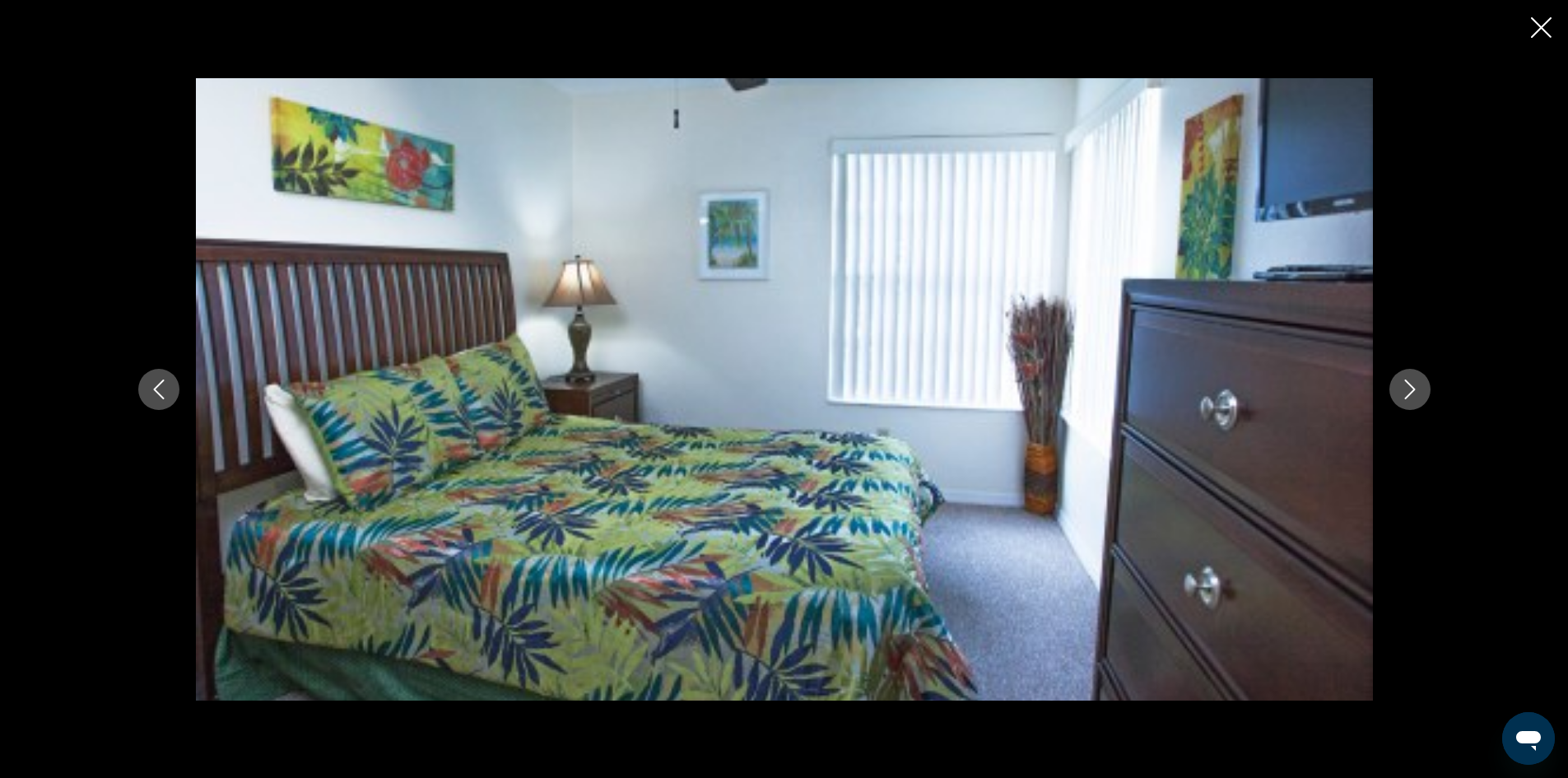
click at [1405, 385] on icon "Next image" at bounding box center [1410, 389] width 20 height 20
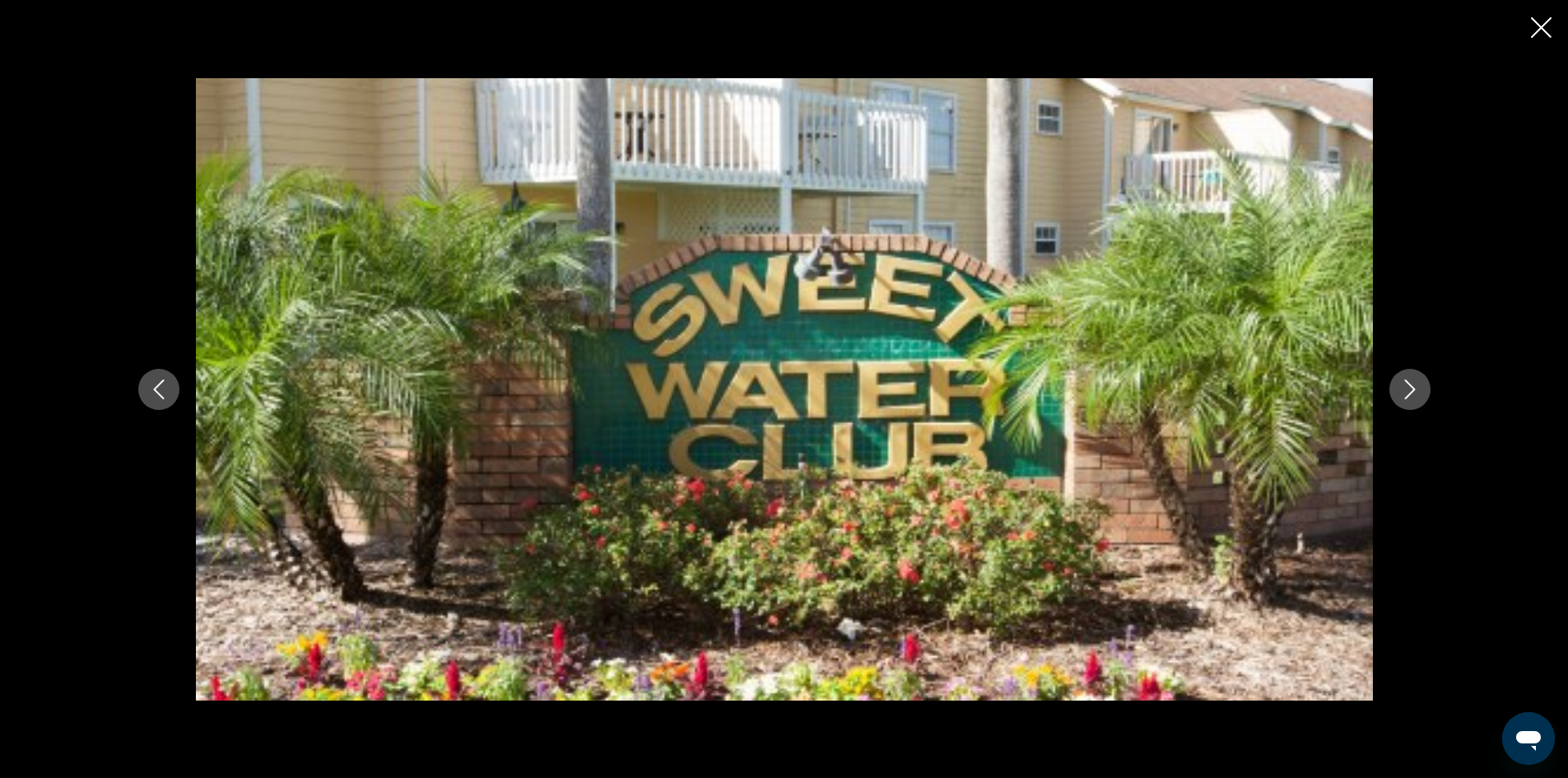
click at [1405, 385] on icon "Next image" at bounding box center [1410, 389] width 20 height 20
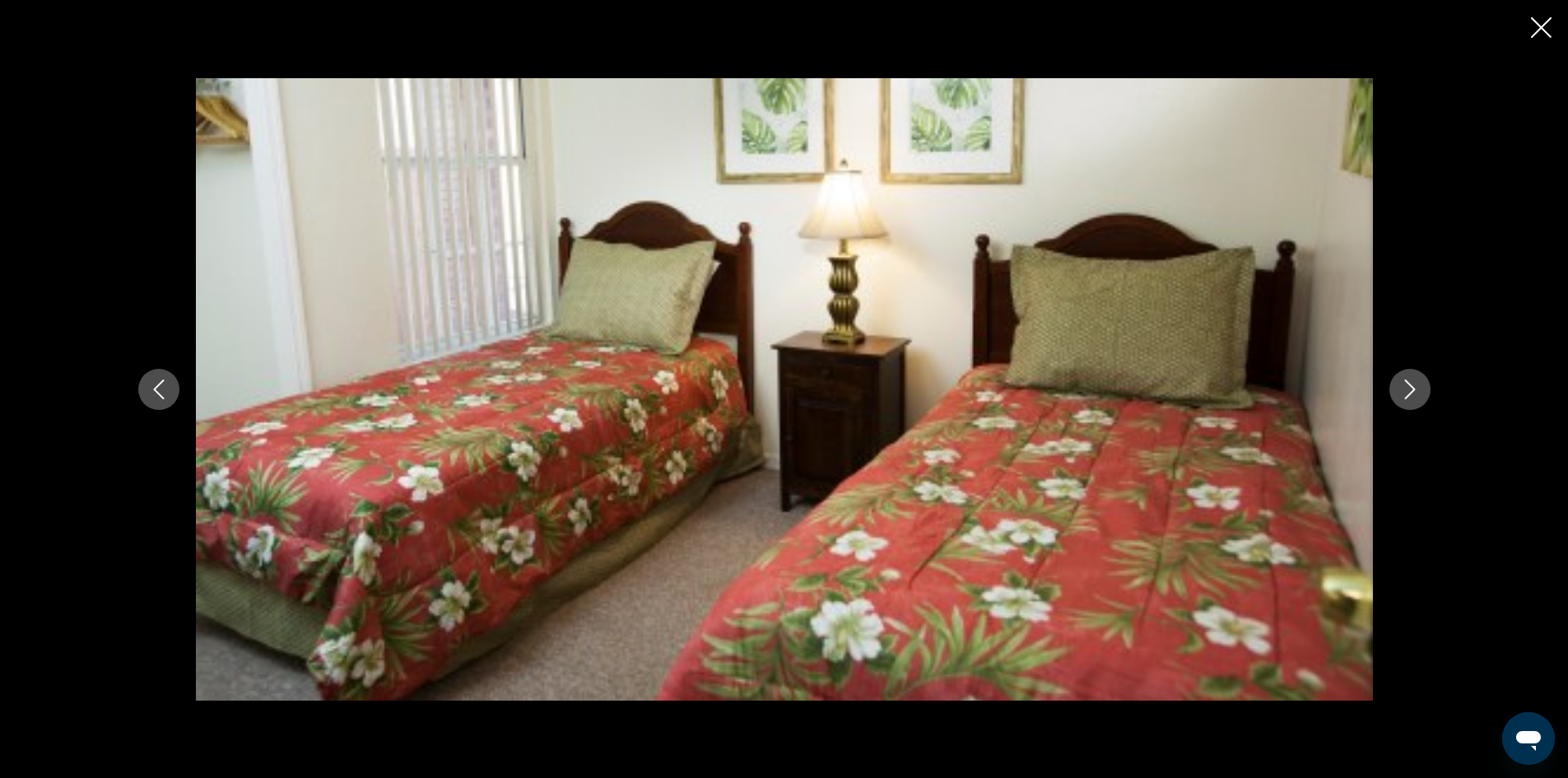
click at [1405, 385] on icon "Next image" at bounding box center [1410, 389] width 20 height 20
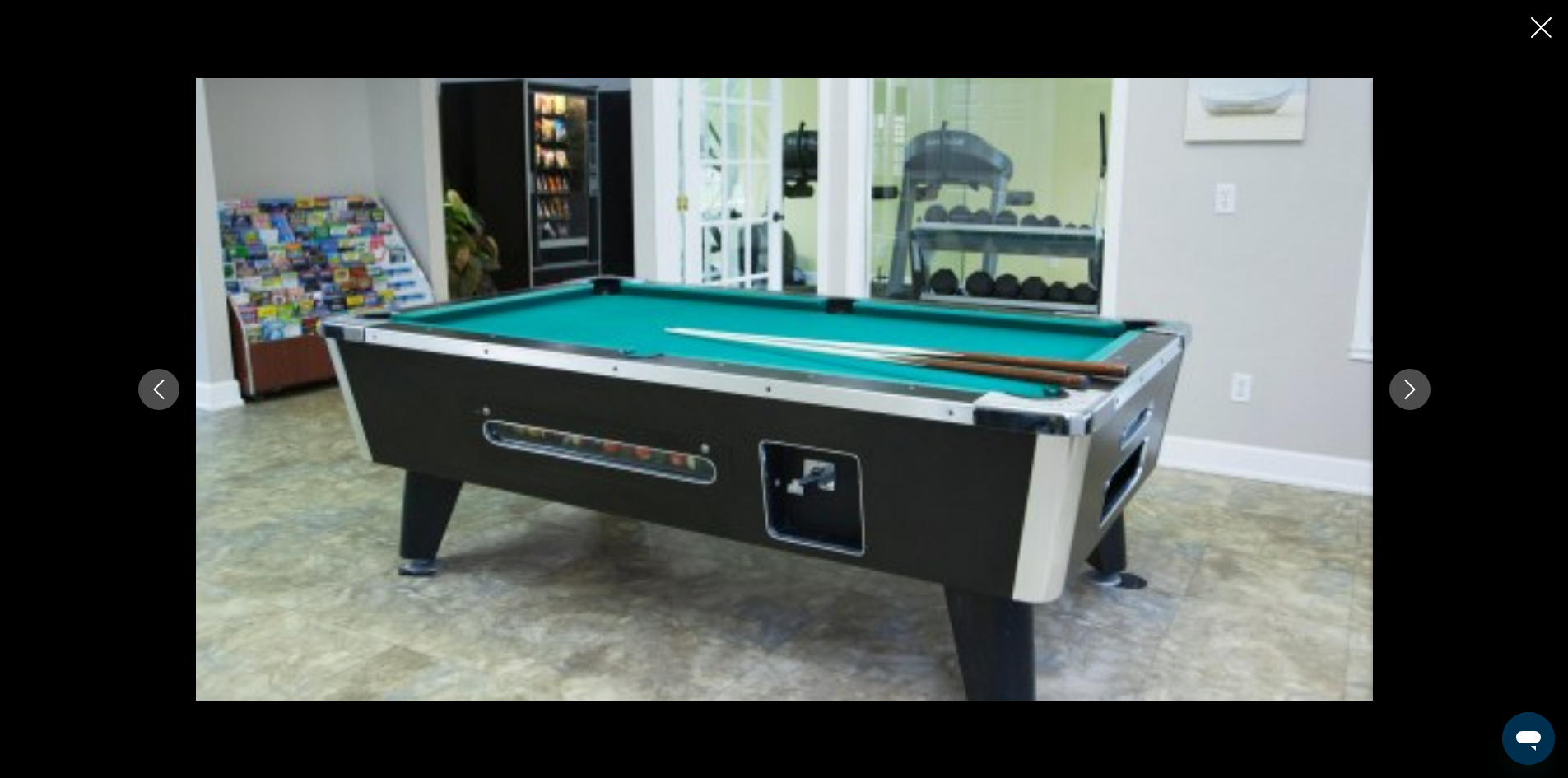
click at [1405, 385] on icon "Next image" at bounding box center [1410, 389] width 20 height 20
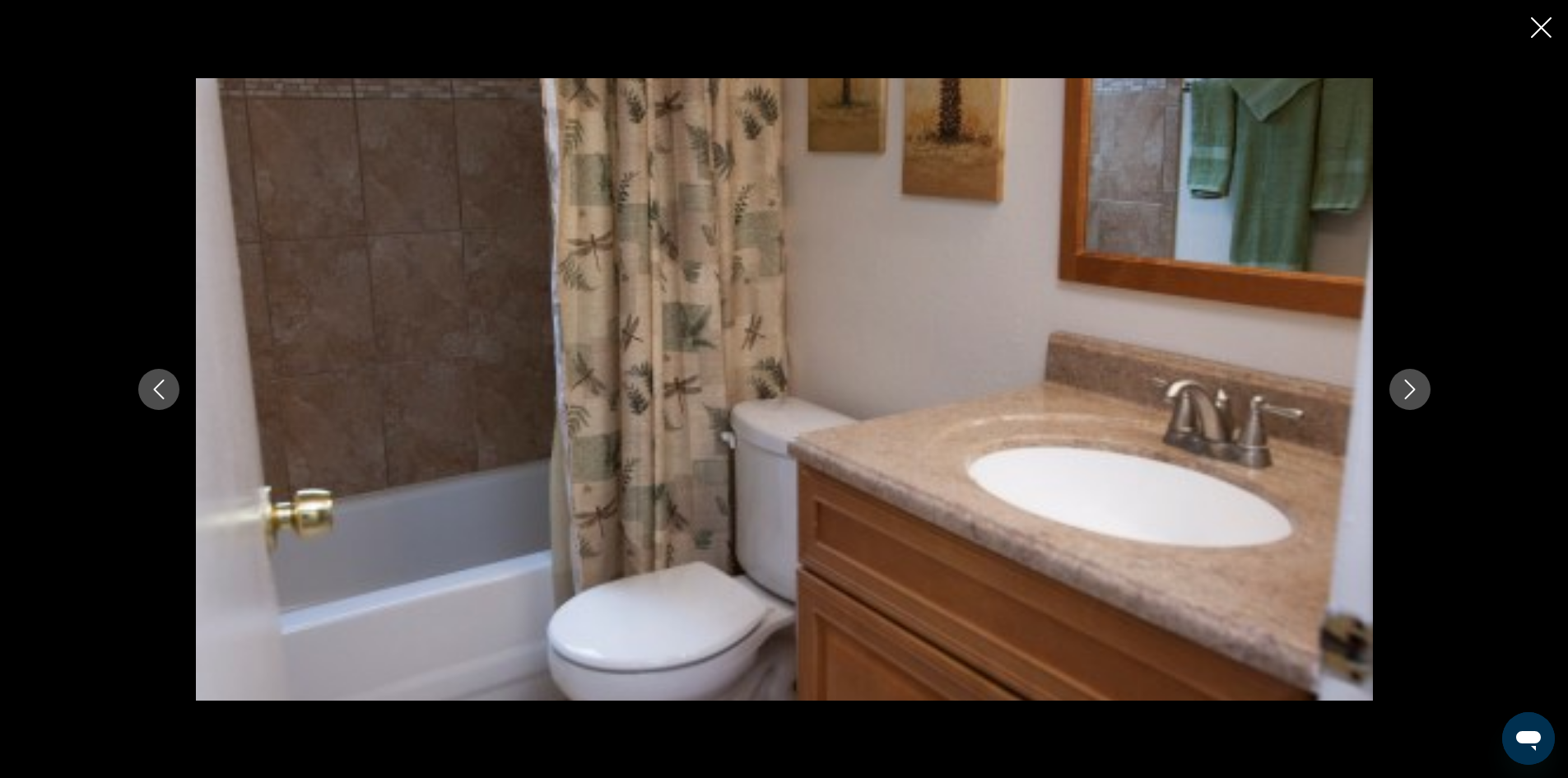
click at [1405, 385] on icon "Next image" at bounding box center [1410, 389] width 20 height 20
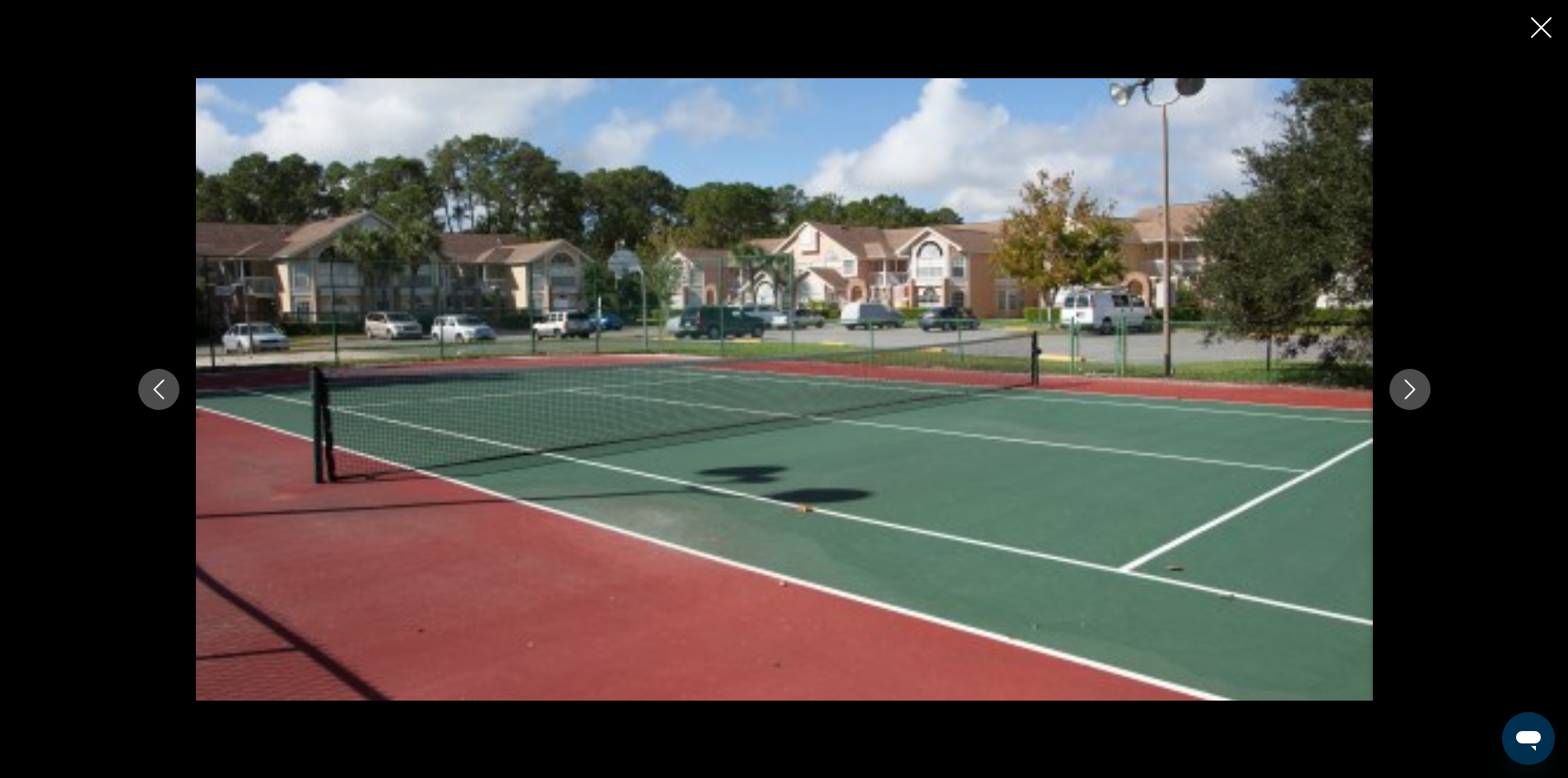
click at [1405, 385] on icon "Next image" at bounding box center [1410, 389] width 20 height 20
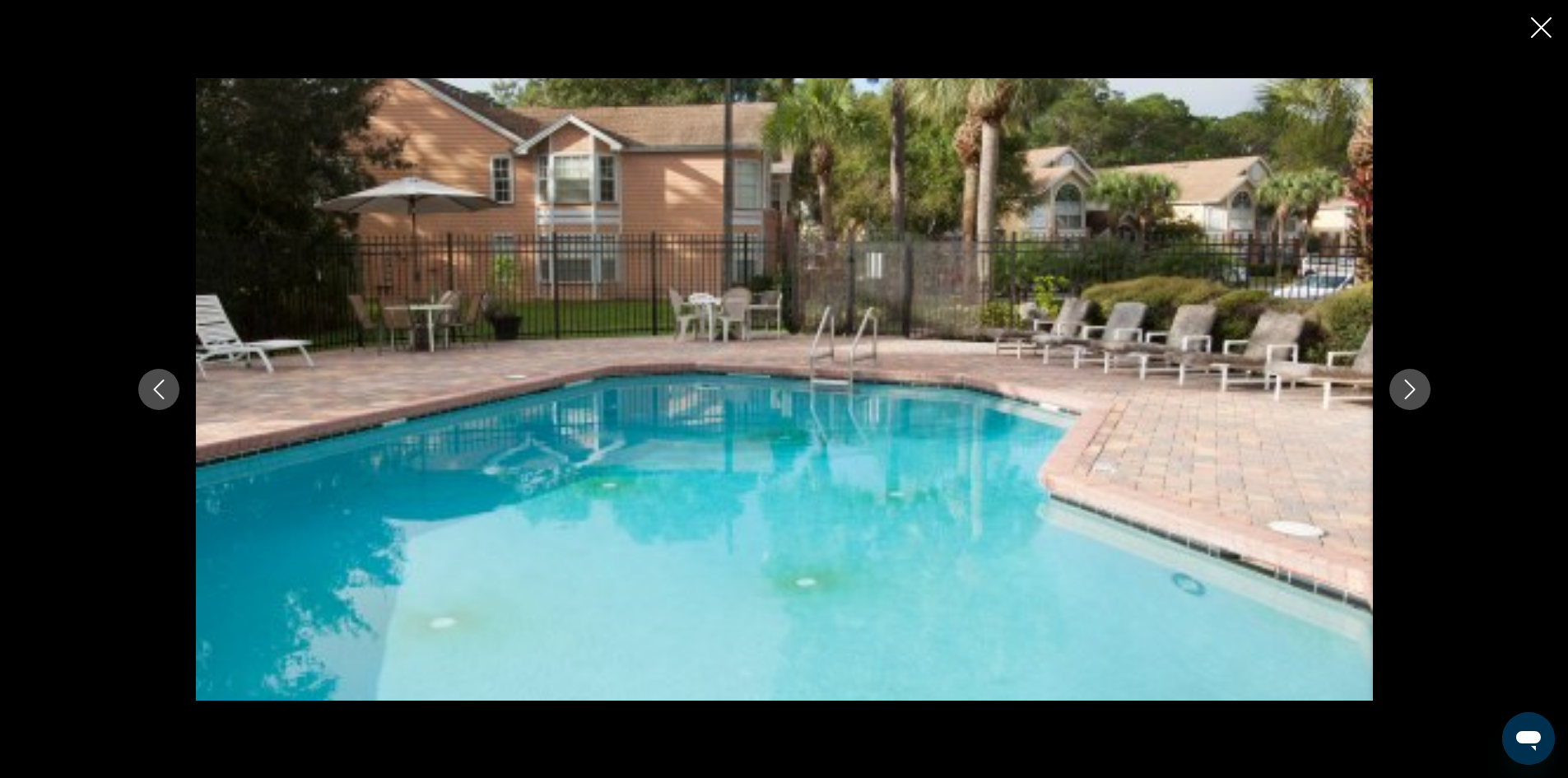
scroll to position [1039, 0]
click at [1412, 386] on icon "Next image" at bounding box center [1410, 389] width 10 height 20
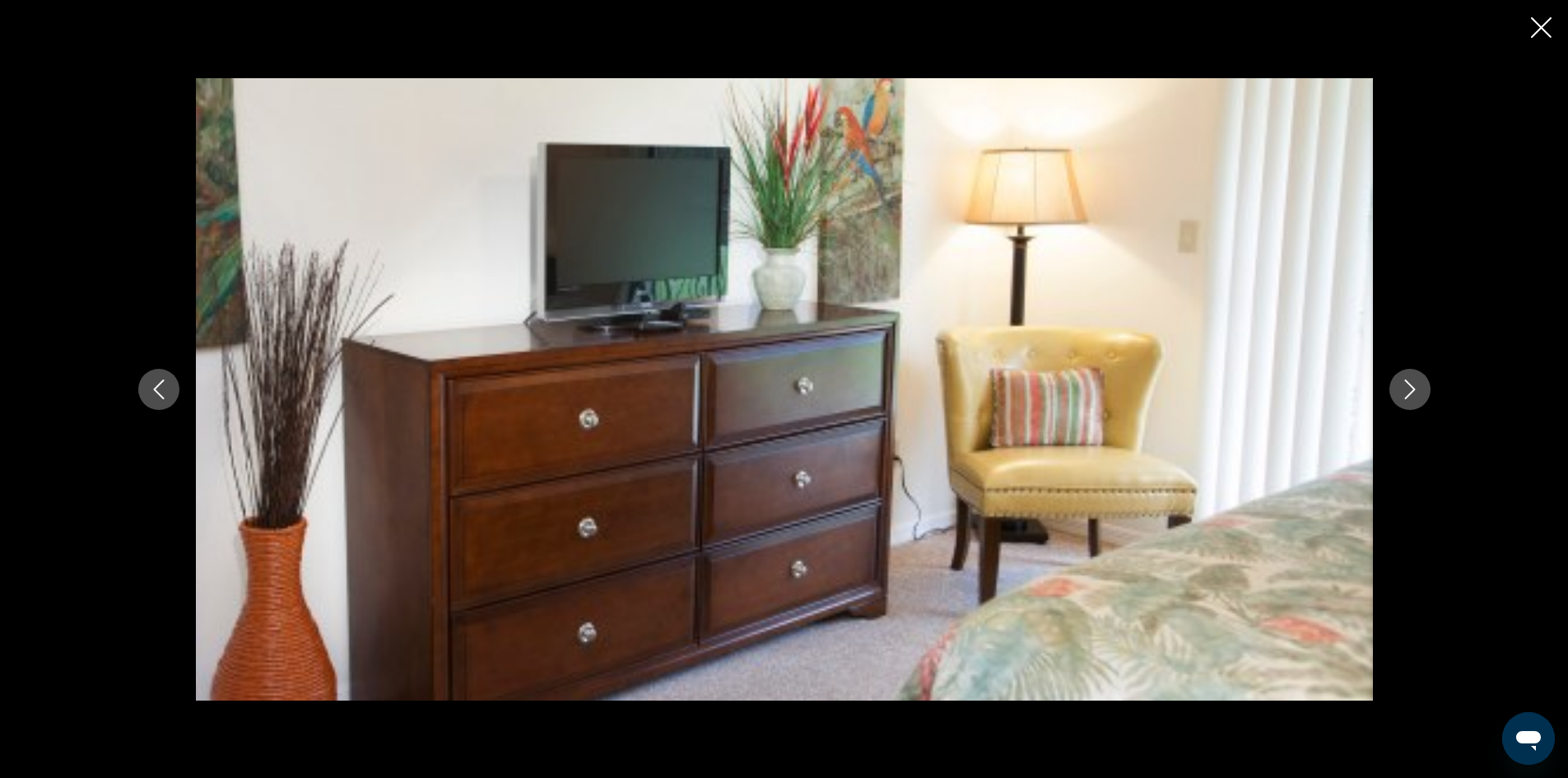
click at [1412, 386] on icon "Next image" at bounding box center [1410, 389] width 10 height 20
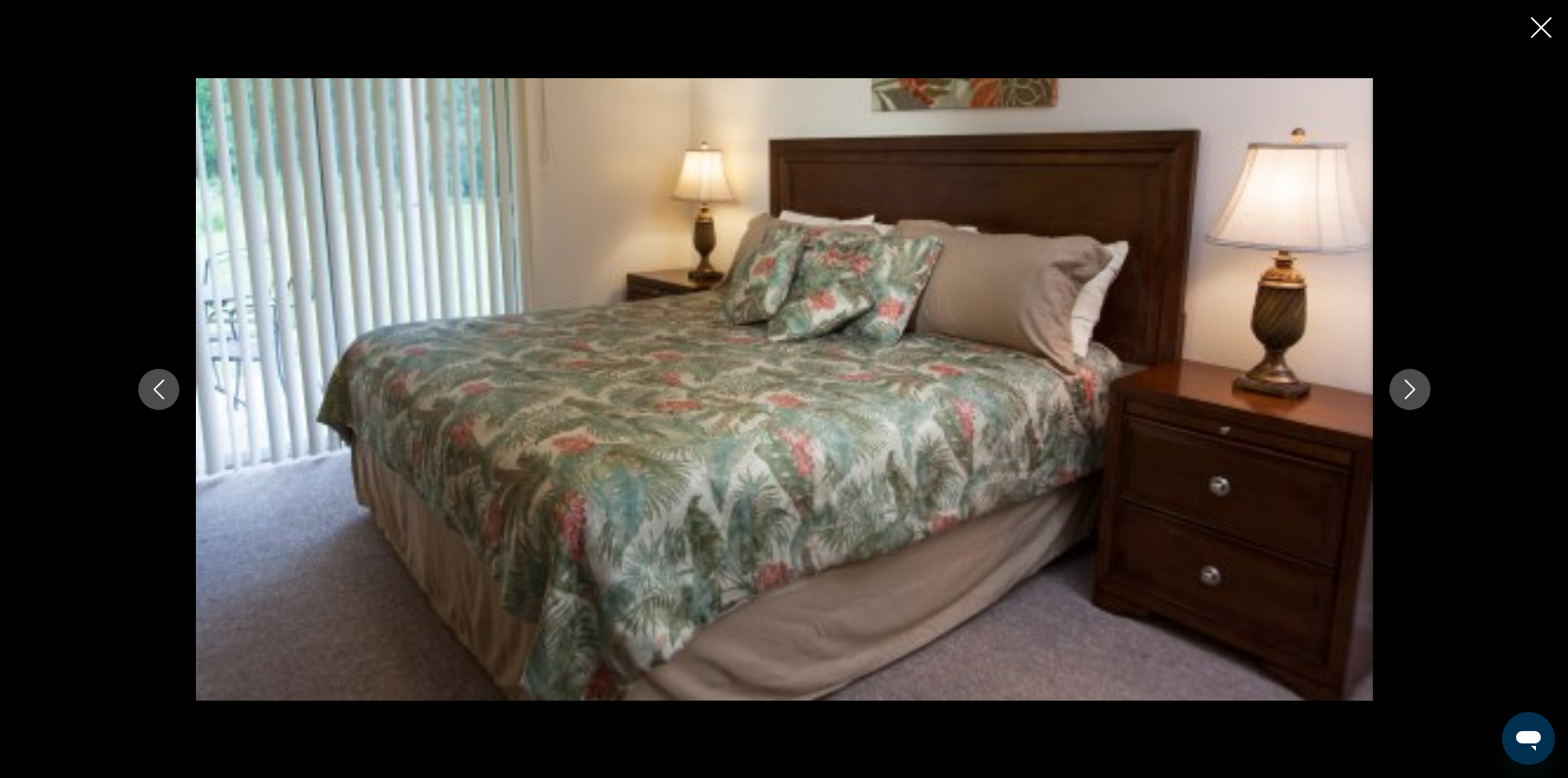
click at [1412, 386] on icon "Next image" at bounding box center [1410, 389] width 10 height 20
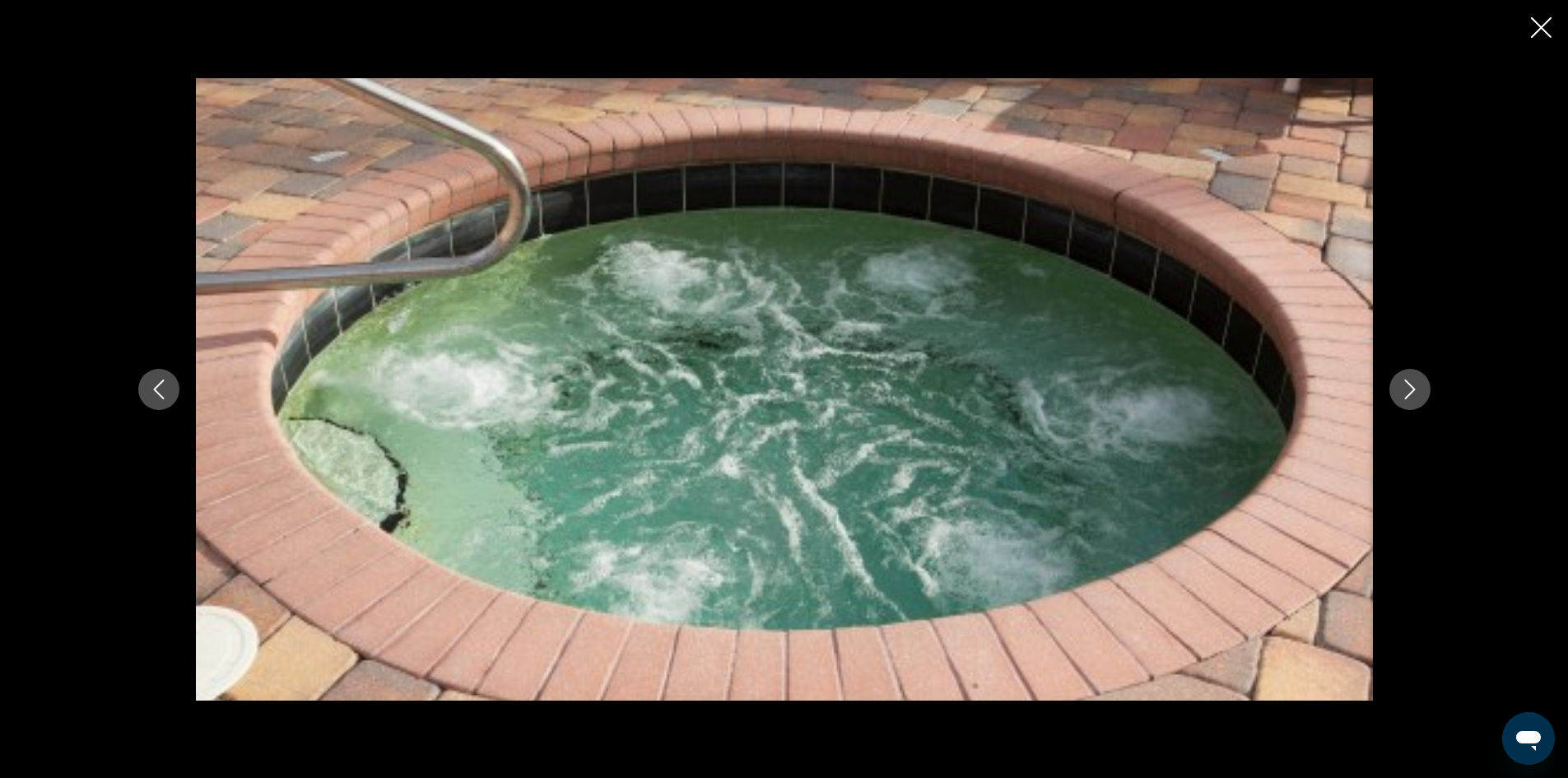
click at [1412, 386] on icon "Next image" at bounding box center [1410, 389] width 10 height 20
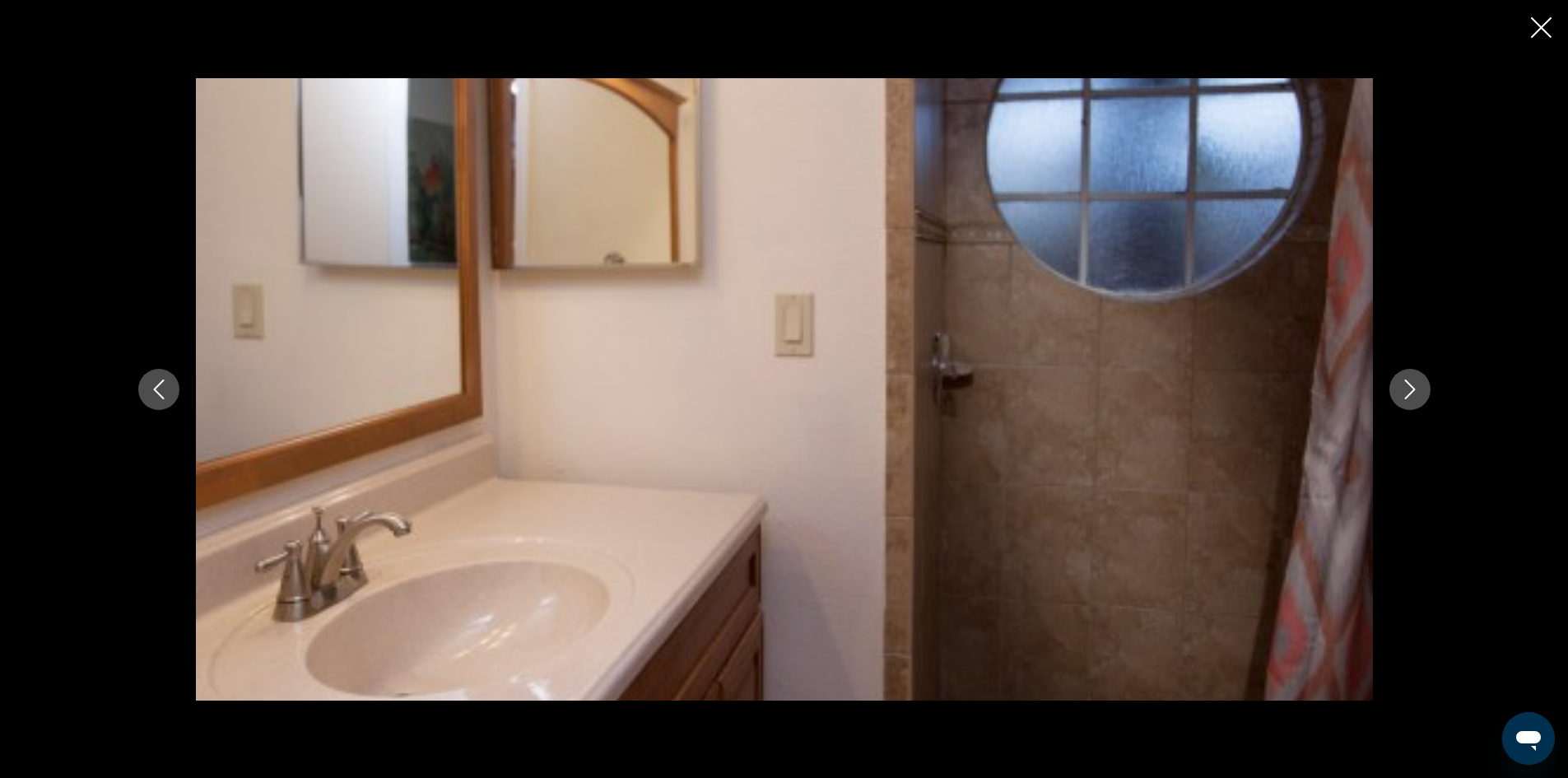
click at [1412, 386] on icon "Next image" at bounding box center [1410, 389] width 10 height 20
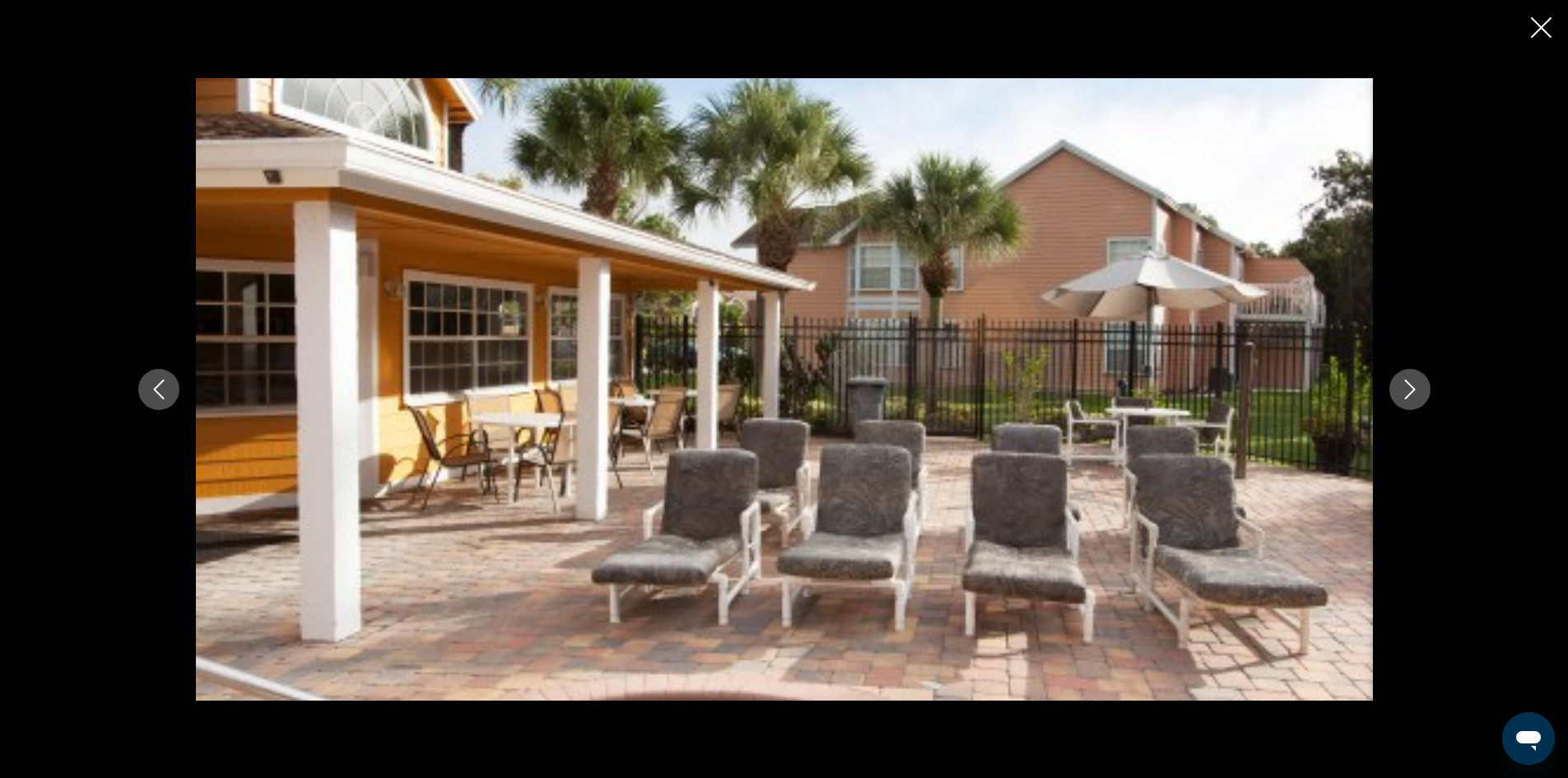
click at [1412, 386] on icon "Next image" at bounding box center [1410, 389] width 10 height 20
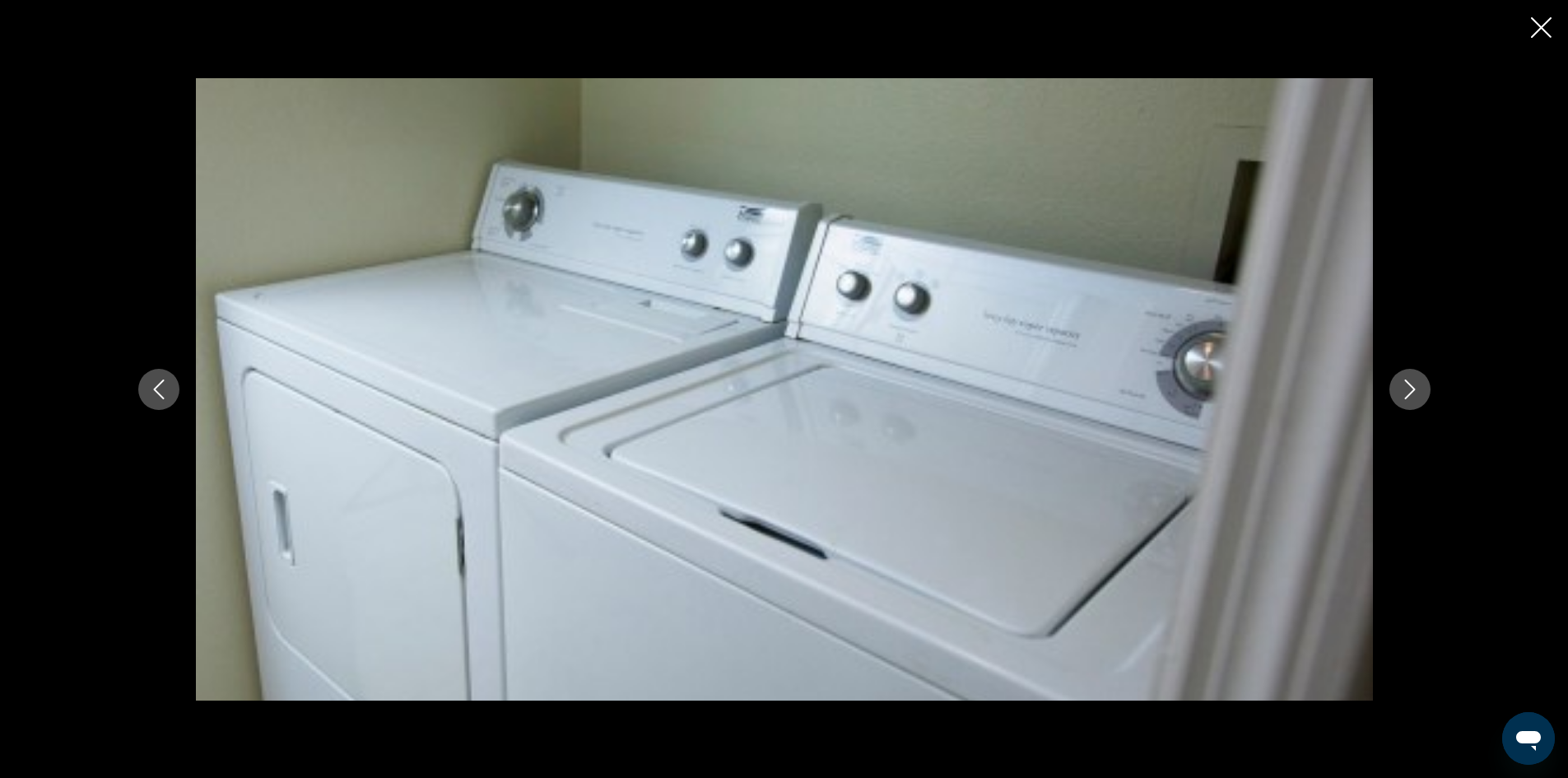
click at [1529, 22] on div "Main content" at bounding box center [784, 389] width 1568 height 778
click at [1553, 24] on div "Main content" at bounding box center [784, 389] width 1568 height 778
click at [1539, 19] on icon "Close slideshow" at bounding box center [1542, 27] width 21 height 21
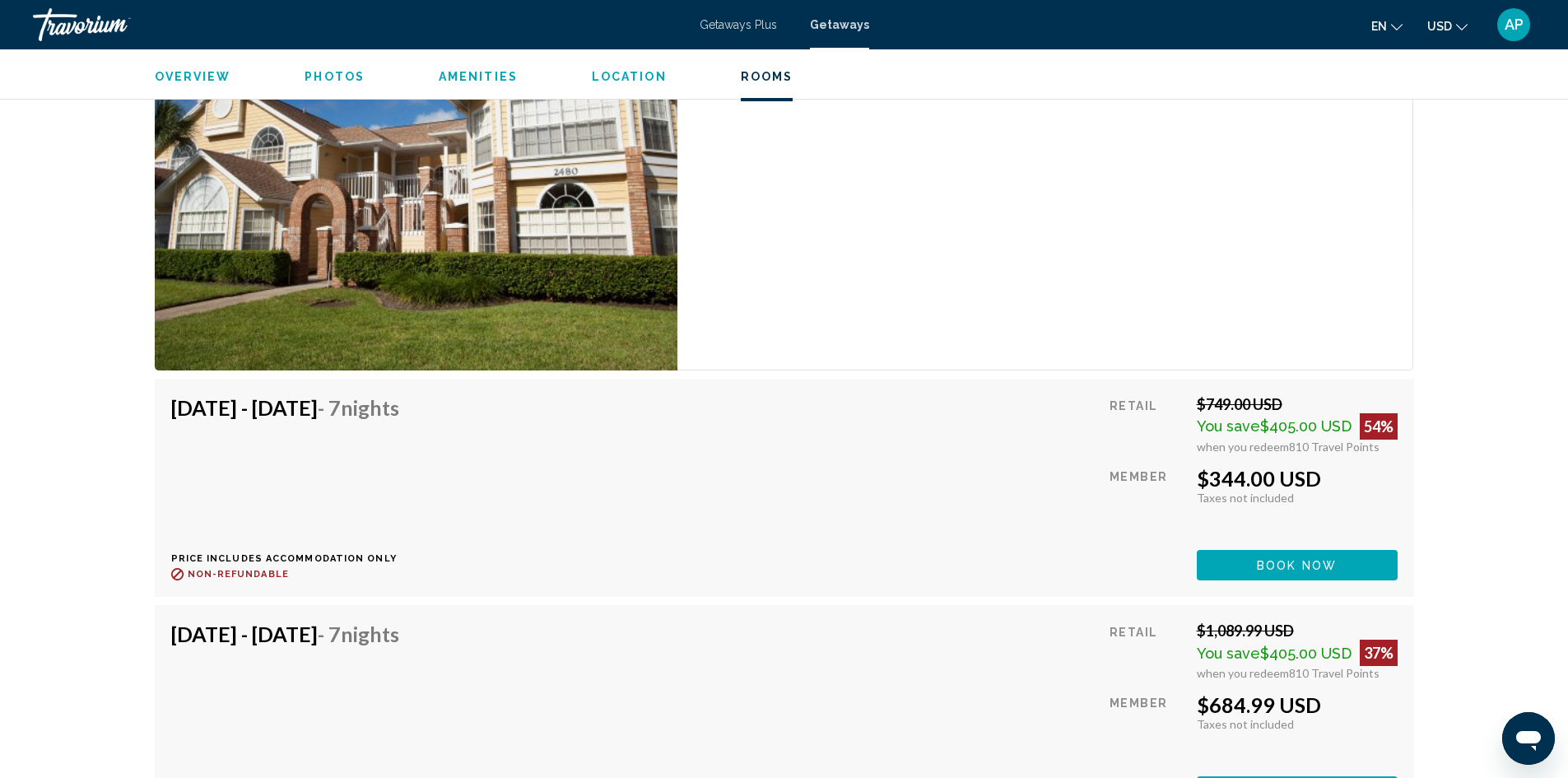
scroll to position [3343, 0]
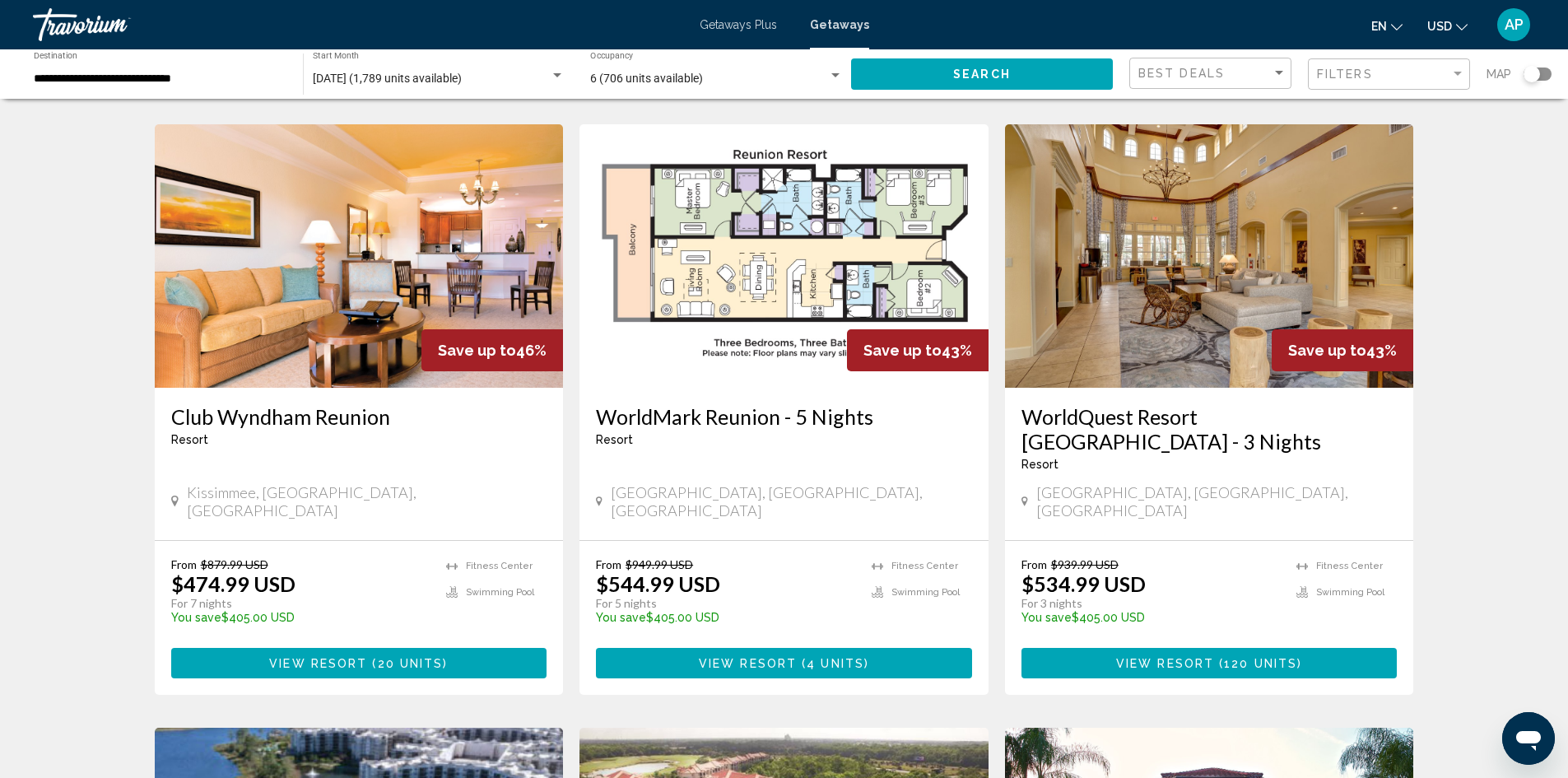
scroll to position [1234, 0]
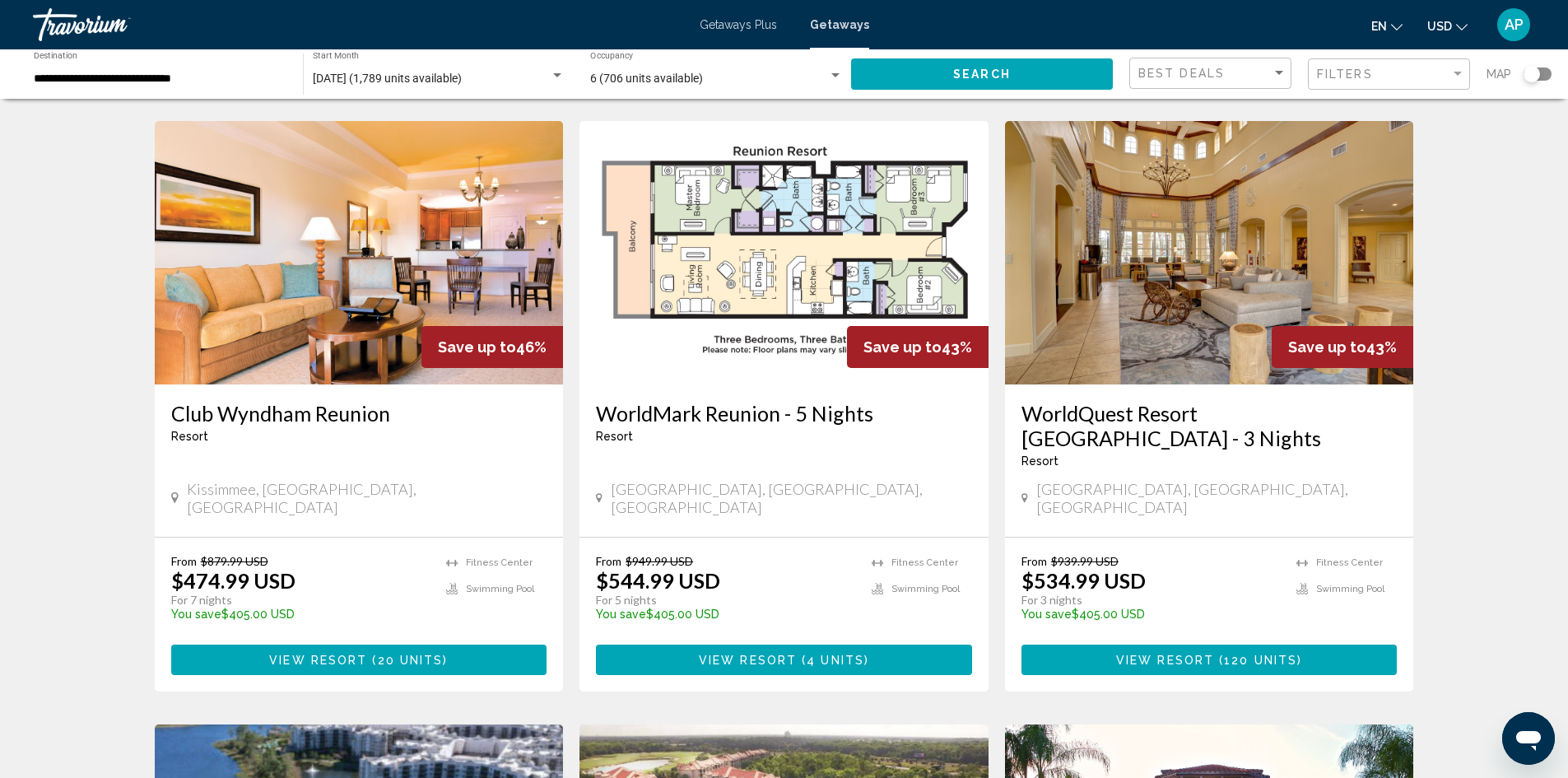
click at [321, 196] on img "Main content" at bounding box center [359, 252] width 409 height 263
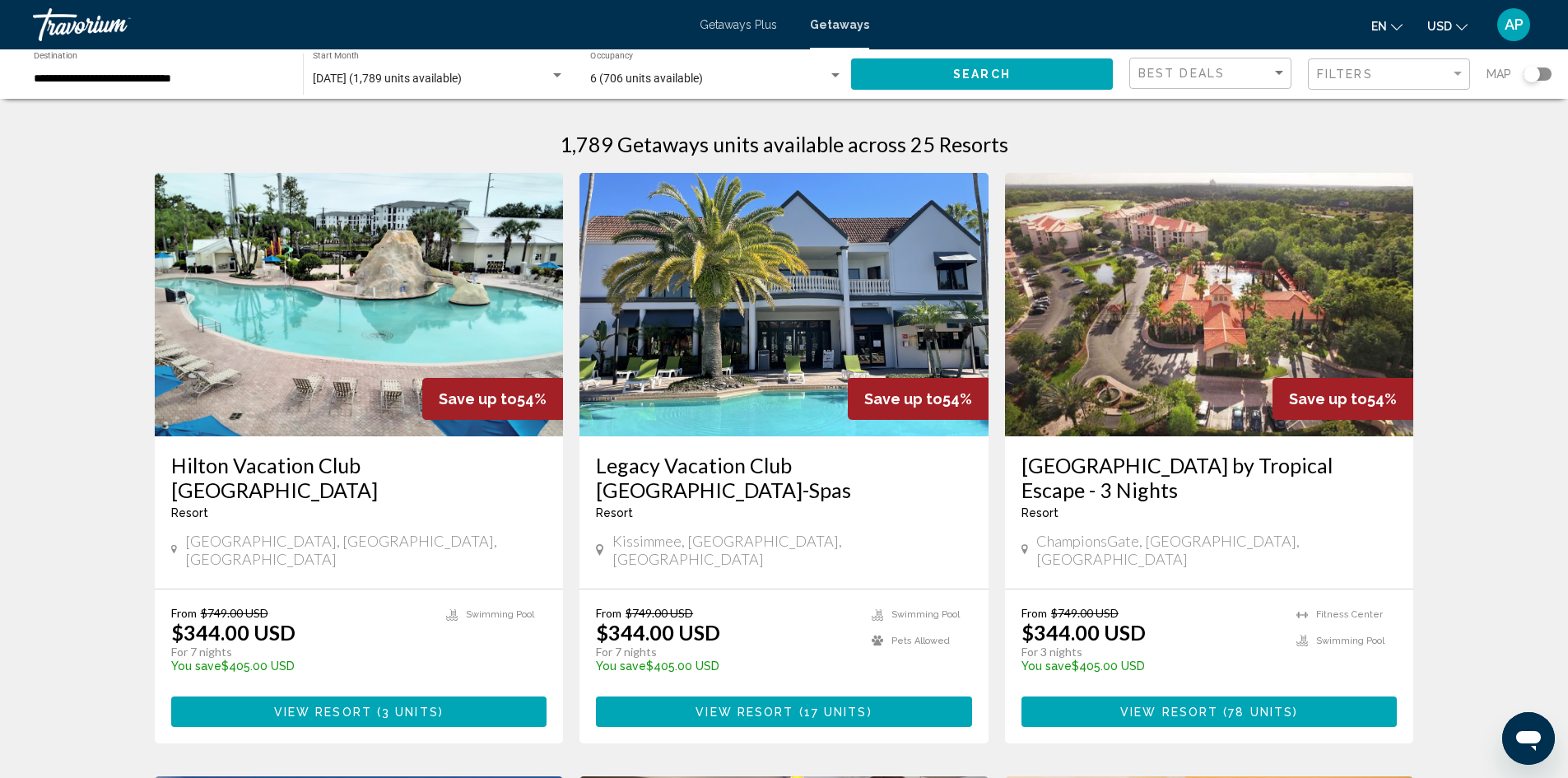
click at [734, 76] on div "6 (706 units available)" at bounding box center [709, 79] width 238 height 13
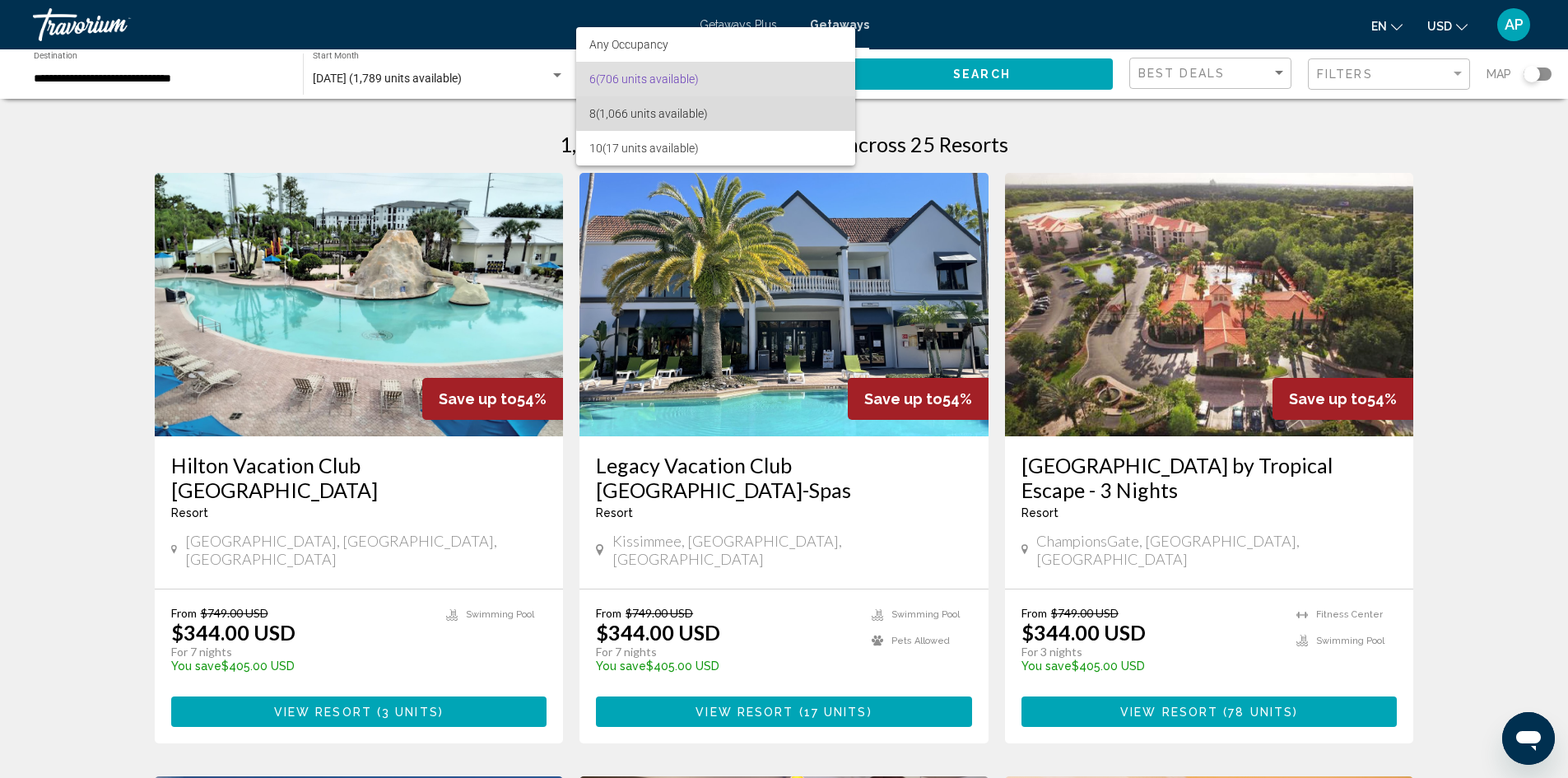
click at [723, 113] on span "8 (1,066 units available)" at bounding box center [716, 113] width 253 height 35
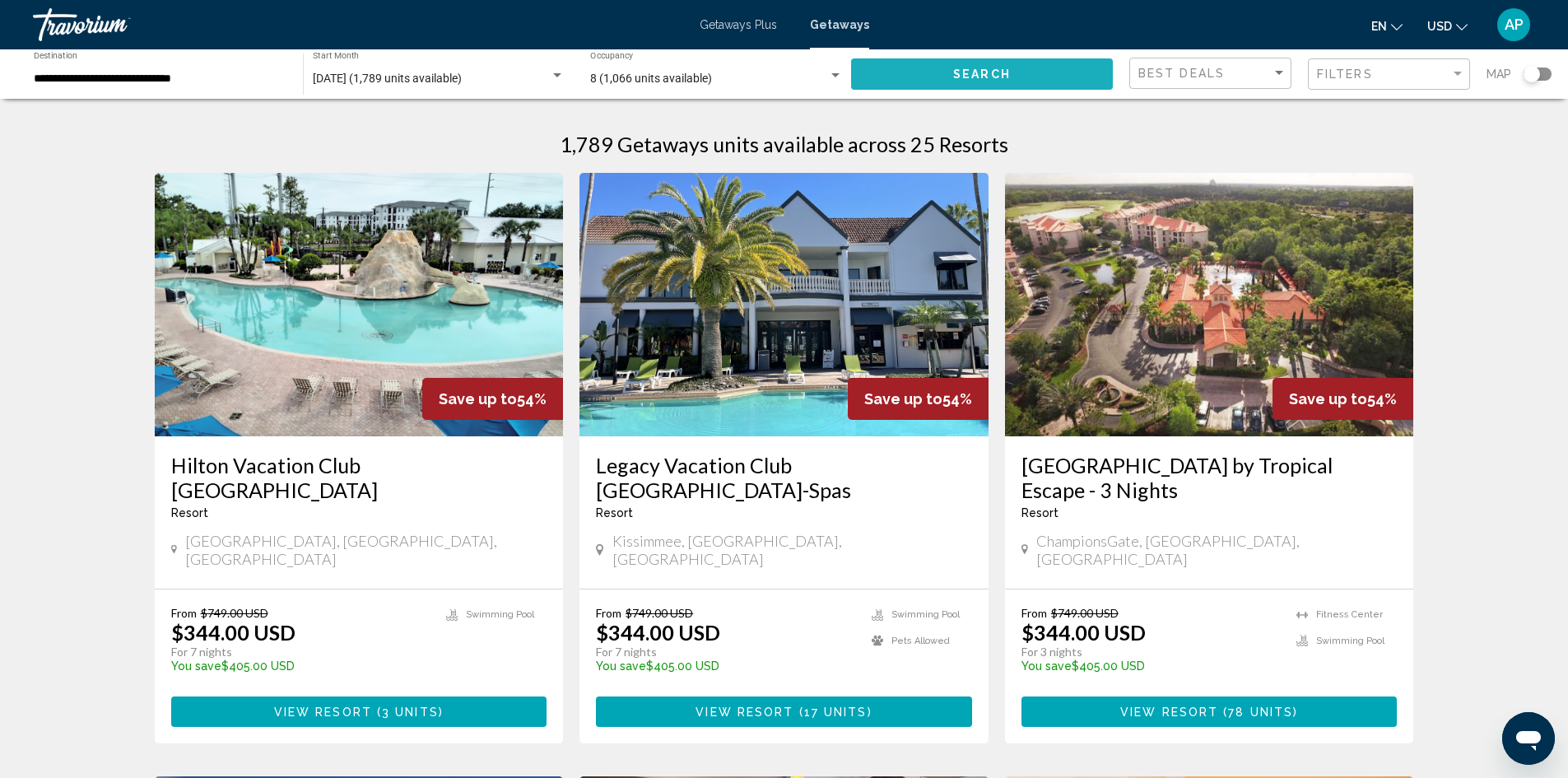
click at [926, 76] on button "Search" at bounding box center [981, 74] width 261 height 30
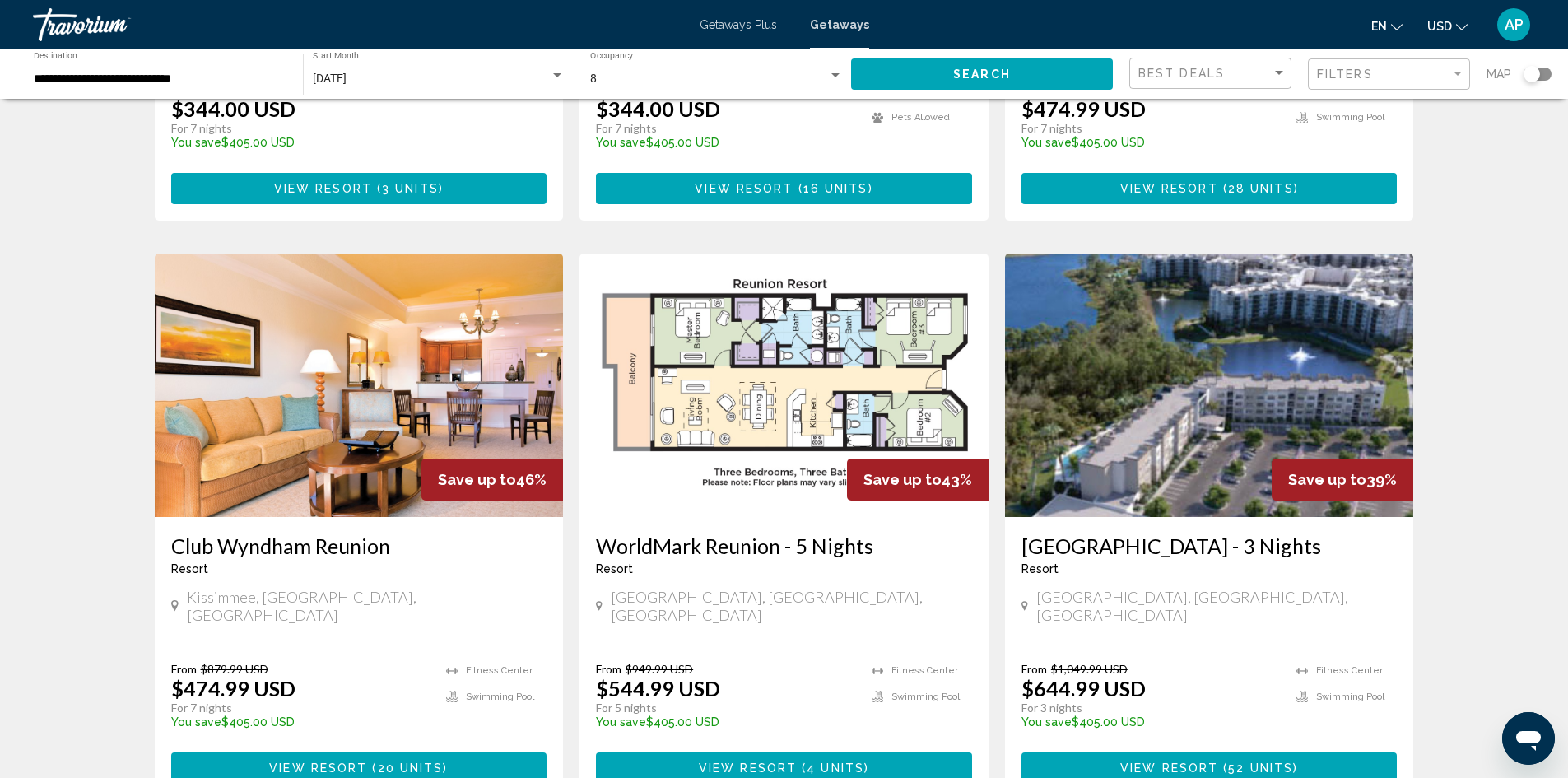
scroll to position [987, 0]
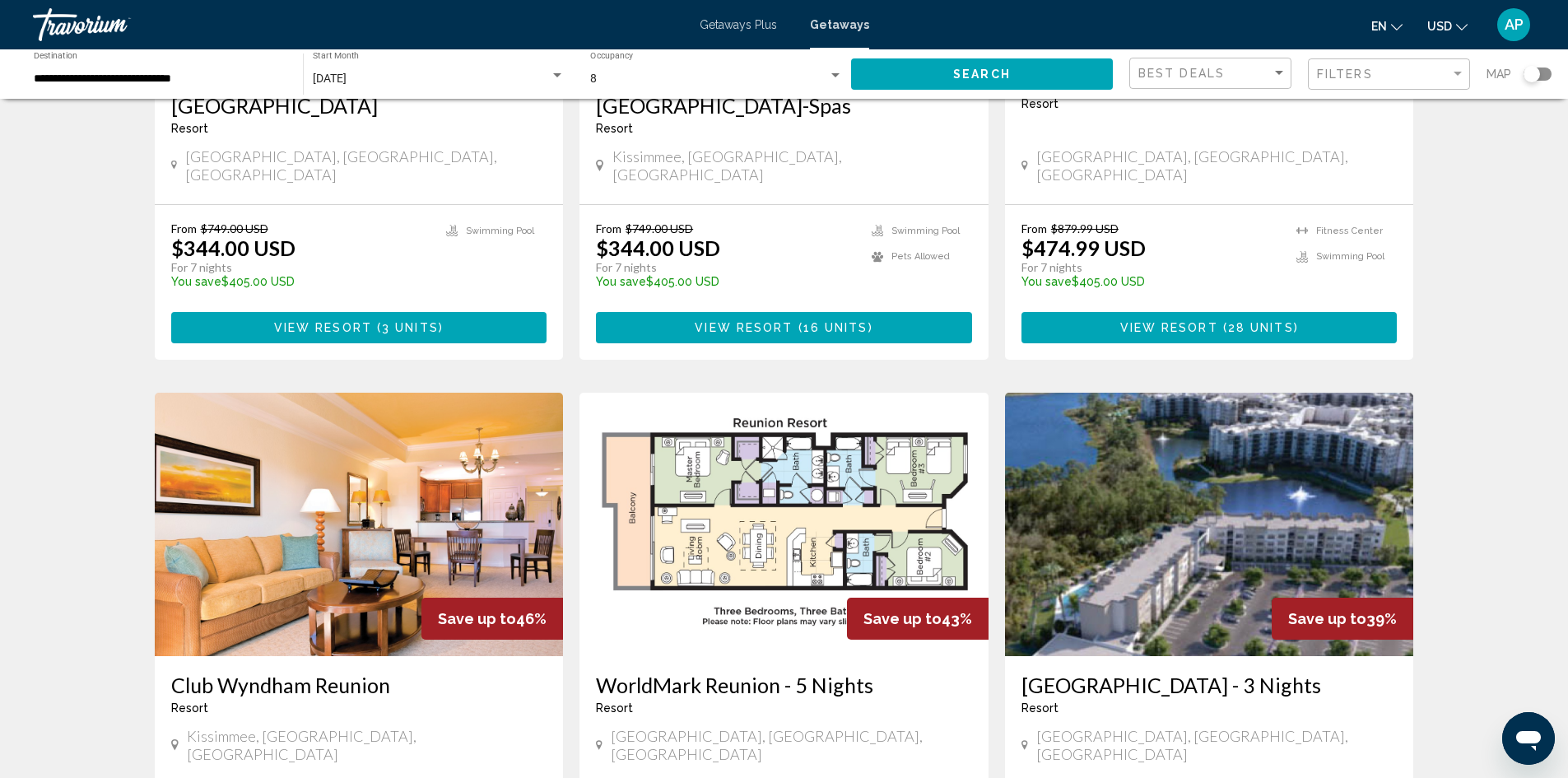
click at [721, 23] on span "Getaways Plus" at bounding box center [739, 25] width 77 height 13
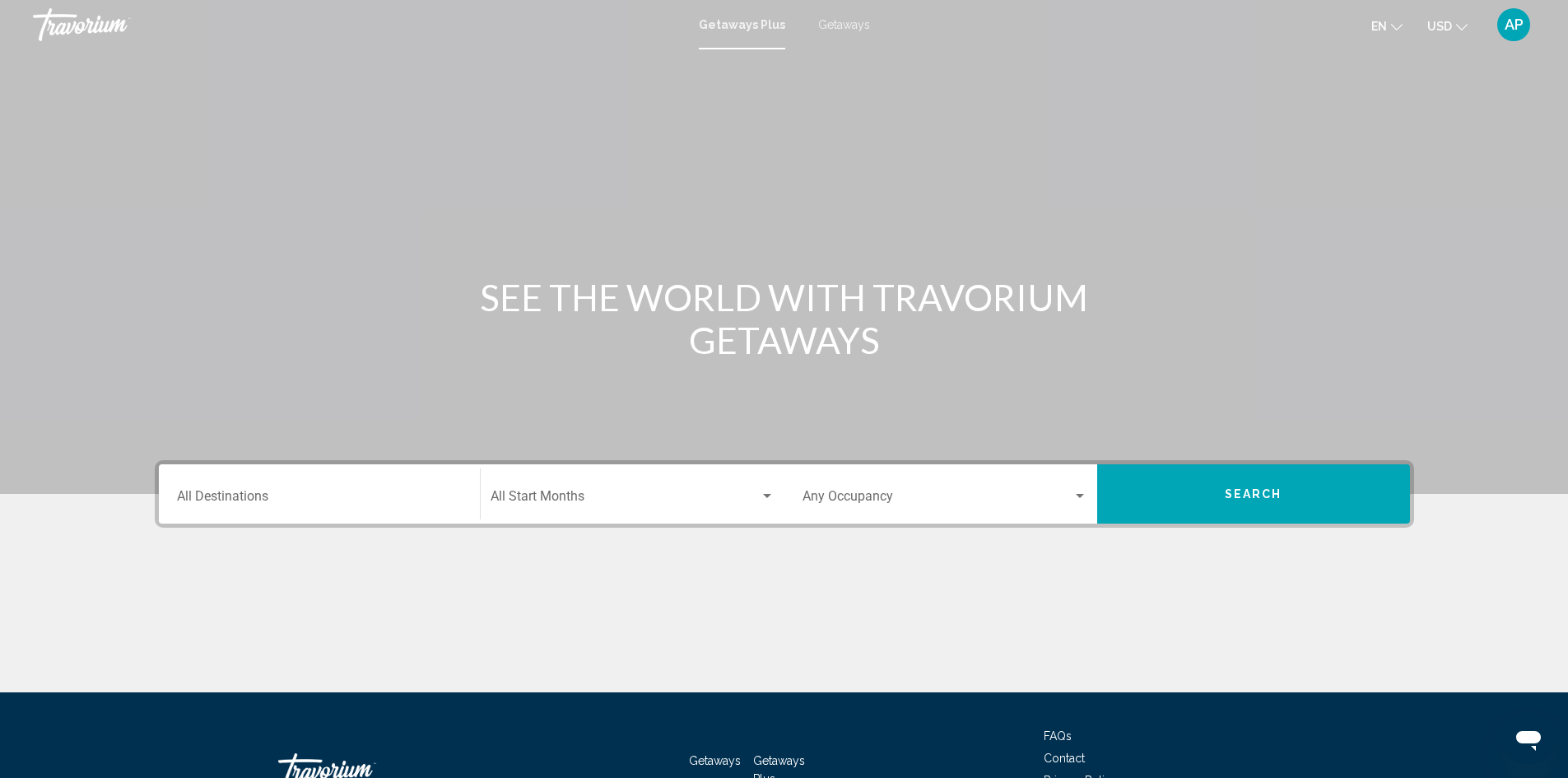
click at [396, 510] on div "Destination All Destinations" at bounding box center [320, 494] width 285 height 52
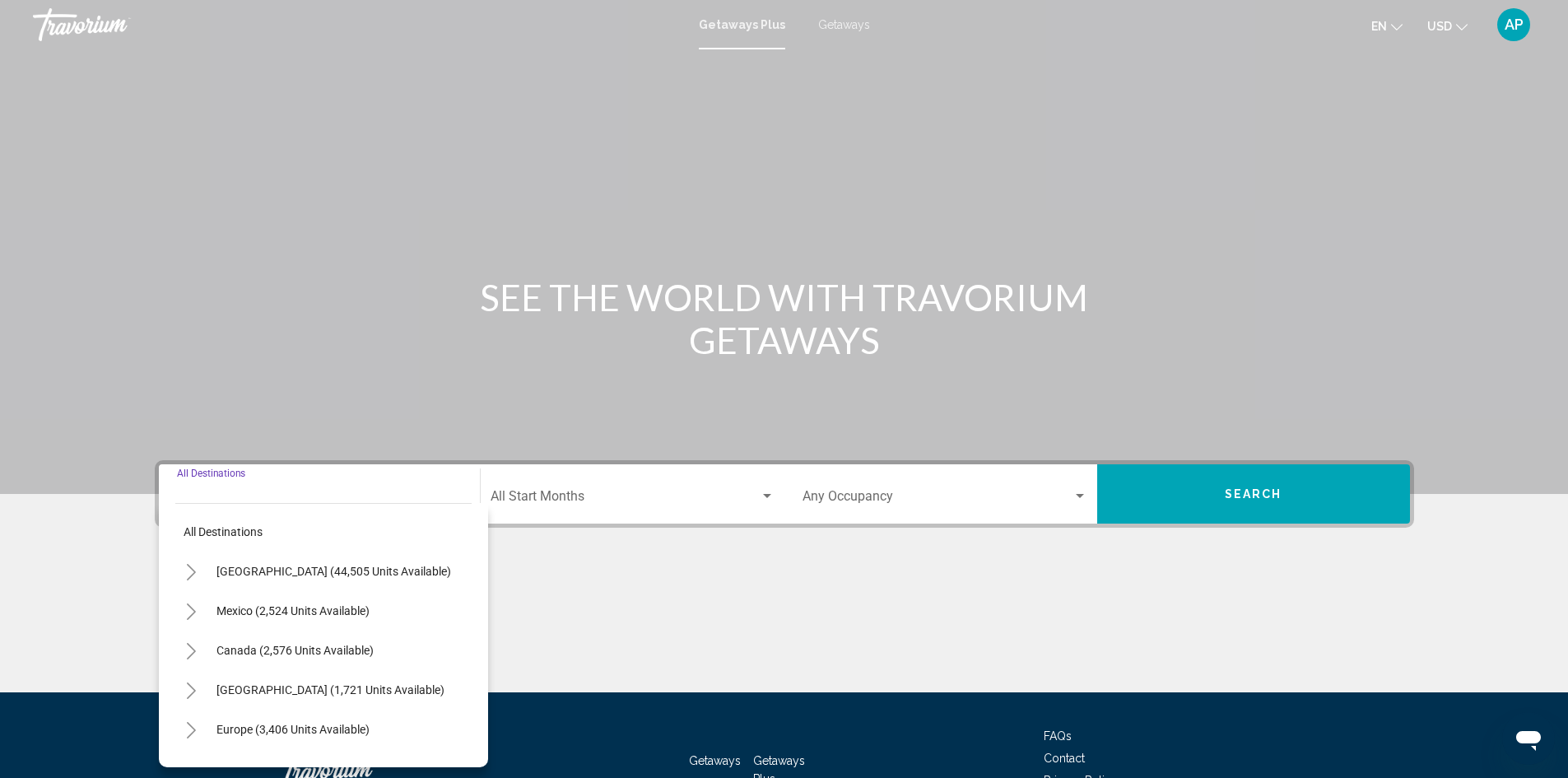
scroll to position [116, 0]
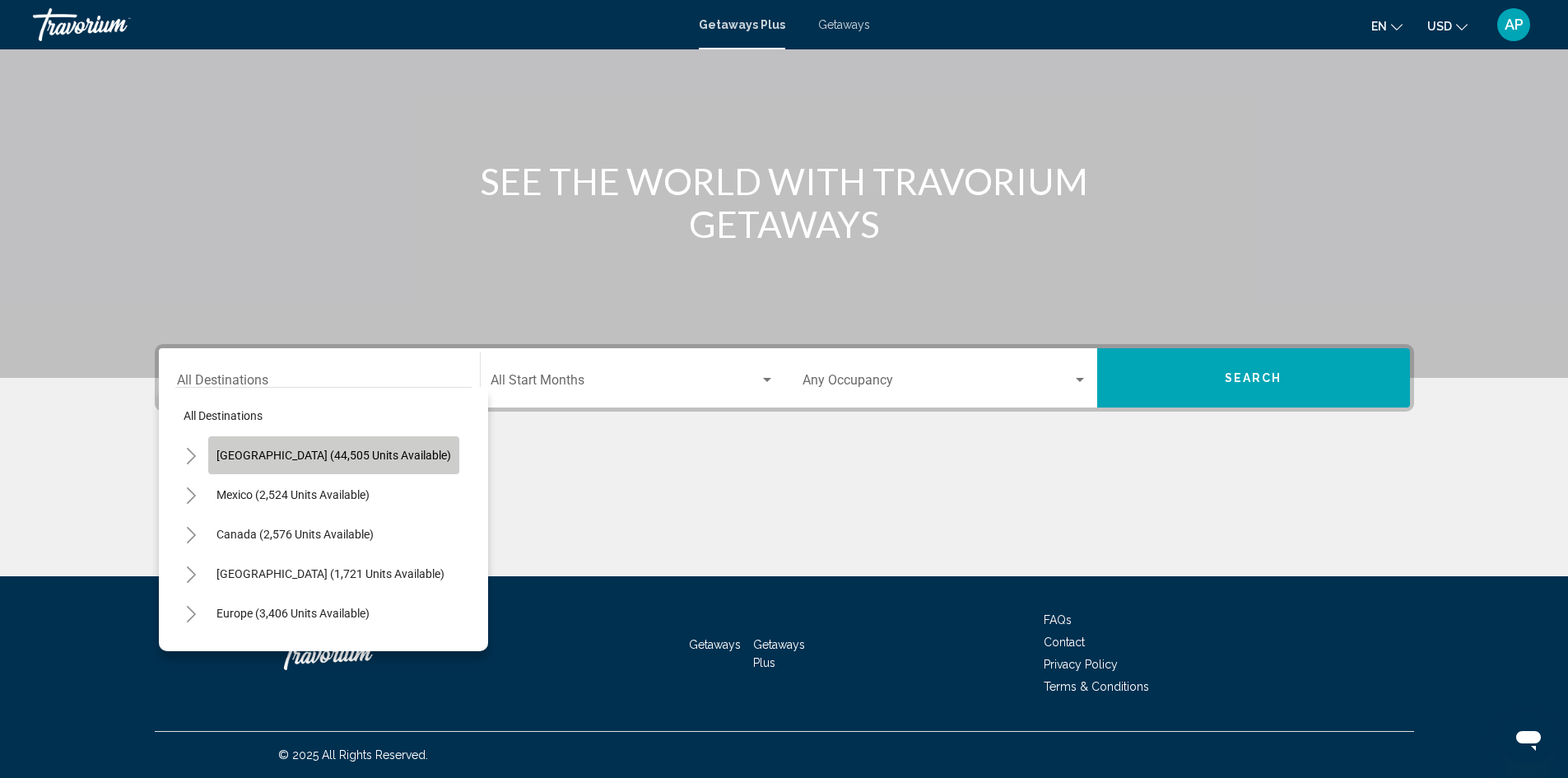
click at [376, 462] on button "[GEOGRAPHIC_DATA] (44,505 units available)" at bounding box center [334, 455] width 251 height 38
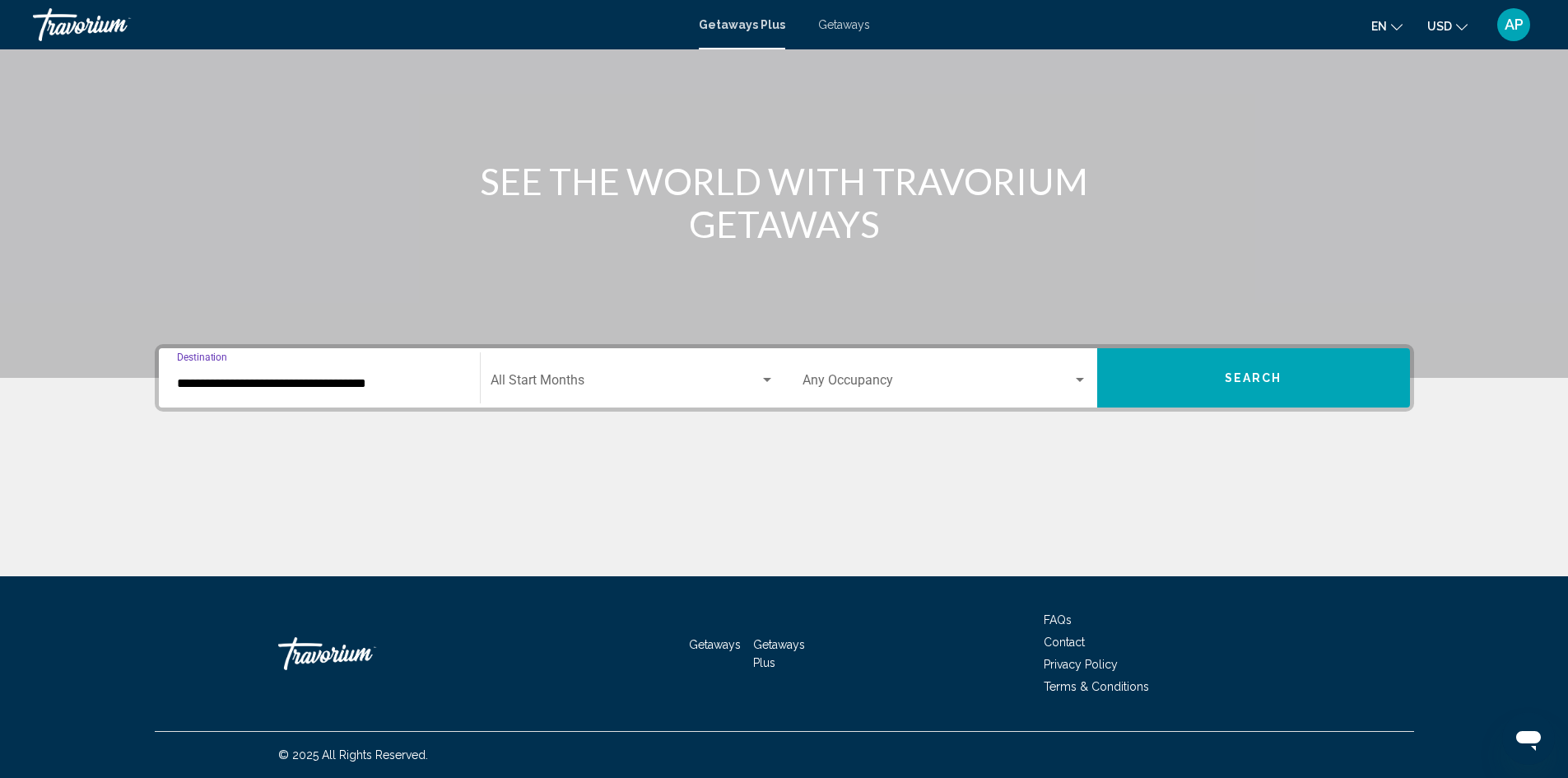
click at [424, 389] on input "**********" at bounding box center [320, 384] width 285 height 15
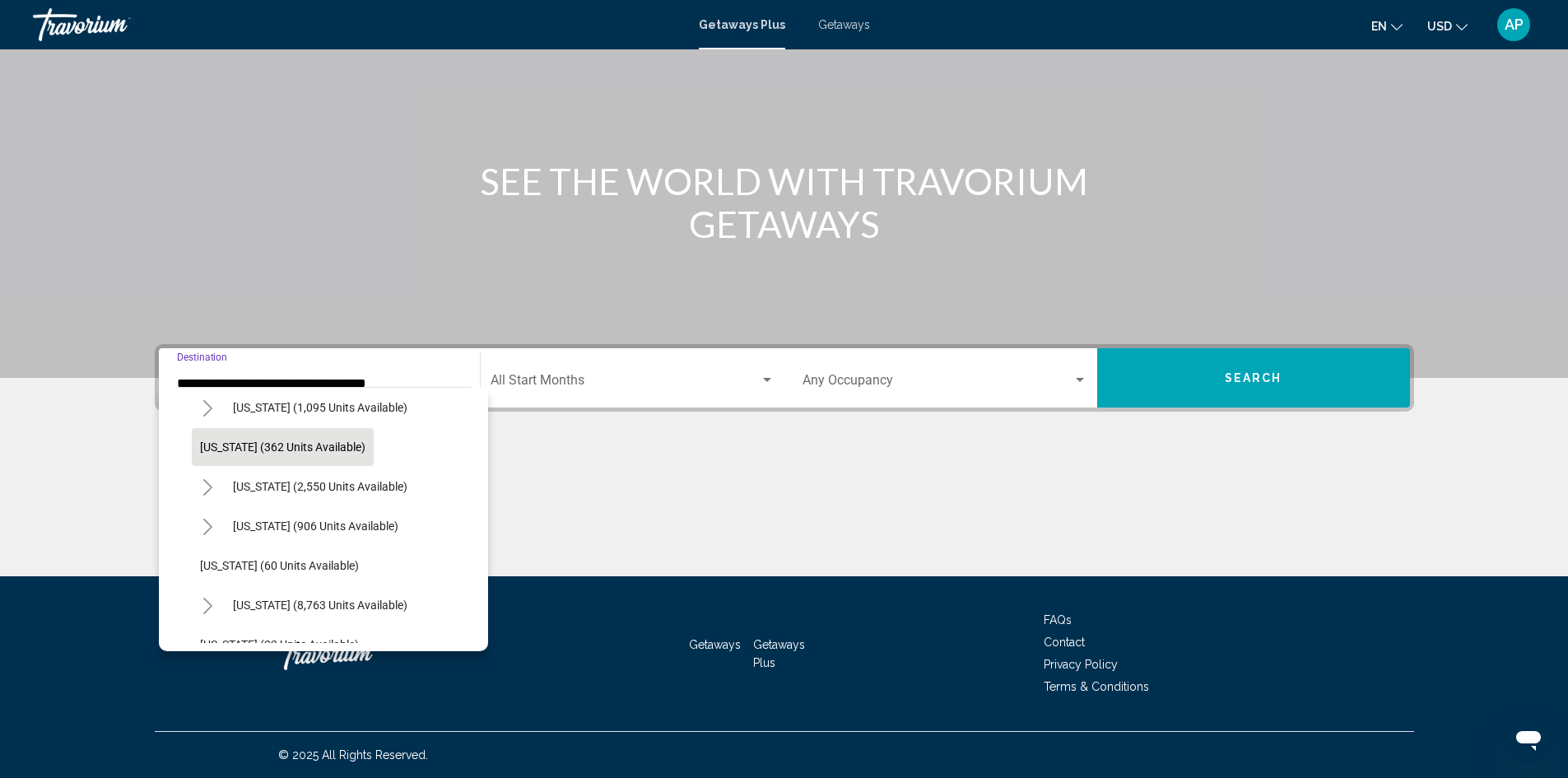
scroll to position [165, 0]
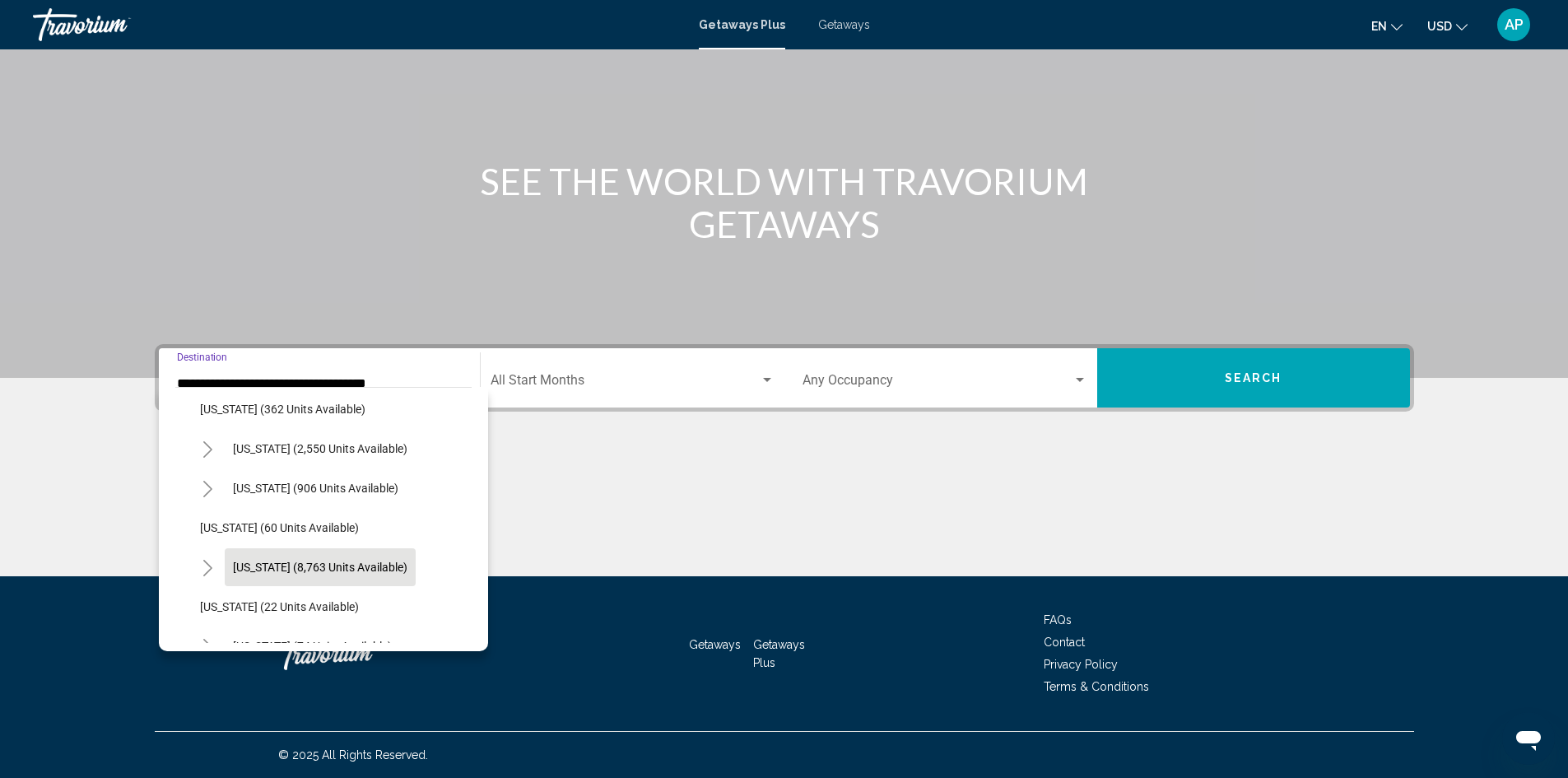
click at [353, 578] on button "[US_STATE] (8,763 units available)" at bounding box center [320, 567] width 191 height 38
type input "**********"
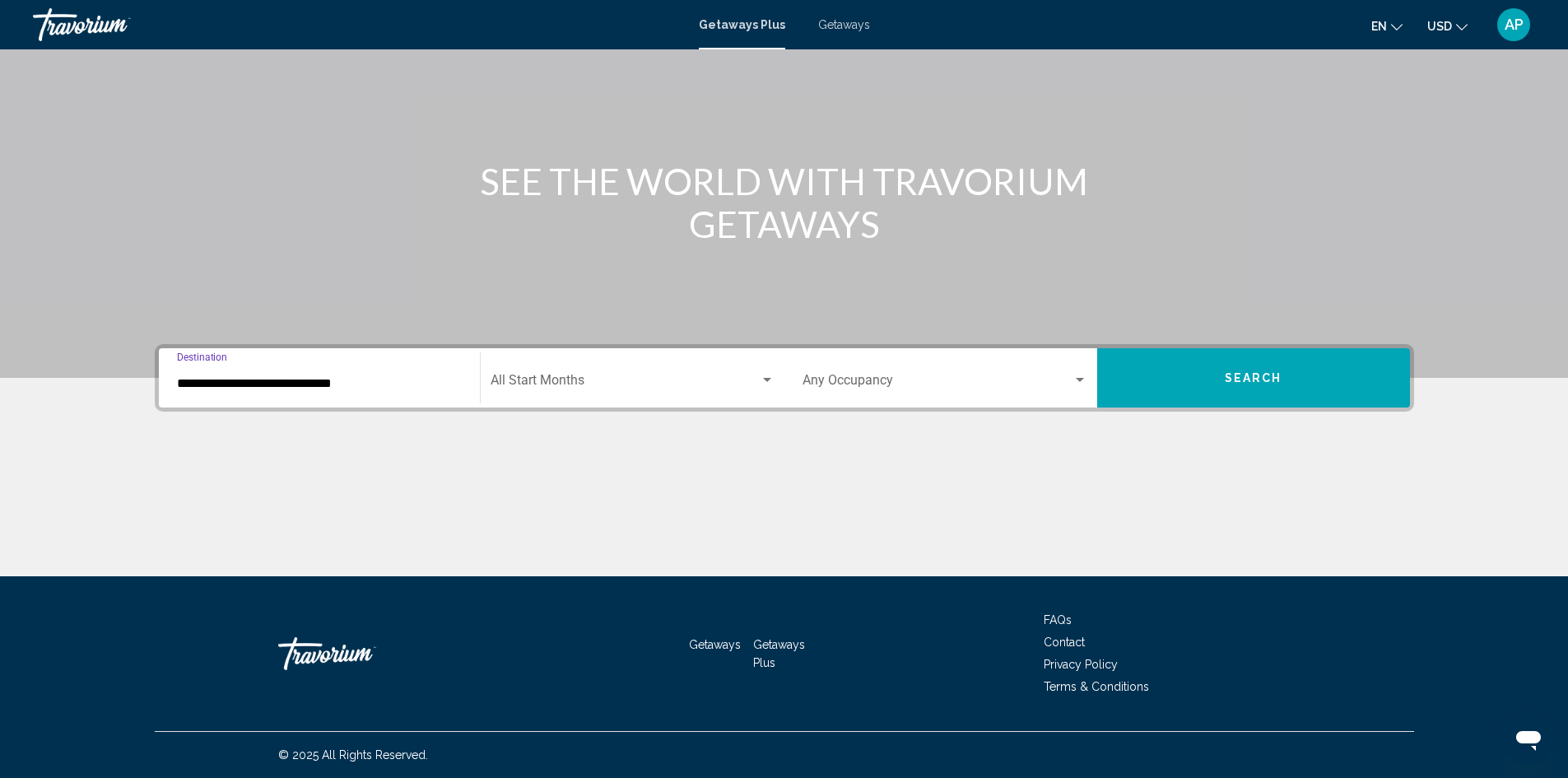
click at [688, 390] on span "Search widget" at bounding box center [625, 384] width 269 height 15
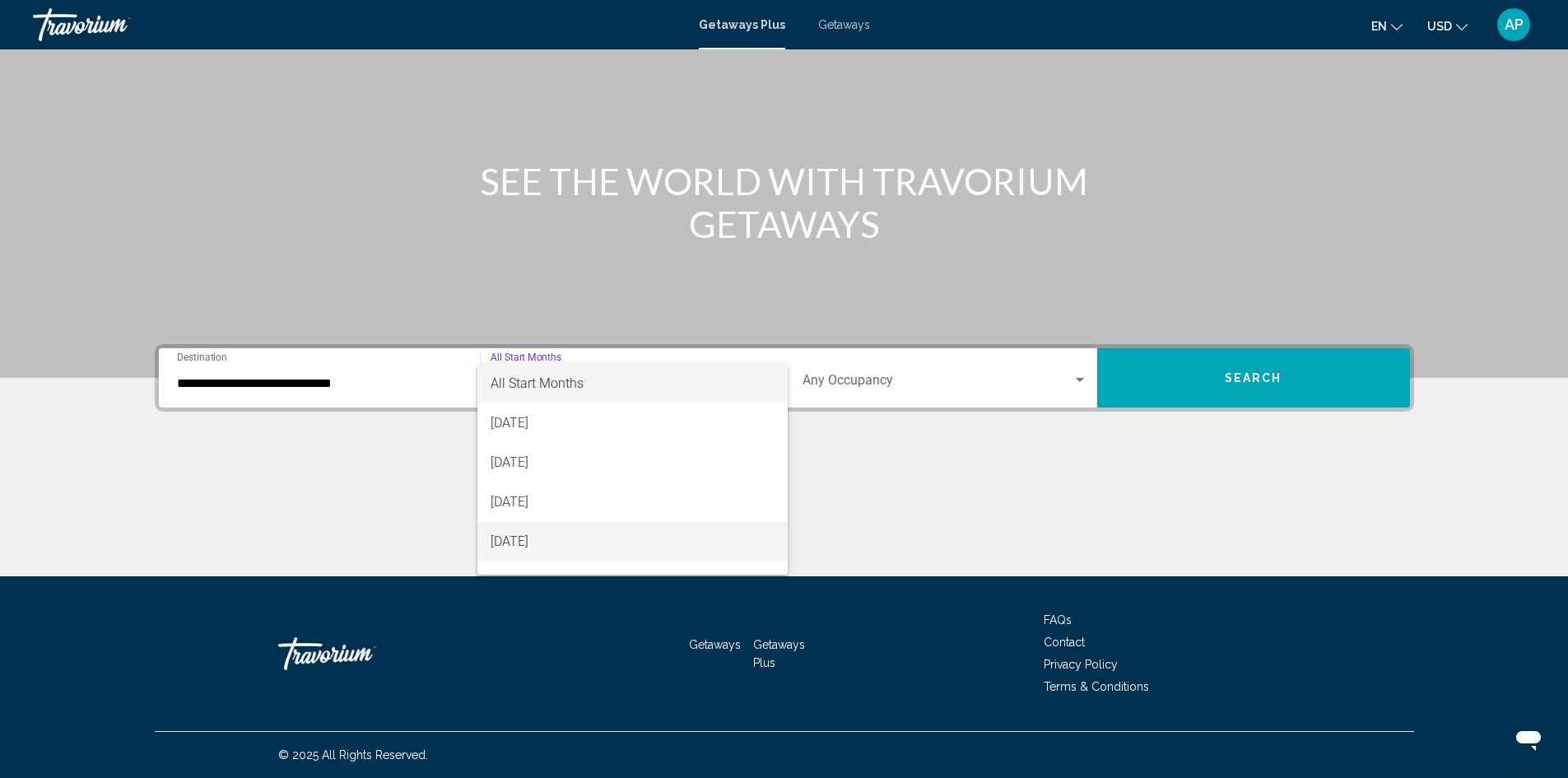
click at [612, 538] on span "[DATE]" at bounding box center [632, 541] width 284 height 40
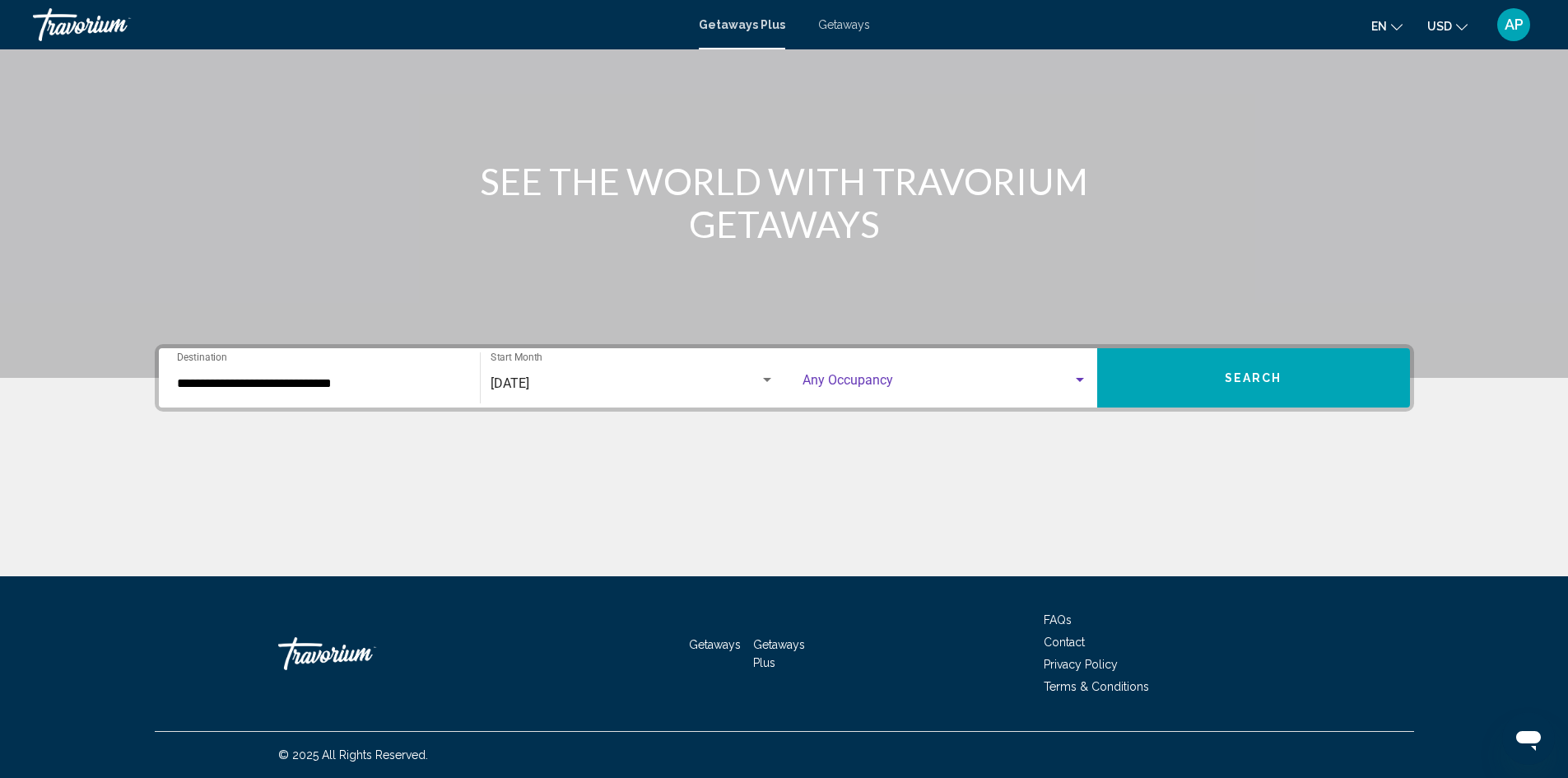
click at [991, 376] on span "Search widget" at bounding box center [938, 384] width 270 height 15
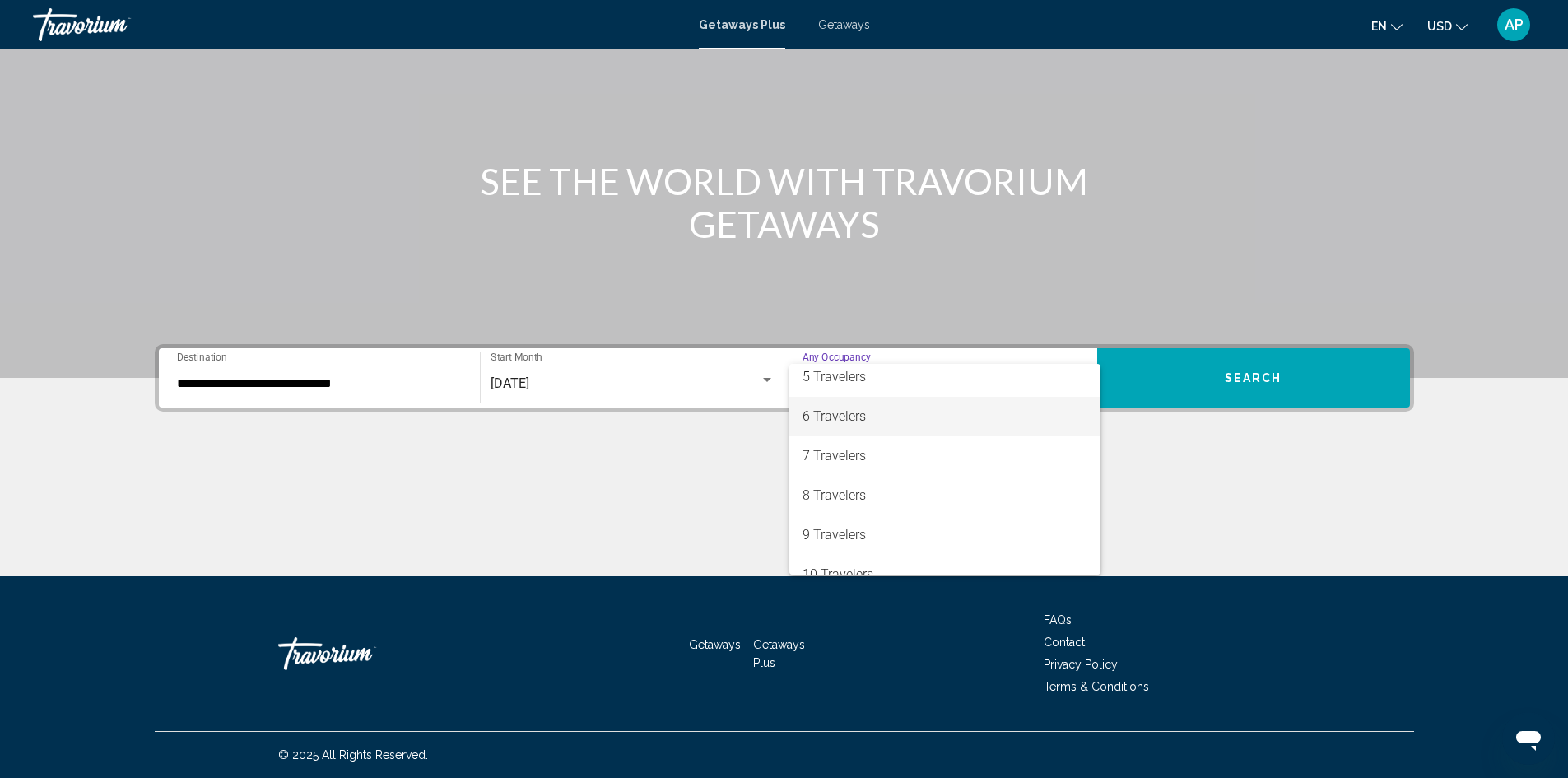
click at [908, 424] on span "6 Travelers" at bounding box center [945, 417] width 285 height 40
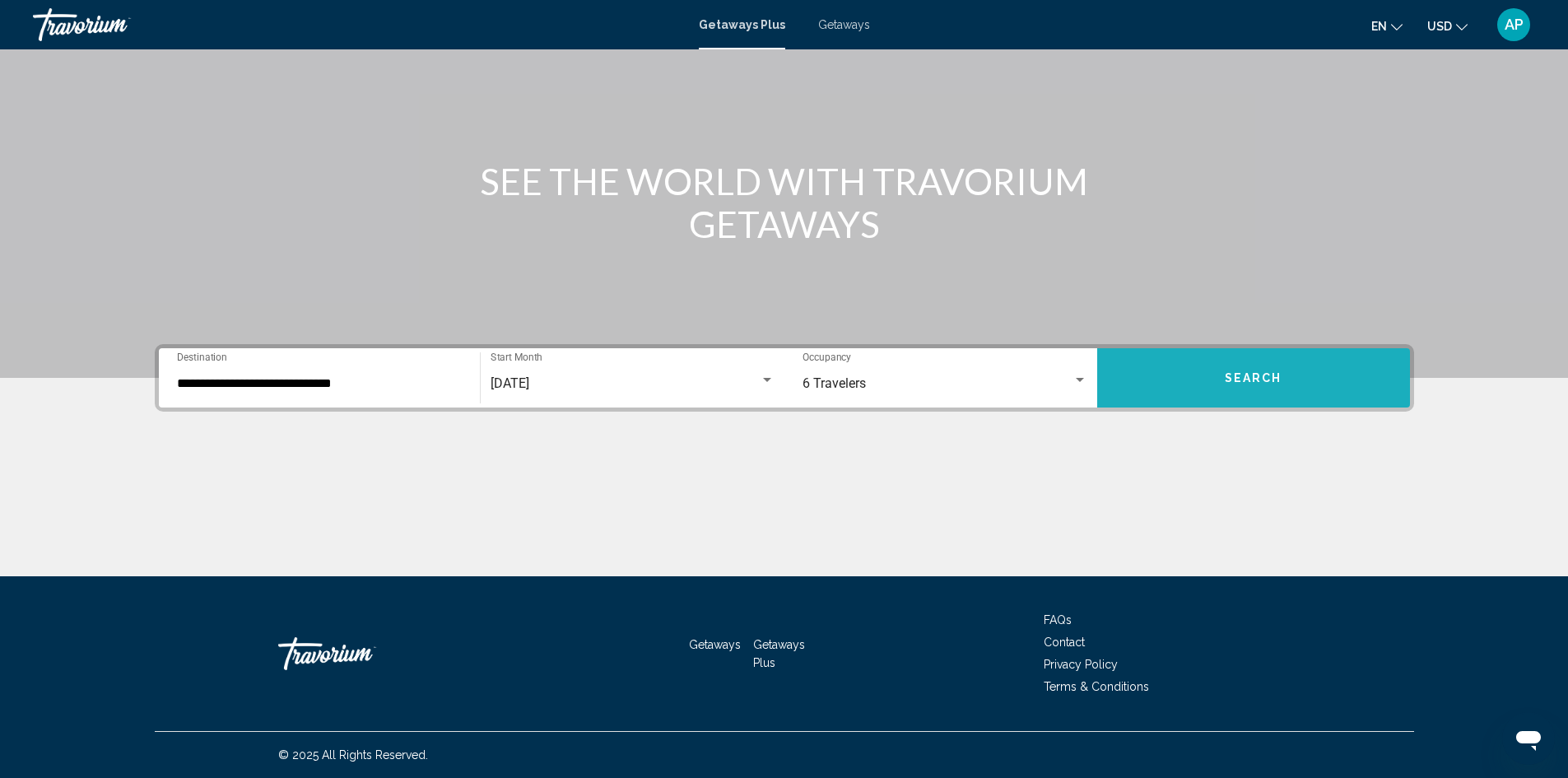
click at [1185, 368] on button "Search" at bounding box center [1254, 377] width 313 height 59
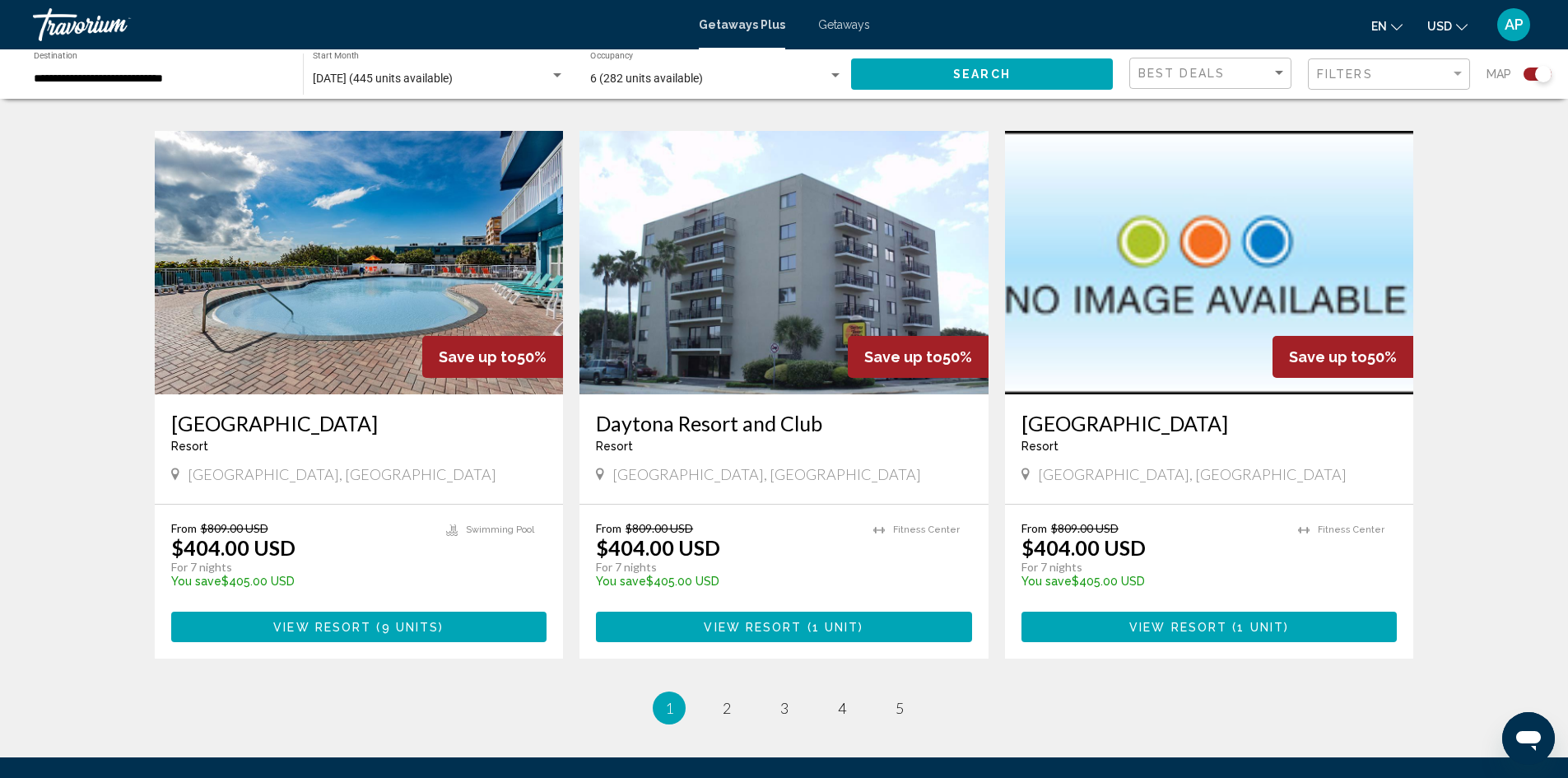
scroll to position [2464, 0]
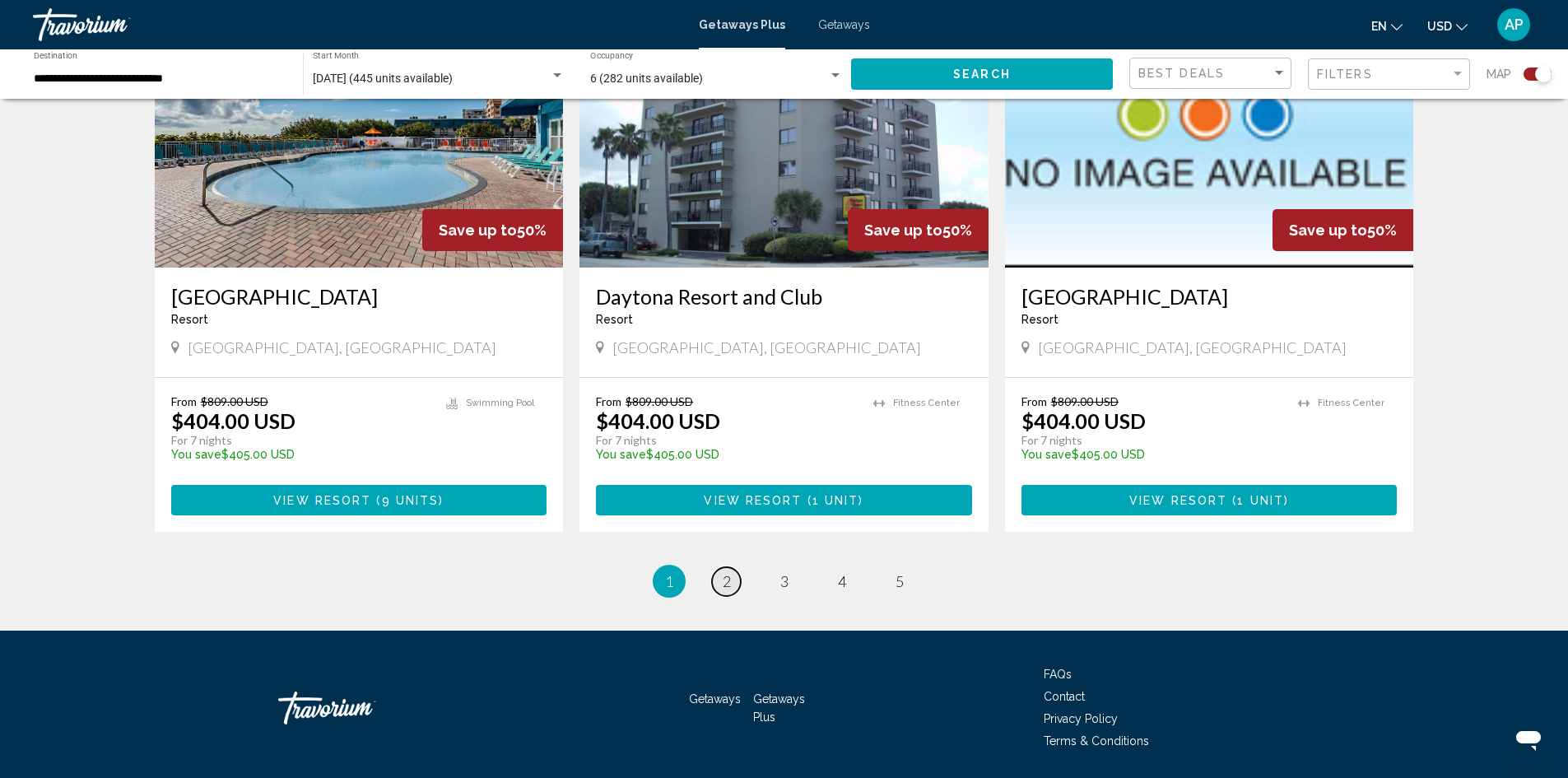
click at [726, 571] on span "2" at bounding box center [726, 580] width 8 height 18
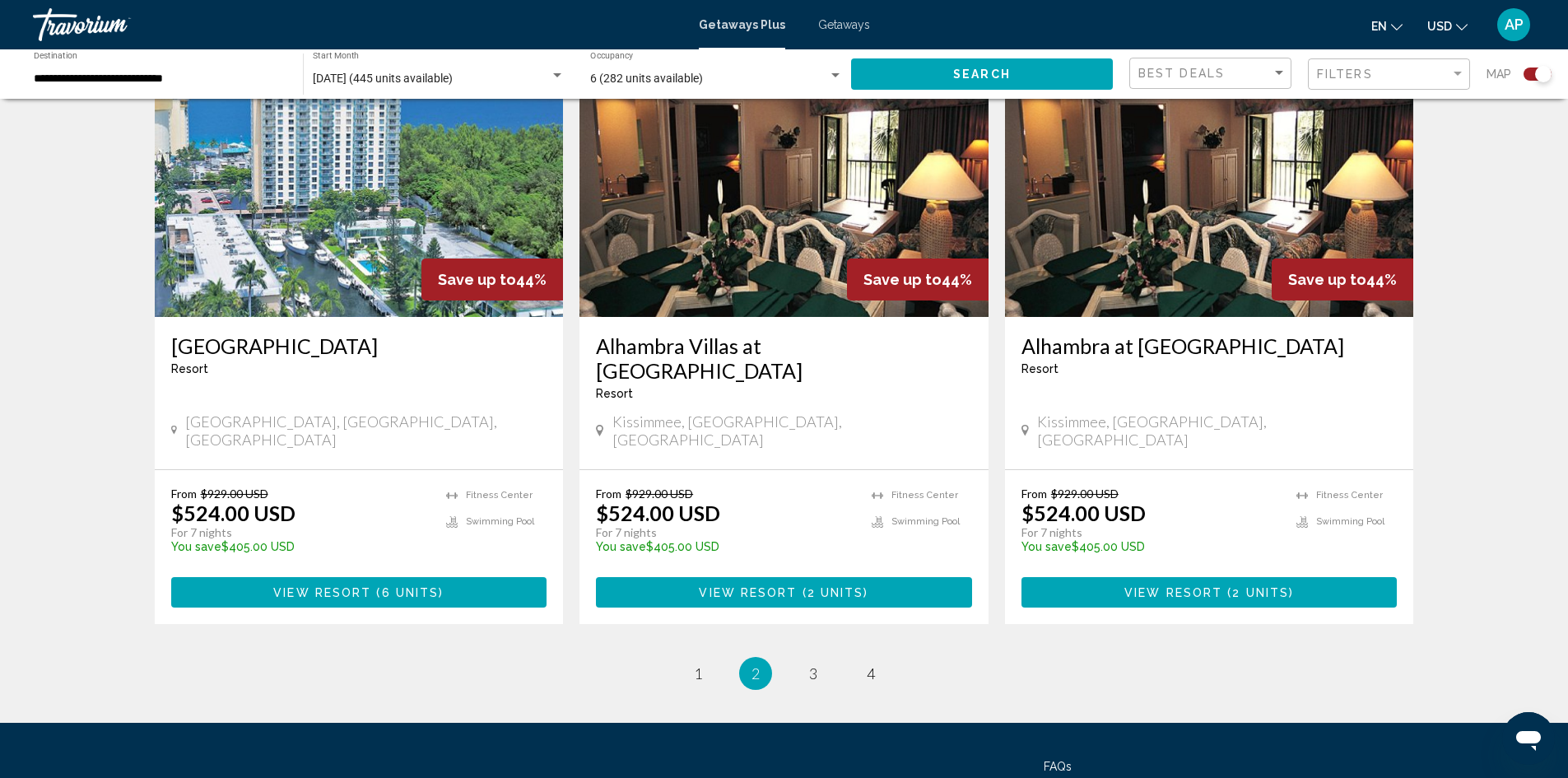
scroll to position [2440, 0]
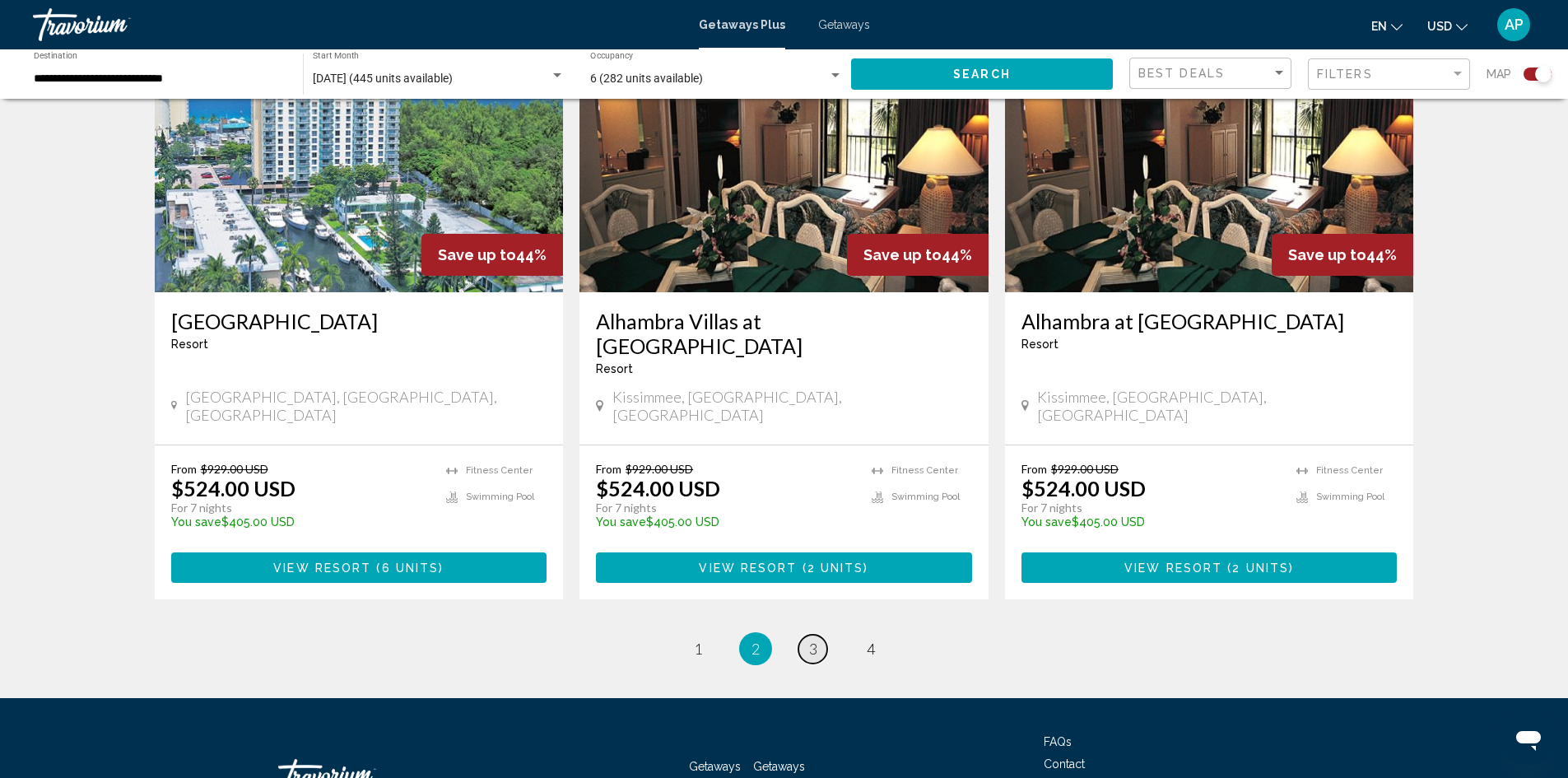
click at [814, 639] on span "3" at bounding box center [813, 648] width 8 height 18
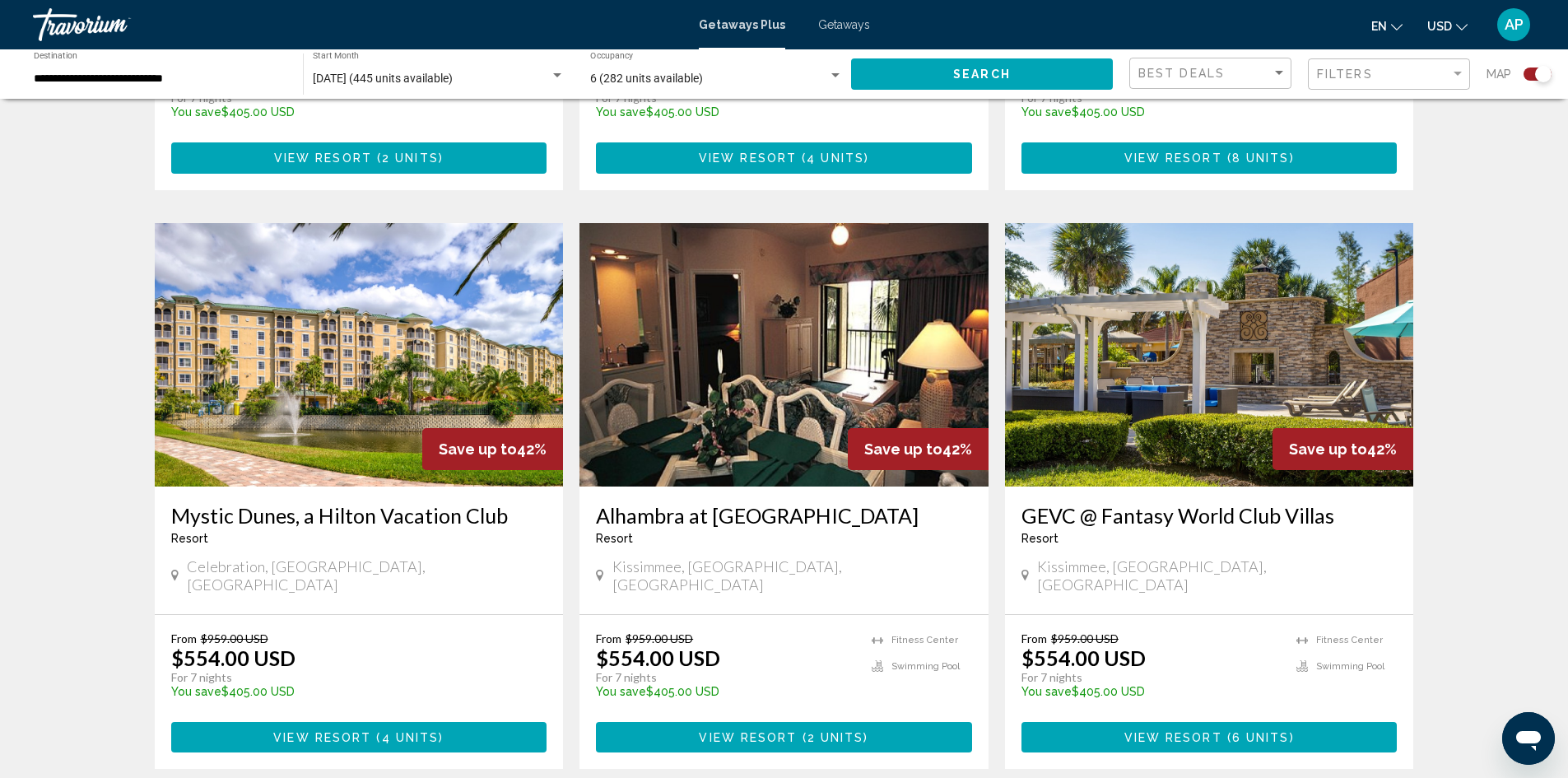
scroll to position [1646, 0]
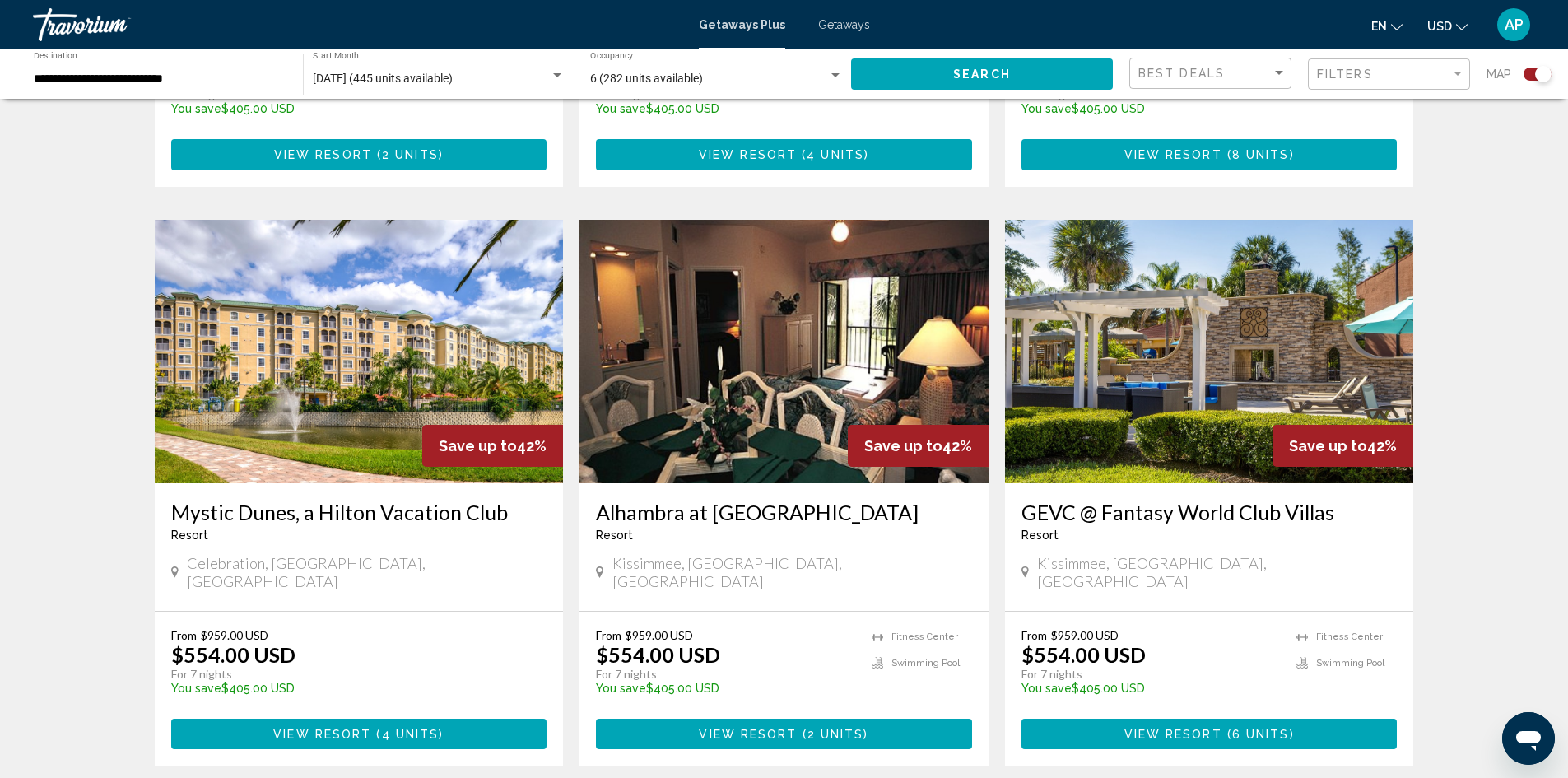
click at [382, 273] on img "Main content" at bounding box center [359, 351] width 409 height 263
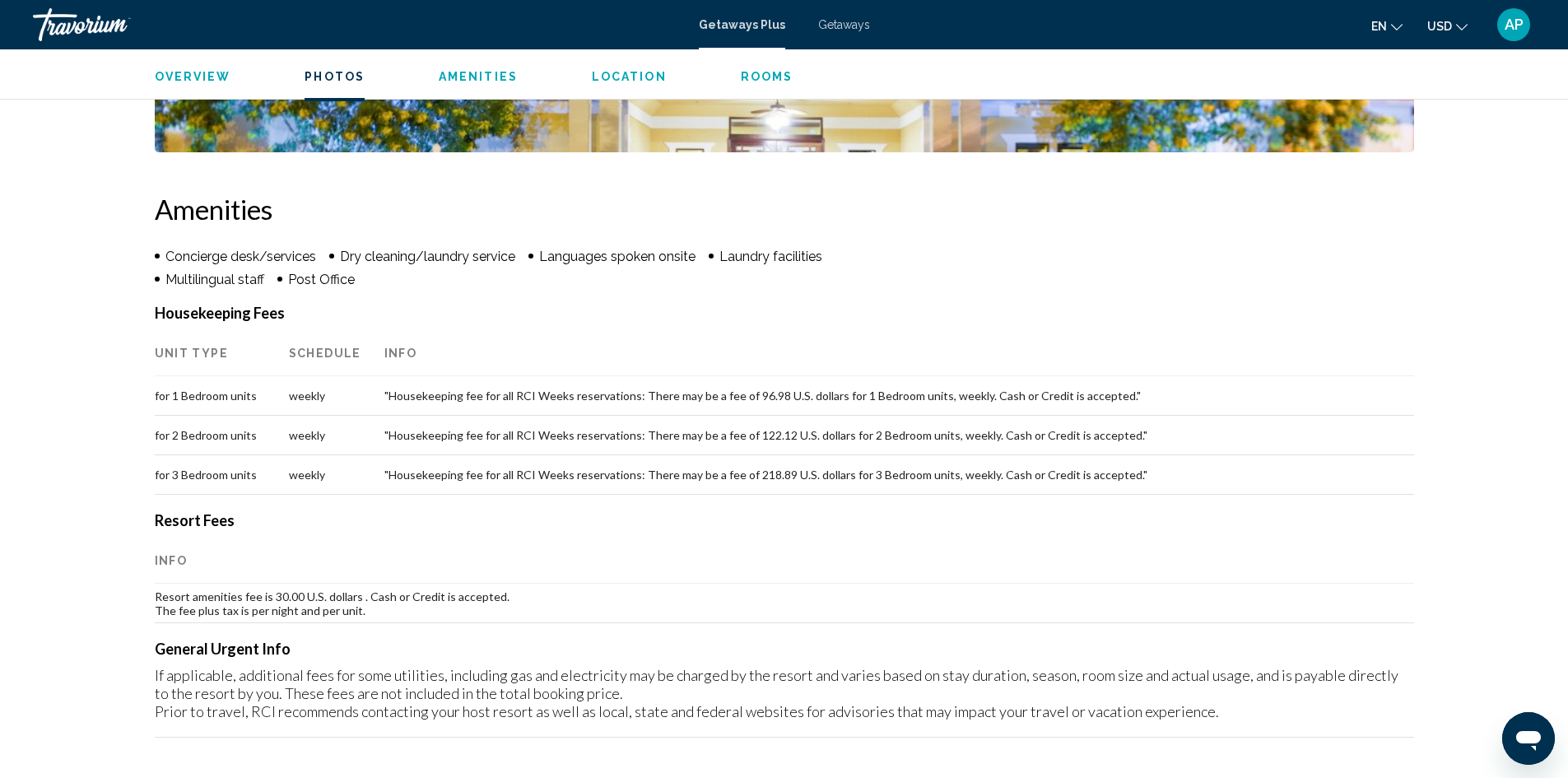
scroll to position [1069, 0]
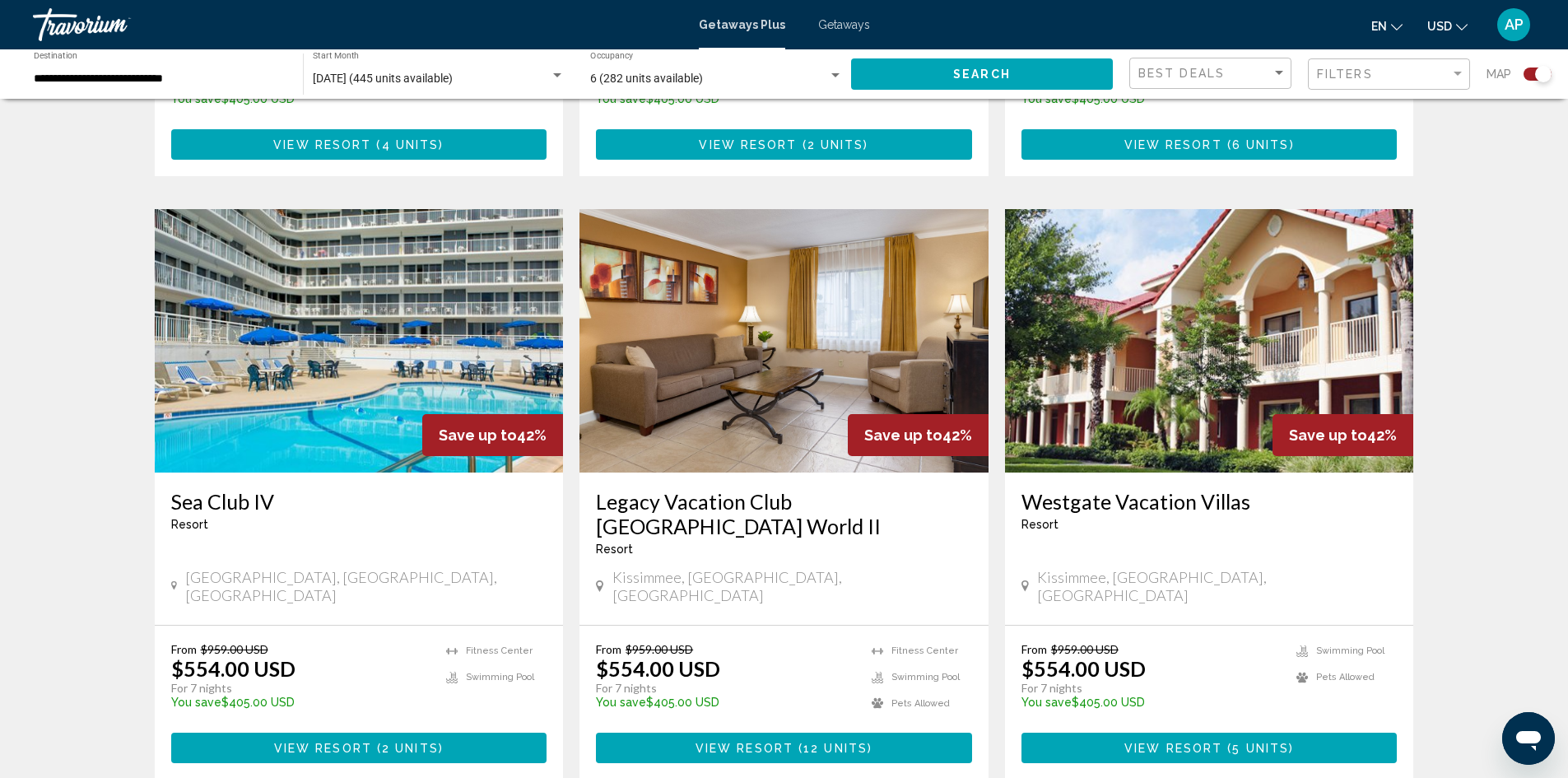
scroll to position [2222, 0]
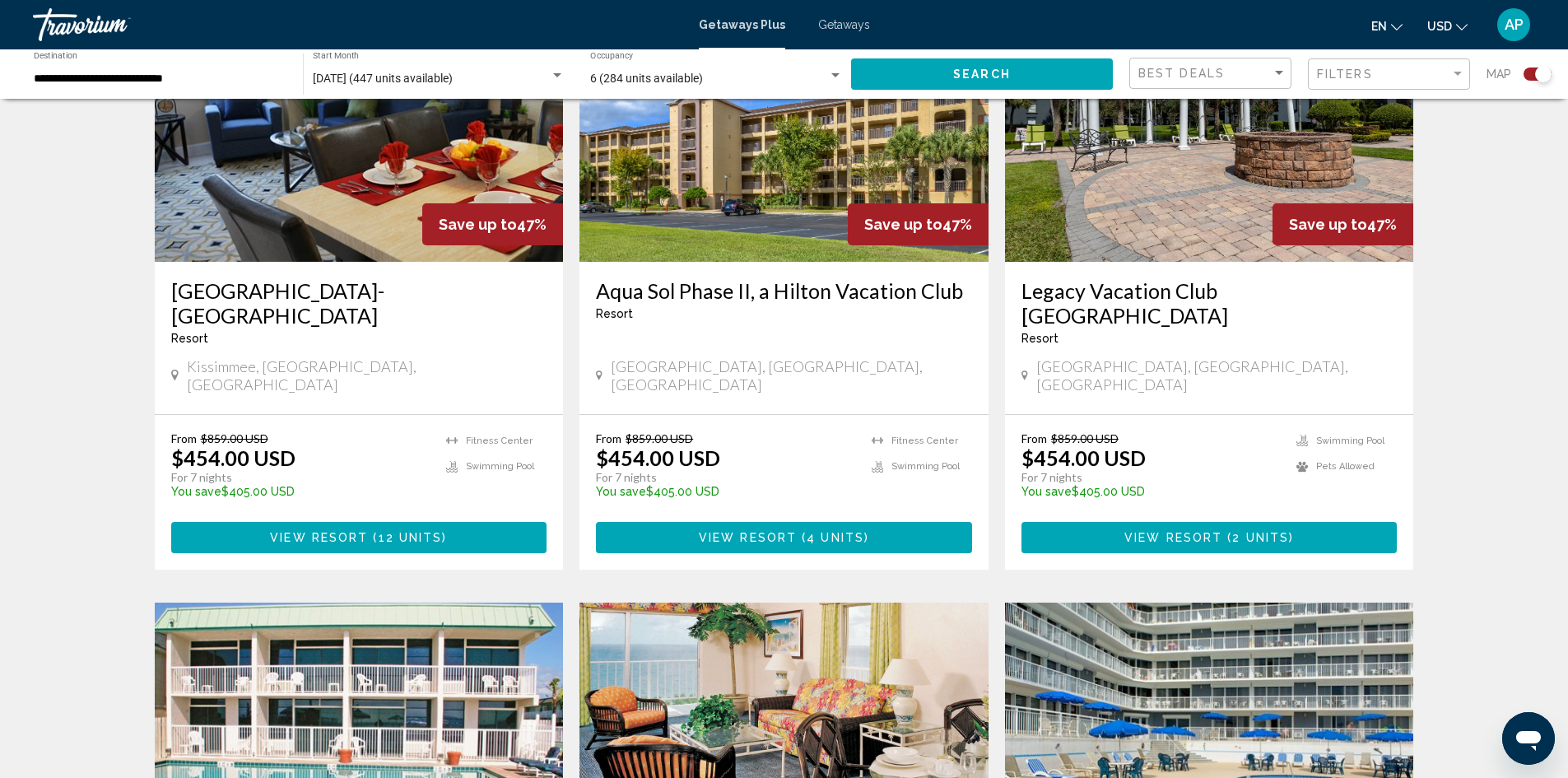
scroll to position [1234, 0]
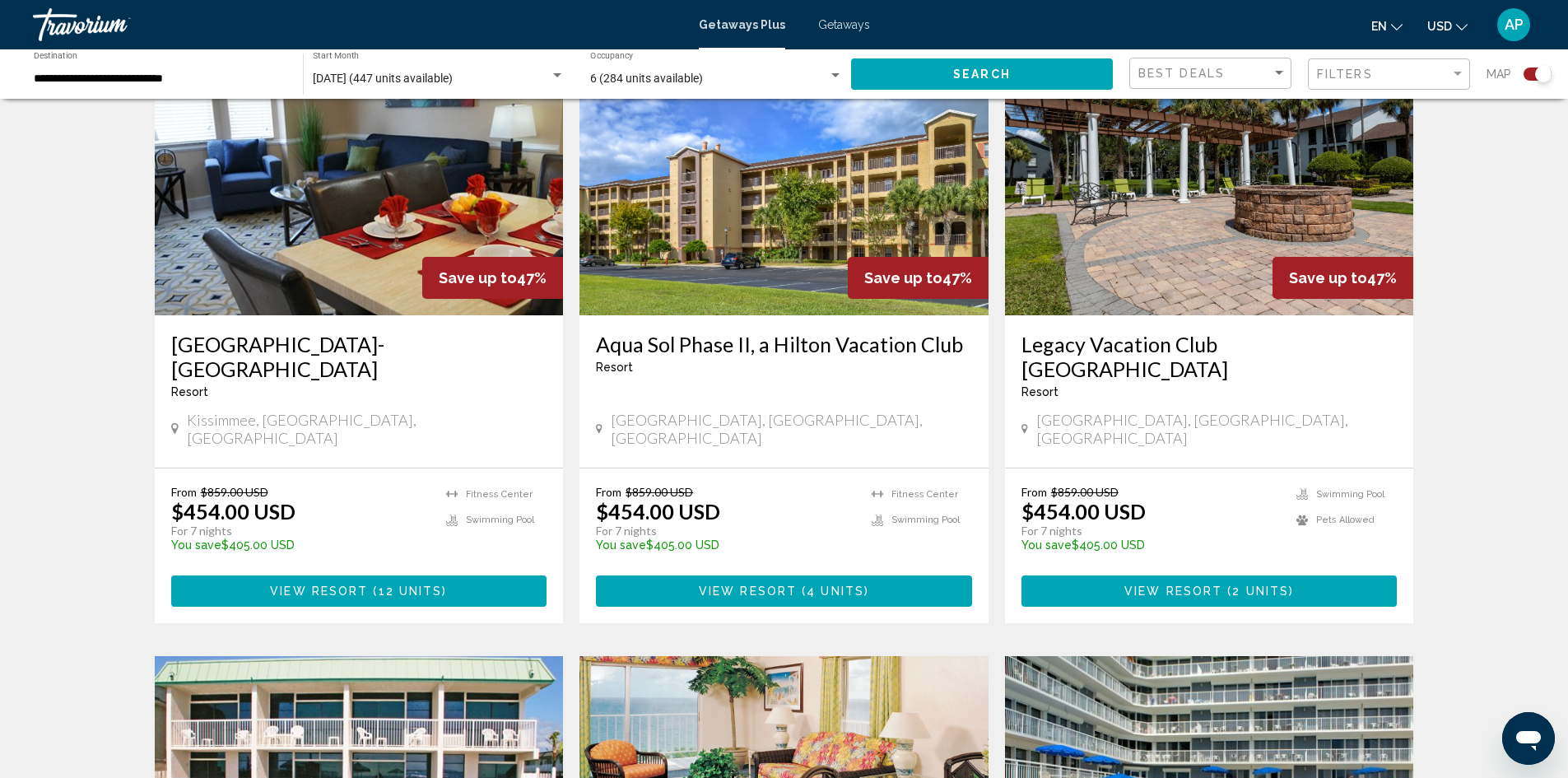
click at [359, 585] on span "View Resort" at bounding box center [319, 591] width 98 height 13
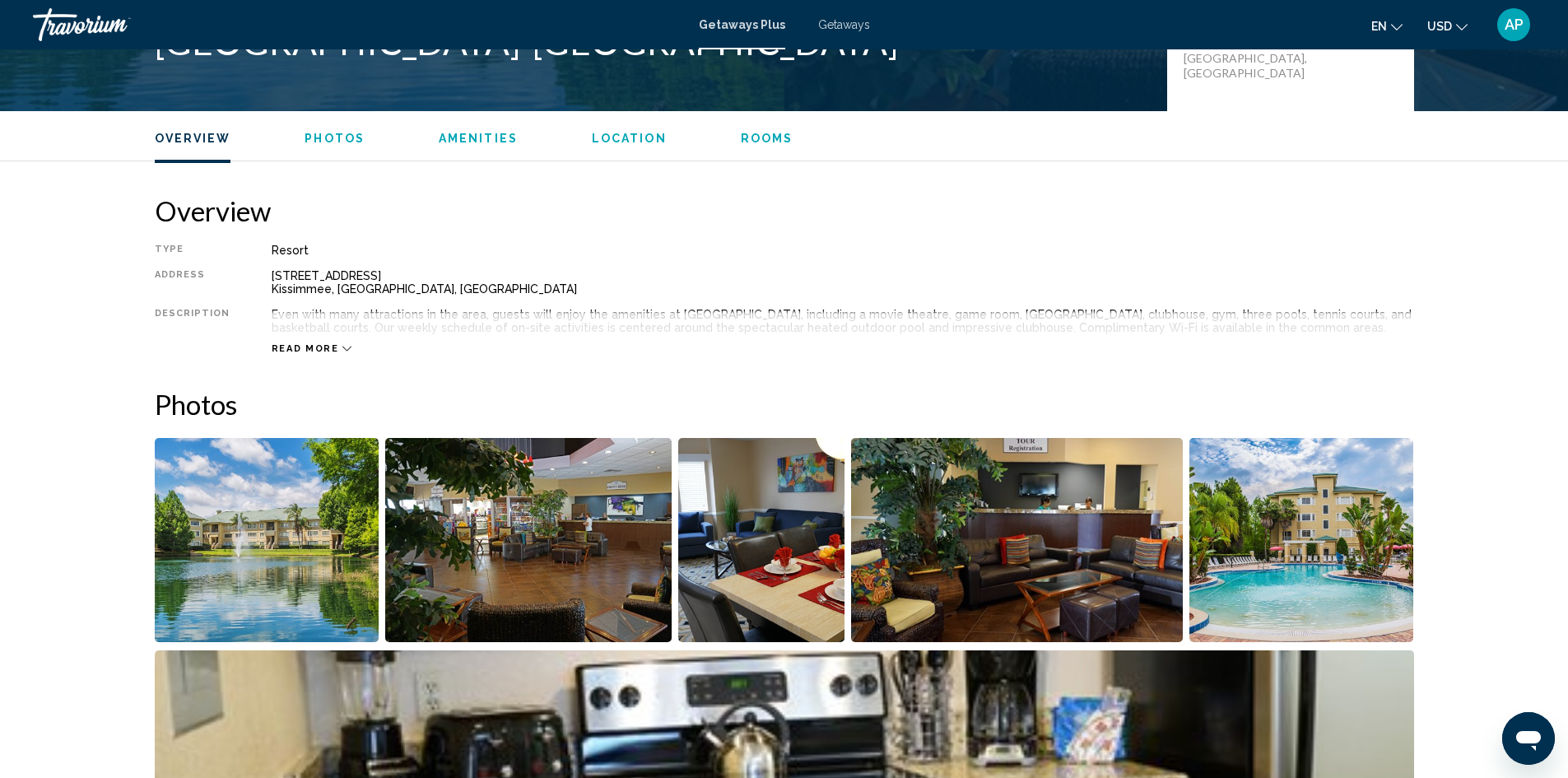
scroll to position [576, 0]
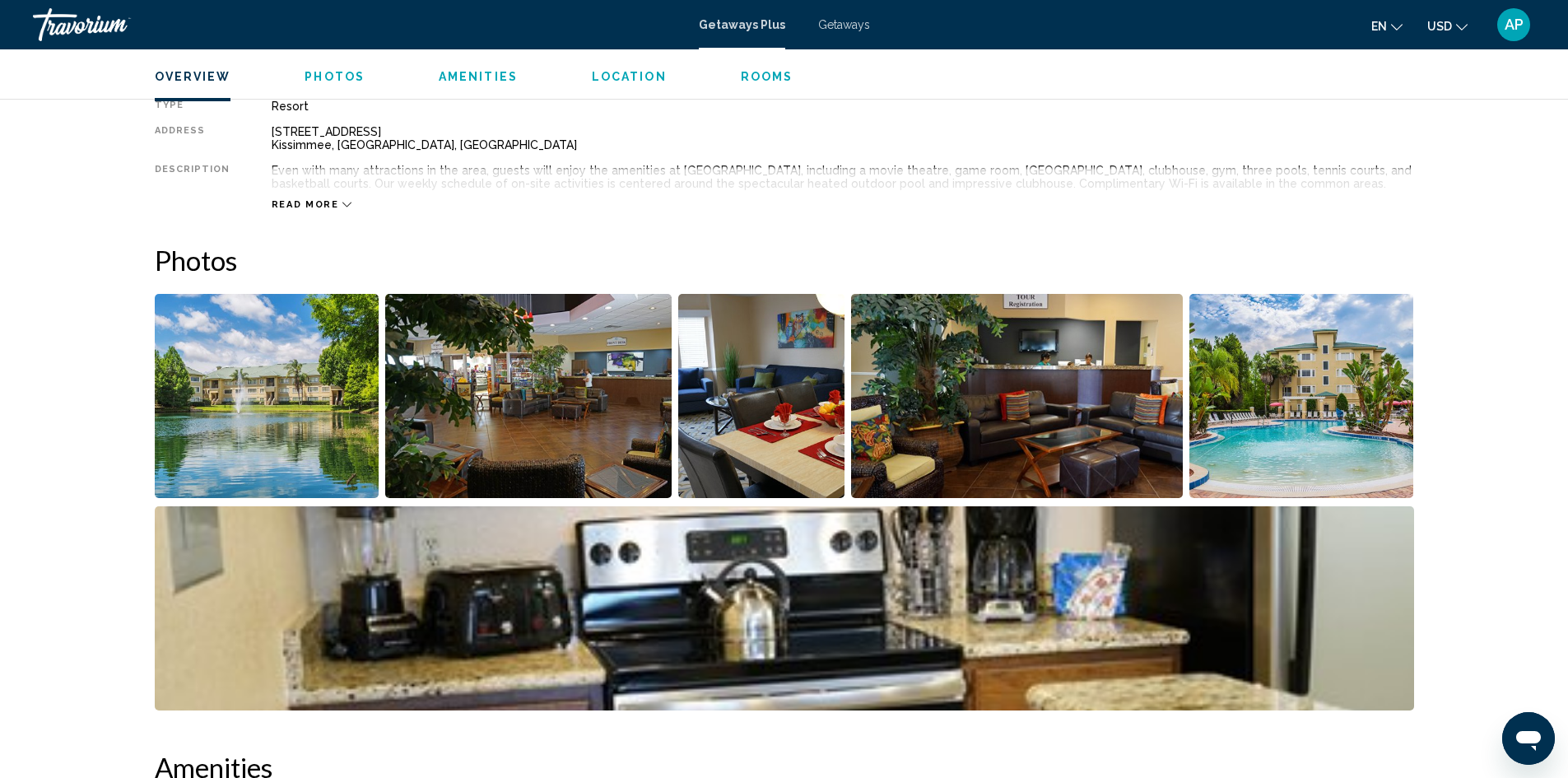
click at [1212, 399] on img "Open full-screen image slider" at bounding box center [1302, 396] width 225 height 204
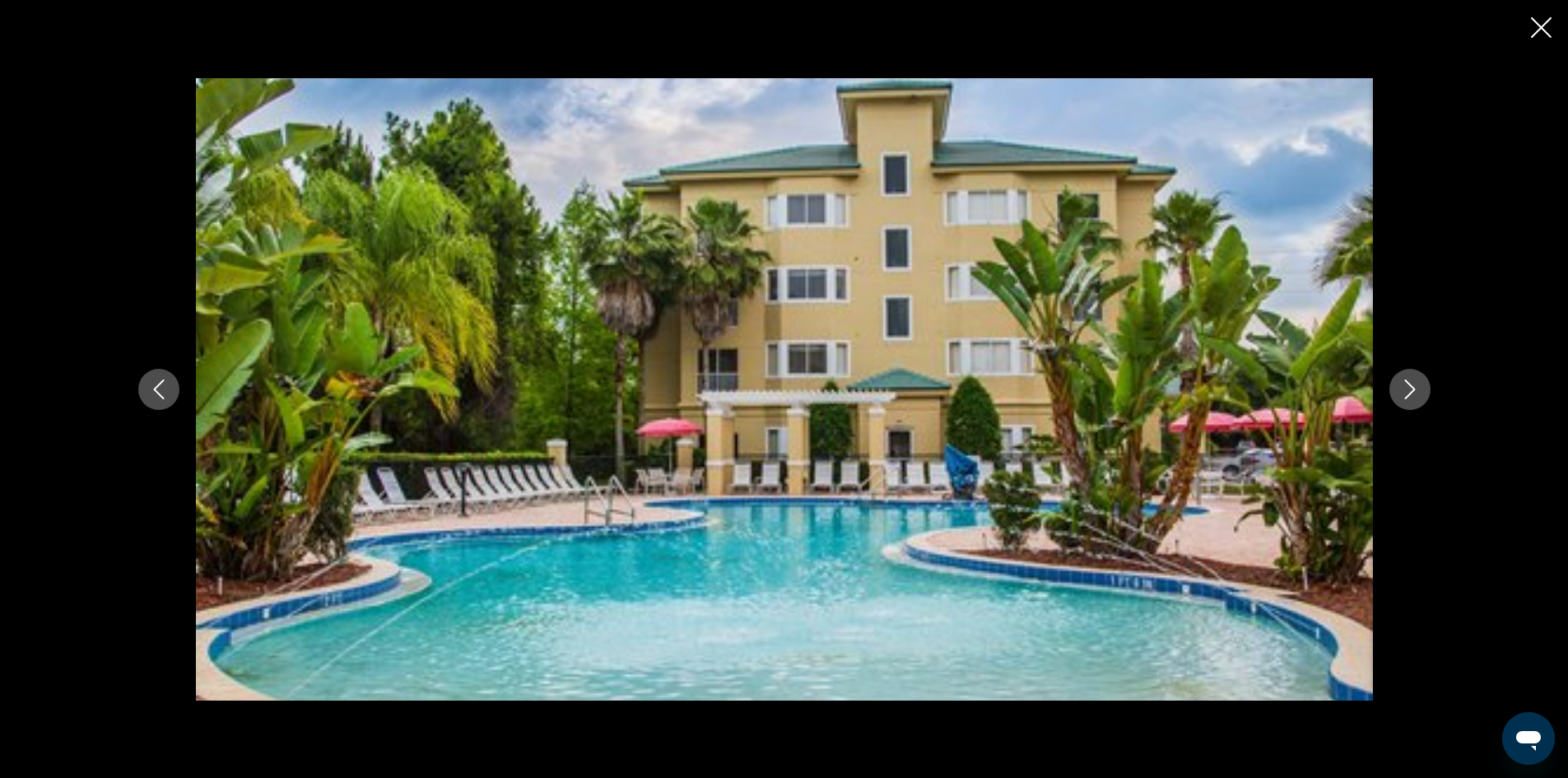
scroll to position [740, 0]
click at [1542, 30] on icon "Close slideshow" at bounding box center [1542, 27] width 21 height 21
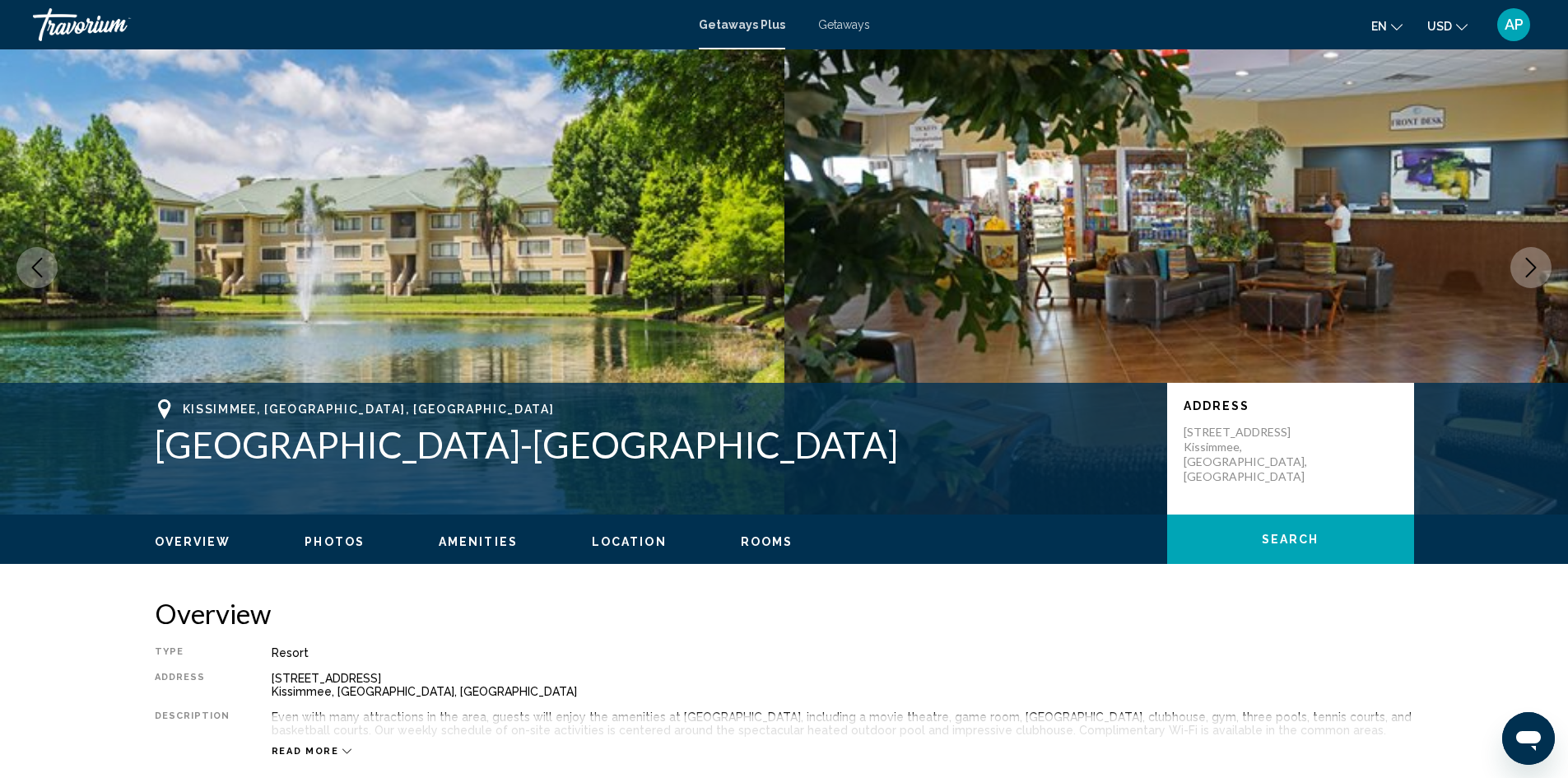
scroll to position [0, 0]
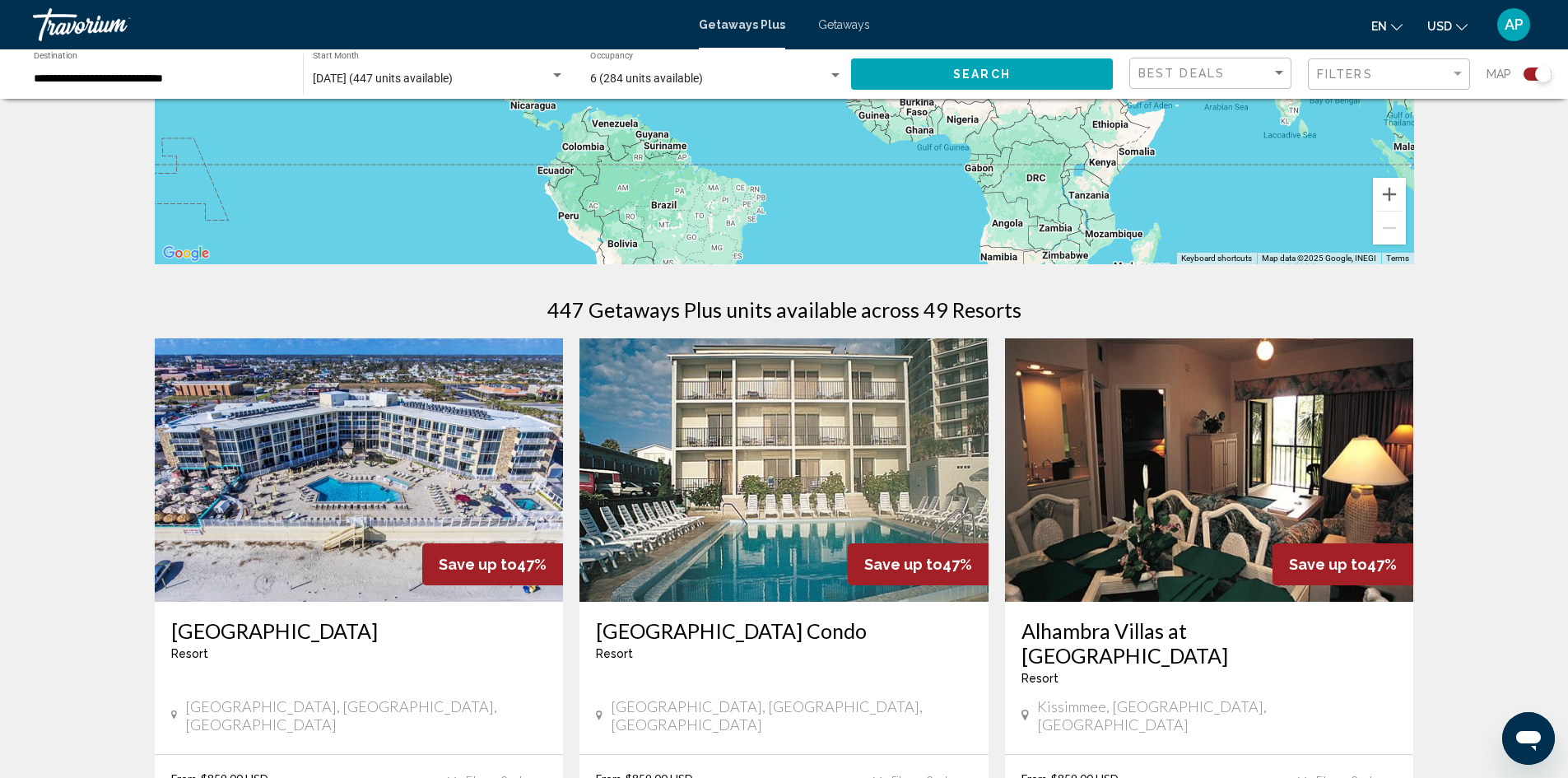
scroll to position [247, 0]
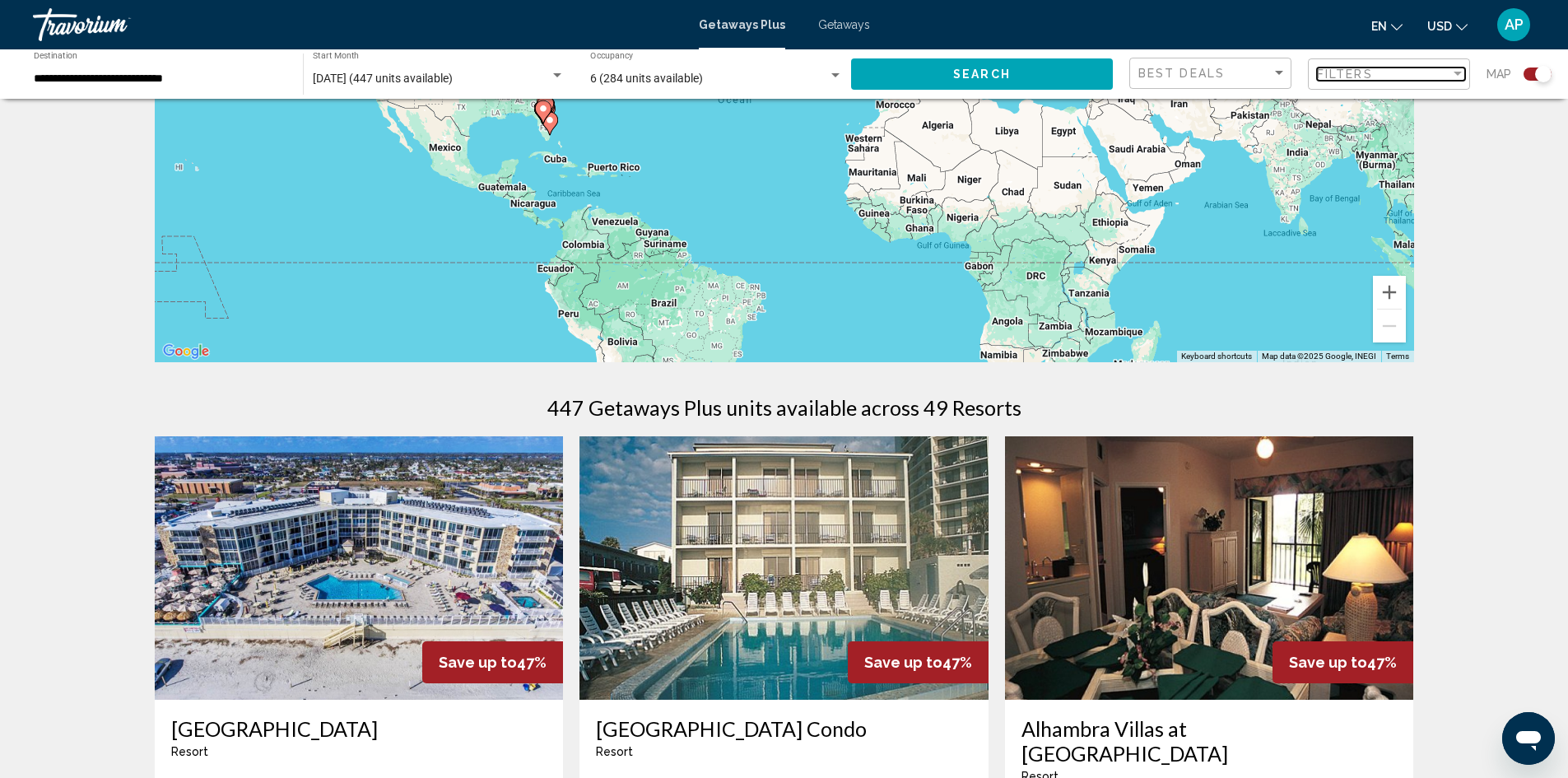
click at [1366, 80] on span "Filters" at bounding box center [1344, 74] width 56 height 13
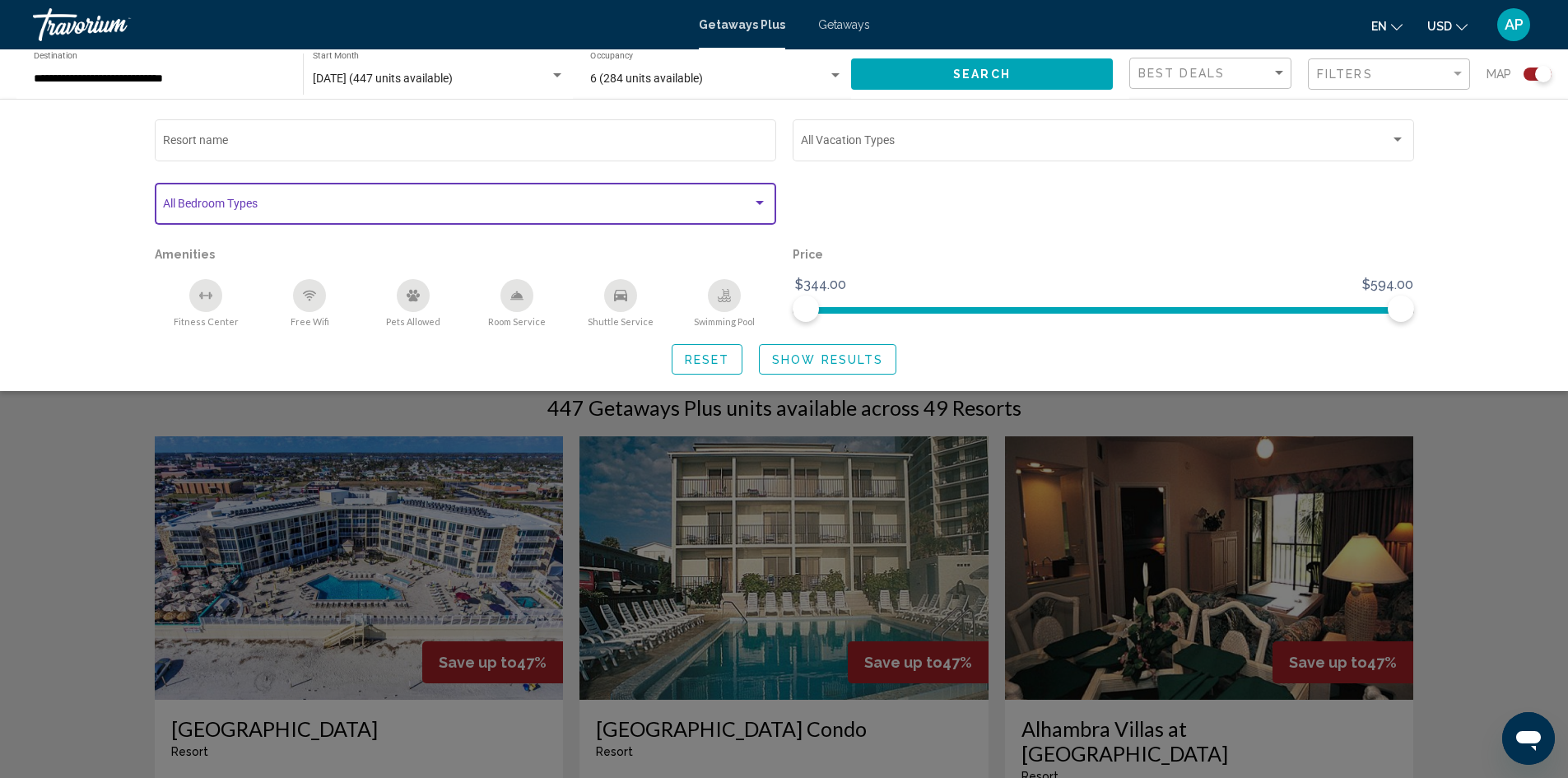
click at [616, 210] on span "Search widget" at bounding box center [458, 207] width 590 height 13
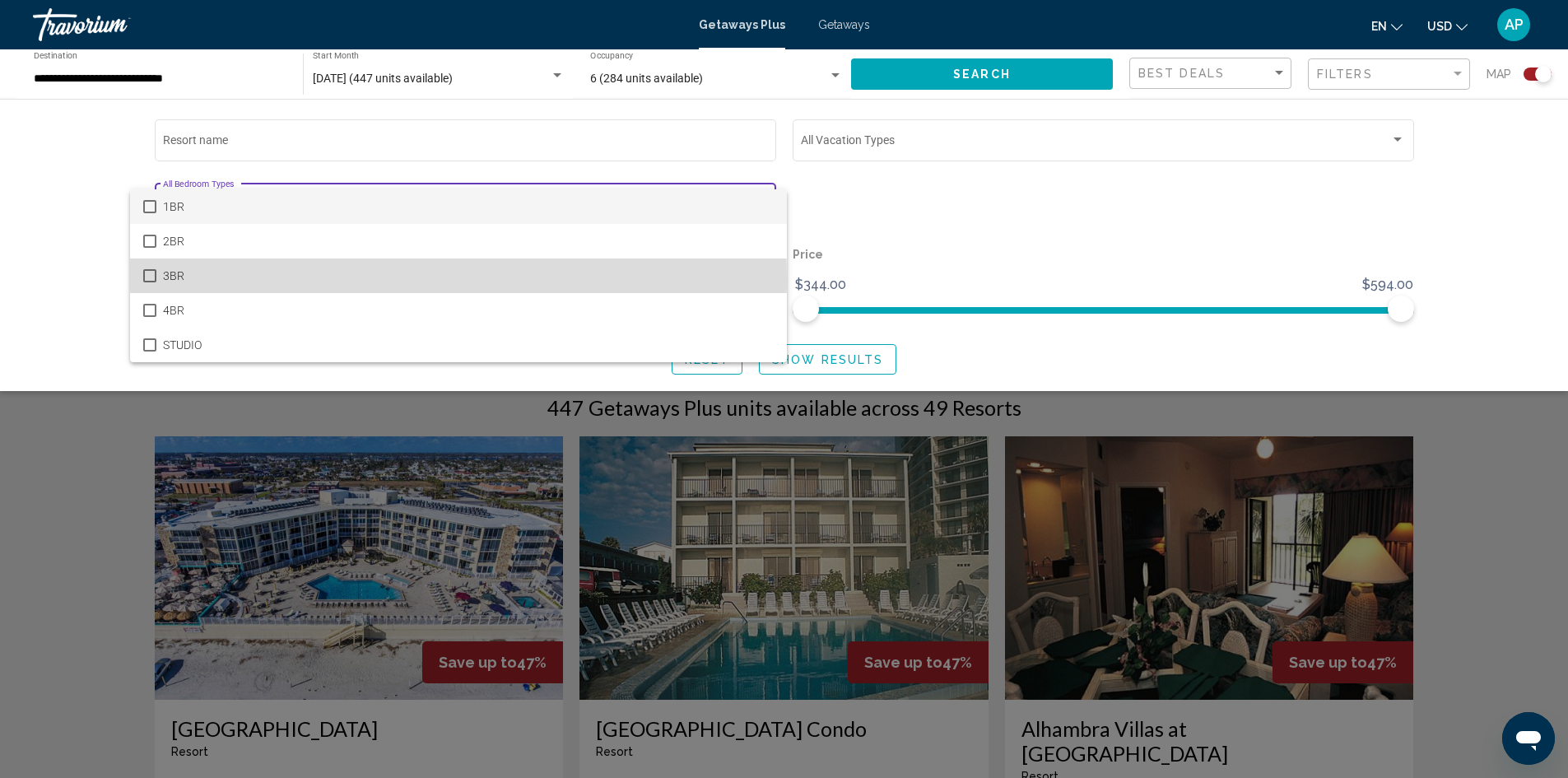
click at [176, 277] on span "3BR" at bounding box center [468, 275] width 610 height 35
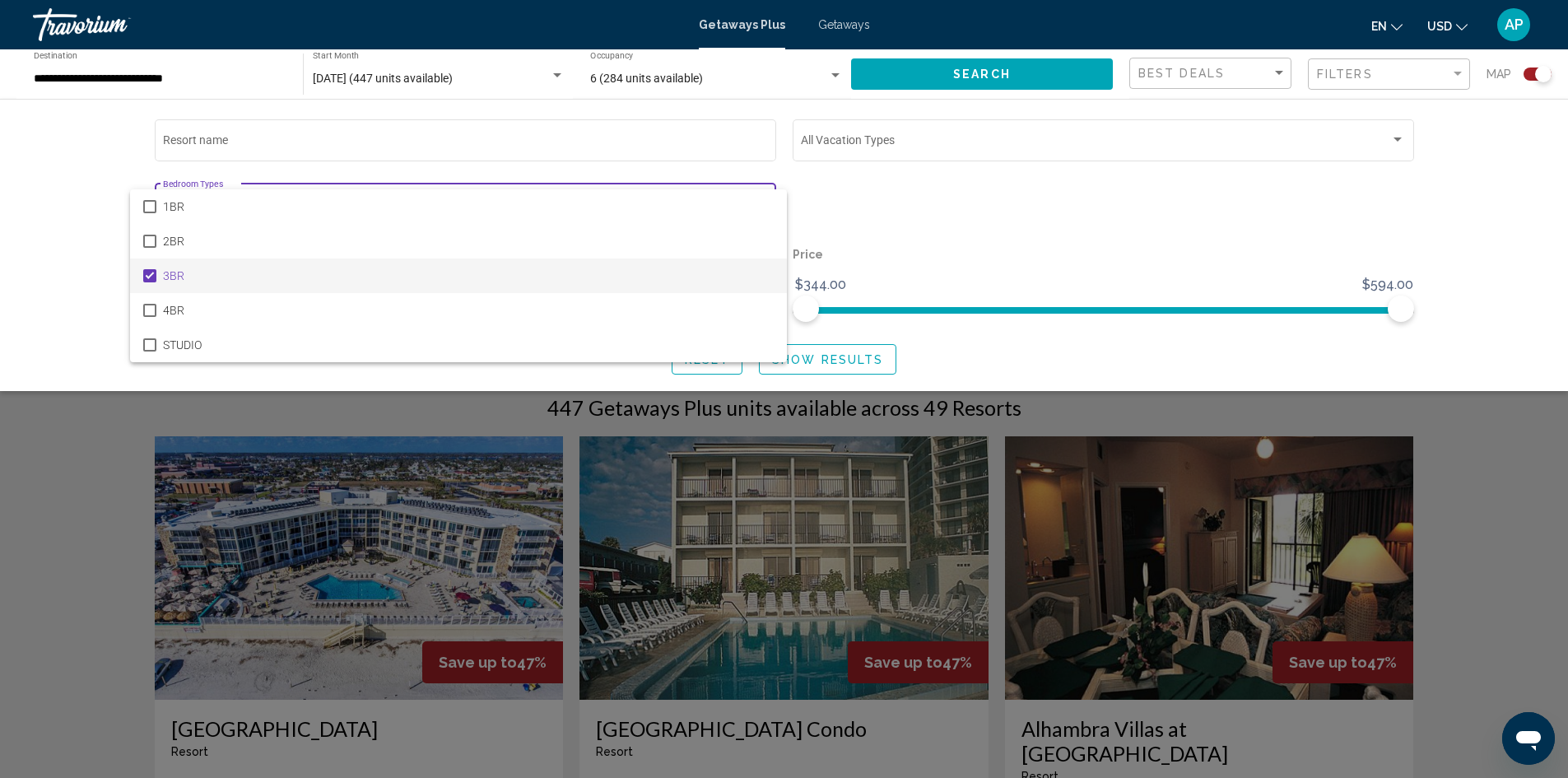
click at [971, 339] on div at bounding box center [784, 389] width 1568 height 778
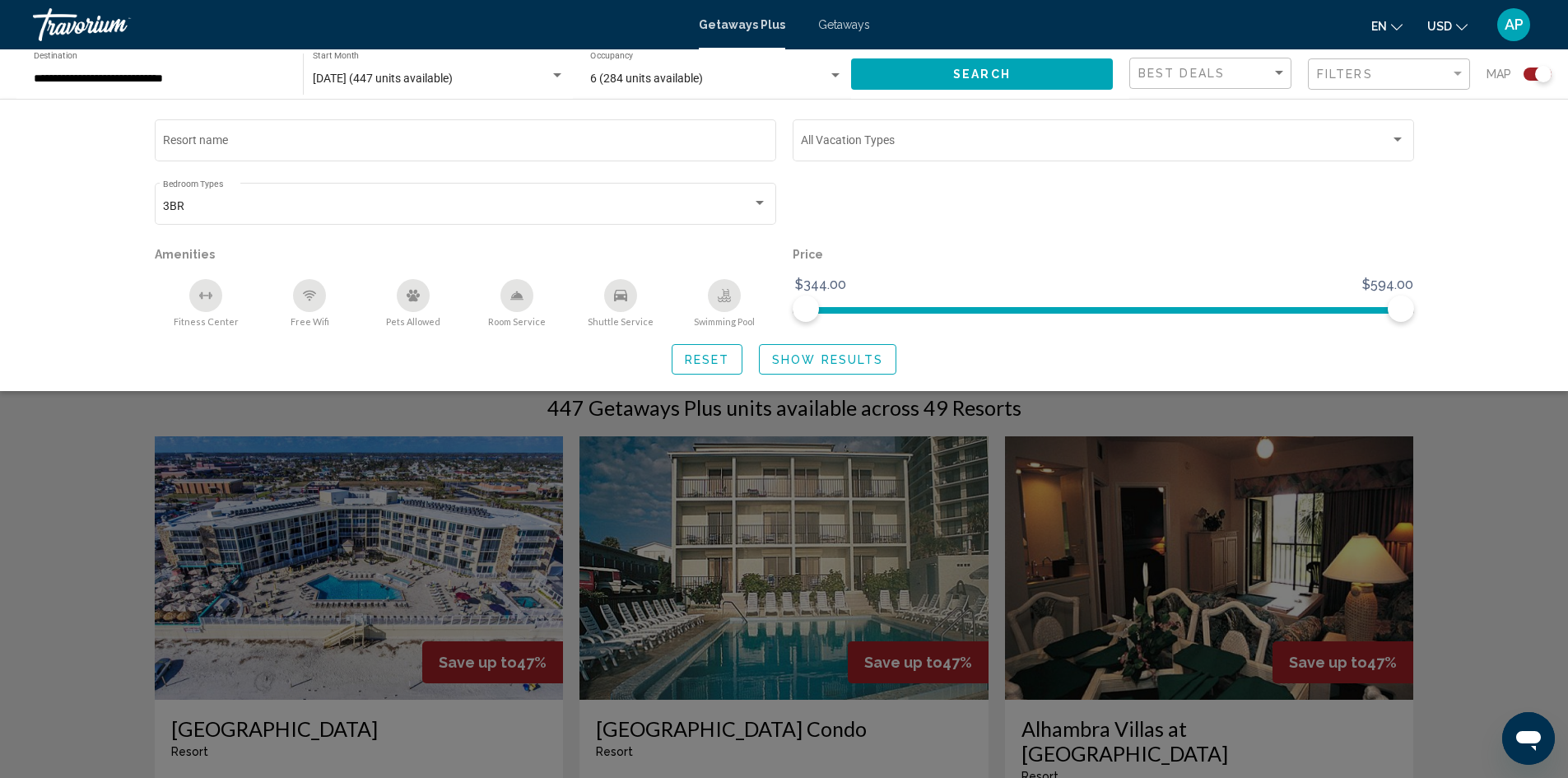
click at [964, 80] on span "Search" at bounding box center [981, 74] width 58 height 13
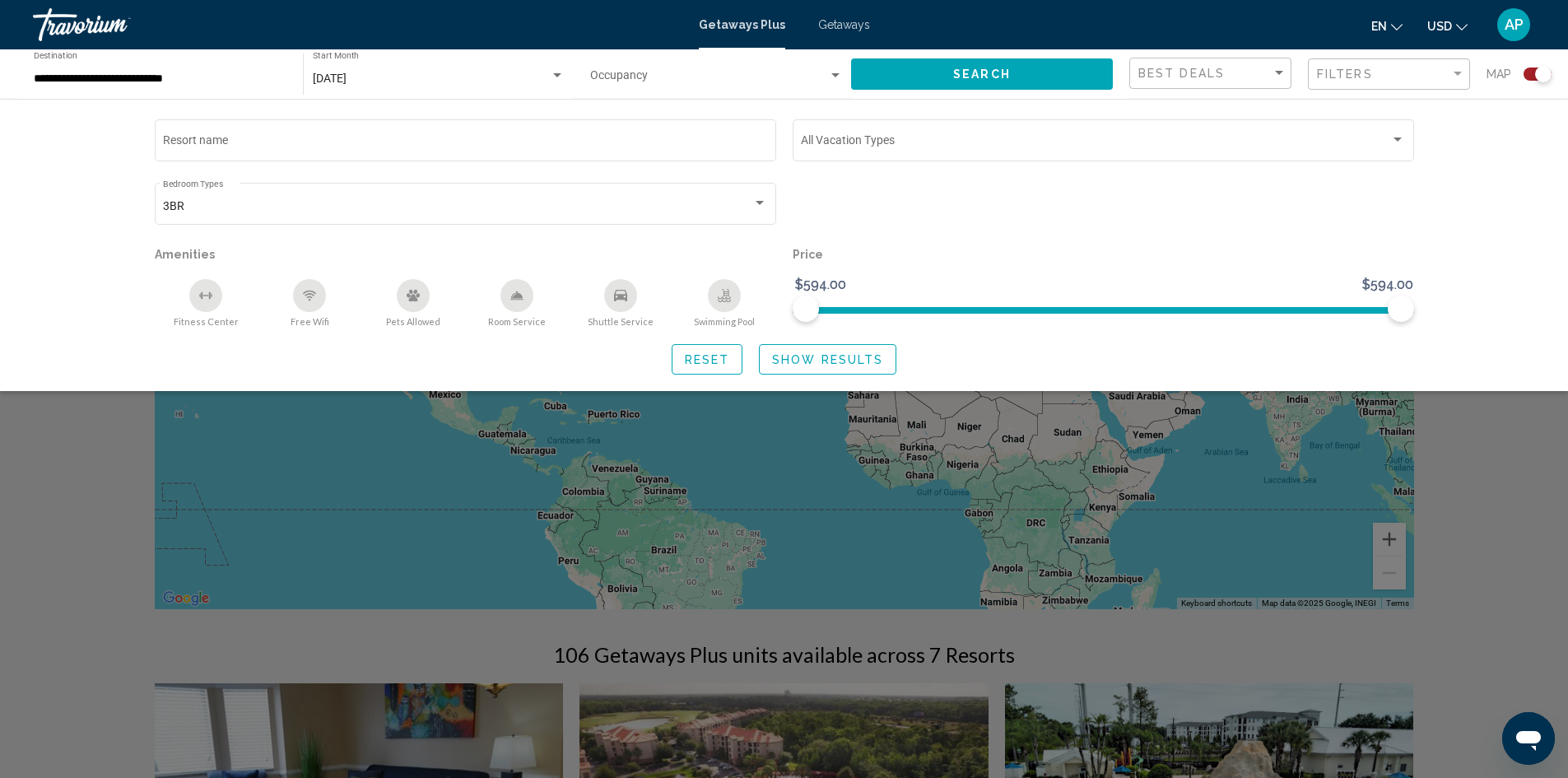
click at [973, 66] on button "Search" at bounding box center [981, 74] width 261 height 30
click at [87, 521] on div "Search widget" at bounding box center [784, 512] width 1568 height 531
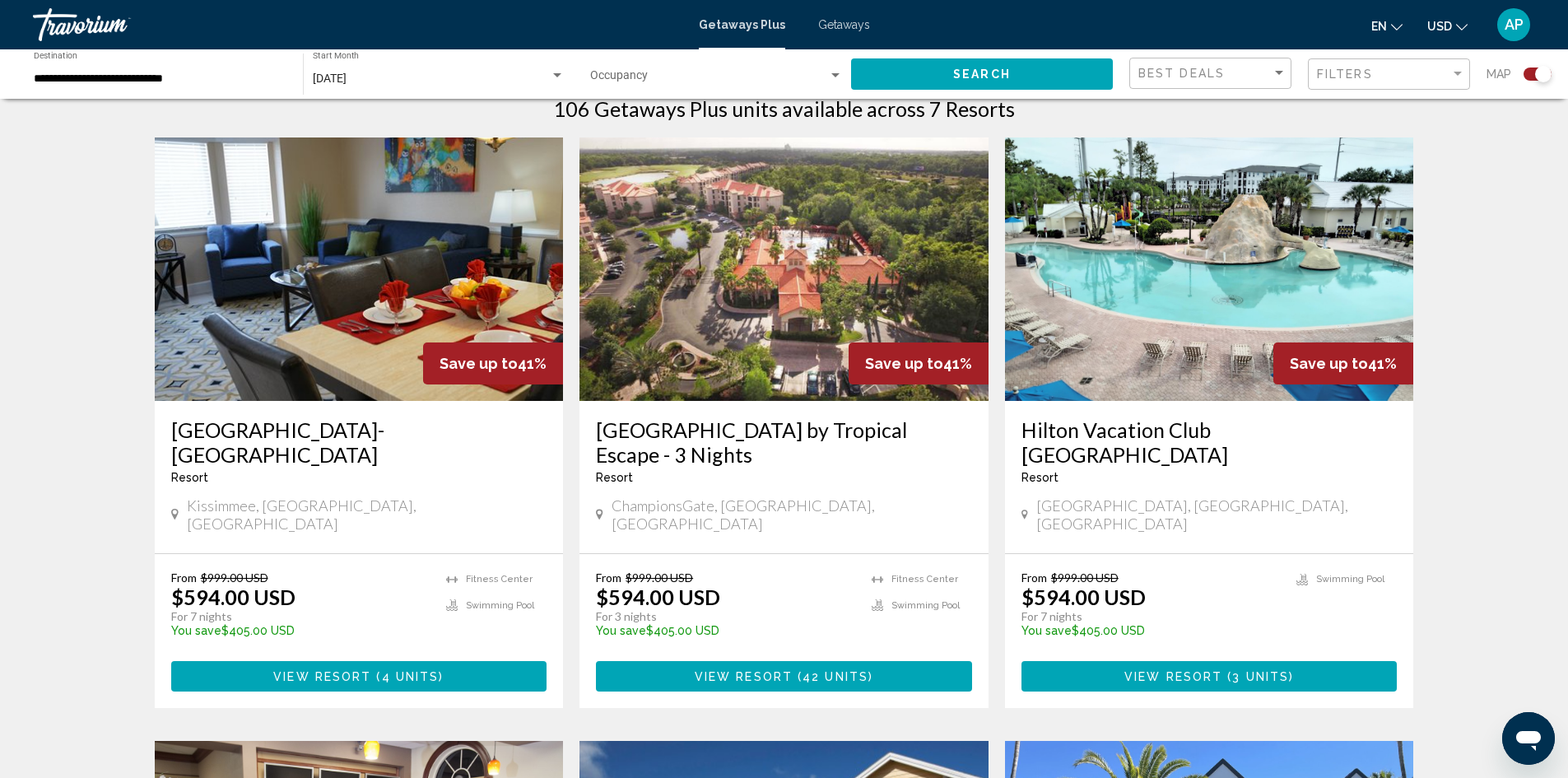
scroll to position [494, 0]
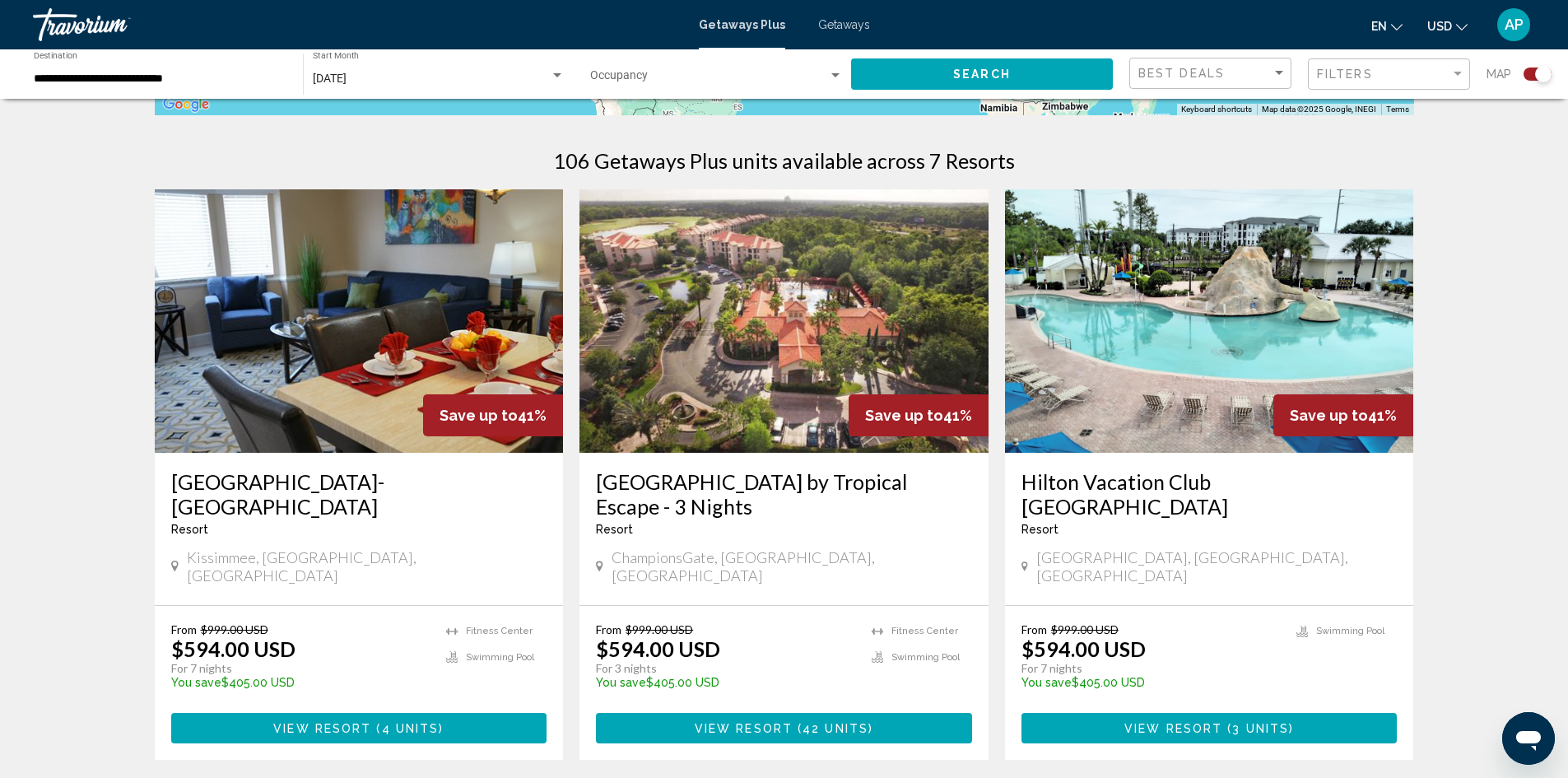
click at [841, 16] on div "Getaways Plus Getaways en English Español Français Italiano Português русский U…" at bounding box center [784, 25] width 1568 height 35
click at [841, 22] on span "Getaways" at bounding box center [843, 25] width 52 height 13
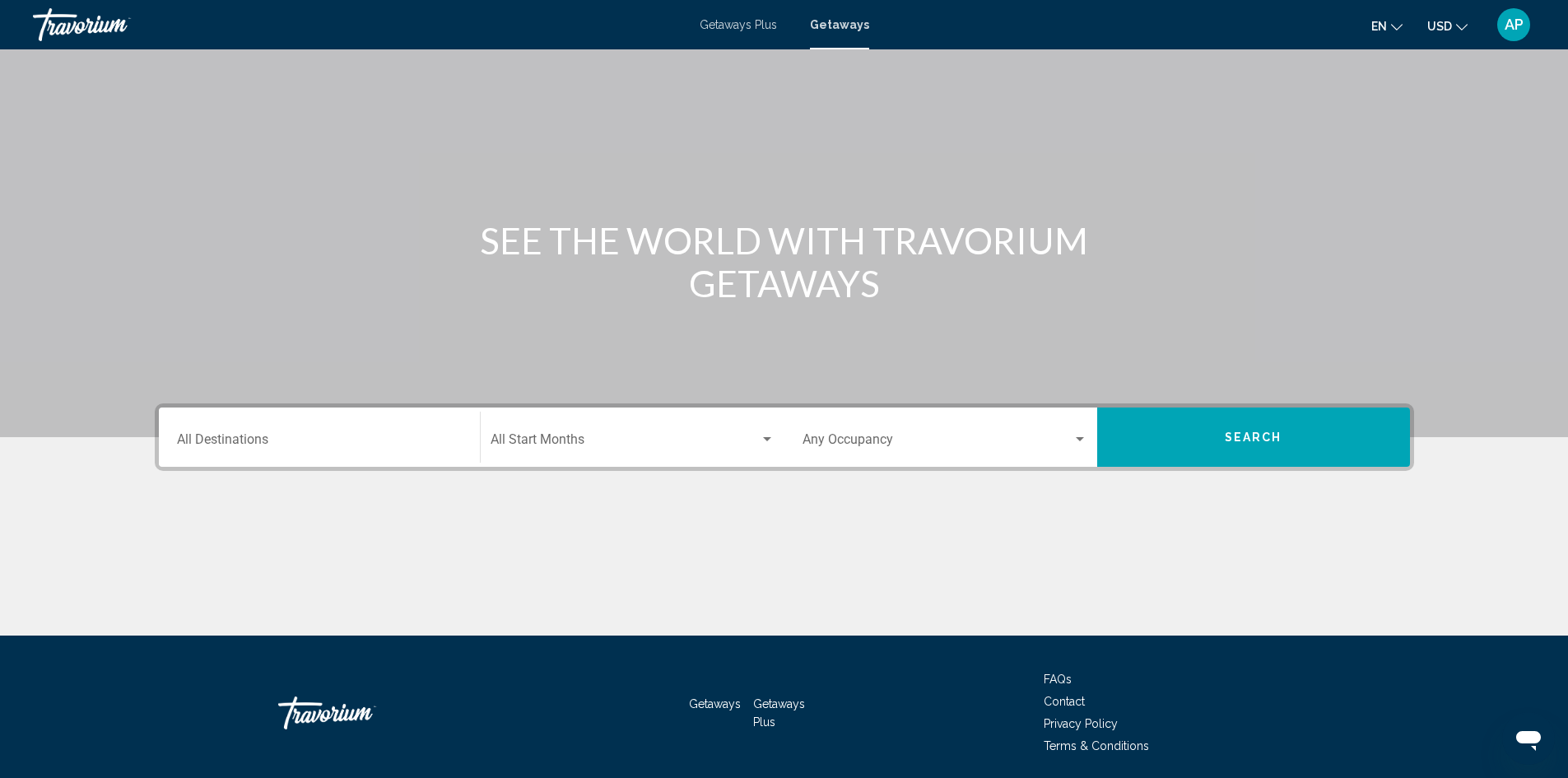
scroll to position [116, 0]
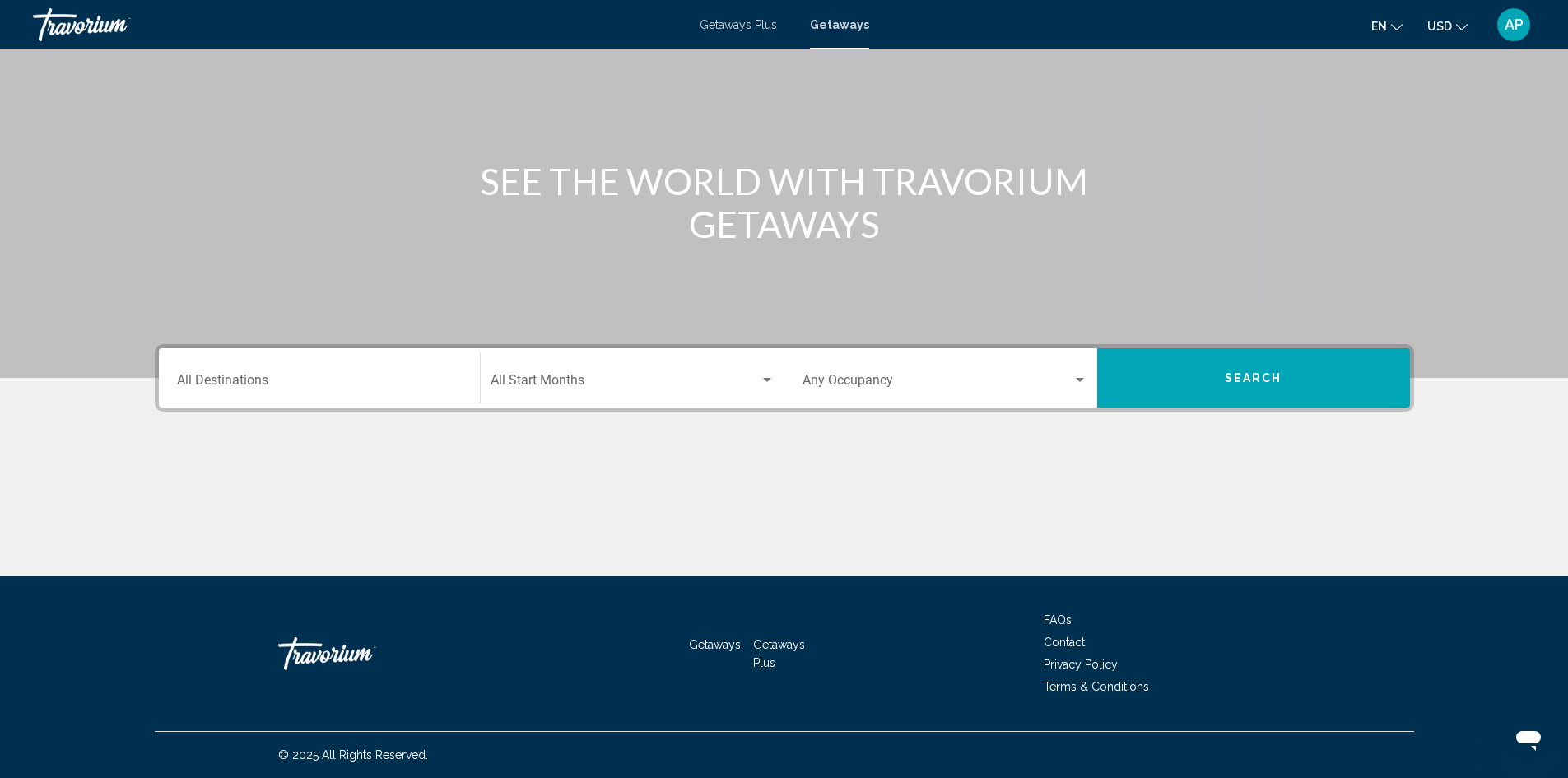
click at [424, 378] on input "Destination All Destinations" at bounding box center [320, 384] width 285 height 15
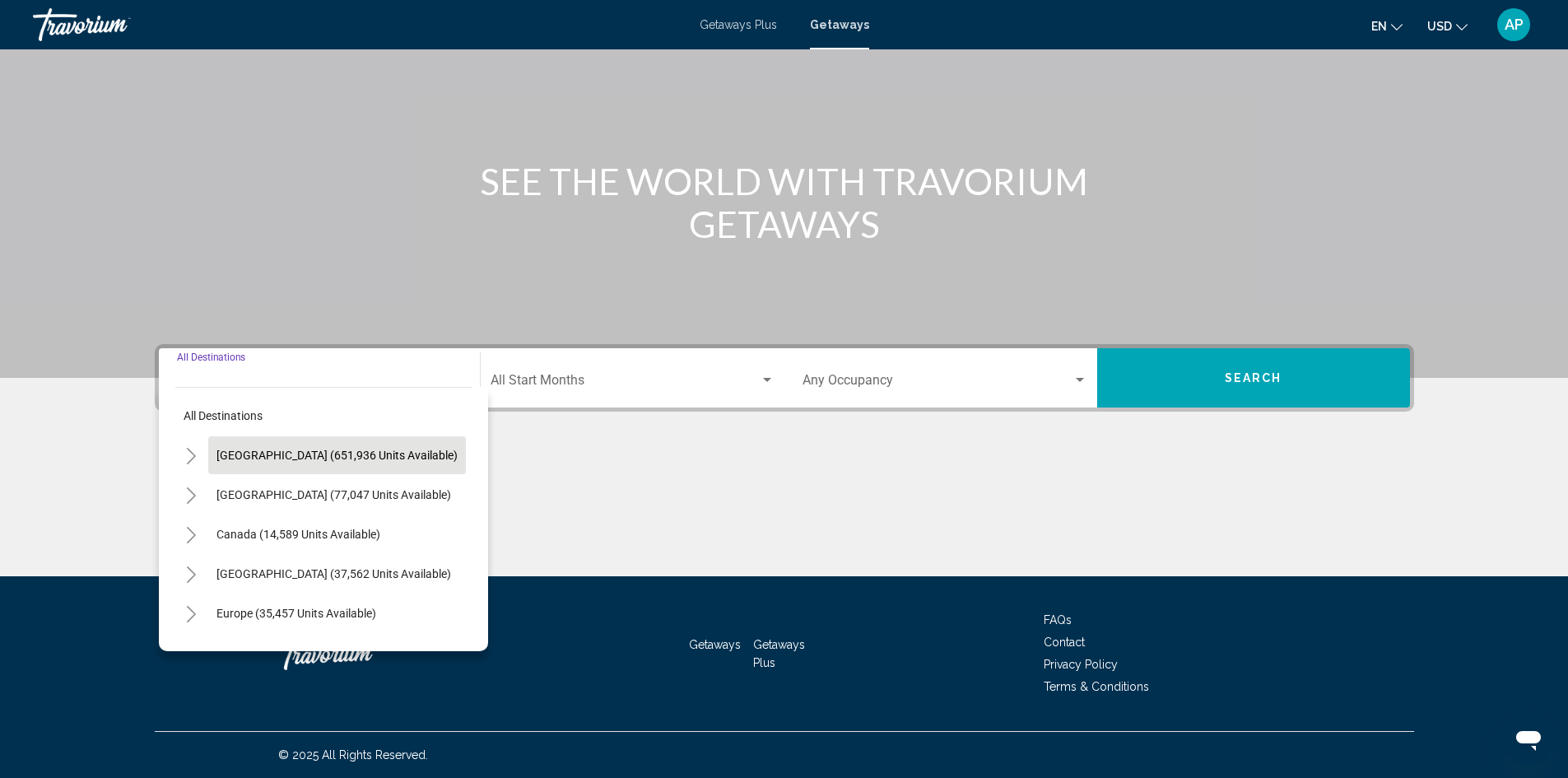
click at [385, 454] on span "[GEOGRAPHIC_DATA] (651,936 units available)" at bounding box center [337, 455] width 242 height 13
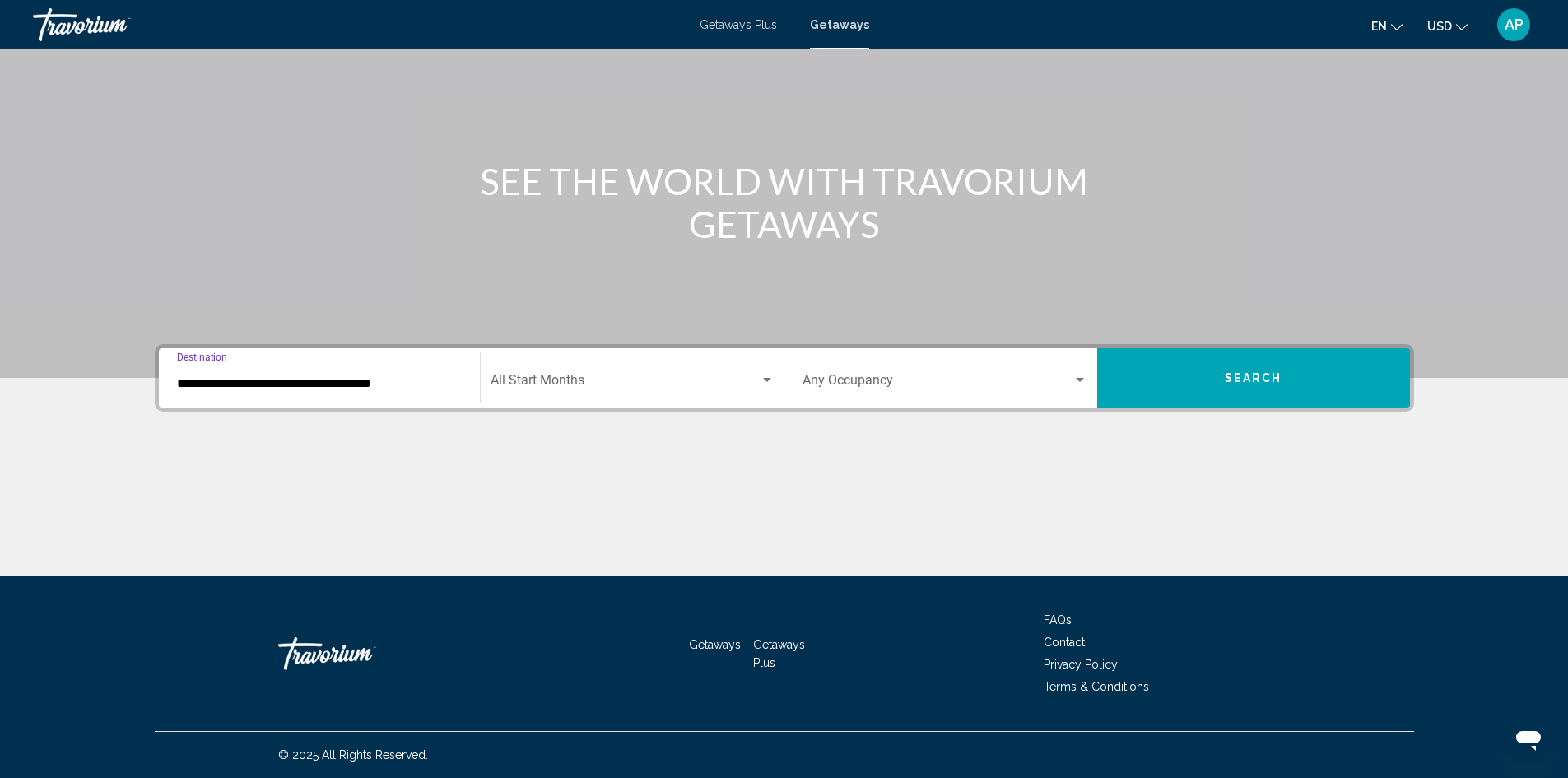
click at [421, 387] on input "**********" at bounding box center [320, 384] width 285 height 15
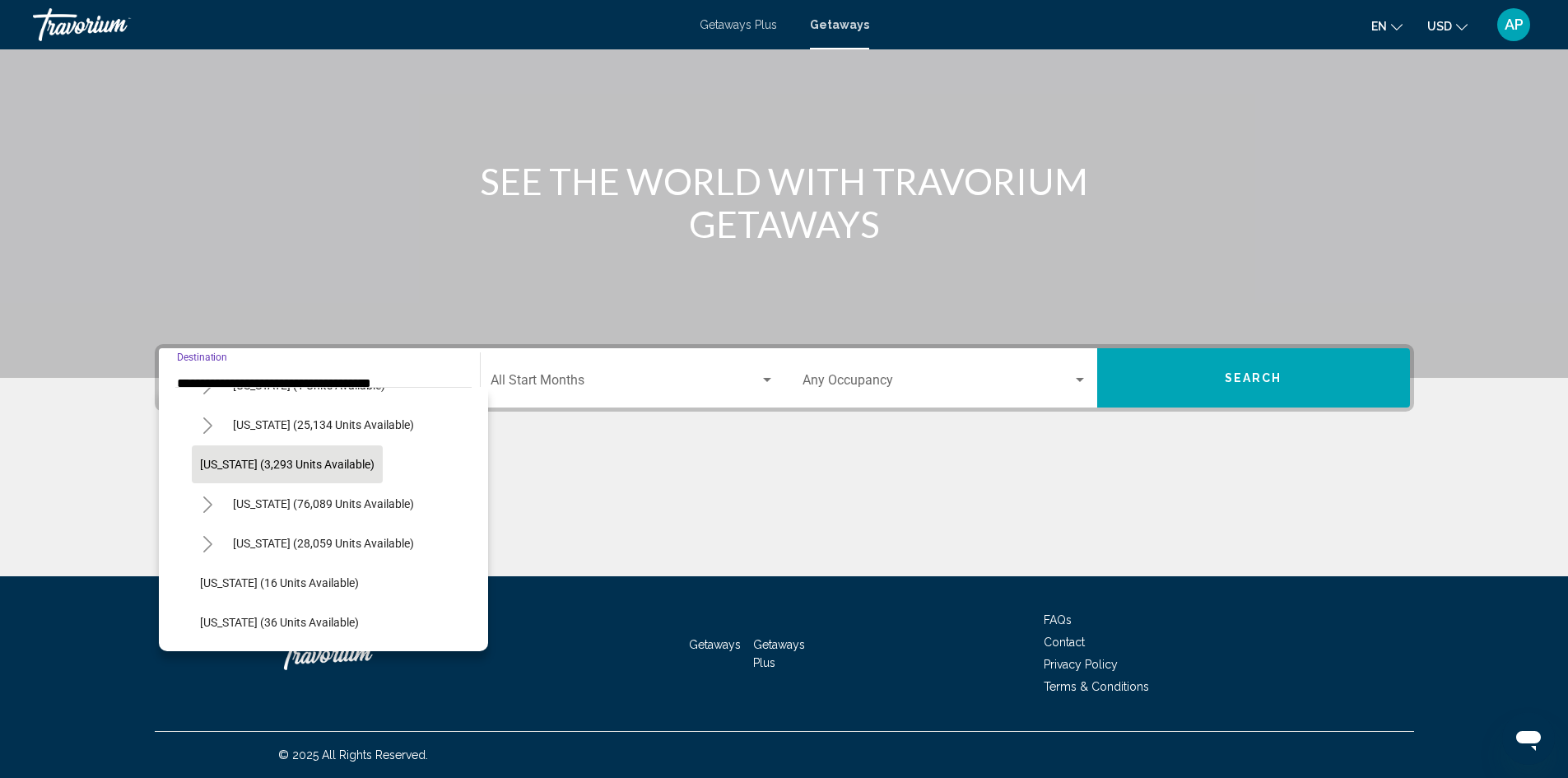
scroll to position [247, 0]
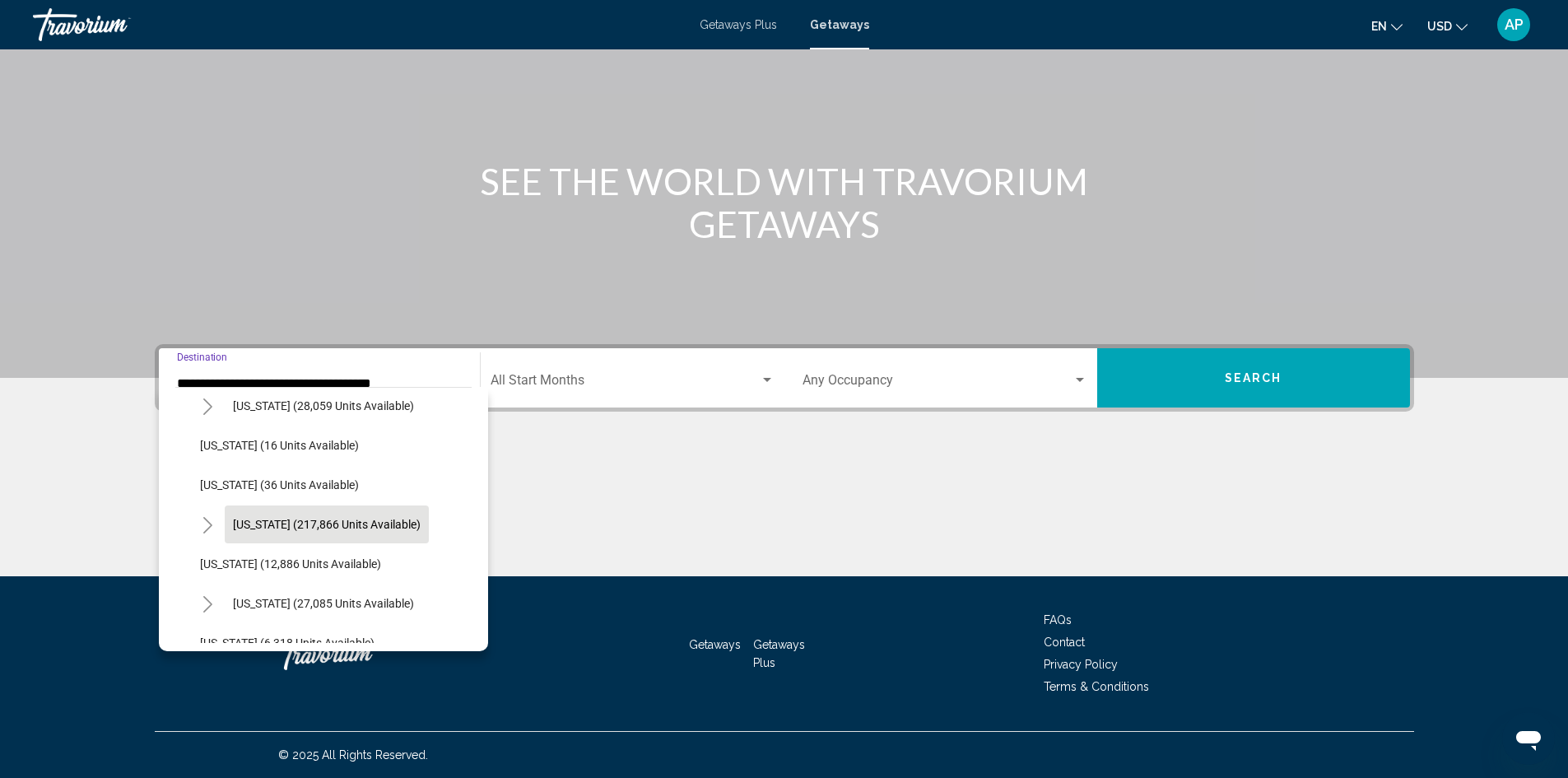
click at [345, 525] on span "[US_STATE] (217,866 units available)" at bounding box center [326, 524] width 188 height 13
type input "**********"
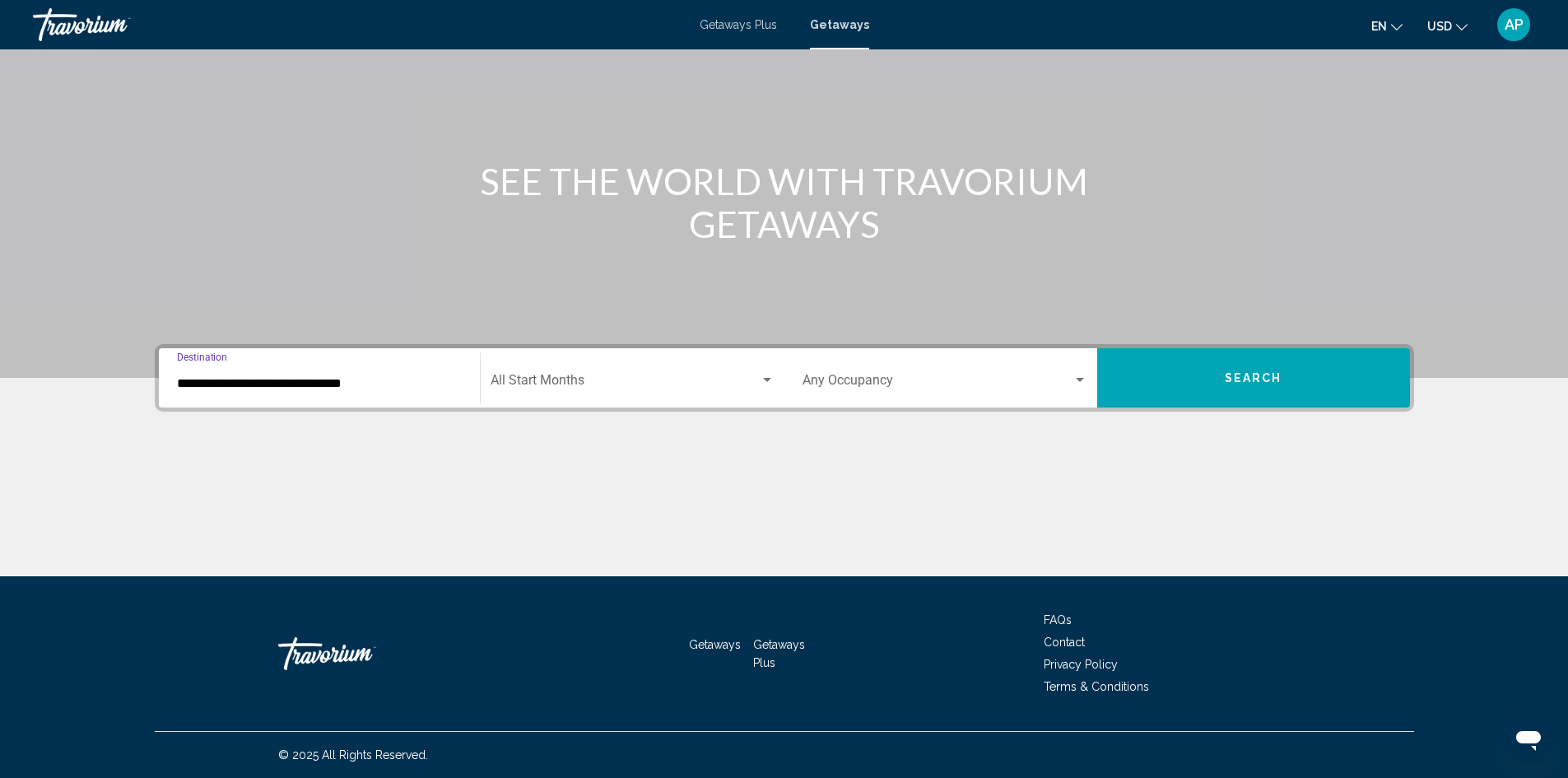
click at [708, 374] on div "Start Month All Start Months" at bounding box center [632, 377] width 284 height 52
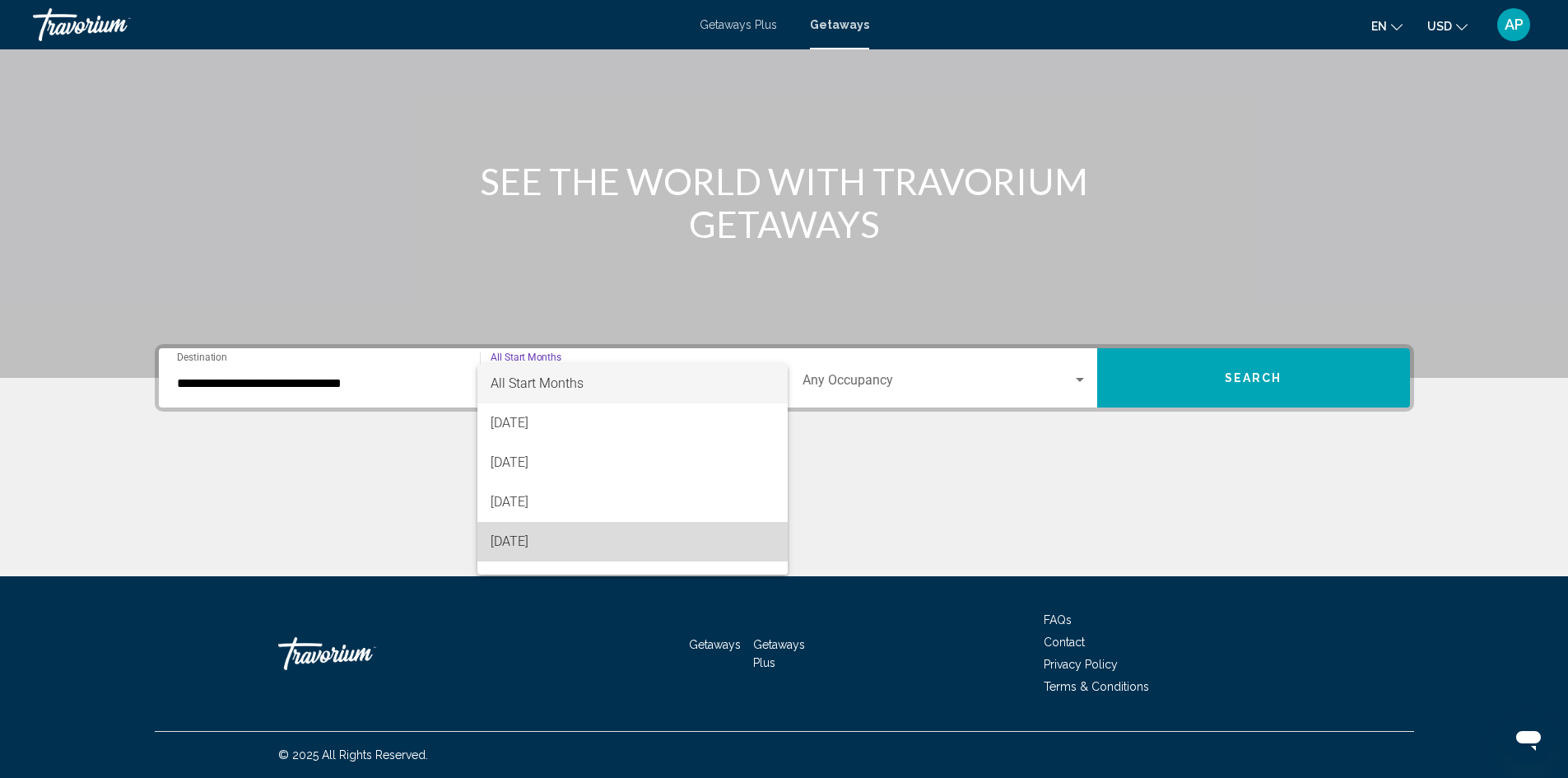
click at [633, 539] on span "[DATE]" at bounding box center [632, 541] width 284 height 40
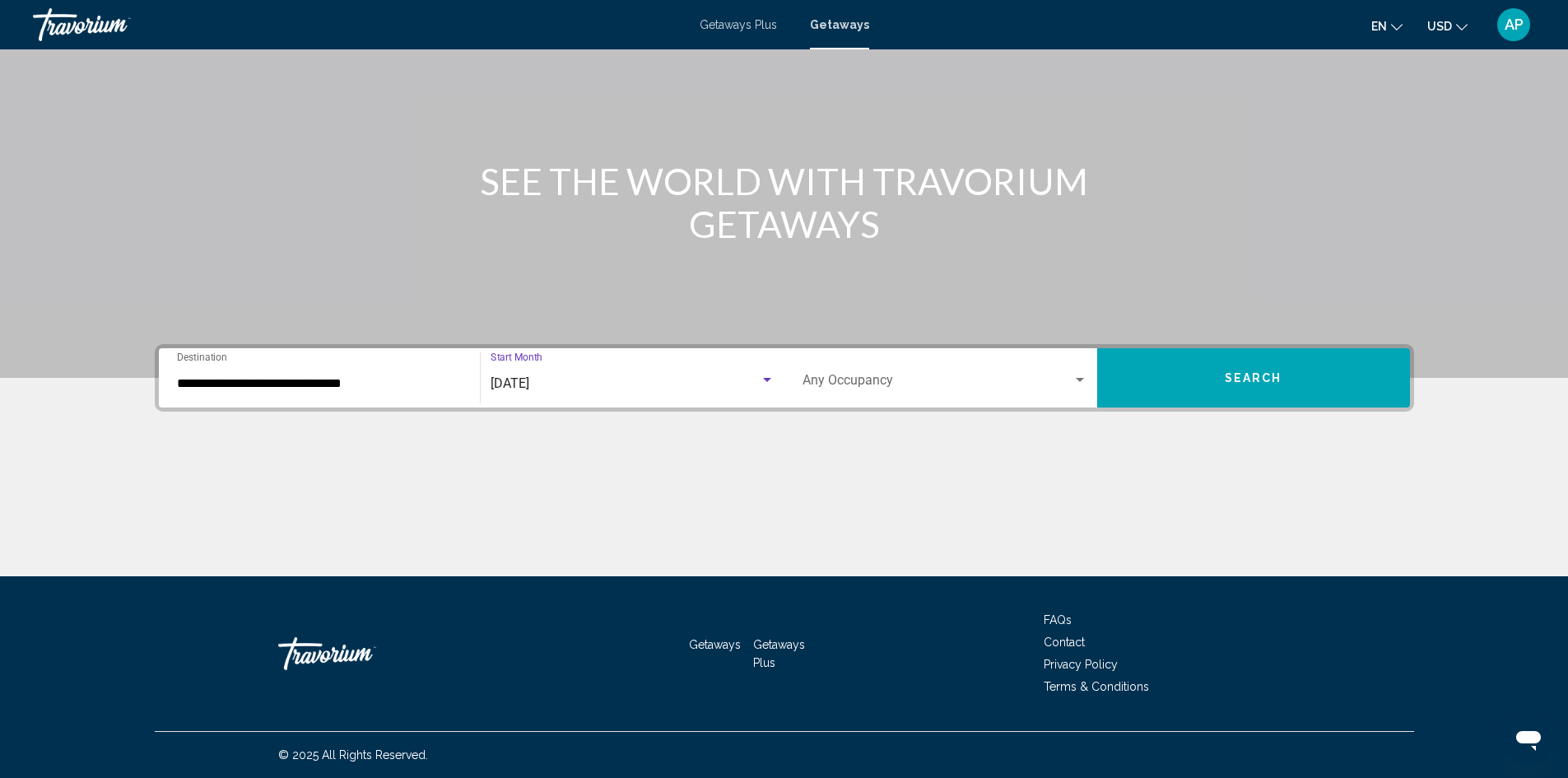
click at [932, 360] on div "Occupancy Any Occupancy" at bounding box center [945, 377] width 285 height 52
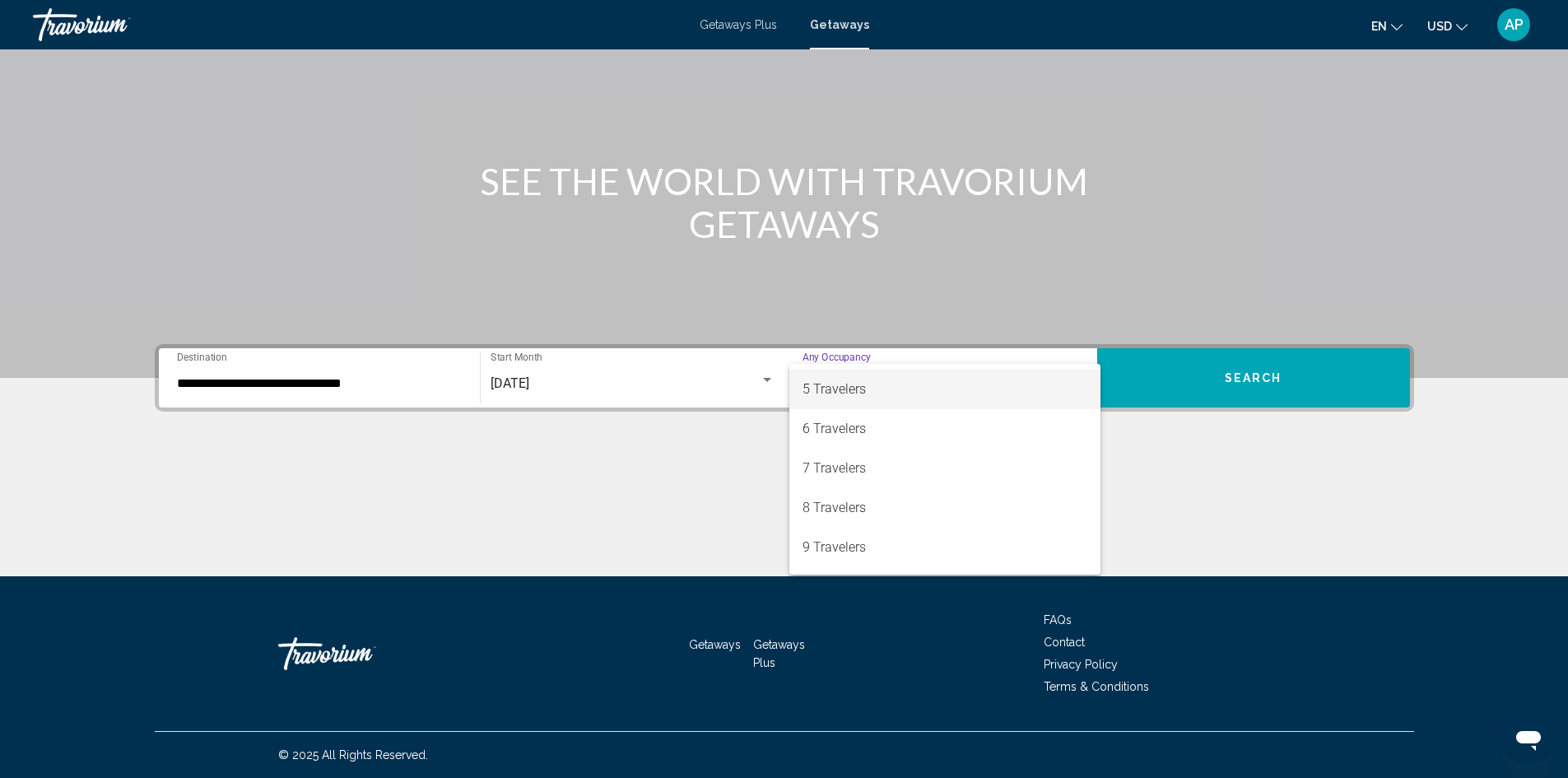
scroll to position [165, 0]
click at [867, 407] on span "6 Travelers" at bounding box center [945, 417] width 285 height 40
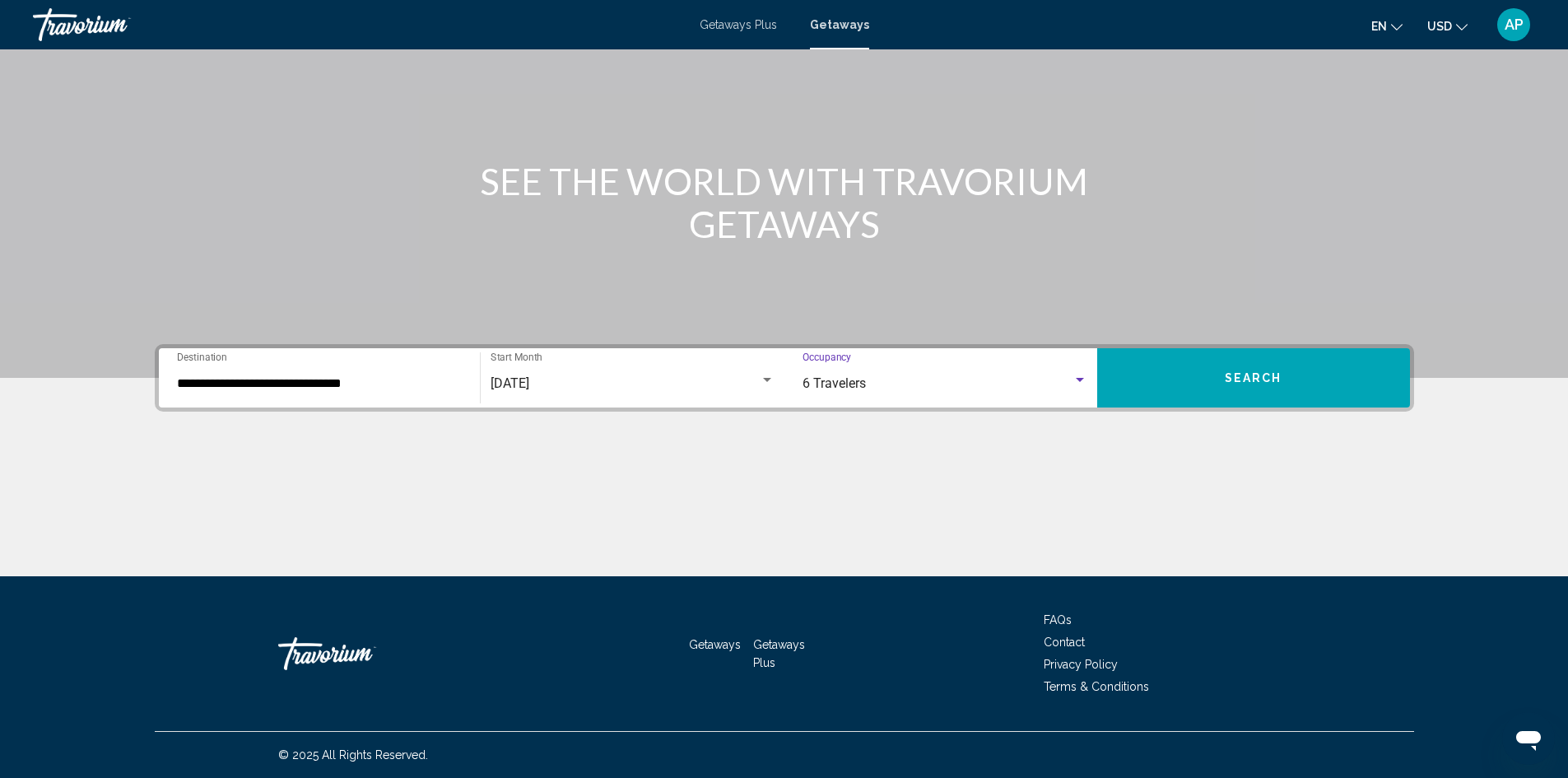
click at [1252, 367] on button "Search" at bounding box center [1254, 377] width 313 height 59
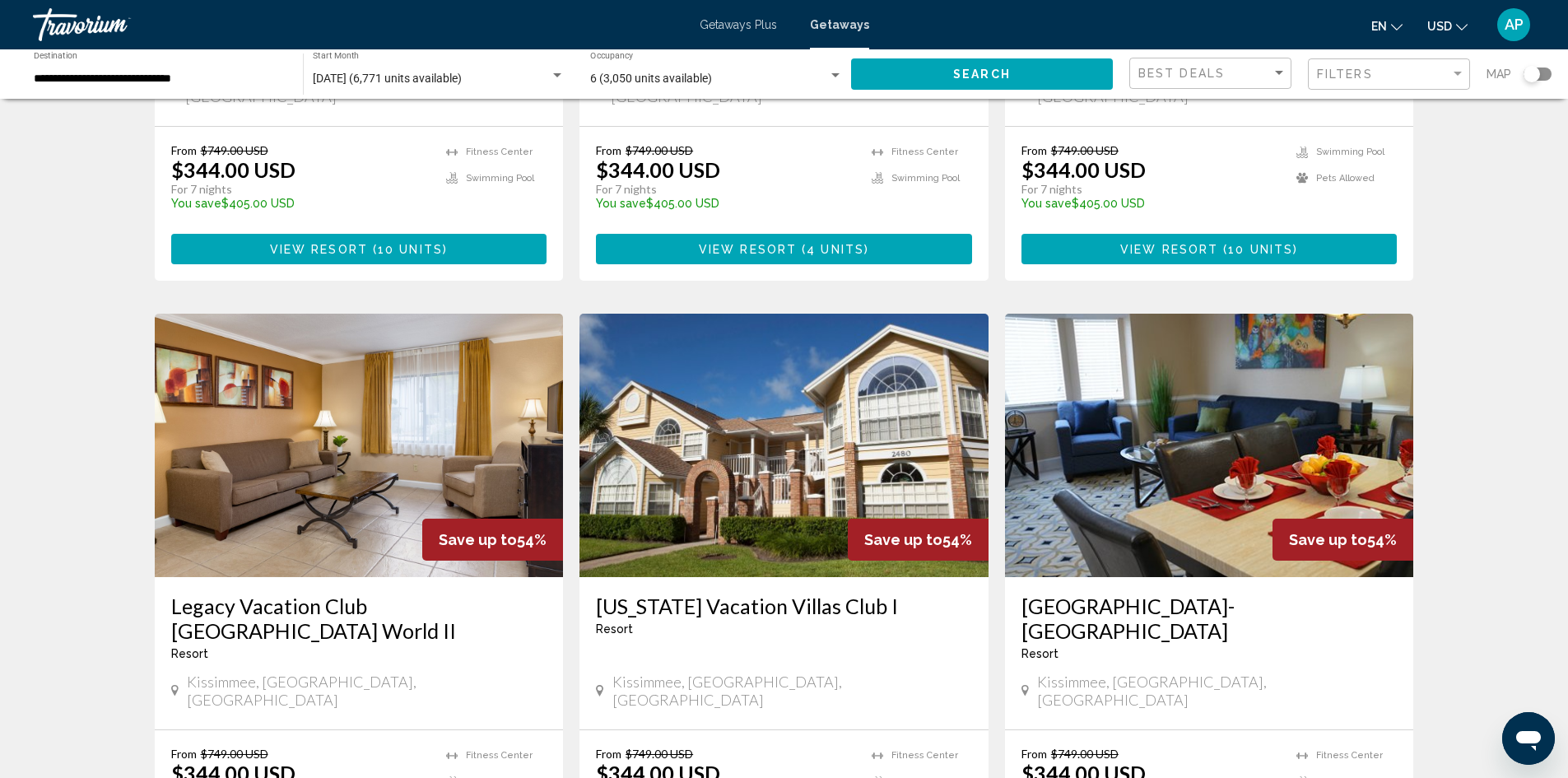
scroll to position [1646, 0]
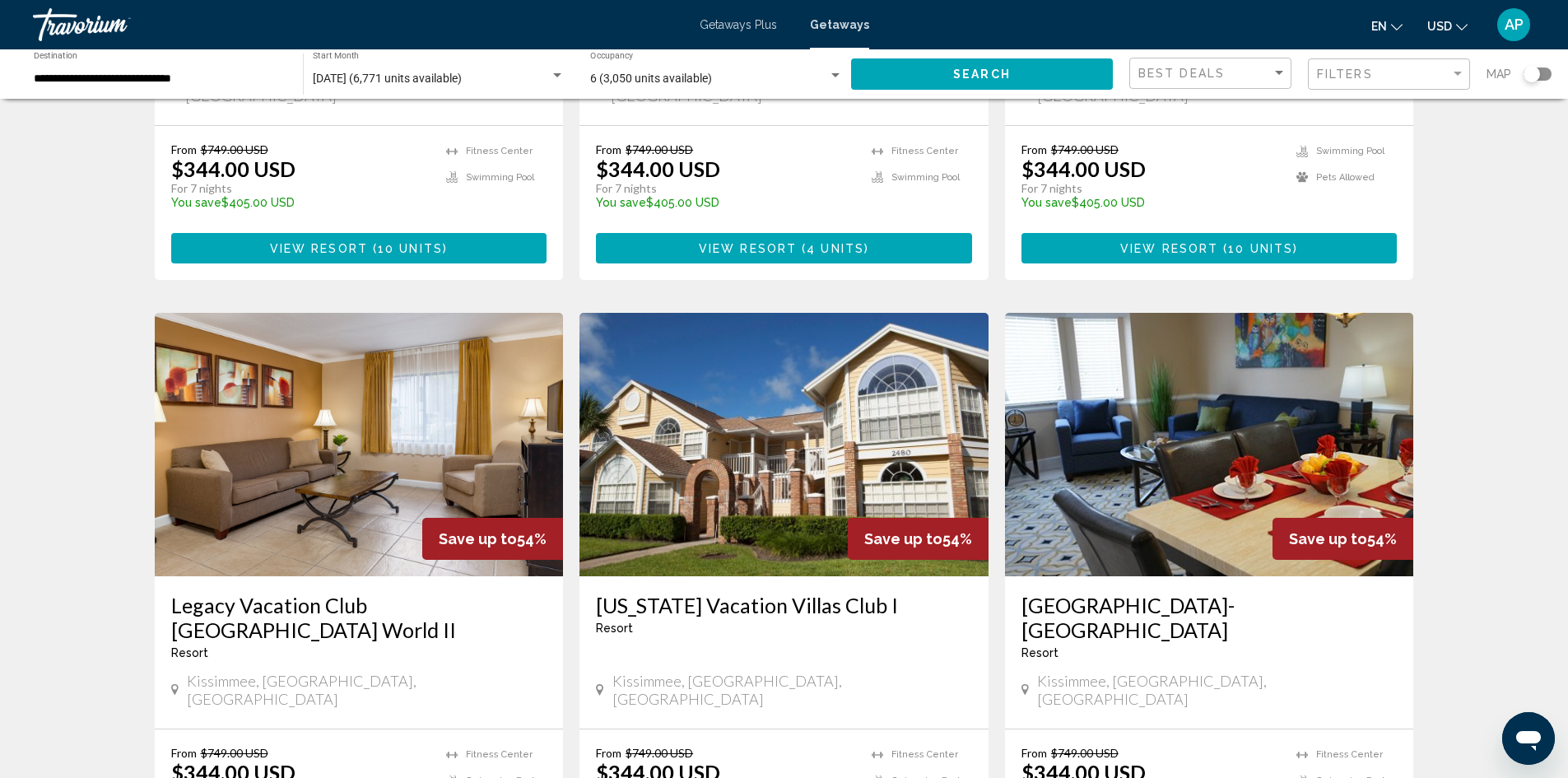
click at [223, 396] on img "Main content" at bounding box center [359, 444] width 409 height 263
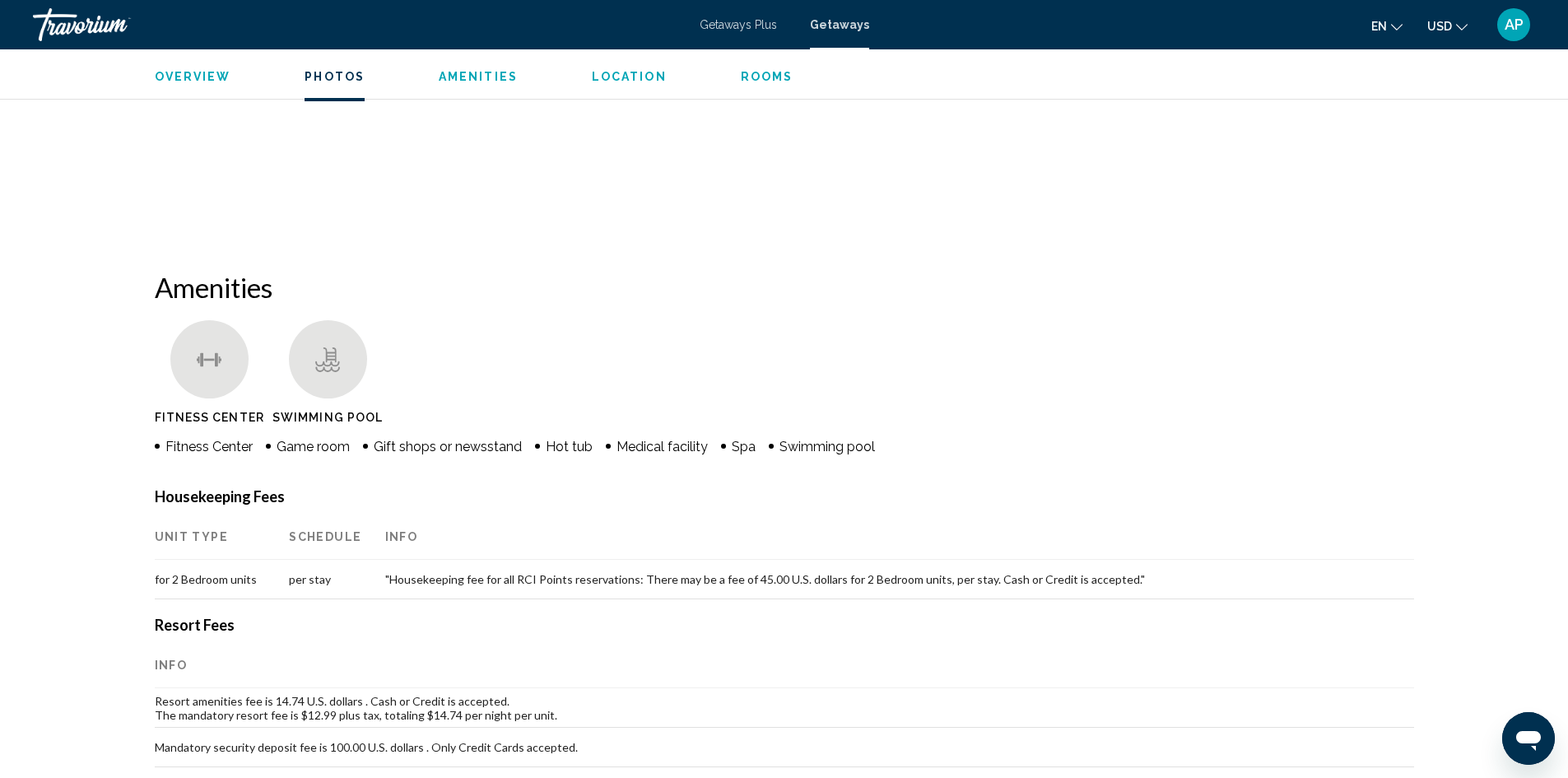
scroll to position [823, 0]
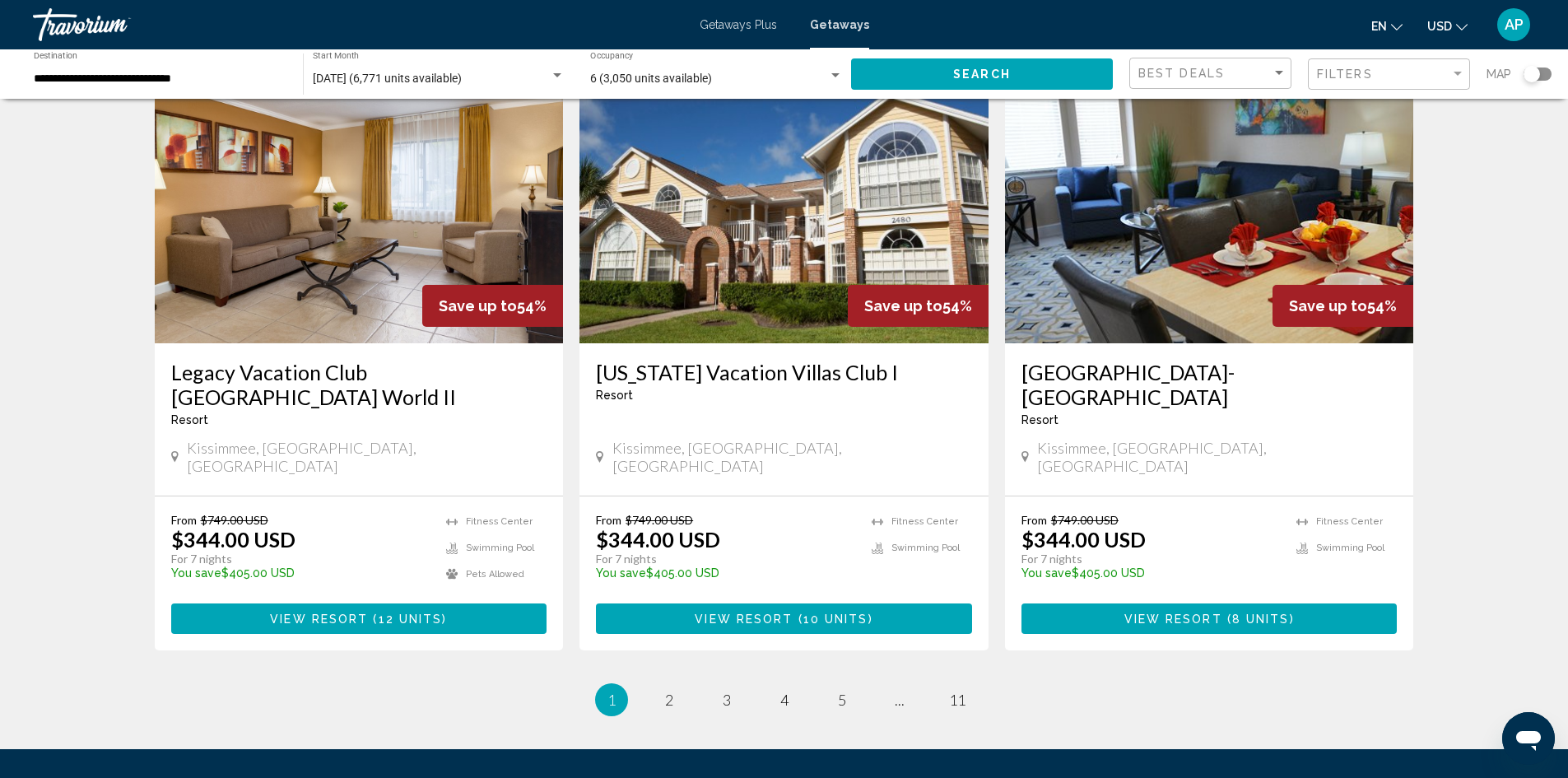
scroll to position [1975, 0]
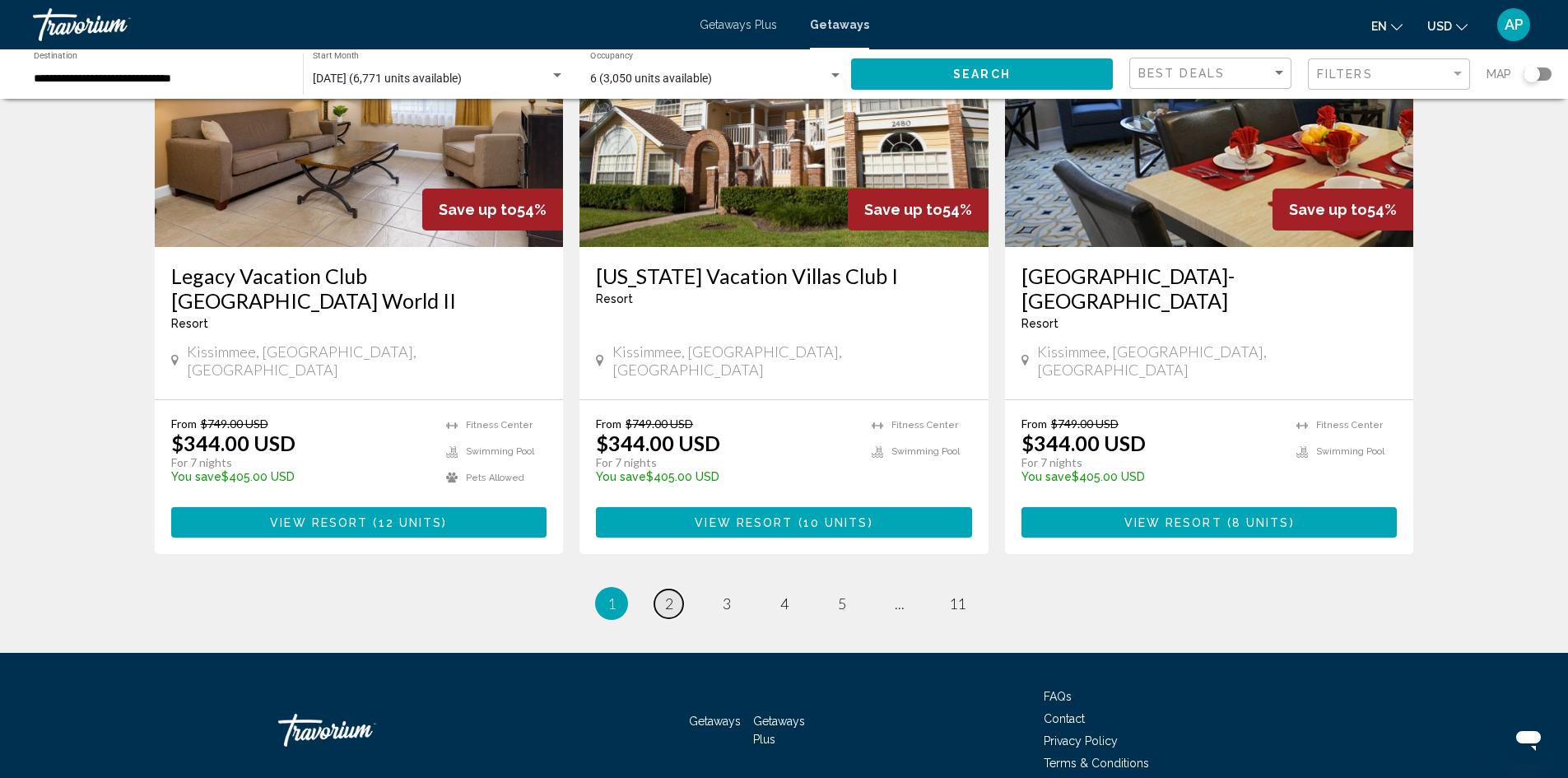
click at [672, 594] on span "2" at bounding box center [669, 603] width 8 height 18
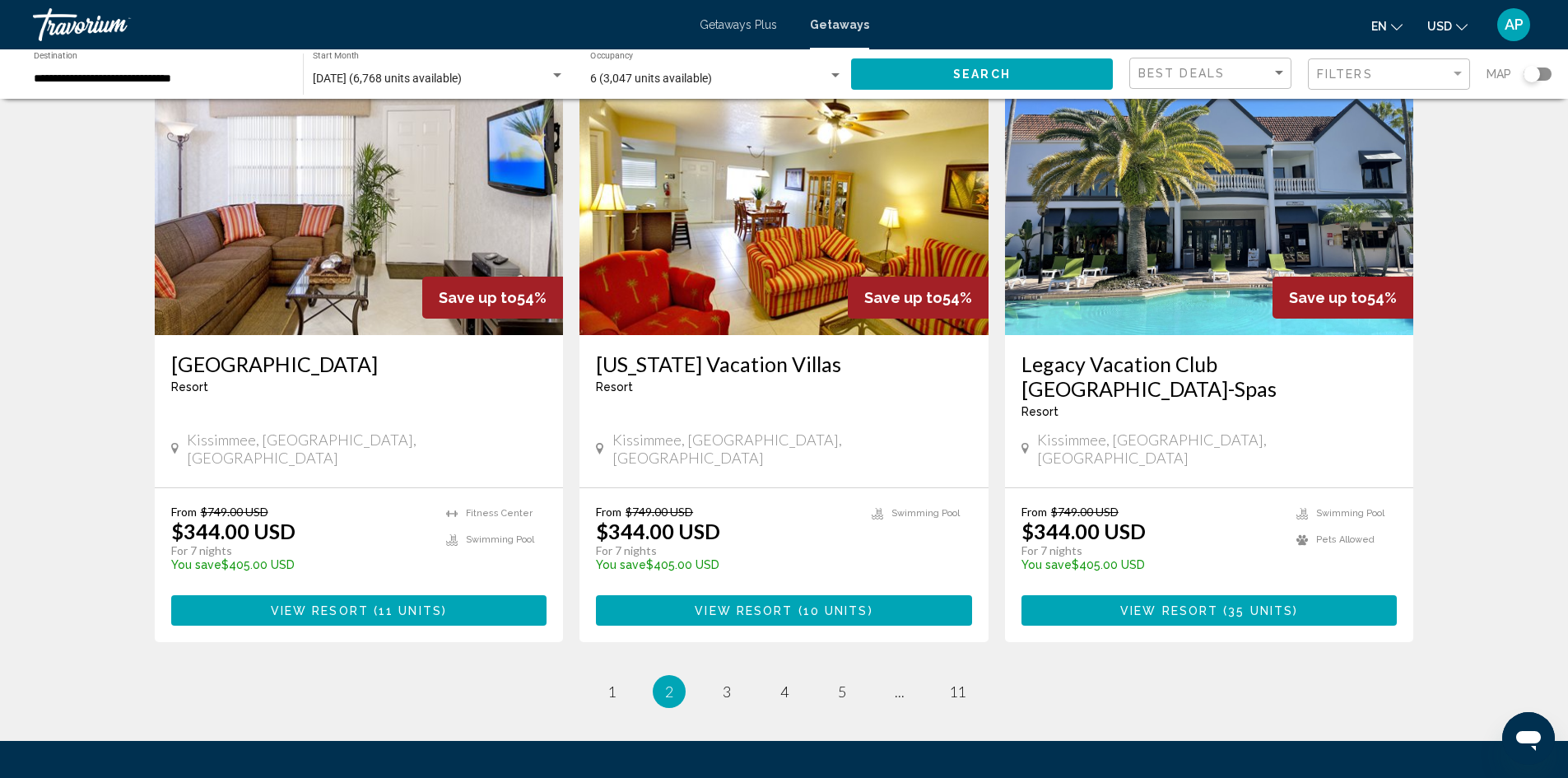
scroll to position [1929, 0]
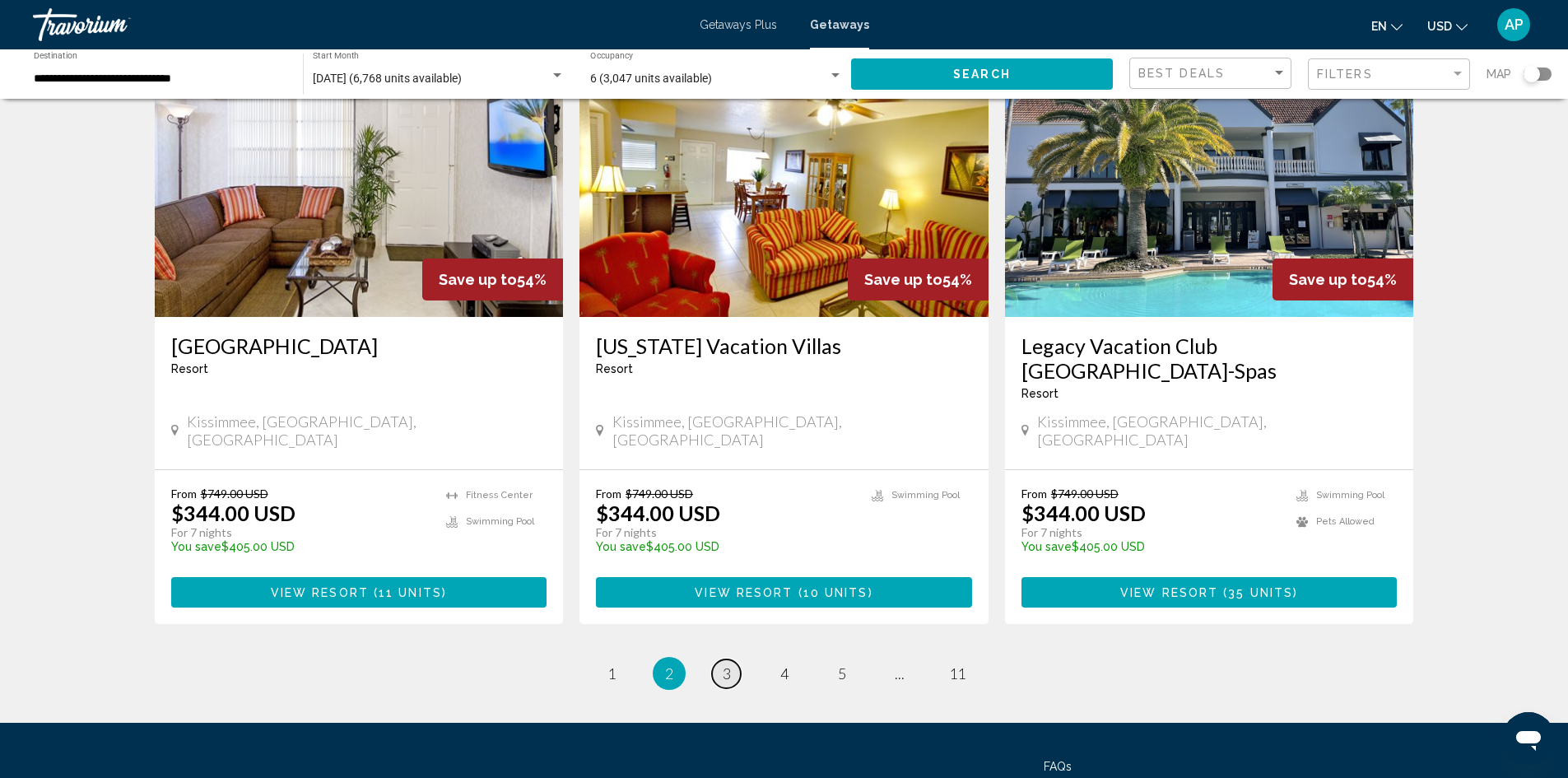
click at [723, 664] on span "3" at bounding box center [726, 672] width 8 height 18
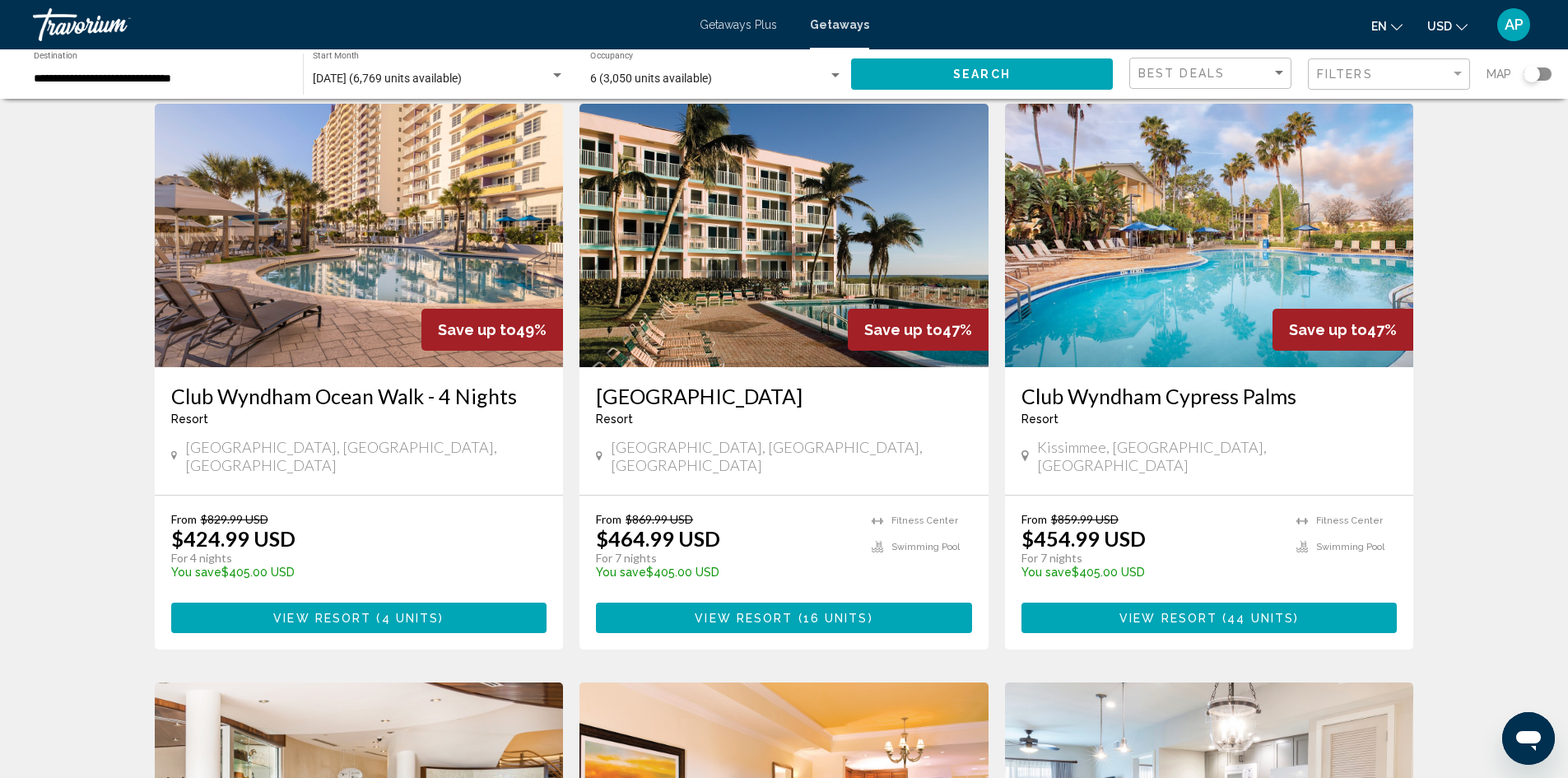
scroll to position [1316, 0]
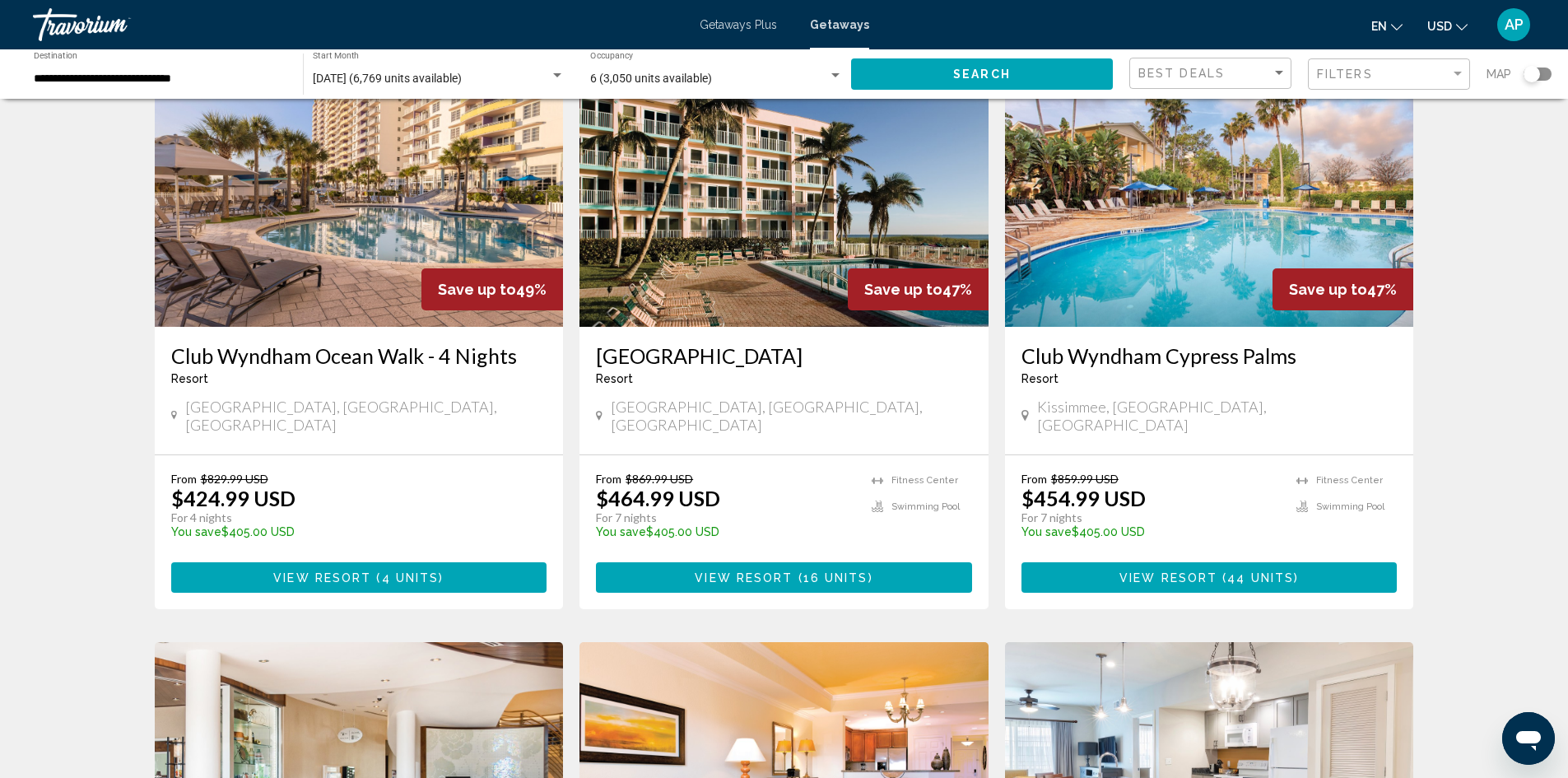
click at [1117, 227] on img "Main content" at bounding box center [1209, 194] width 409 height 263
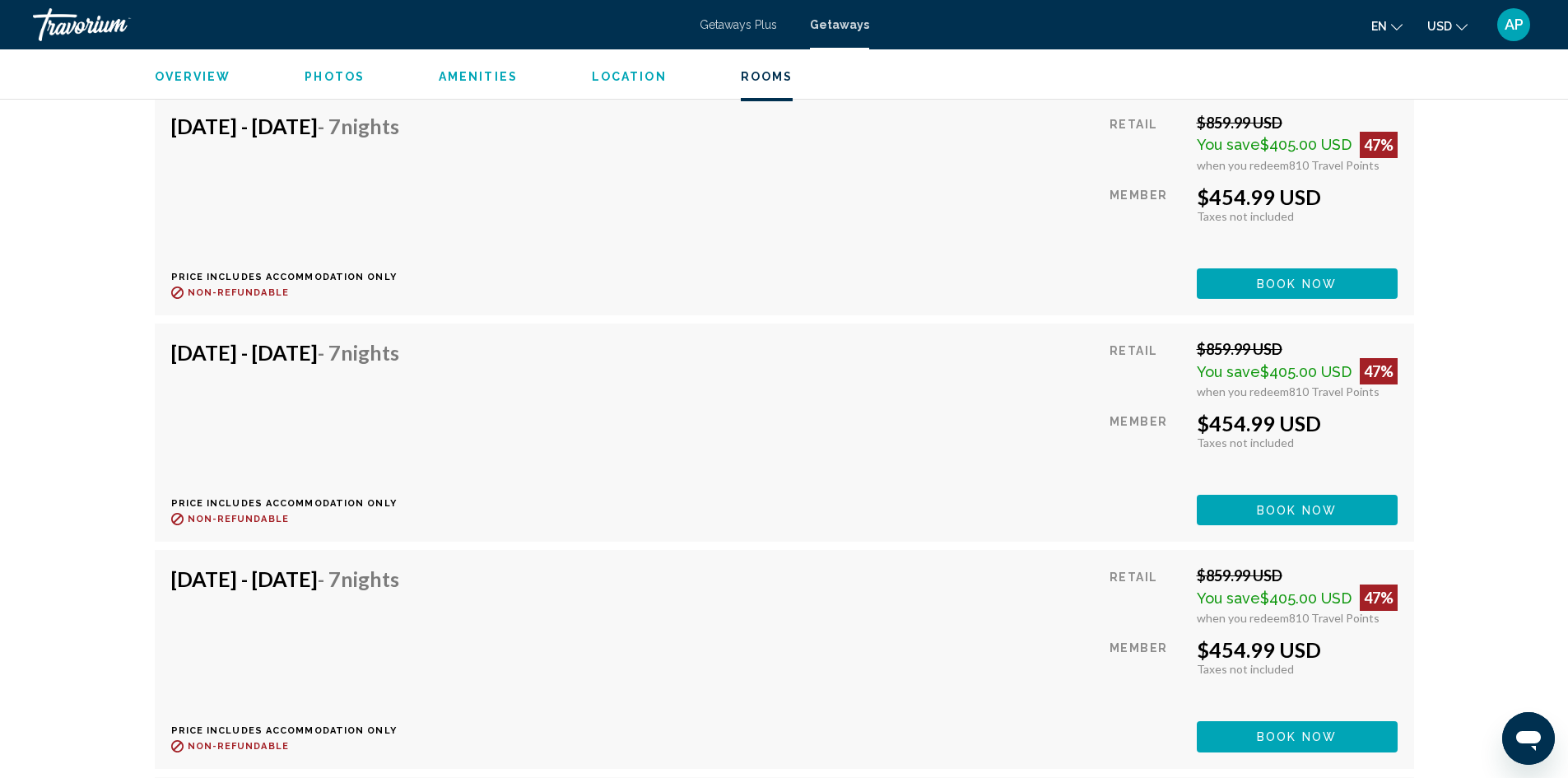
scroll to position [3456, 0]
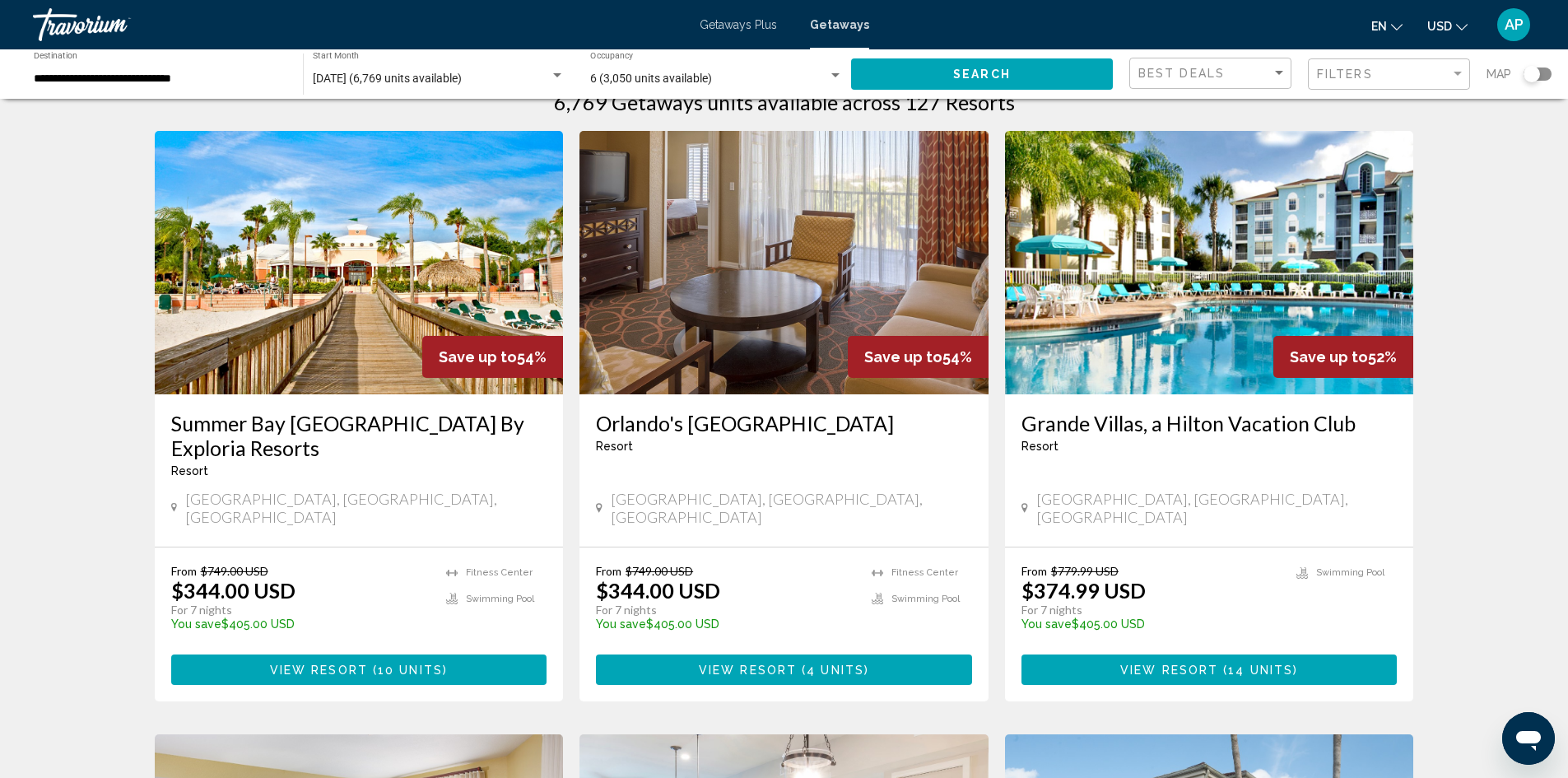
scroll to position [82, 0]
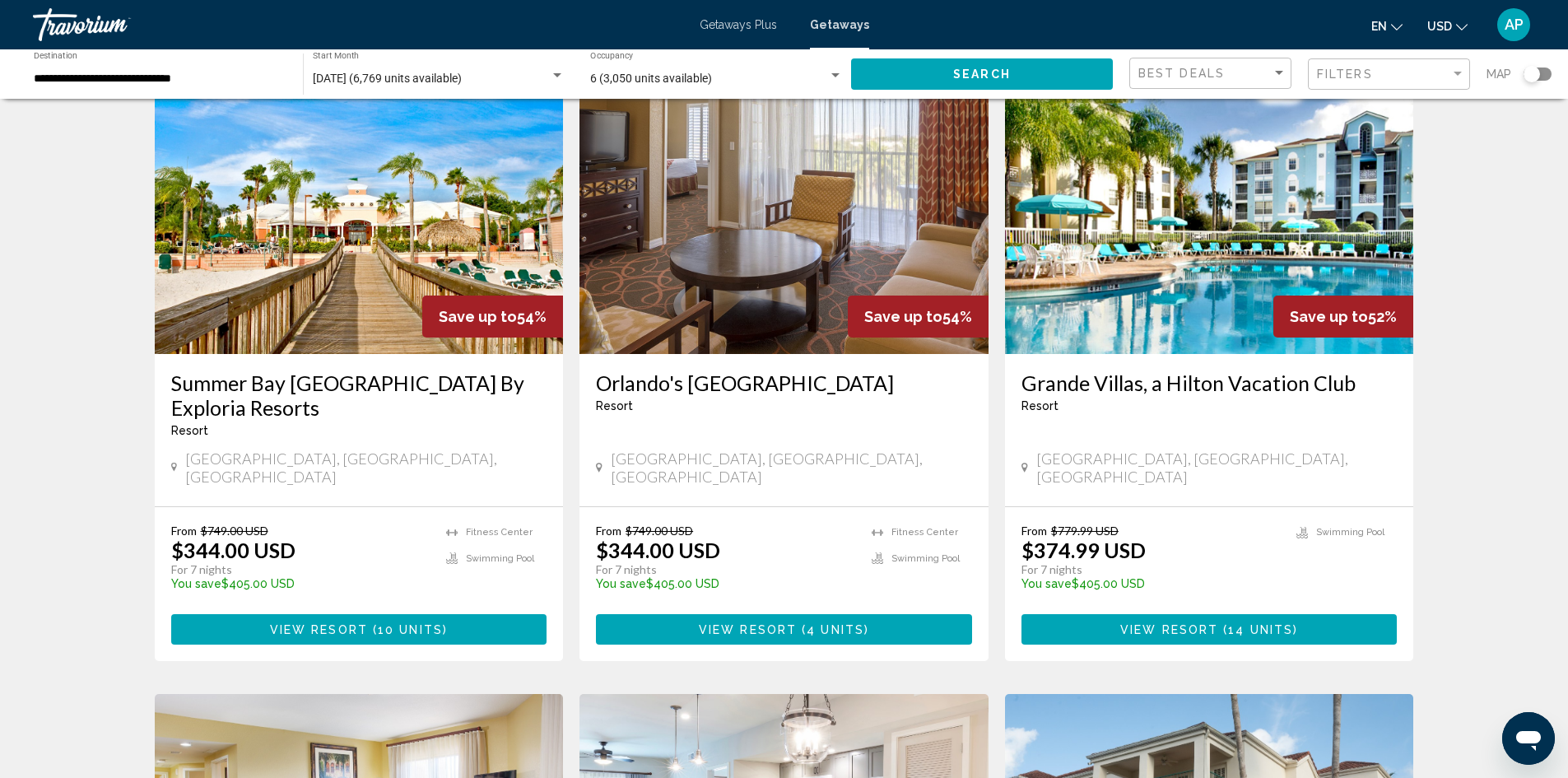
click at [748, 273] on img "Main content" at bounding box center [784, 222] width 409 height 263
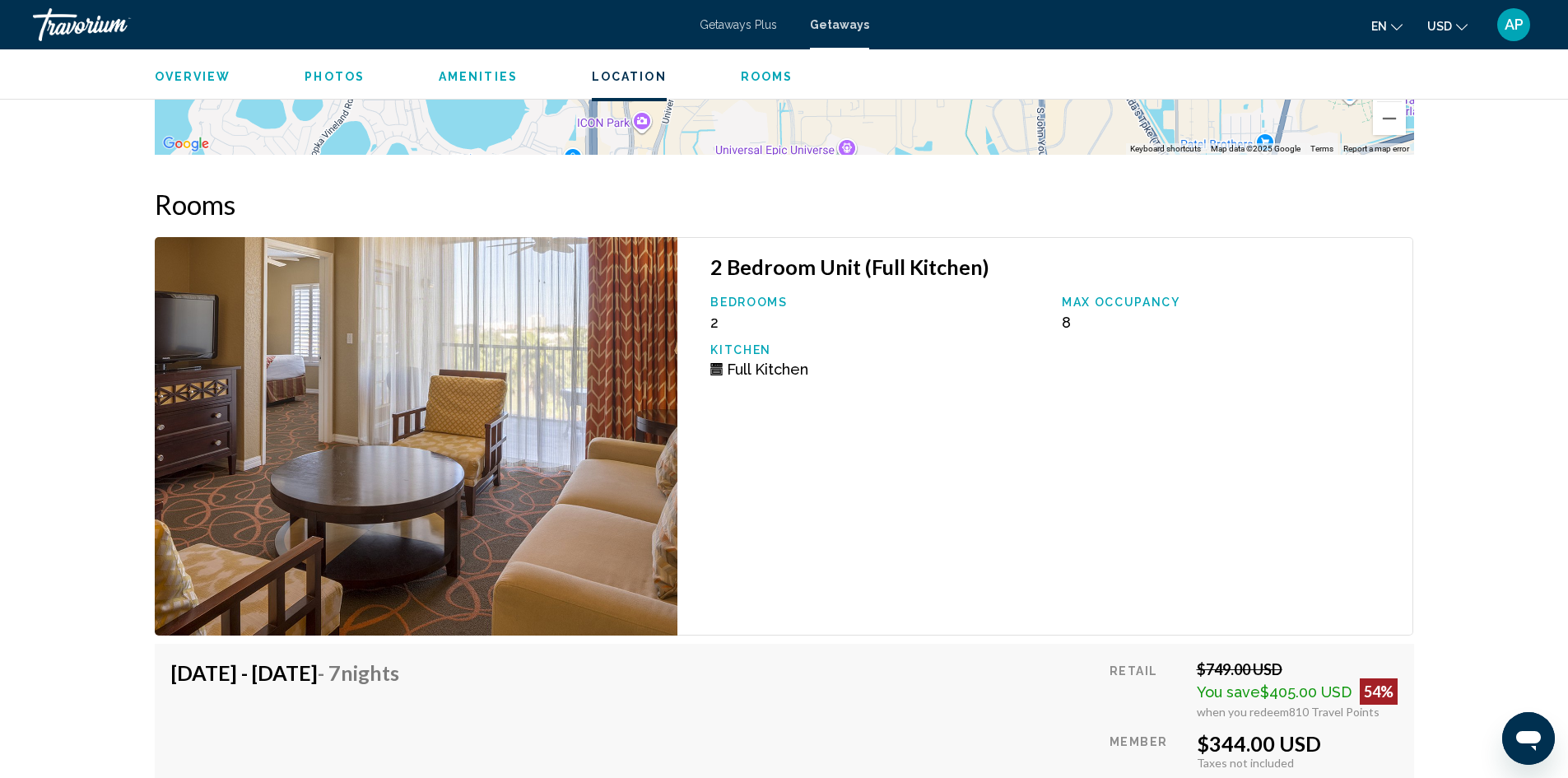
scroll to position [3374, 0]
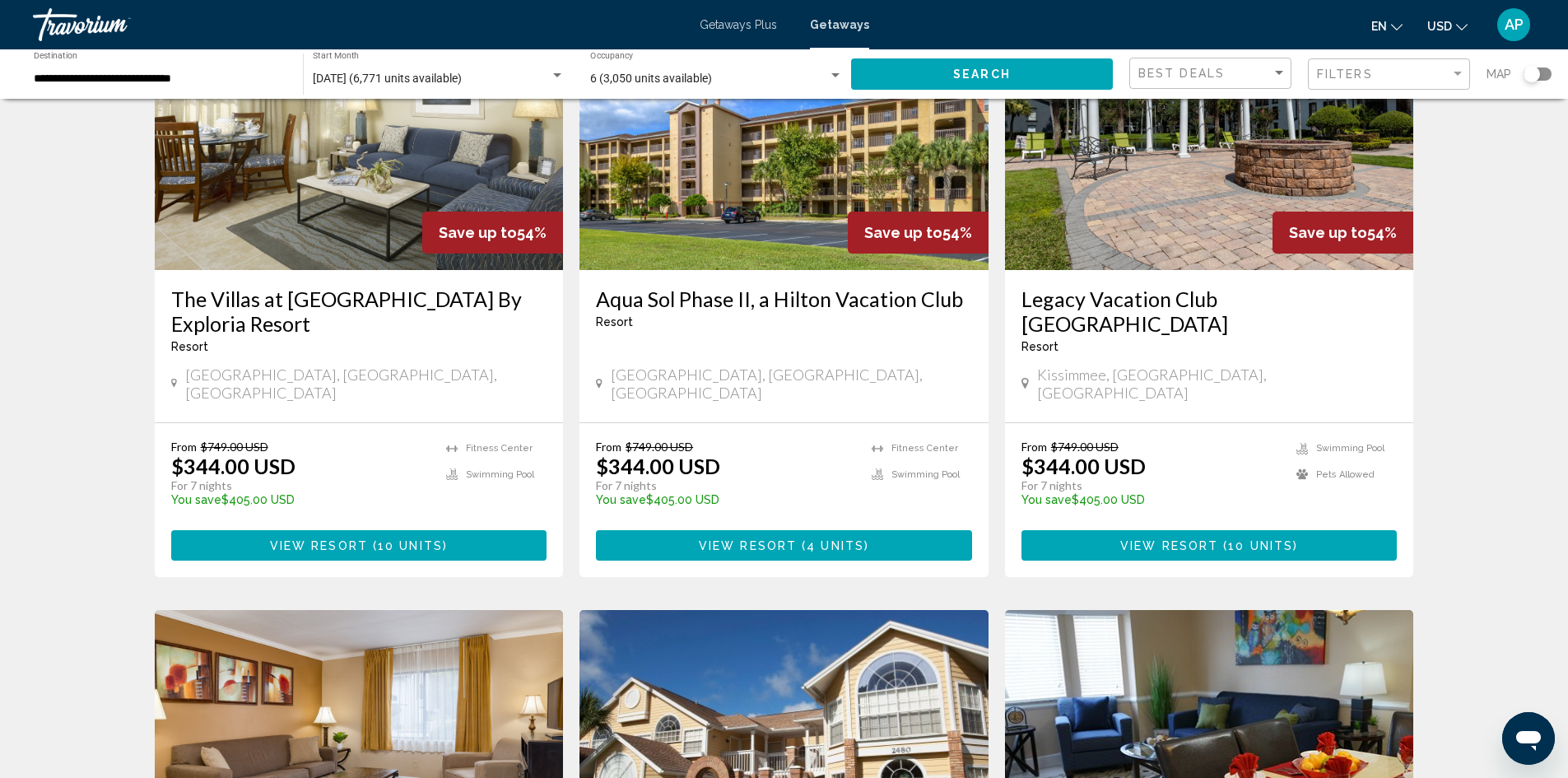
scroll to position [1316, 0]
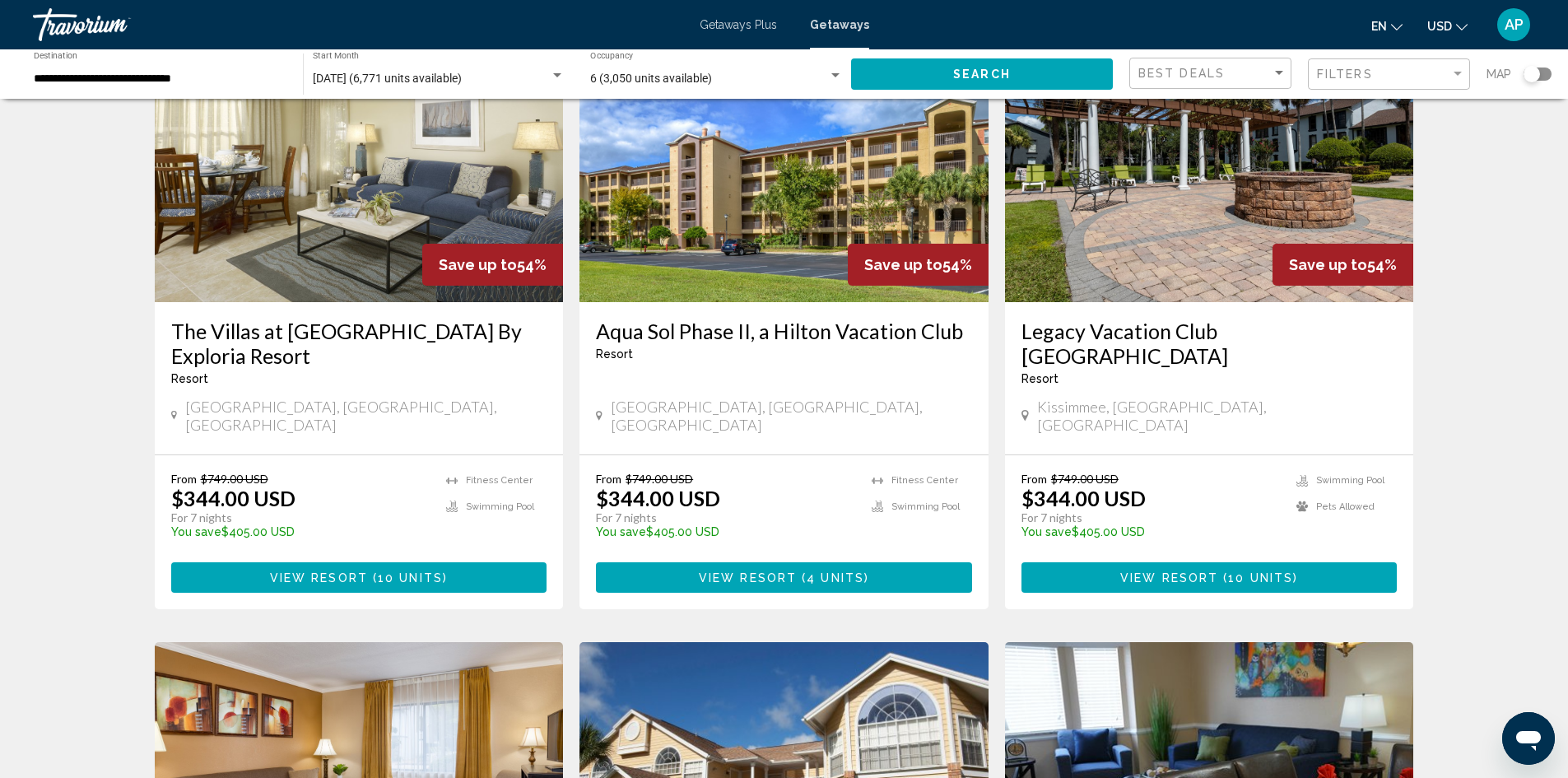
click at [1289, 170] on img "Main content" at bounding box center [1209, 170] width 409 height 263
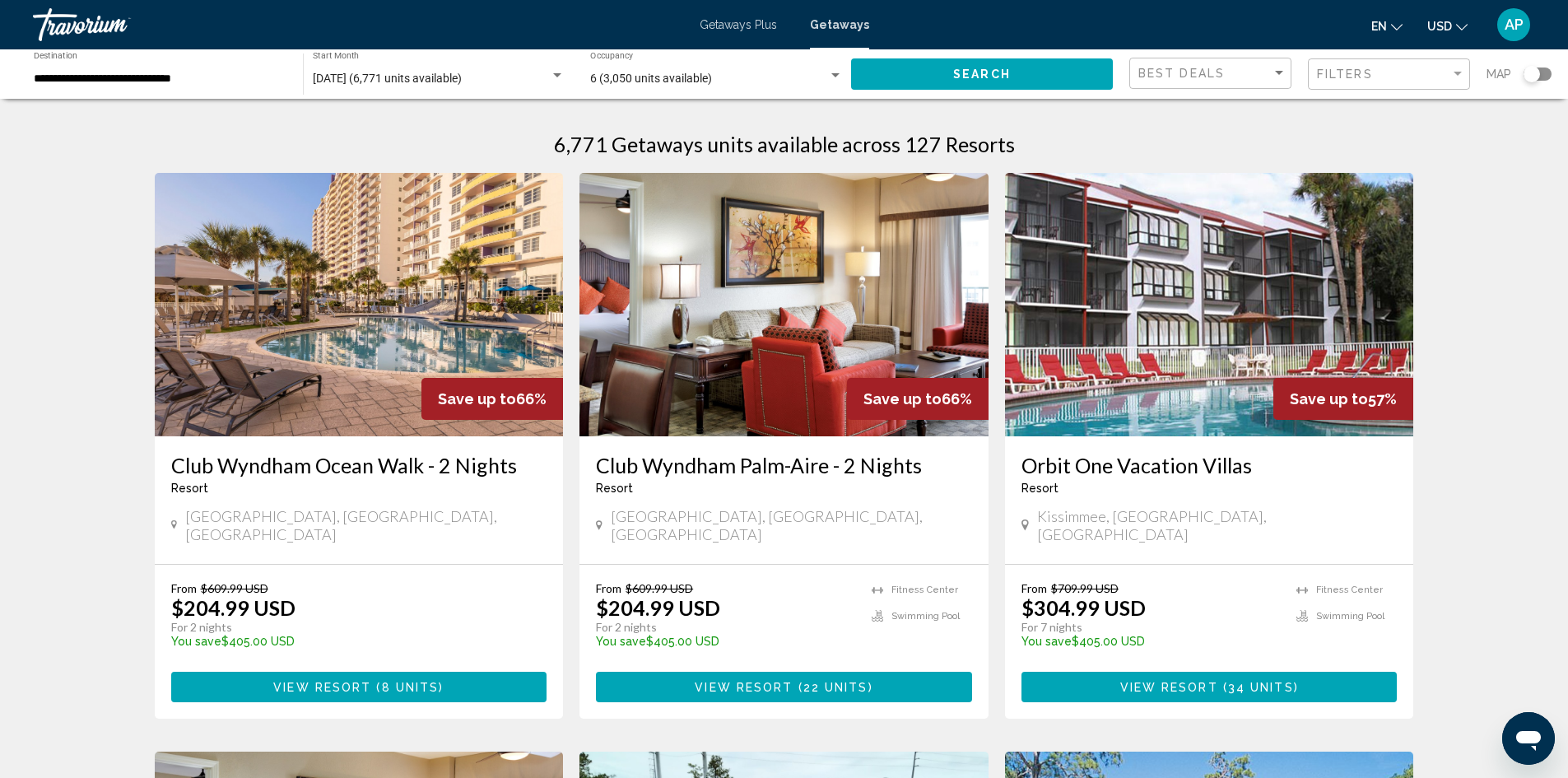
click at [1364, 64] on div "Filters" at bounding box center [1391, 74] width 148 height 30
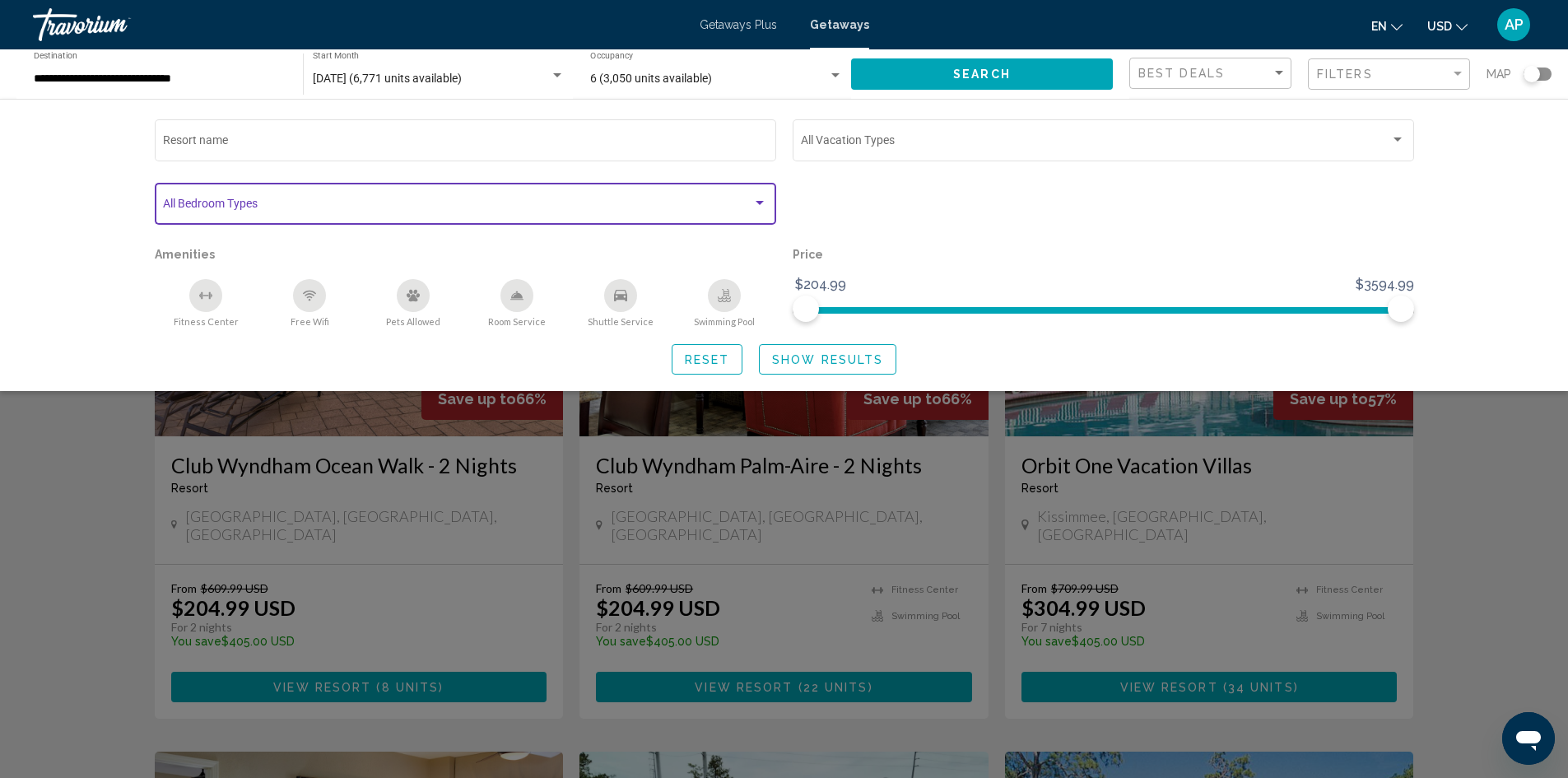
click at [289, 205] on span "Search widget" at bounding box center [458, 207] width 590 height 13
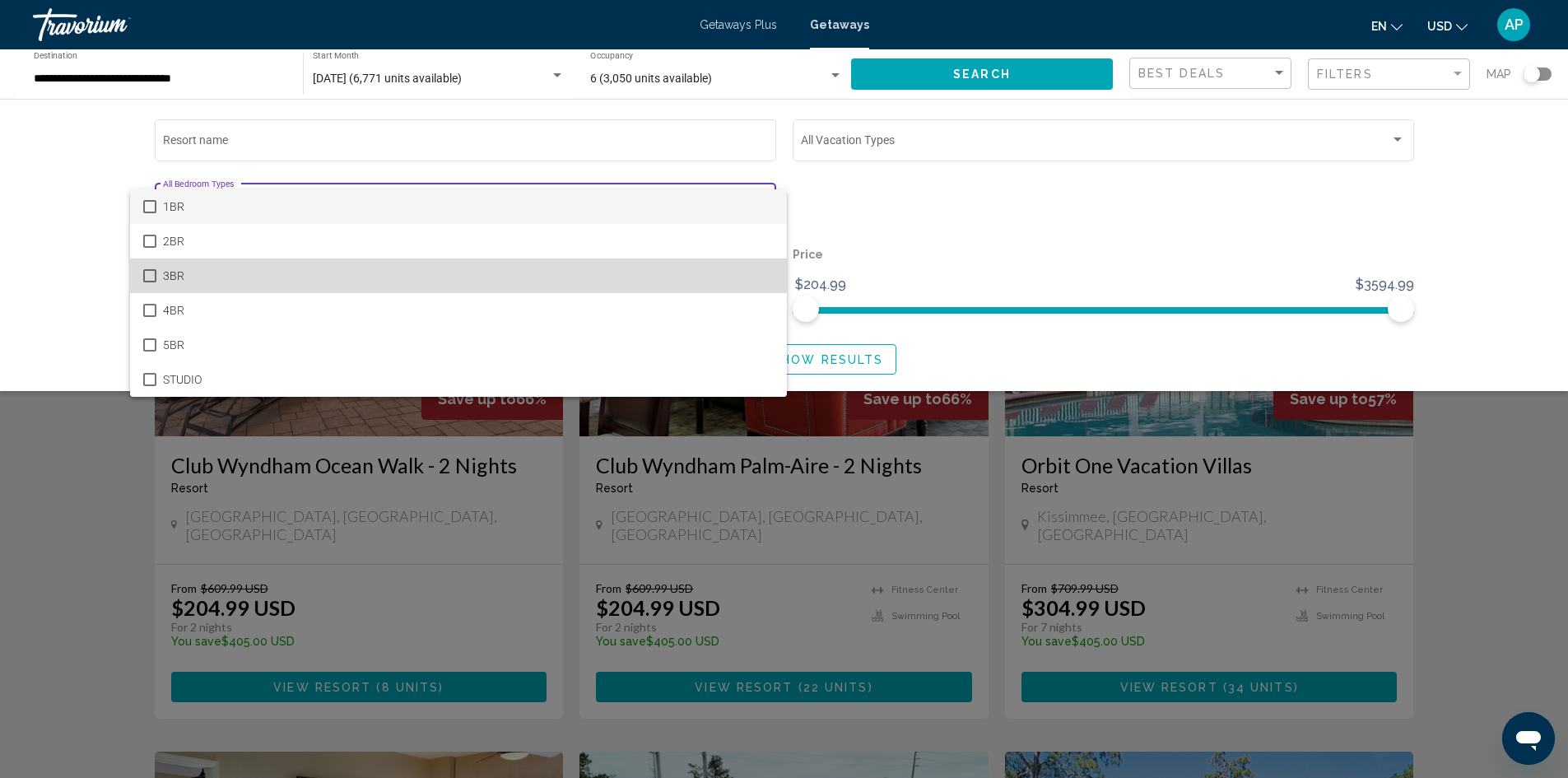
click at [197, 284] on span "3BR" at bounding box center [468, 275] width 610 height 35
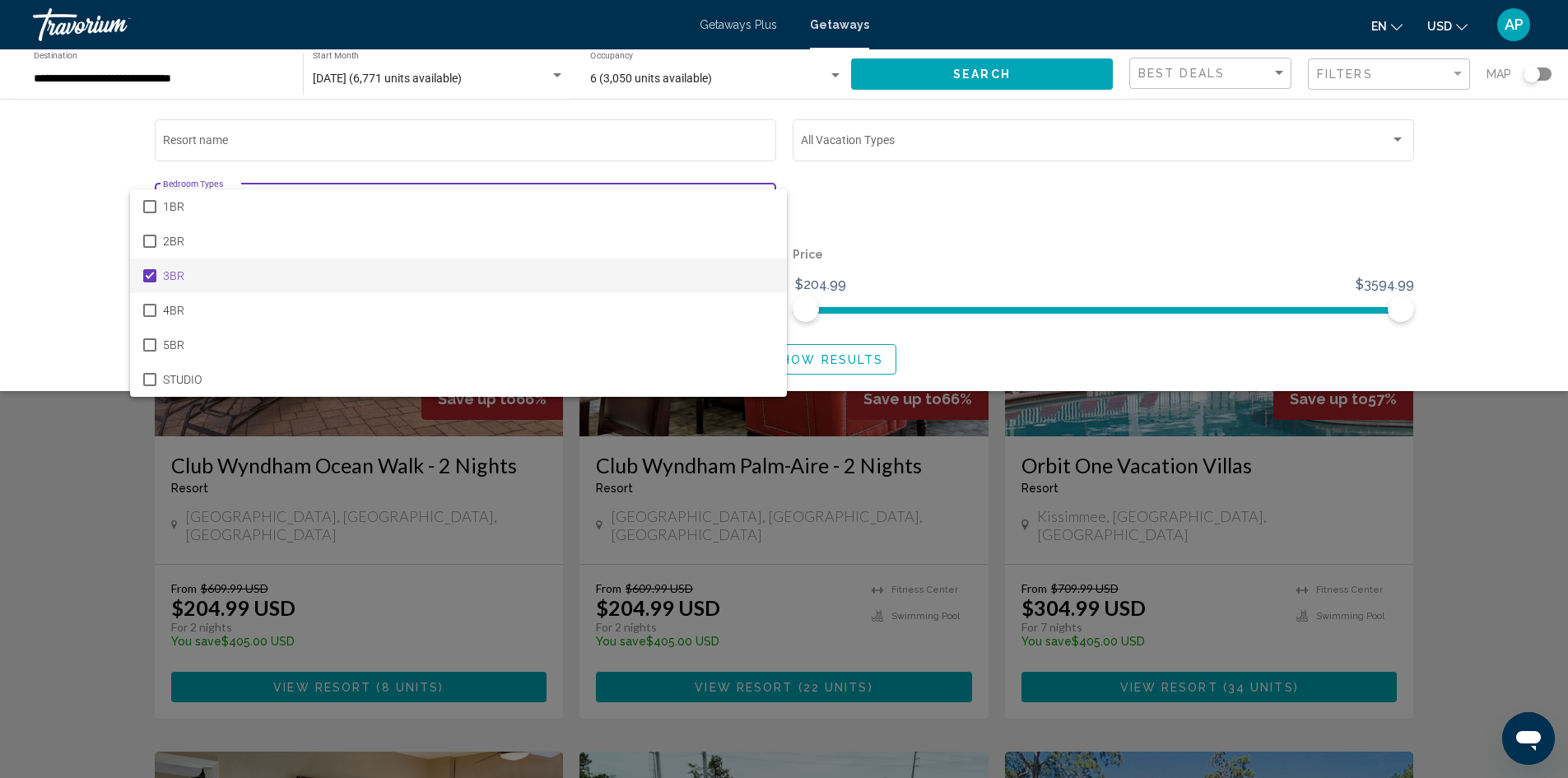
click at [1075, 231] on div at bounding box center [784, 389] width 1568 height 778
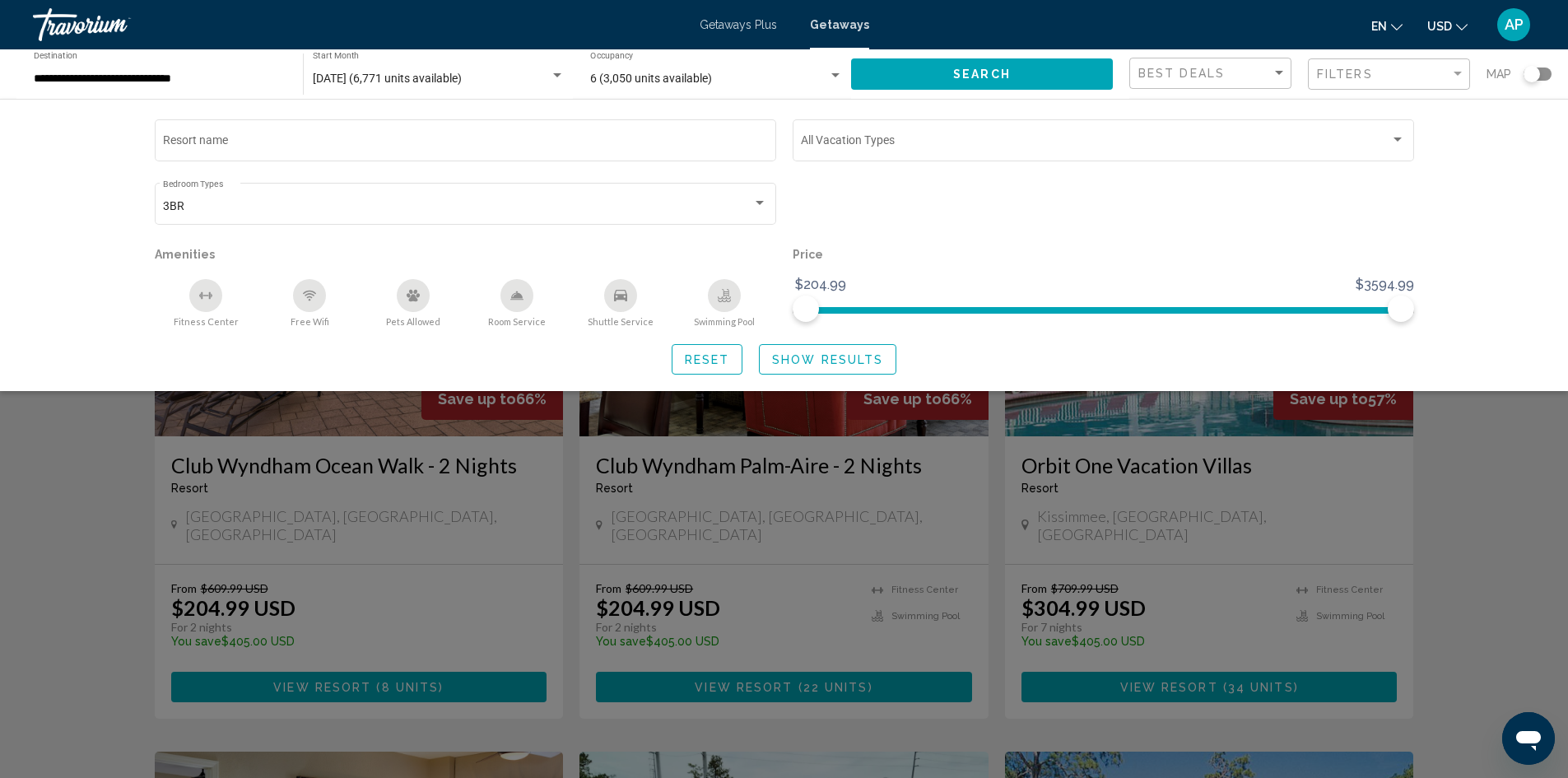
click at [1009, 69] on button "Search" at bounding box center [981, 74] width 261 height 30
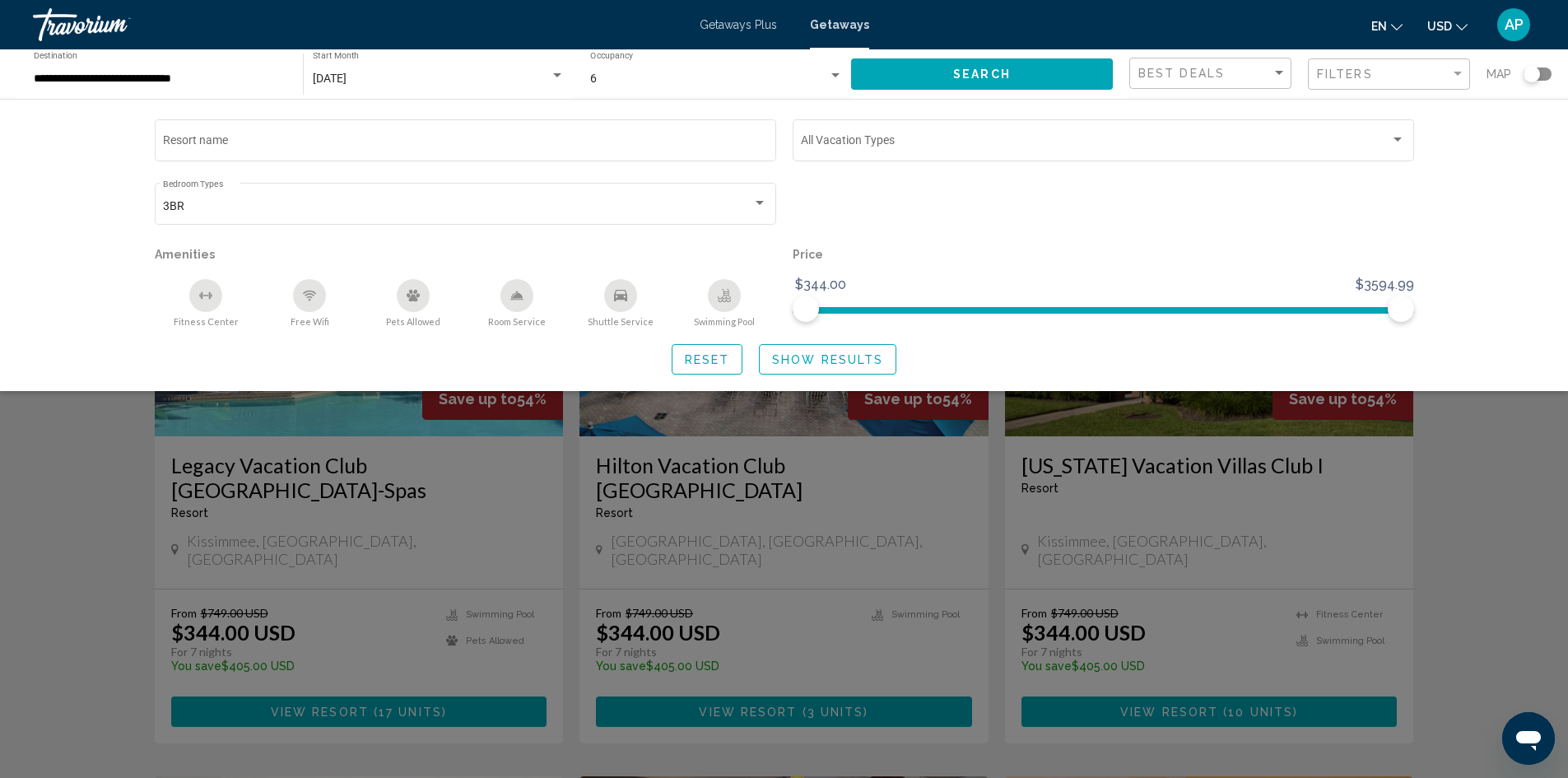
click at [1493, 456] on div "Search widget" at bounding box center [784, 512] width 1568 height 531
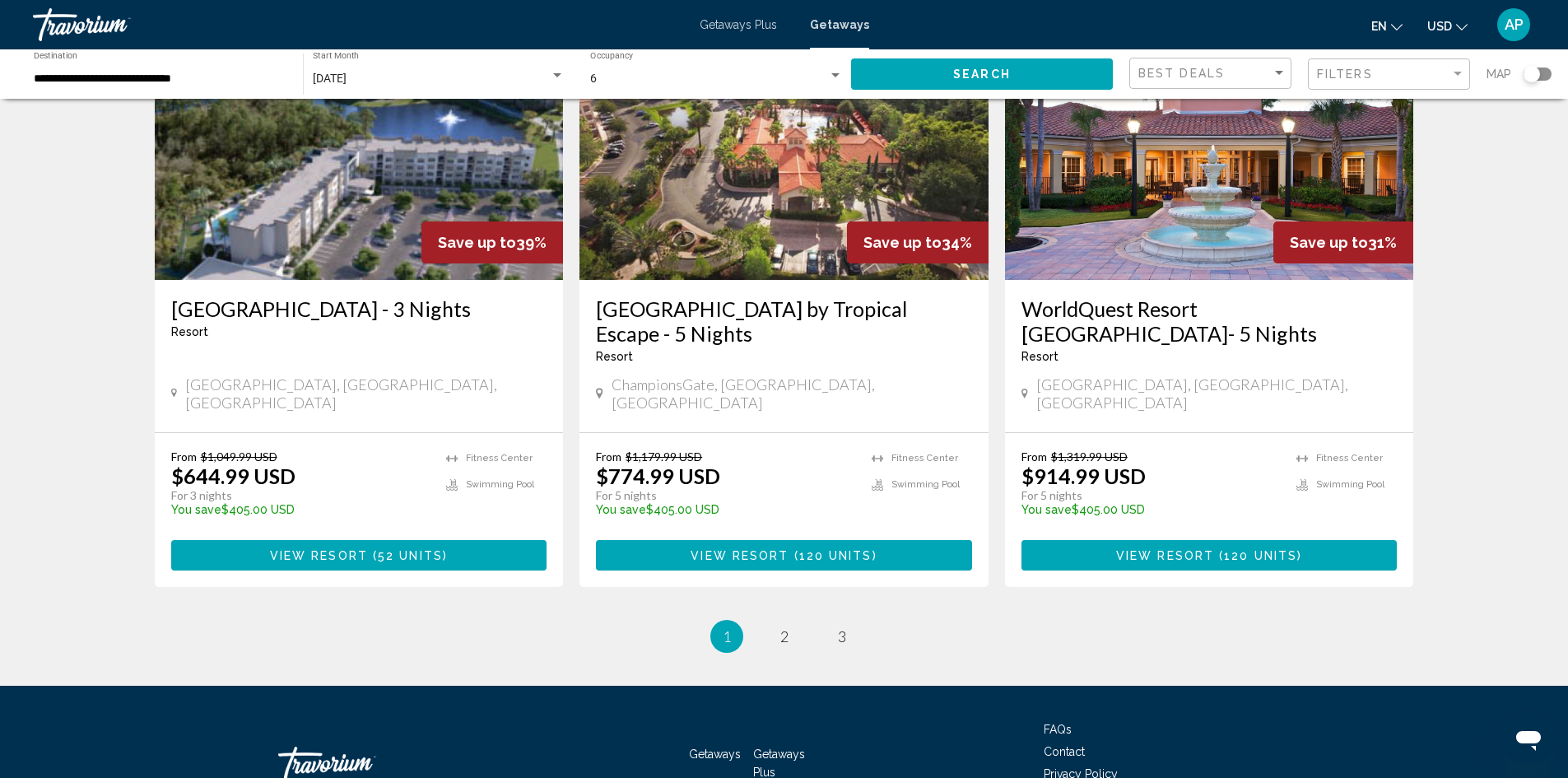
scroll to position [1979, 0]
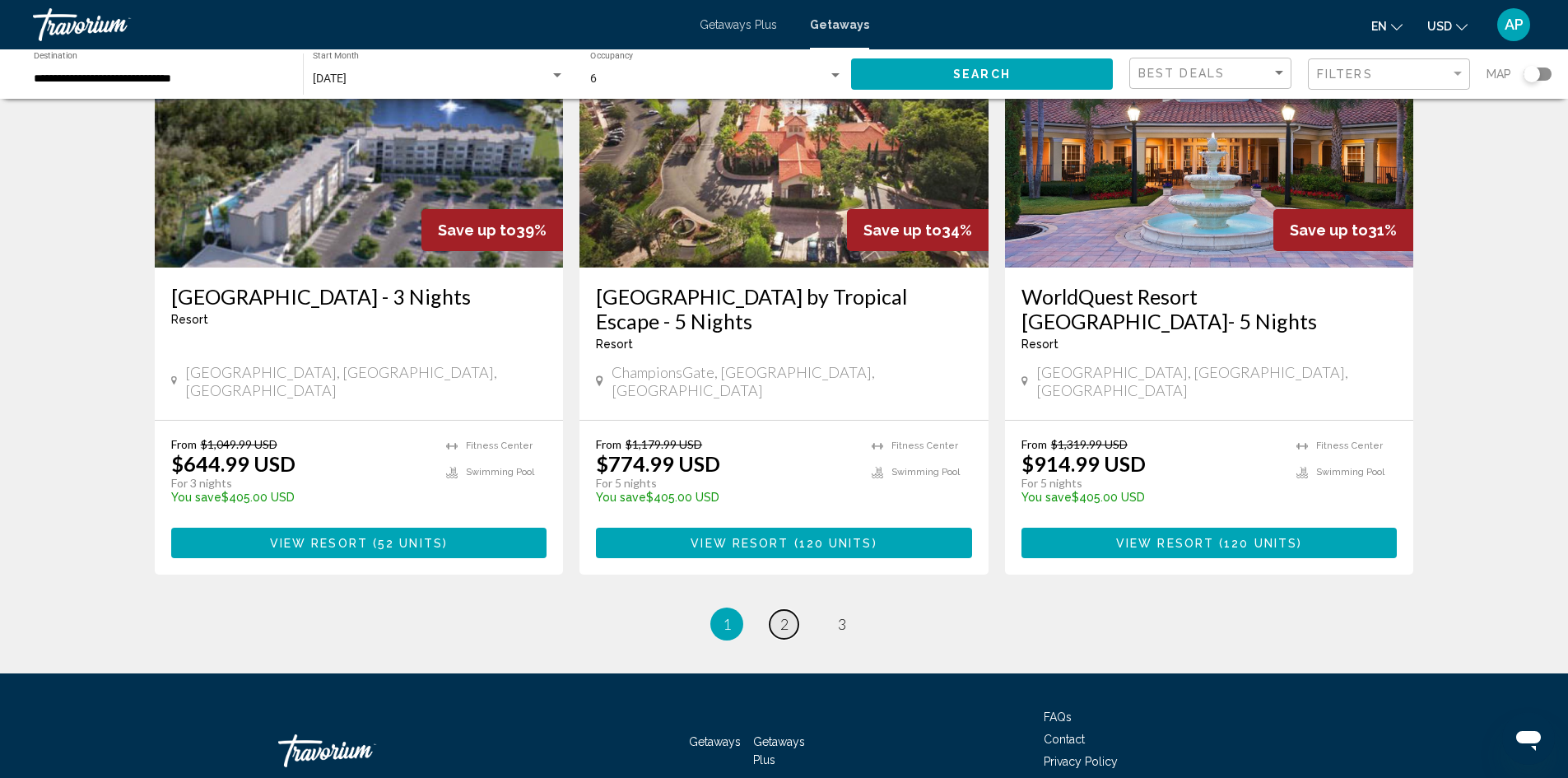
click at [784, 615] on span "2" at bounding box center [784, 623] width 8 height 18
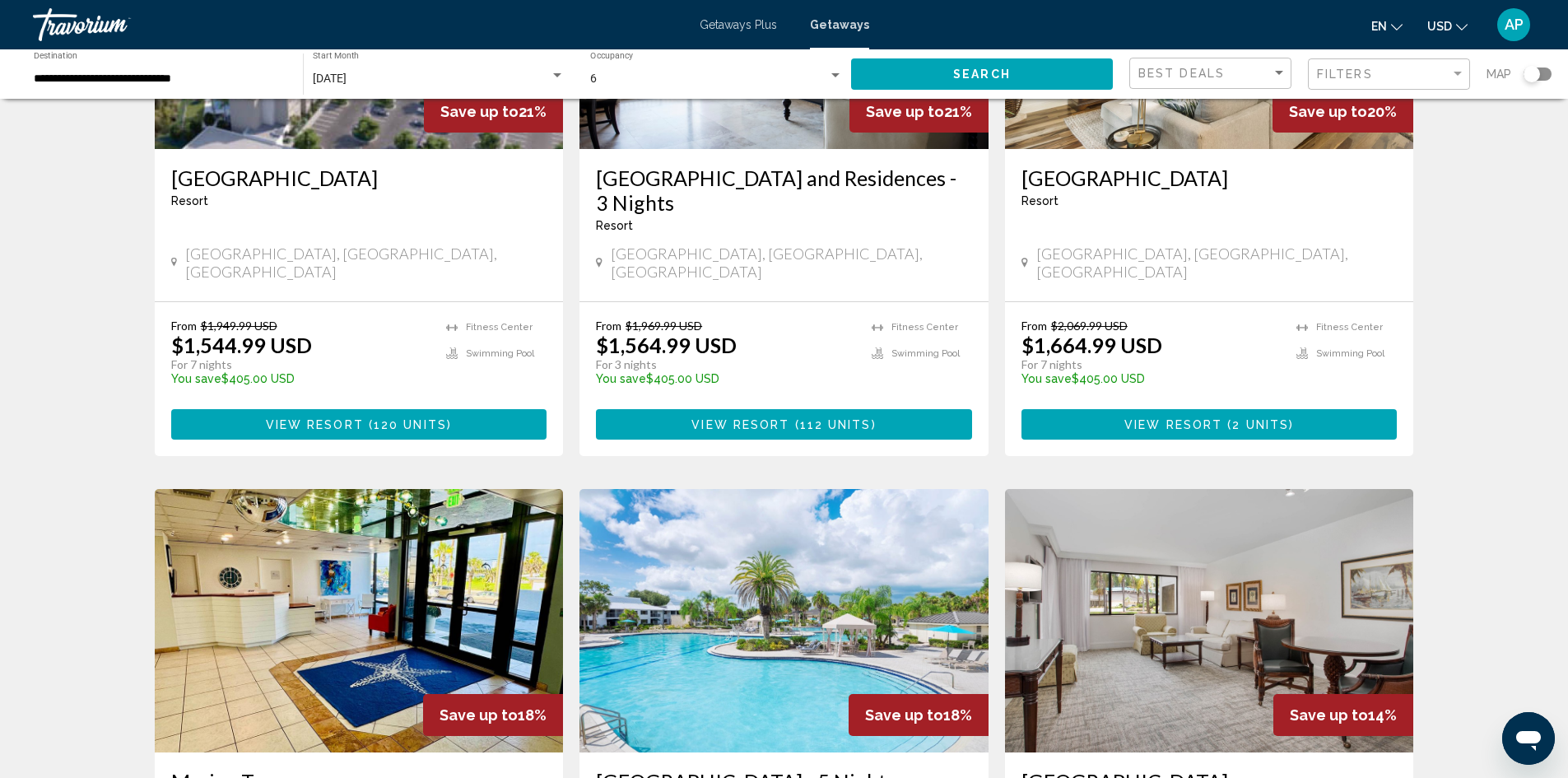
scroll to position [1929, 0]
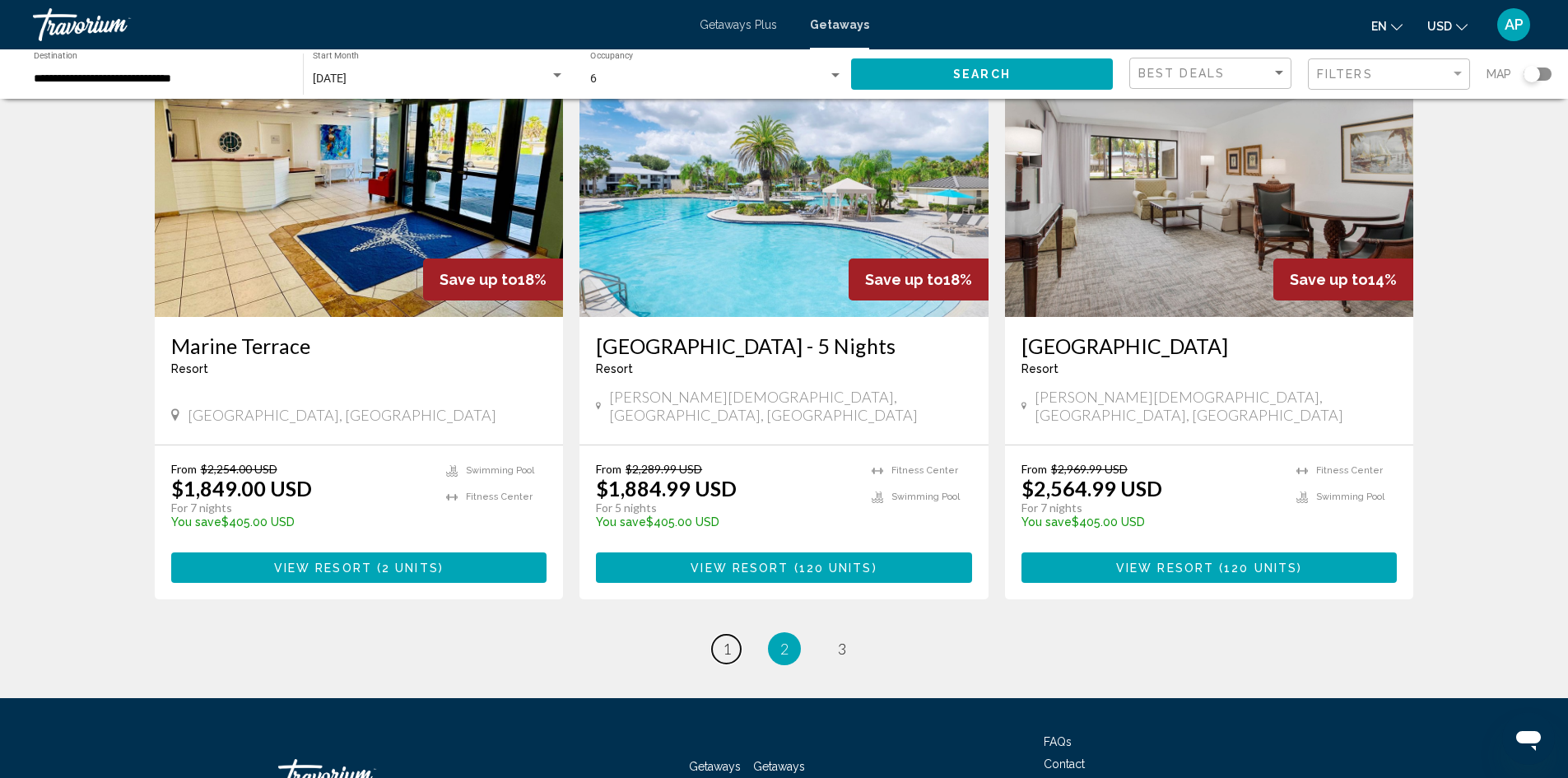
click at [733, 635] on link "page 1" at bounding box center [726, 649] width 29 height 29
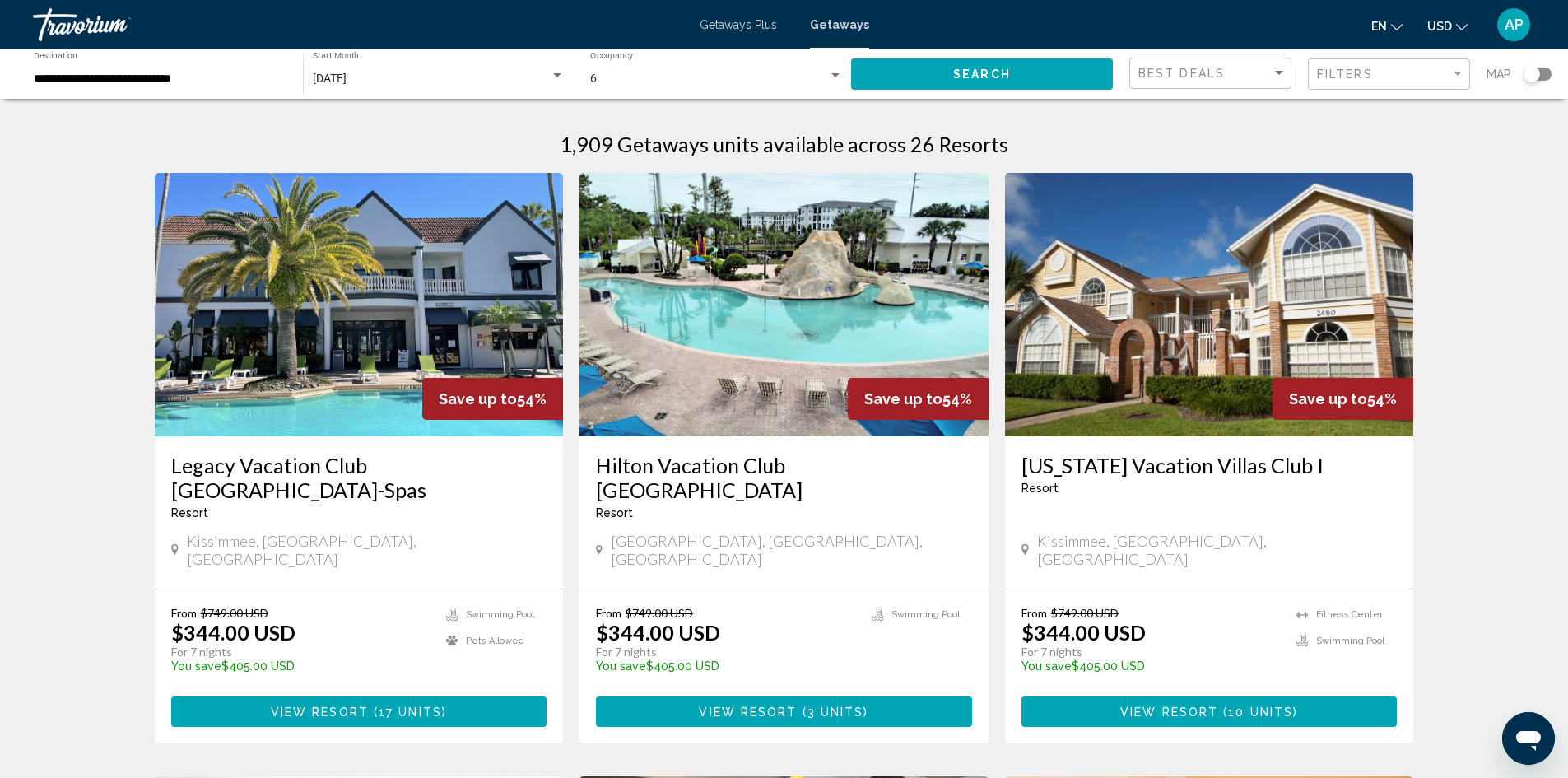
click at [275, 331] on img "Main content" at bounding box center [359, 304] width 409 height 263
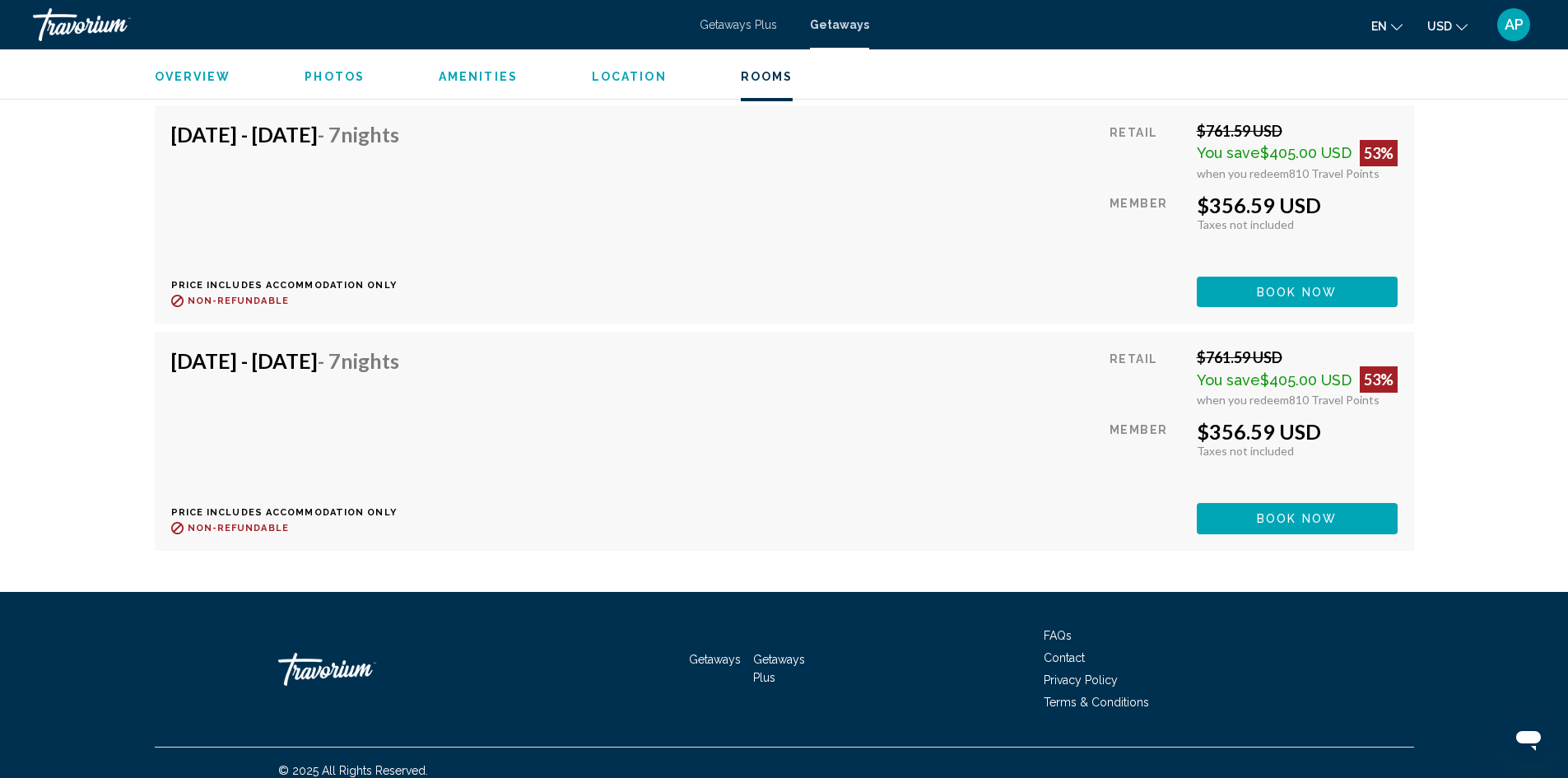
scroll to position [8077, 0]
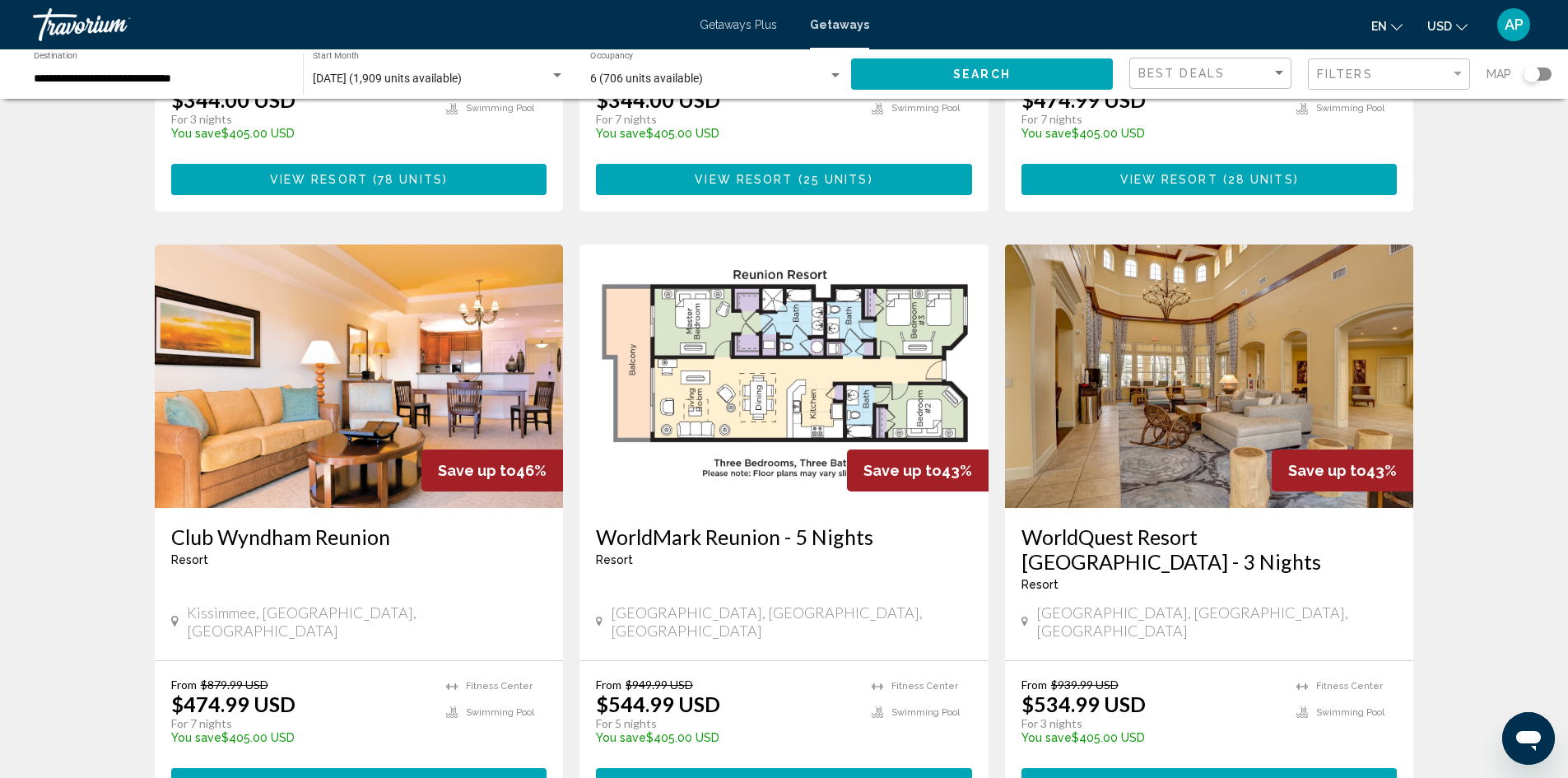
scroll to position [1152, 0]
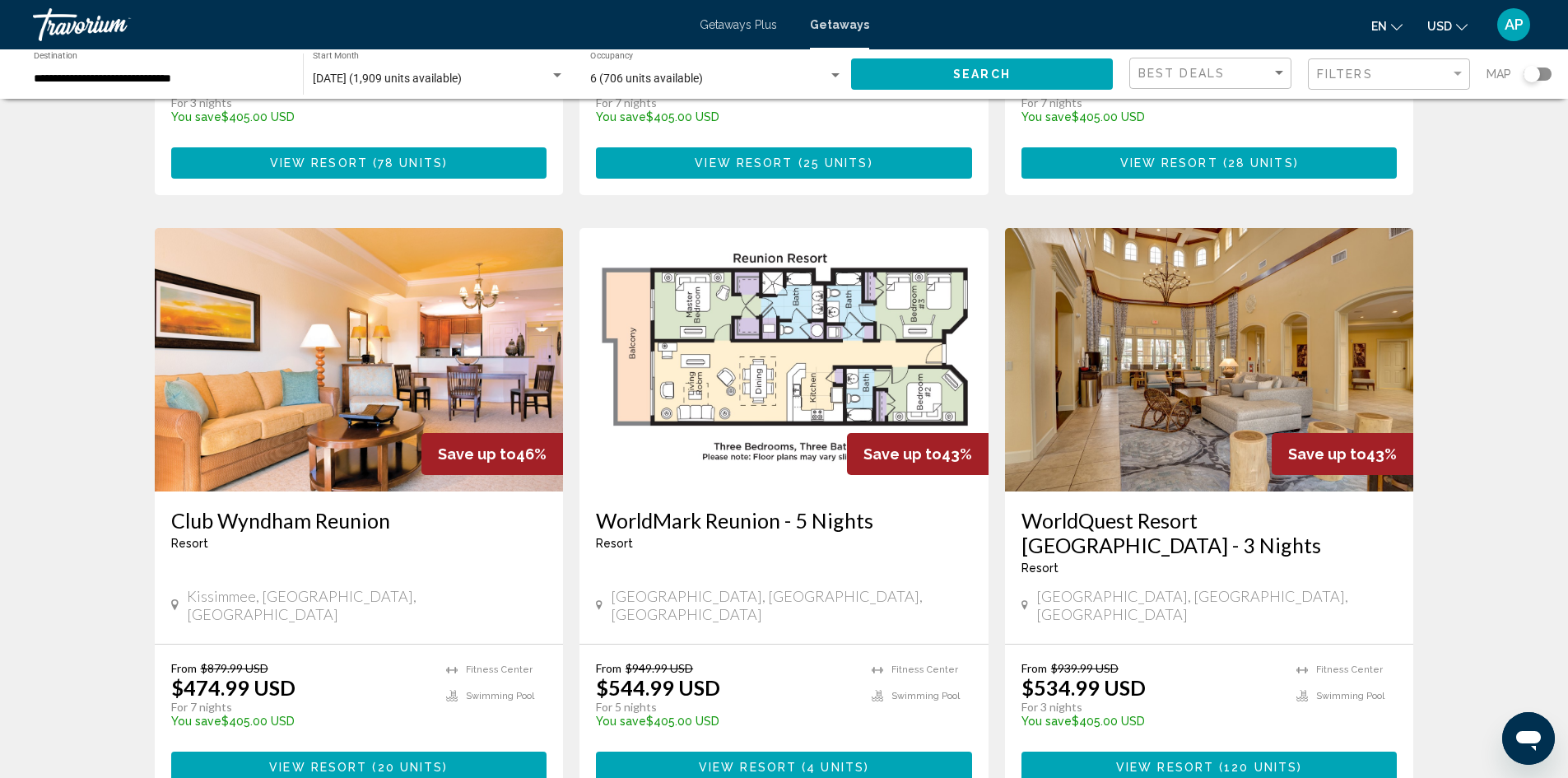
click at [445, 752] on button "View Resort ( 20 units )" at bounding box center [359, 767] width 376 height 30
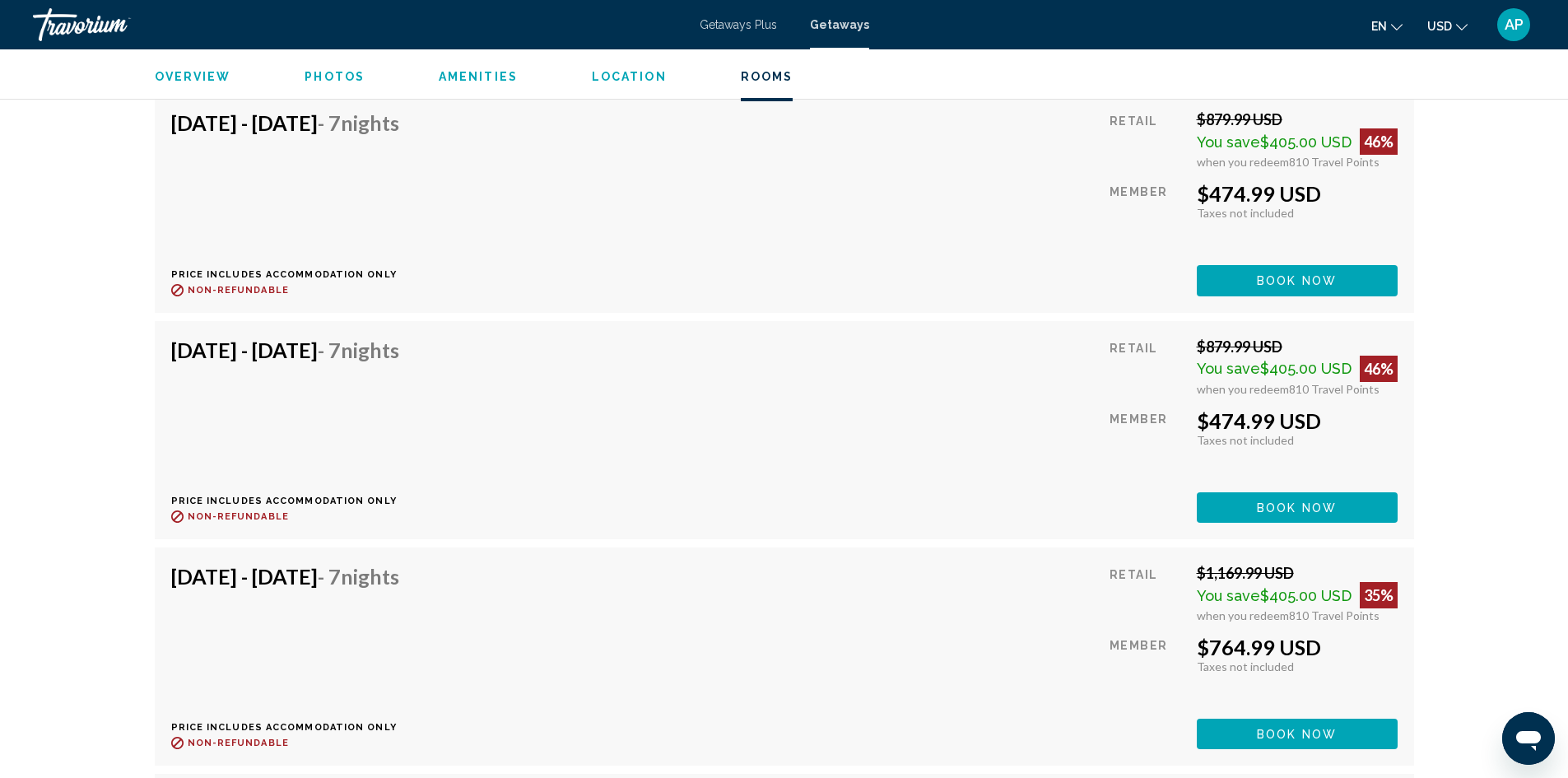
scroll to position [3374, 0]
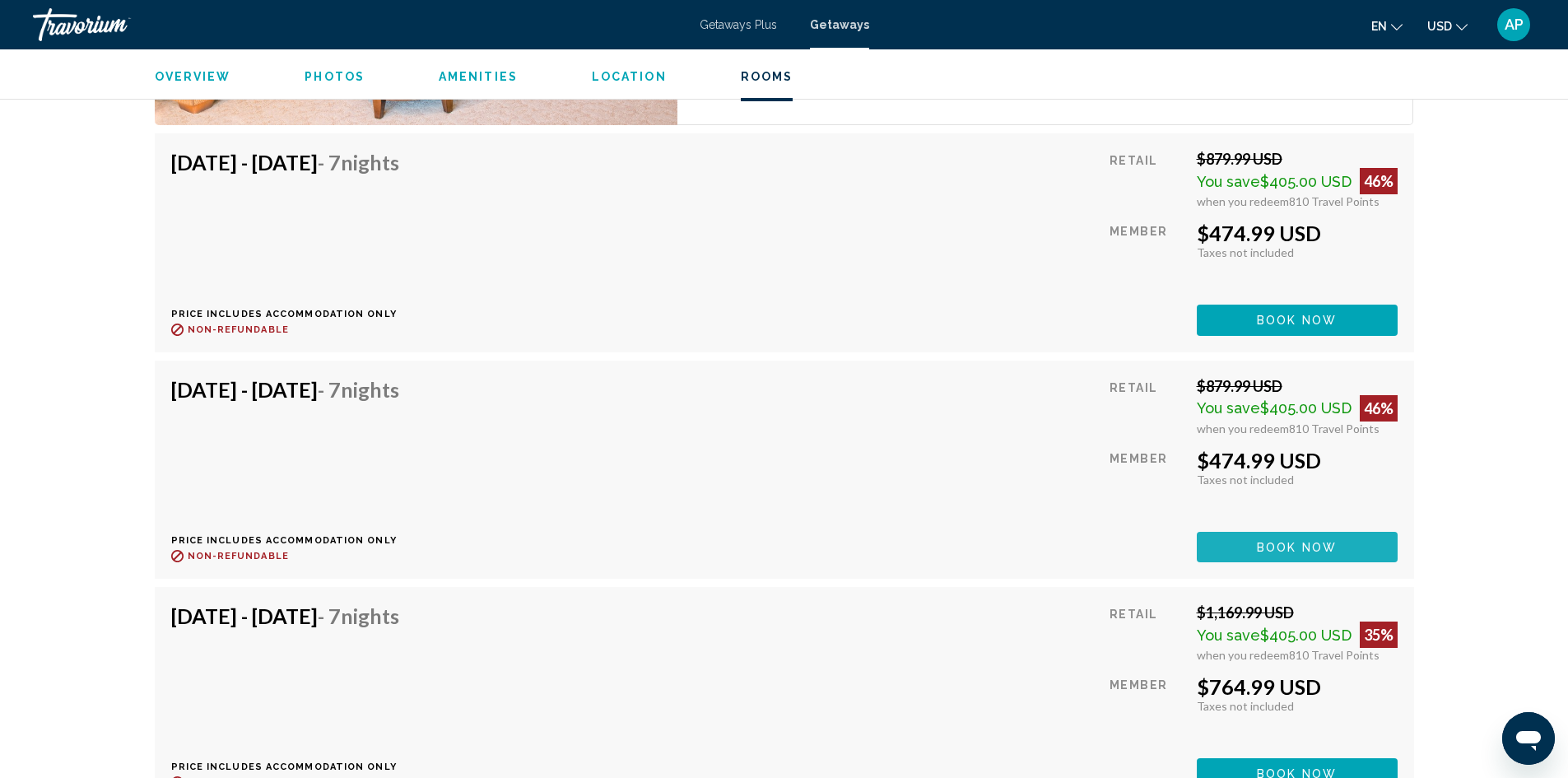
click at [1293, 540] on span "Book now" at bounding box center [1296, 547] width 80 height 13
